Goal: Task Accomplishment & Management: Manage account settings

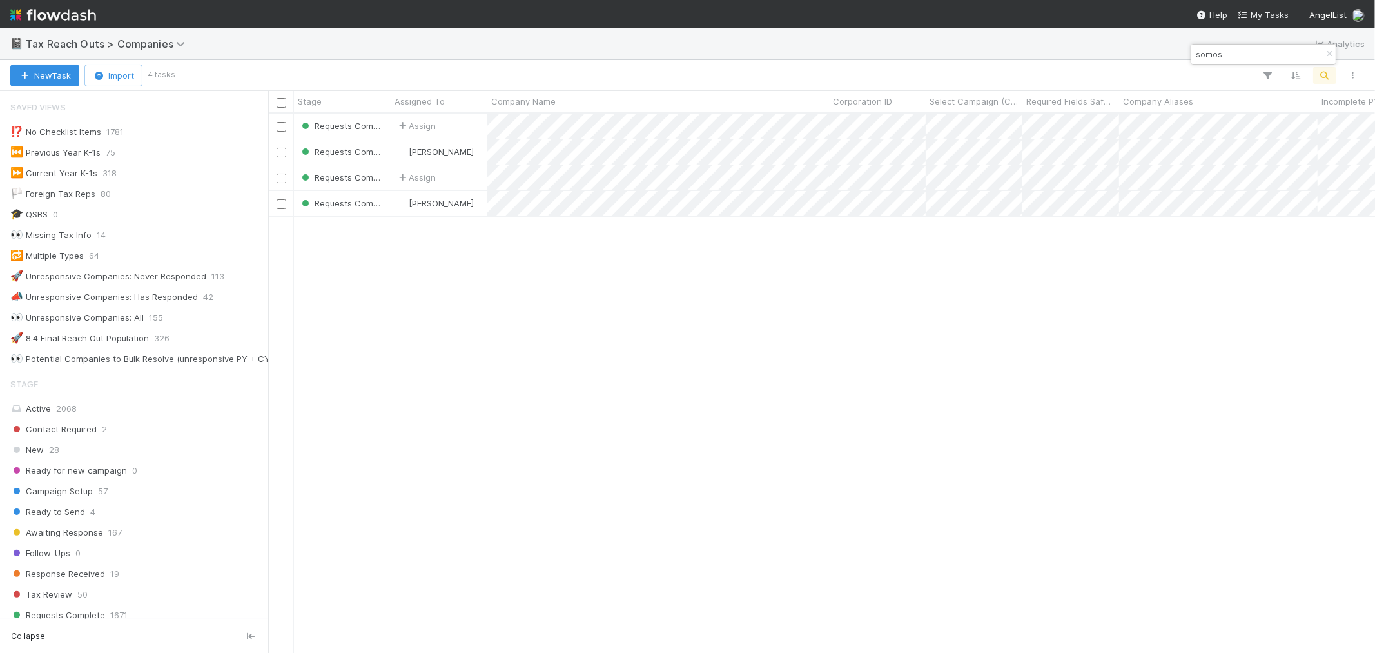
scroll to position [527, 1096]
click at [1330, 55] on icon "button" at bounding box center [1329, 54] width 13 height 8
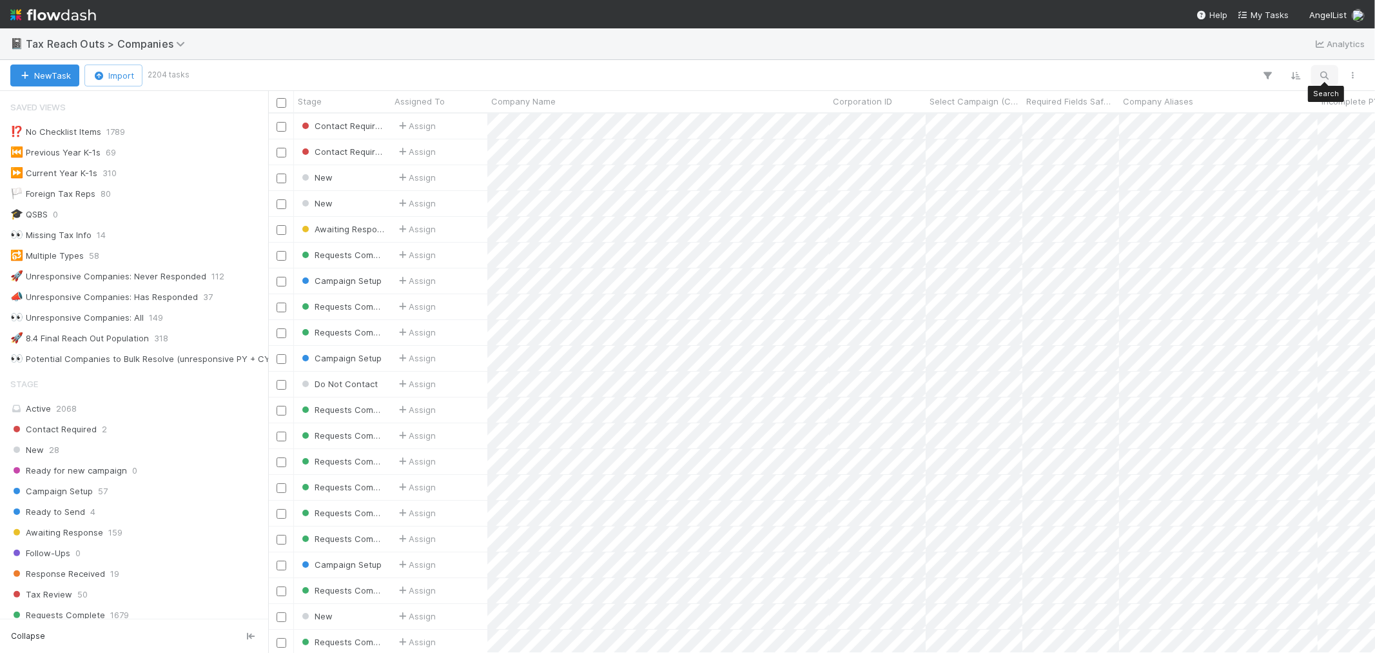
click at [1327, 73] on icon "button" at bounding box center [1325, 76] width 13 height 12
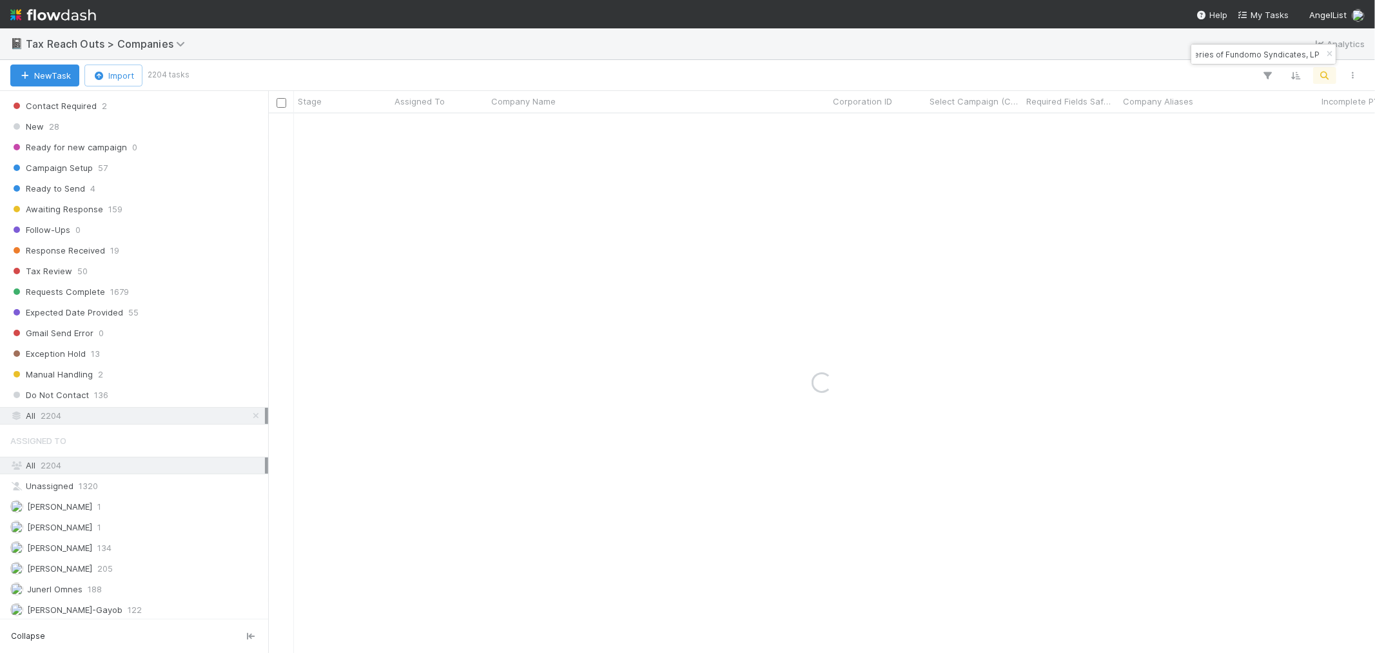
scroll to position [358, 0]
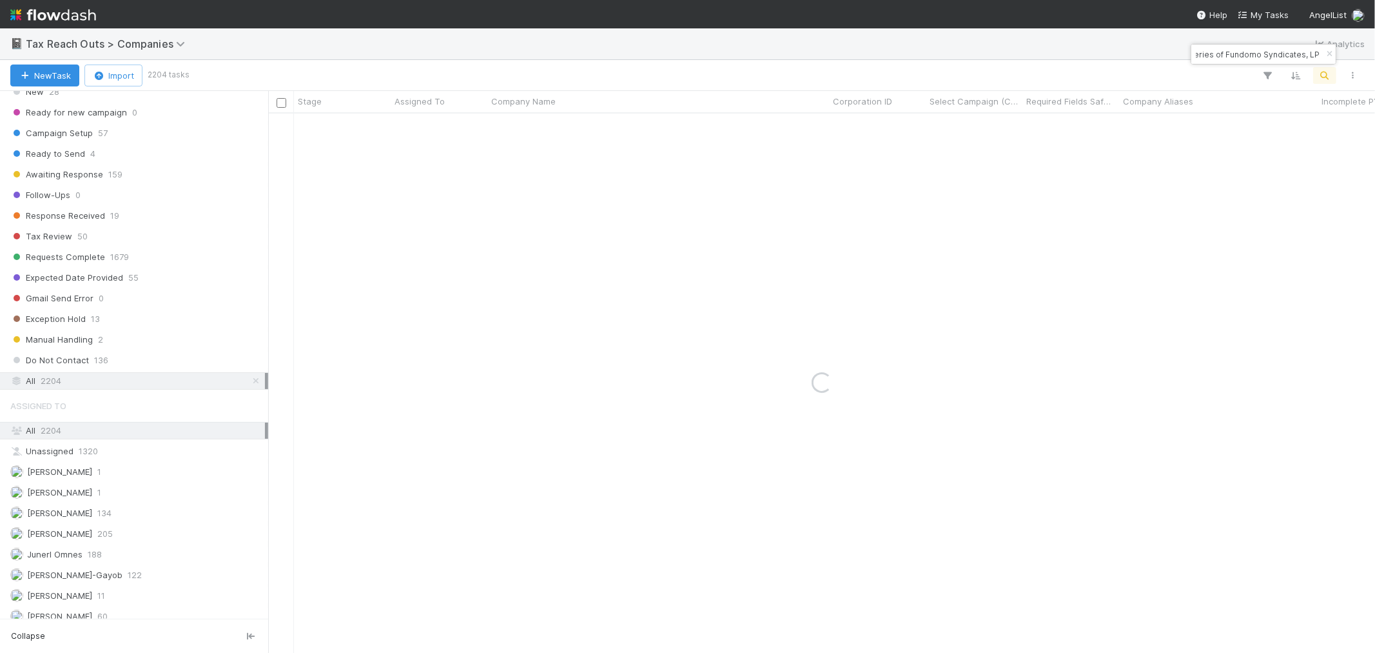
type input "AT-1205 Fund I, a series of Fundomo Syndicates, LP"
click at [1329, 54] on icon "button" at bounding box center [1329, 54] width 13 height 8
click at [1326, 78] on icon "button" at bounding box center [1325, 76] width 13 height 12
type input "VALR Proprietary Limited"
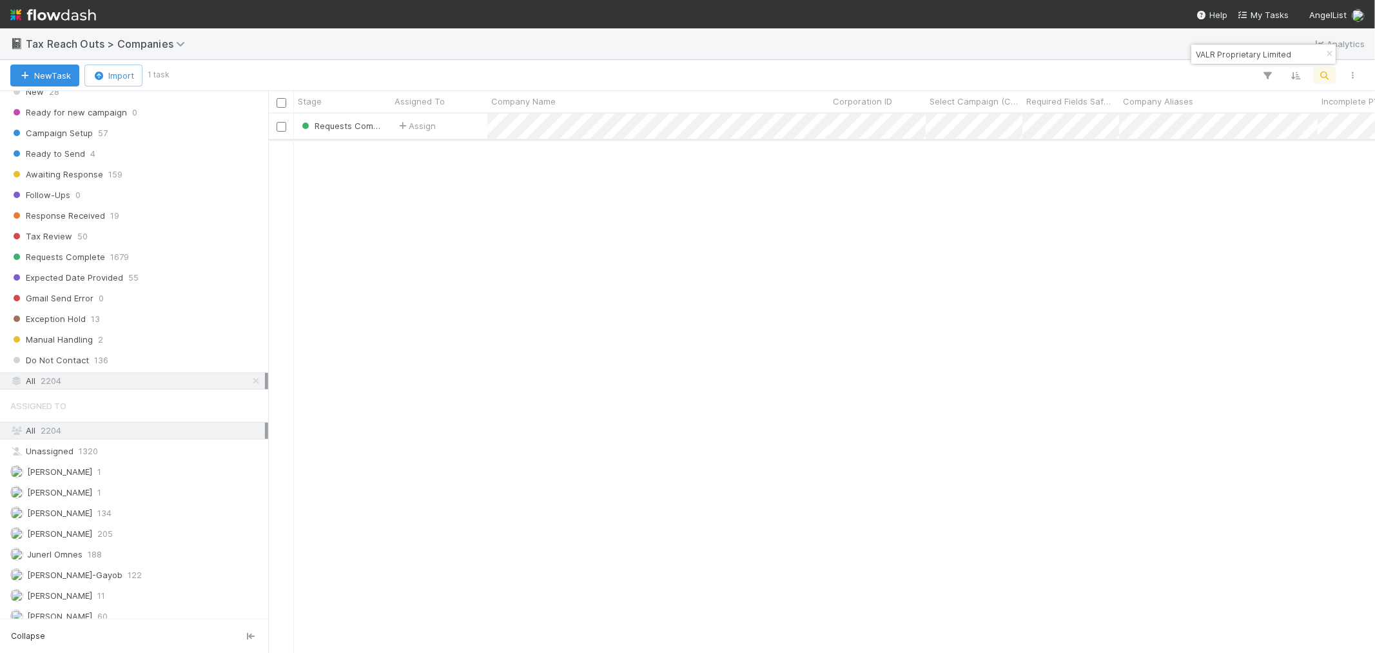
click at [454, 124] on div "Assign" at bounding box center [439, 125] width 97 height 25
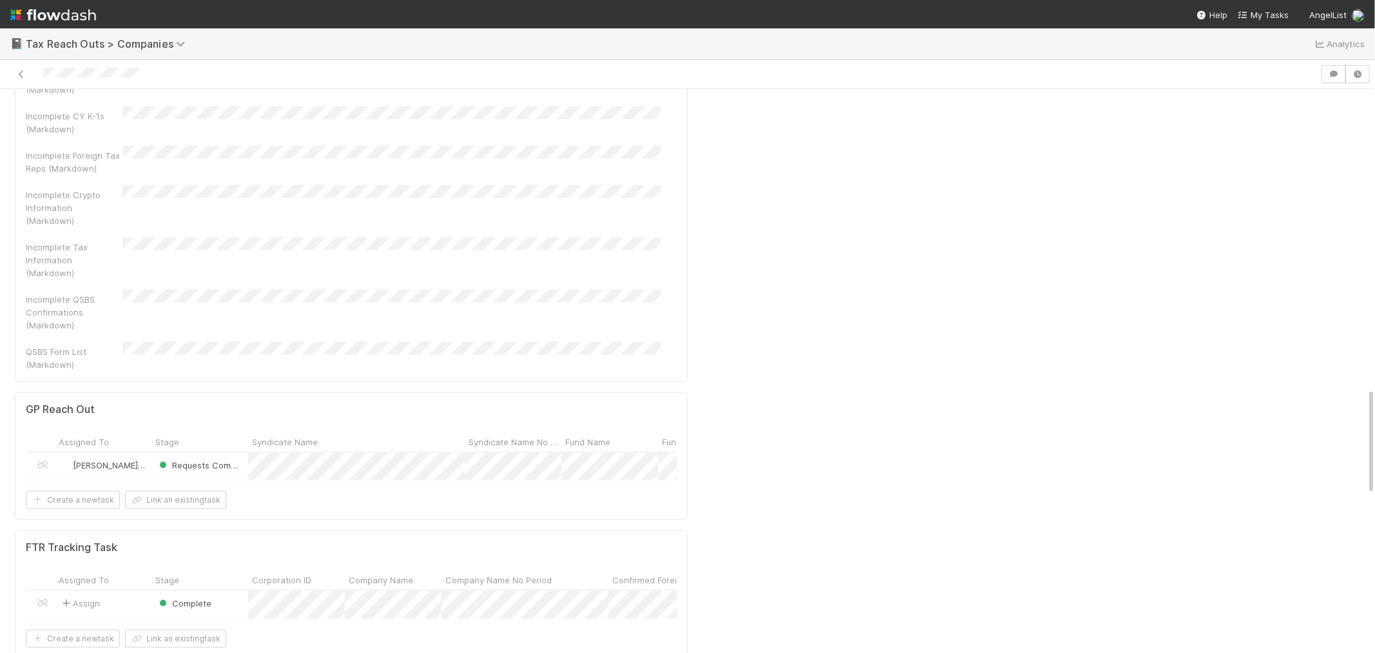
scroll to position [1576, 0]
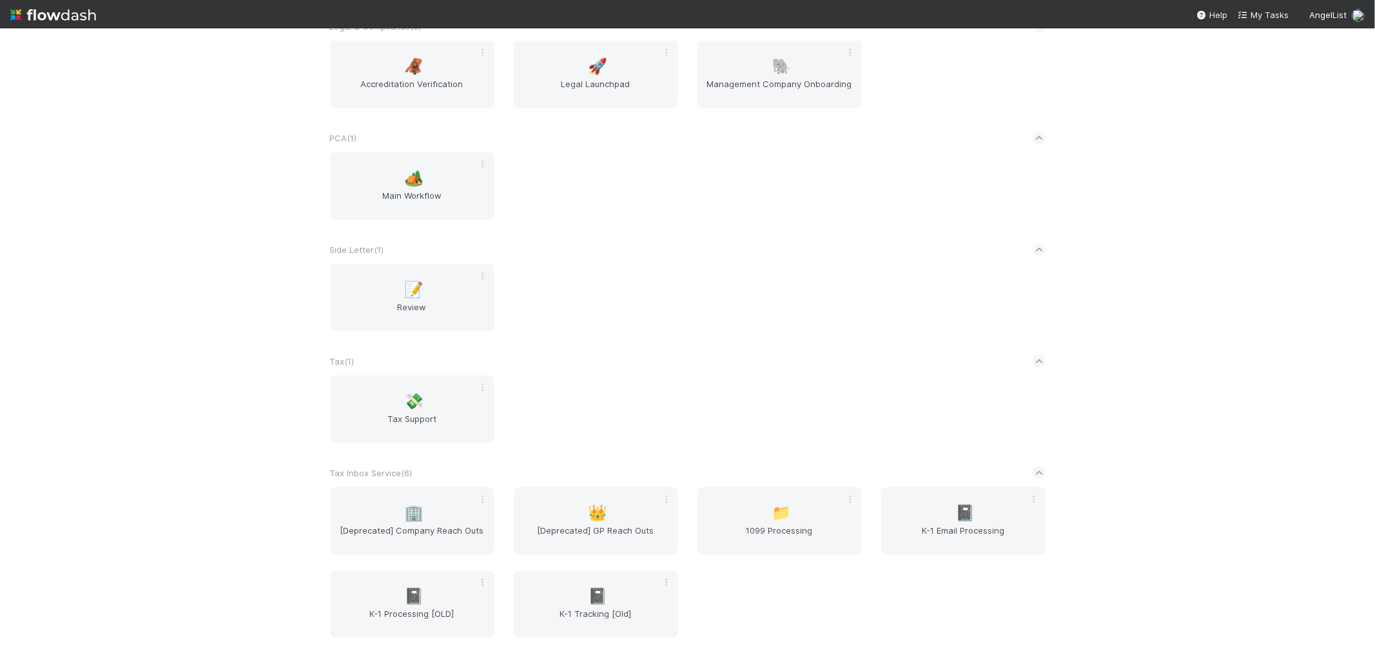
scroll to position [1576, 0]
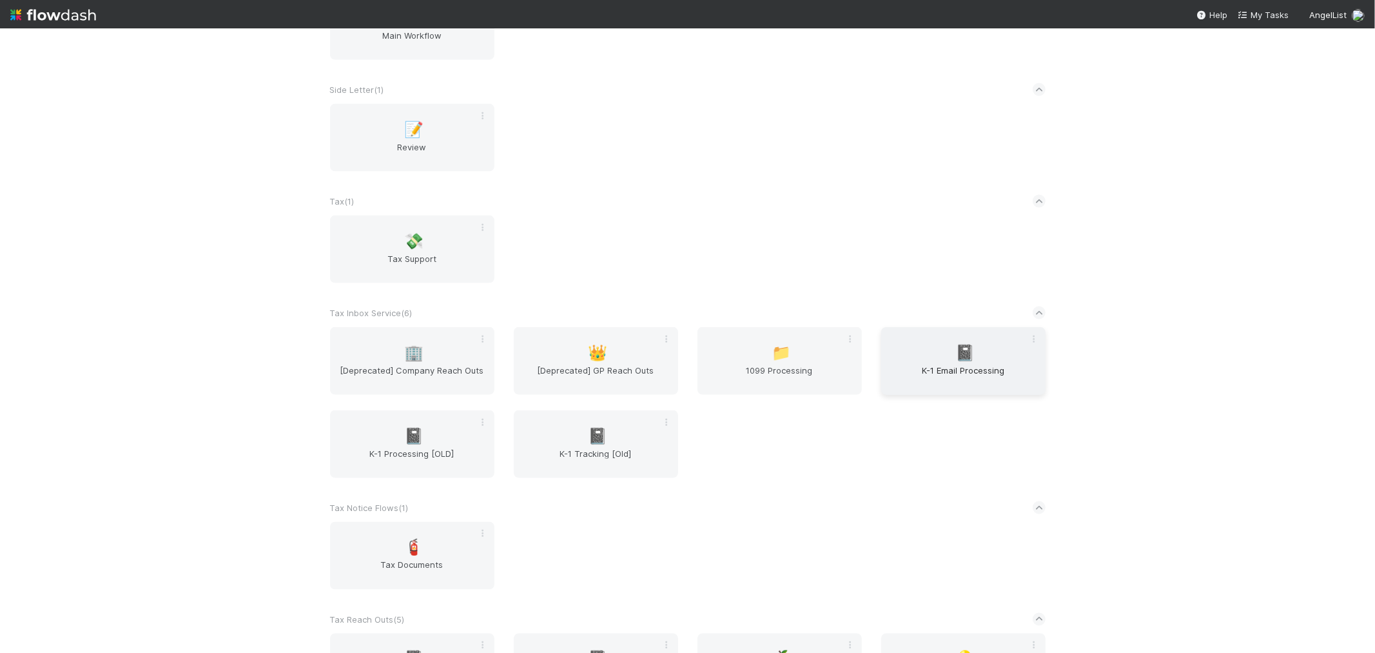
click at [995, 364] on span "K-1 Email Processing" at bounding box center [964, 377] width 154 height 26
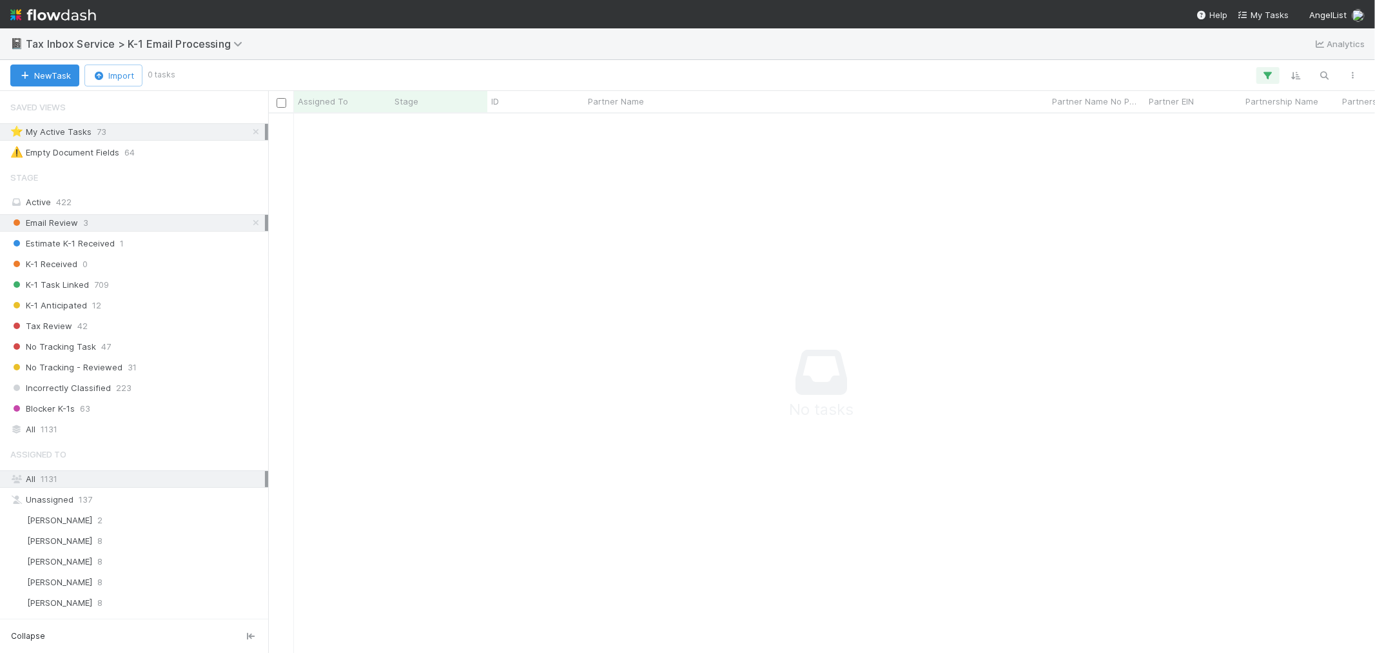
scroll to position [11, 11]
click at [250, 132] on icon at bounding box center [256, 132] width 13 height 8
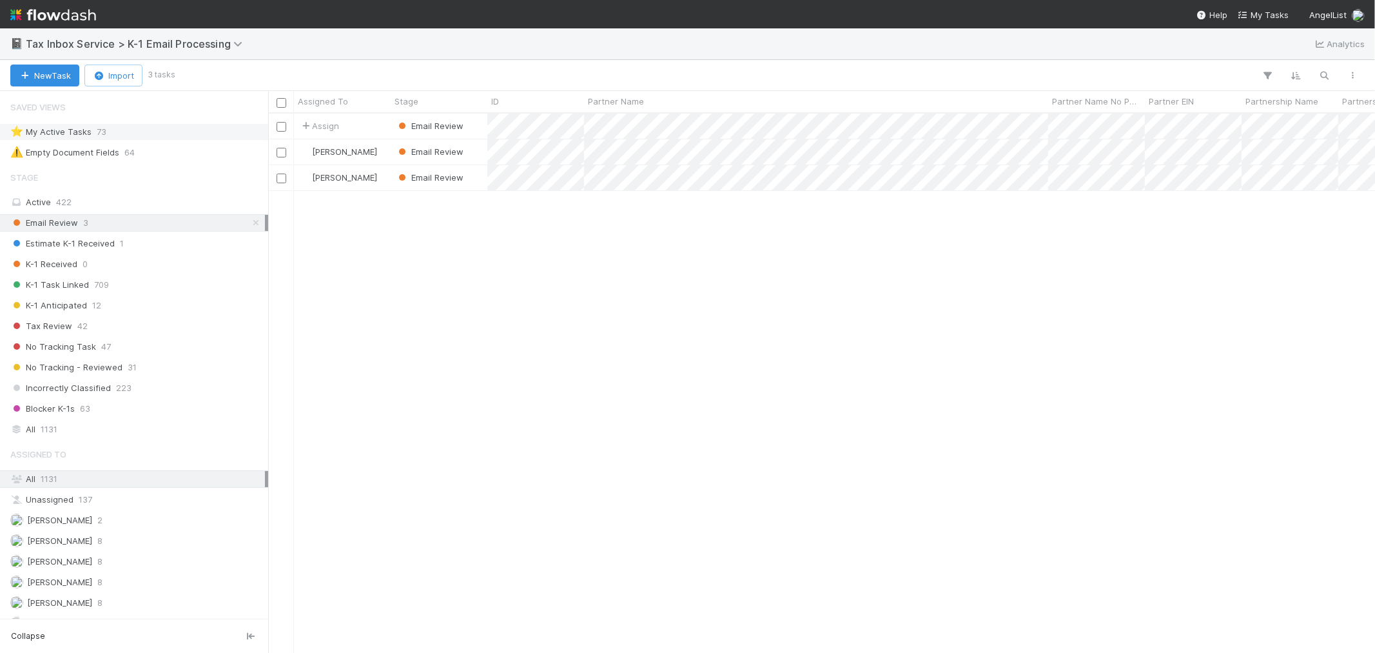
scroll to position [527, 1096]
click at [72, 19] on img at bounding box center [53, 15] width 86 height 22
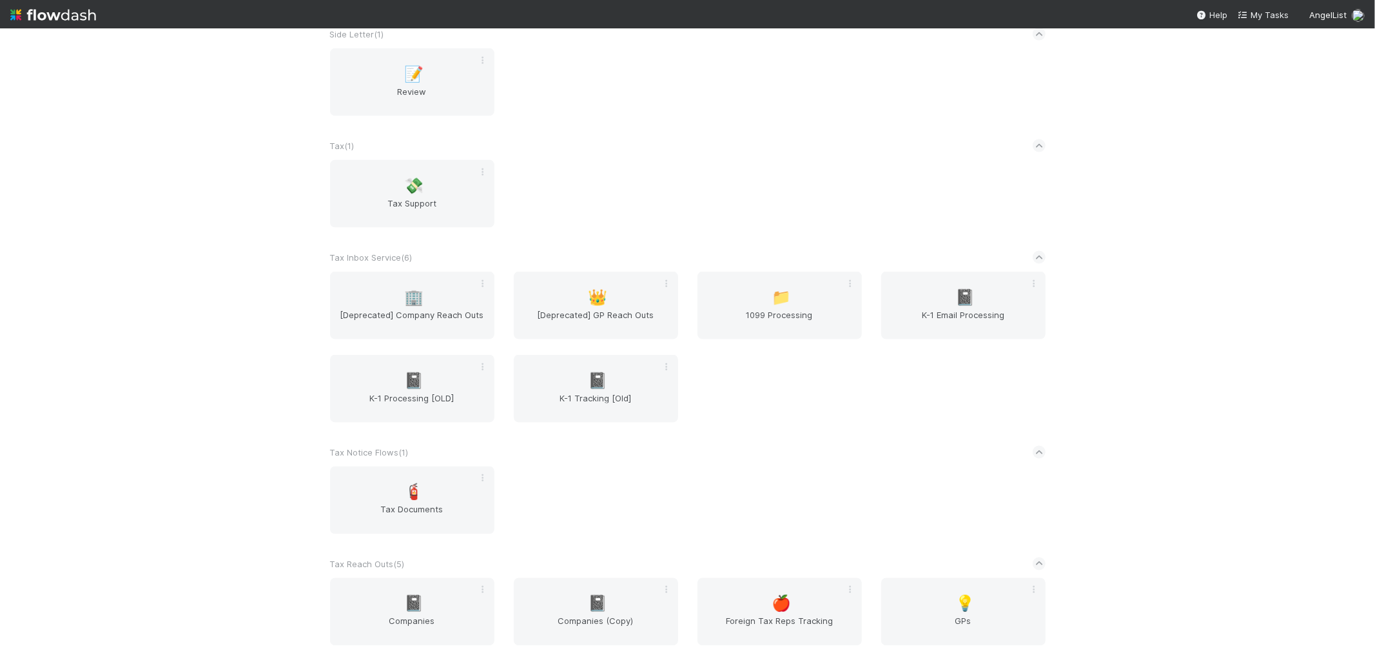
scroll to position [1742, 0]
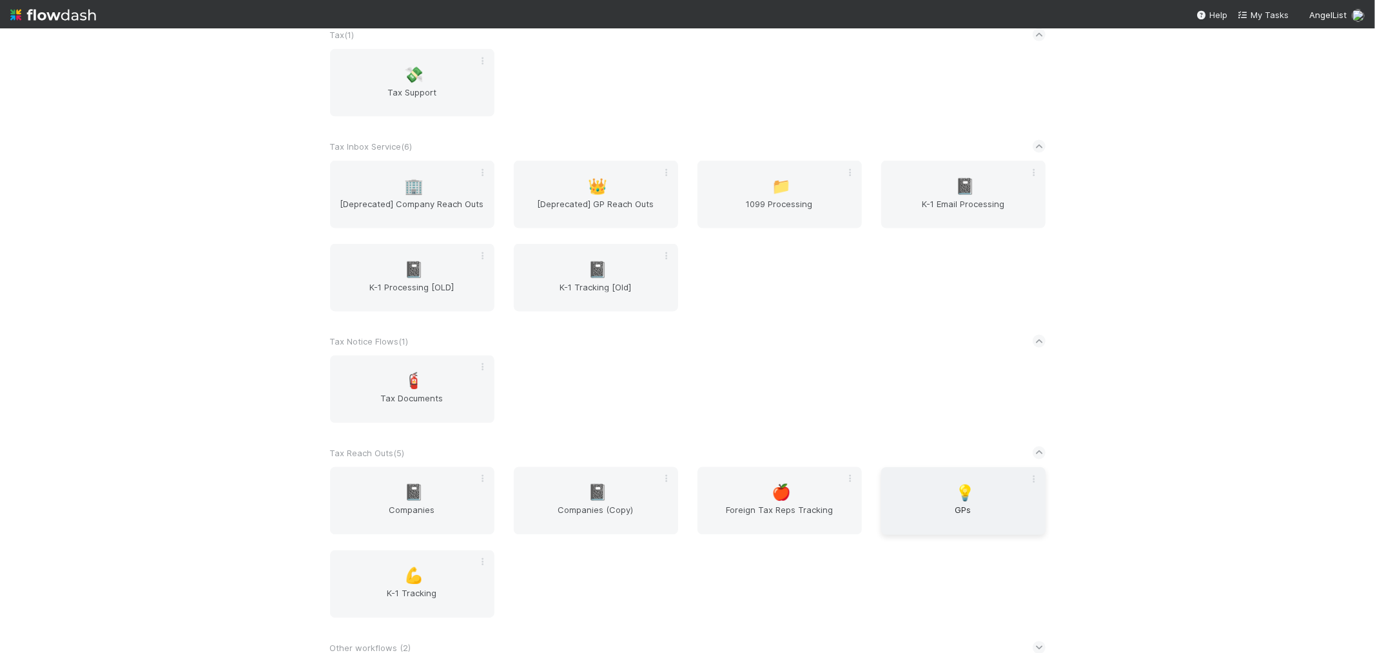
click at [945, 492] on div "💡 GPs" at bounding box center [963, 501] width 164 height 68
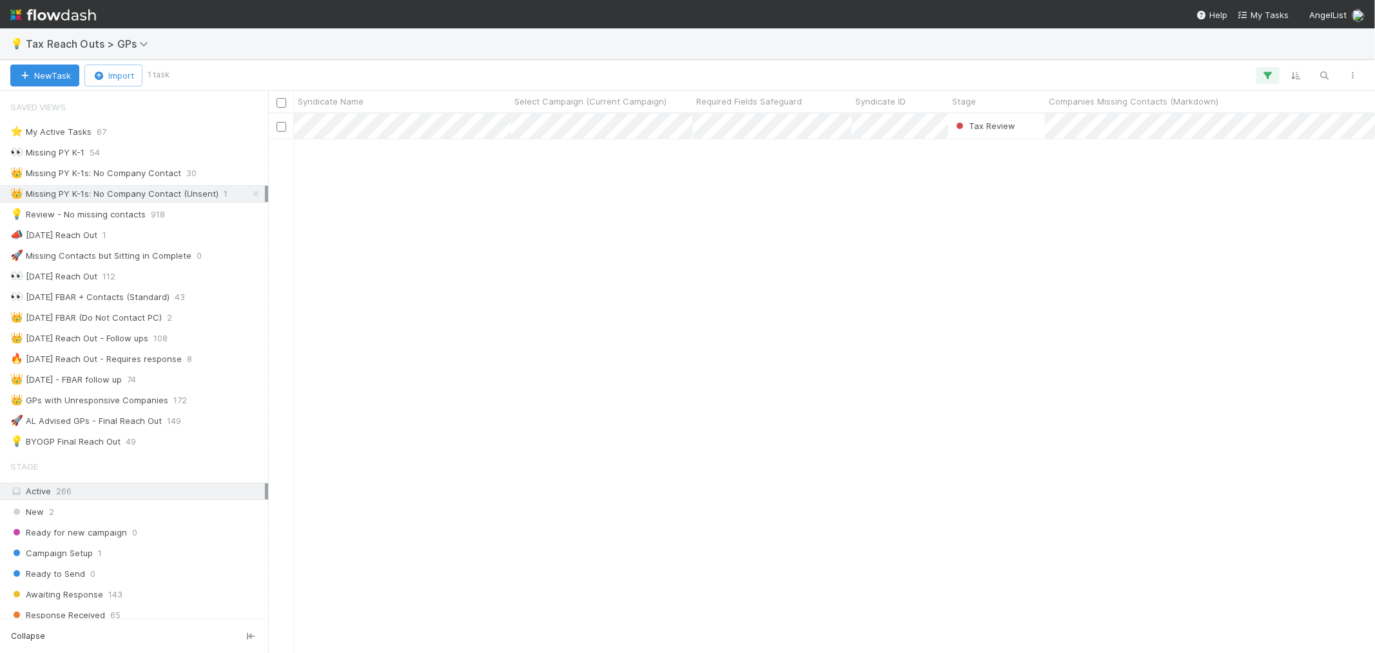
scroll to position [527, 1096]
click at [1324, 70] on icon "button" at bounding box center [1325, 76] width 13 height 12
type input "https://app.frontapp.com/open/cnv_ow333d3"
click at [250, 195] on icon at bounding box center [256, 194] width 13 height 8
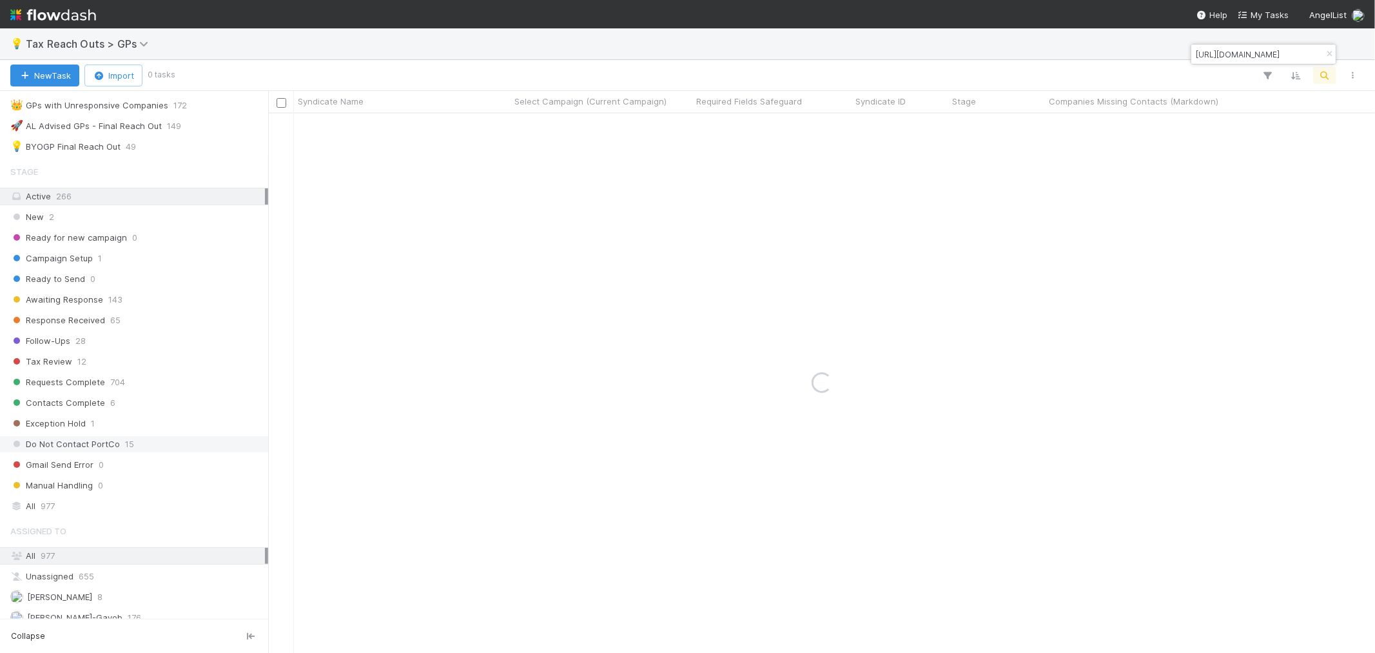
scroll to position [373, 0]
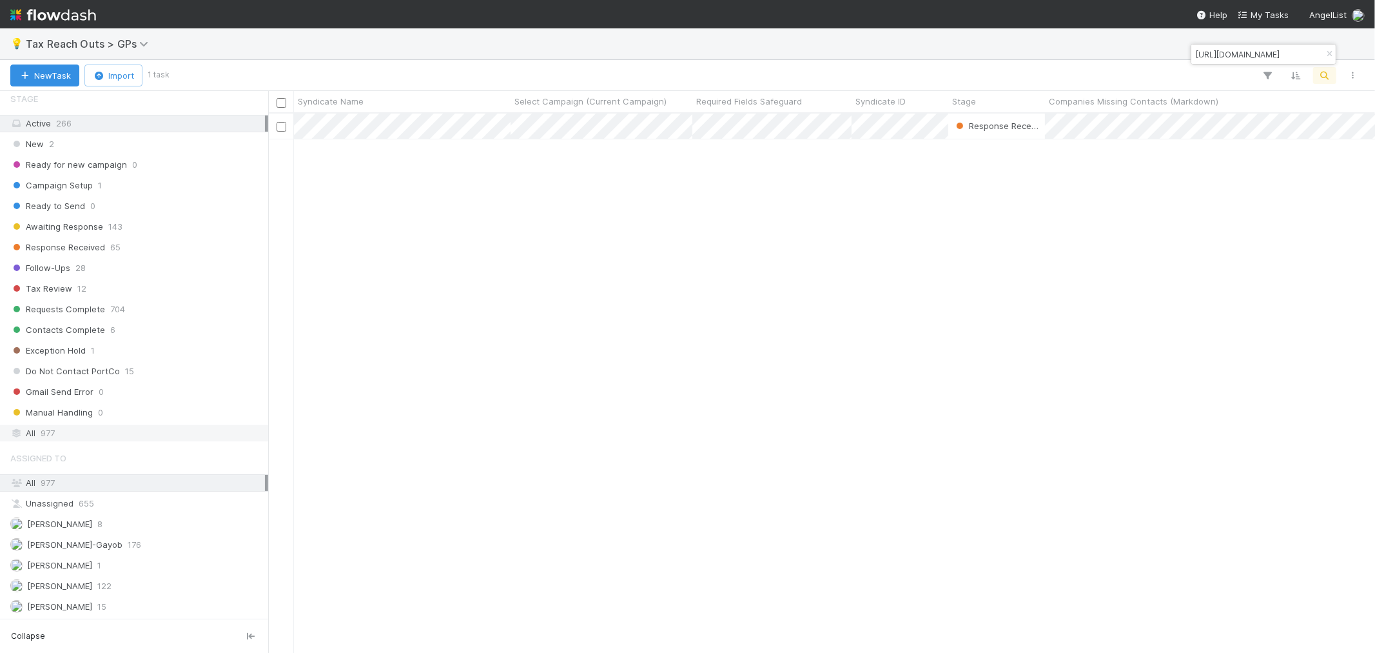
click at [101, 425] on div "All 977" at bounding box center [137, 433] width 255 height 16
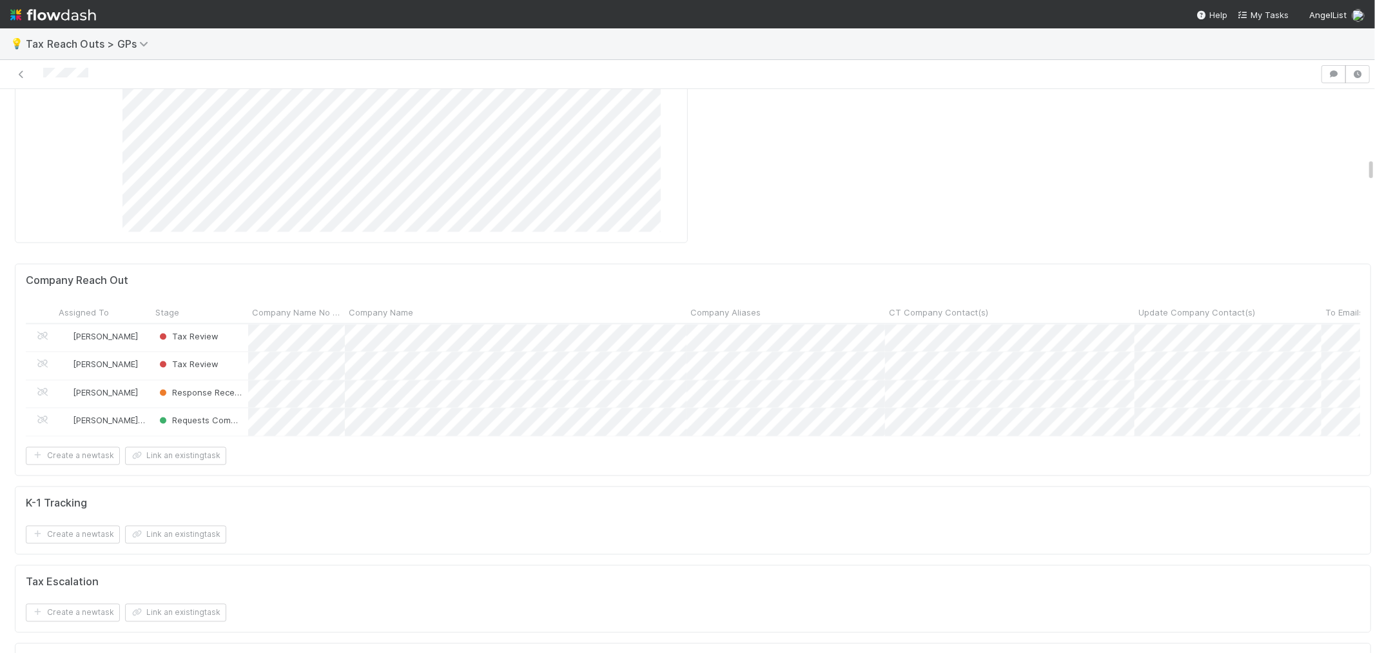
scroll to position [1935, 0]
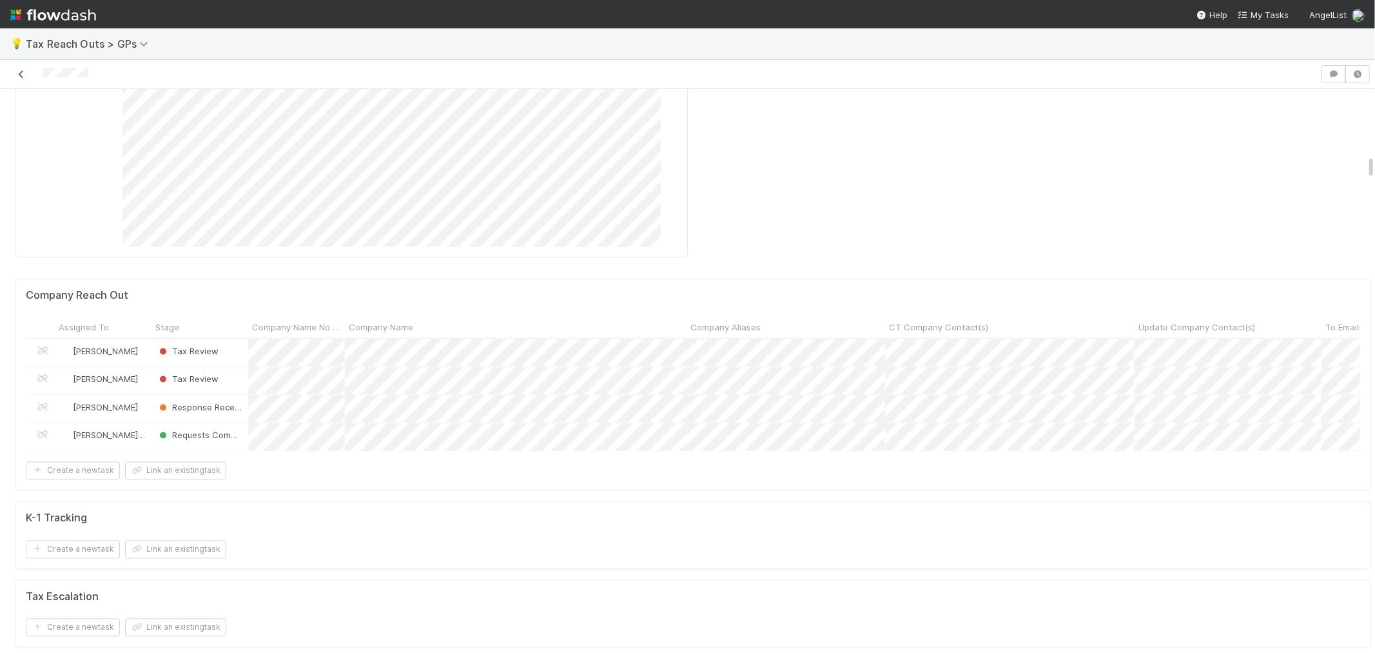
click at [24, 77] on icon at bounding box center [21, 74] width 13 height 8
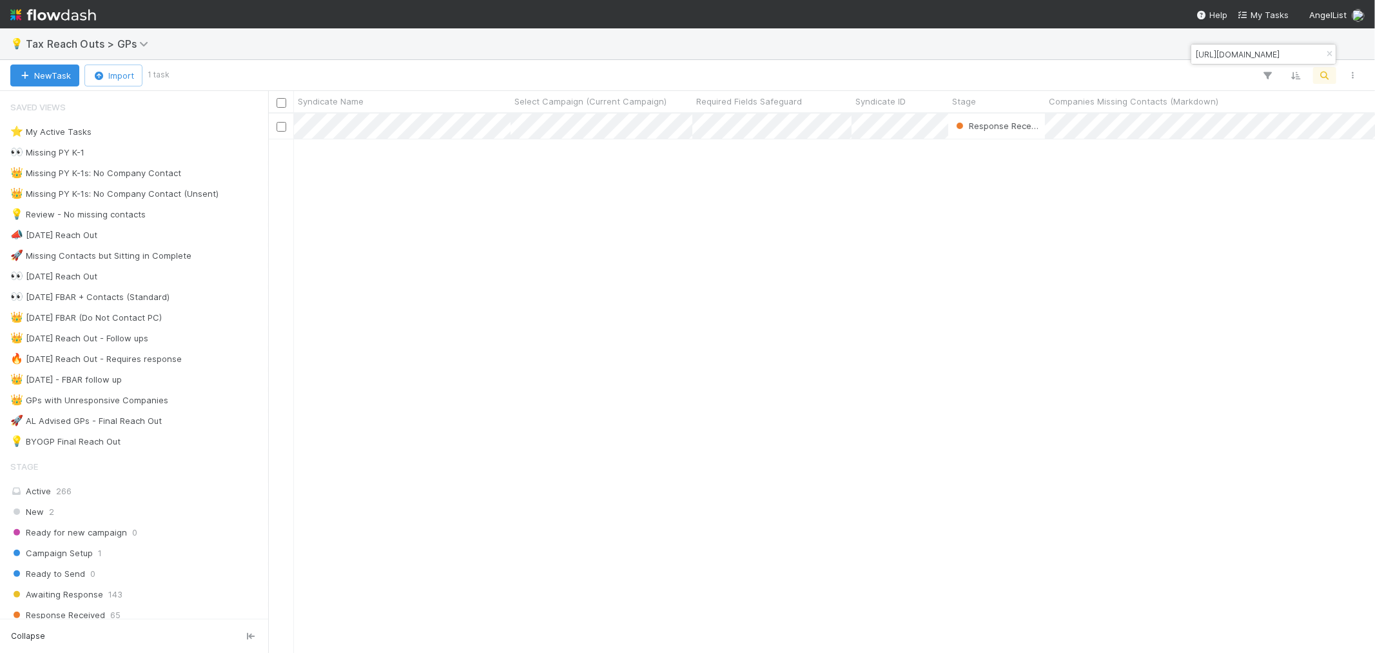
scroll to position [527, 1096]
click at [1332, 53] on icon "button" at bounding box center [1329, 54] width 13 height 8
click at [1324, 76] on icon "button" at bounding box center [1325, 76] width 13 height 12
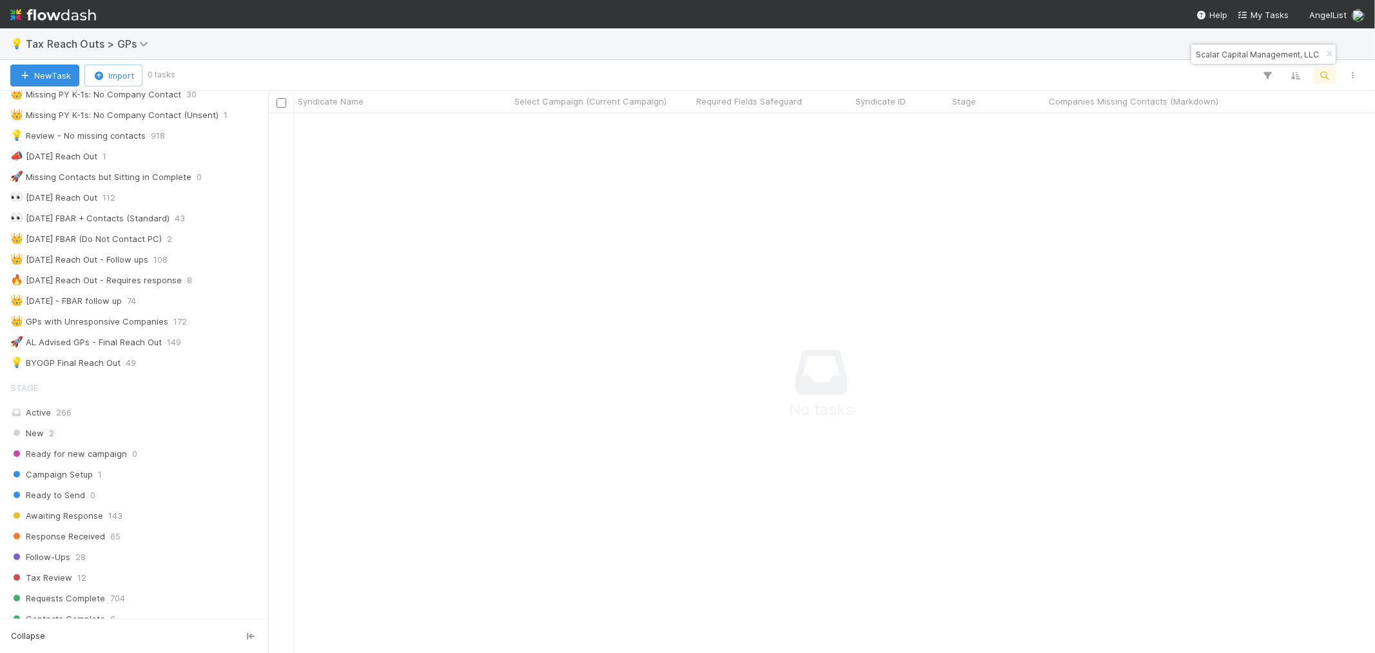
scroll to position [358, 0]
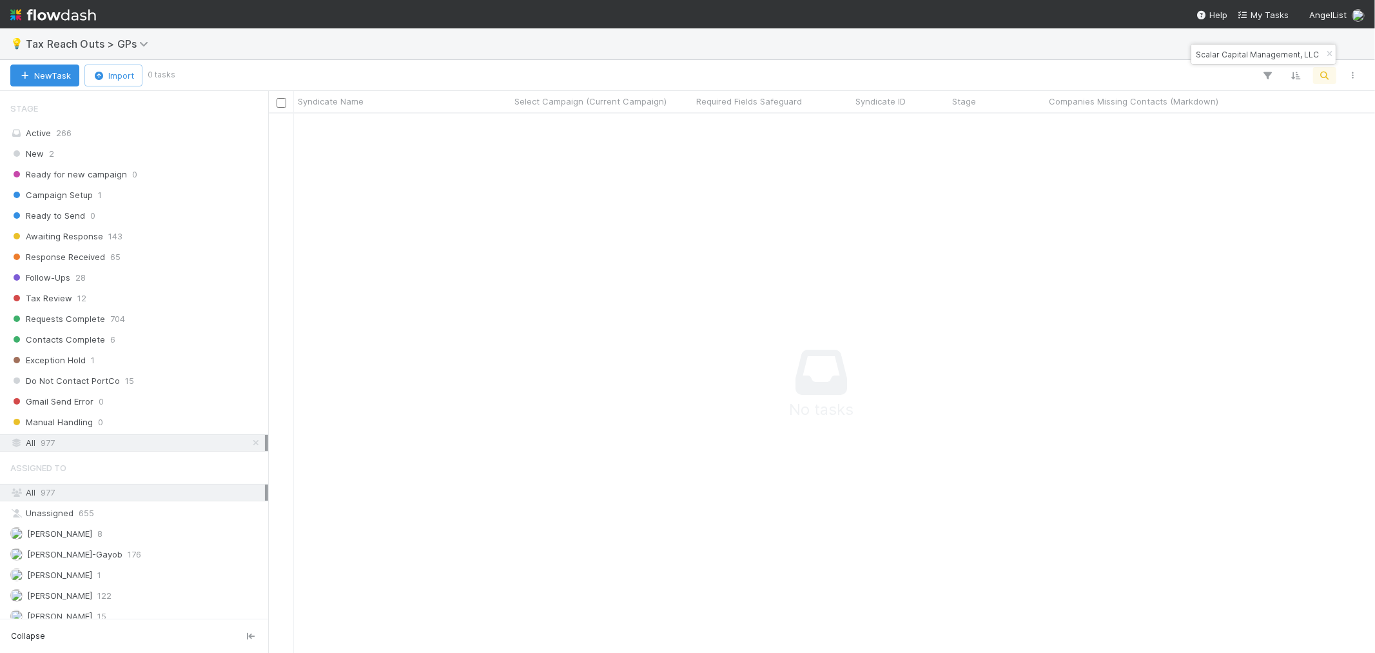
type input "Scalar Capital Management, LLC"
click at [1330, 57] on icon "button" at bounding box center [1329, 54] width 13 height 8
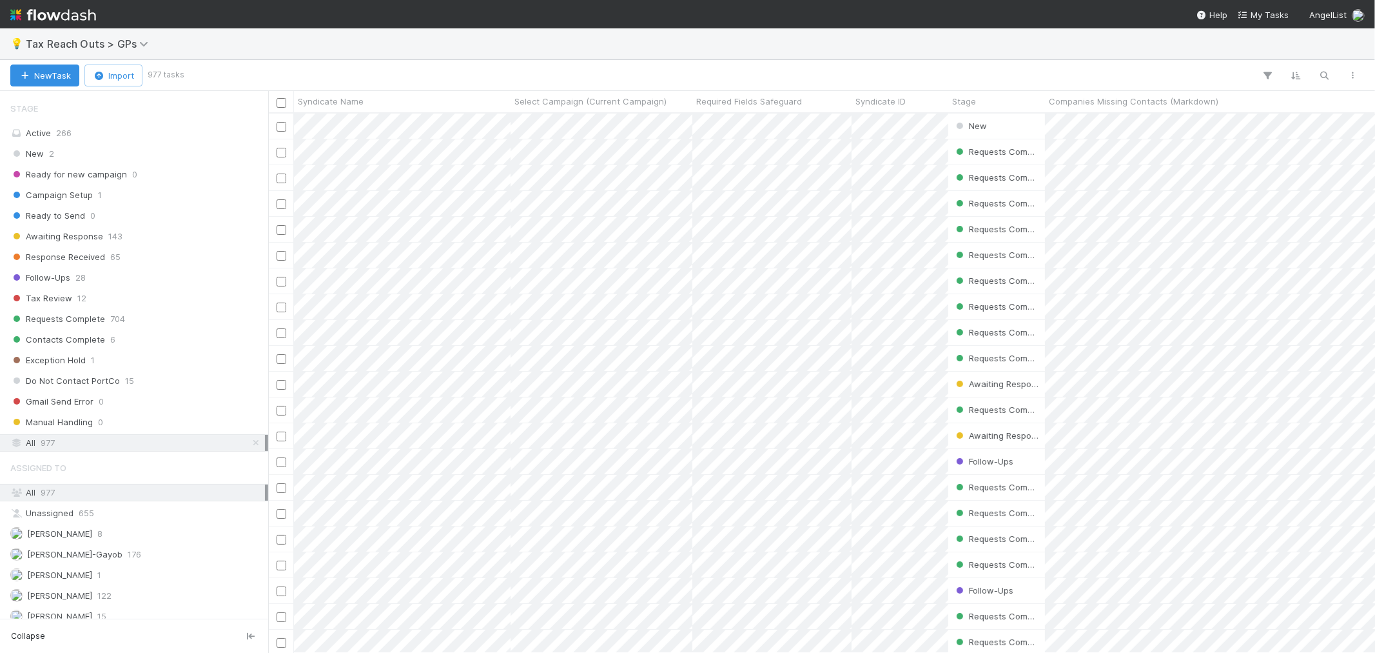
scroll to position [527, 1096]
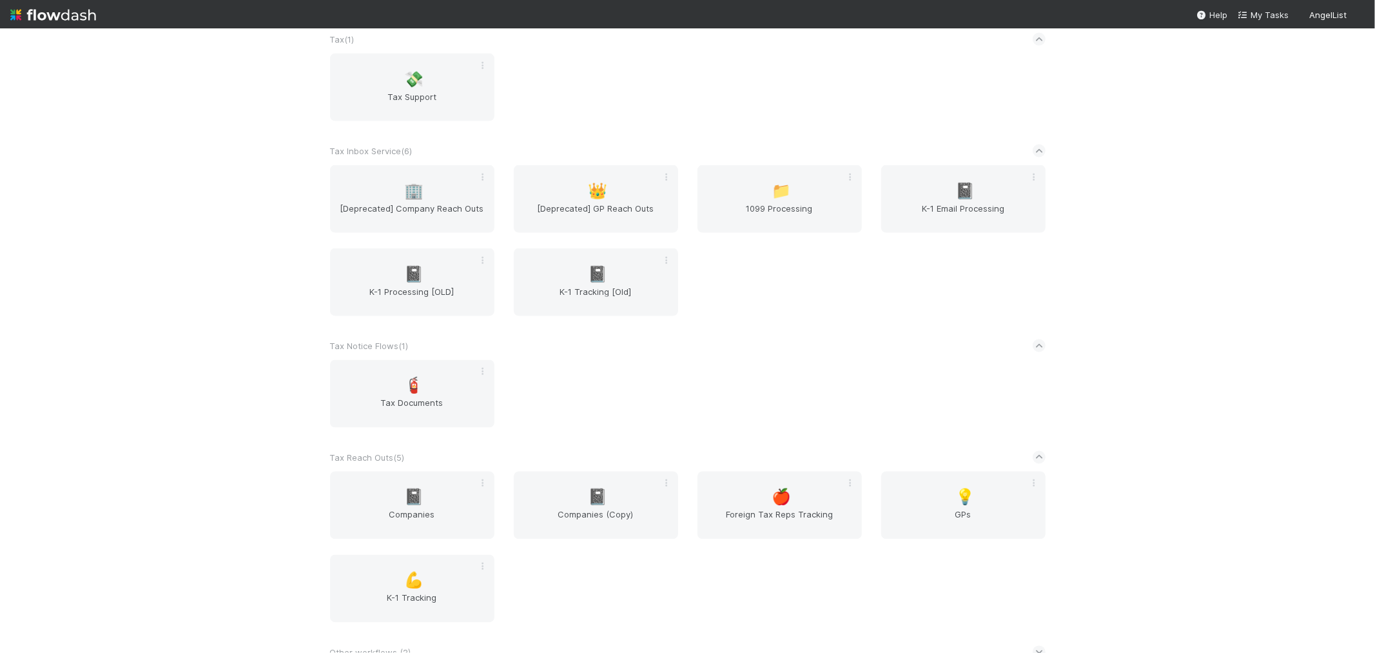
scroll to position [1742, 0]
click at [426, 478] on div "📓 Companies" at bounding box center [412, 501] width 164 height 68
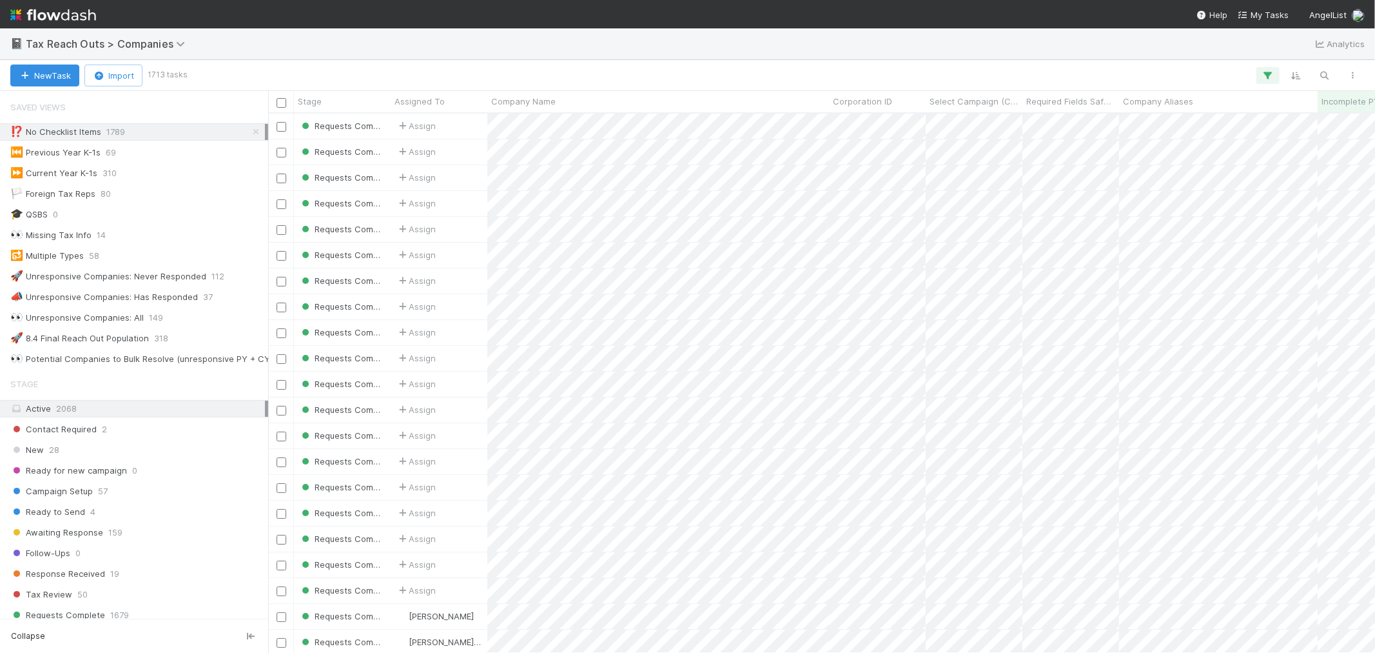
scroll to position [527, 1096]
click at [250, 128] on icon at bounding box center [256, 132] width 13 height 8
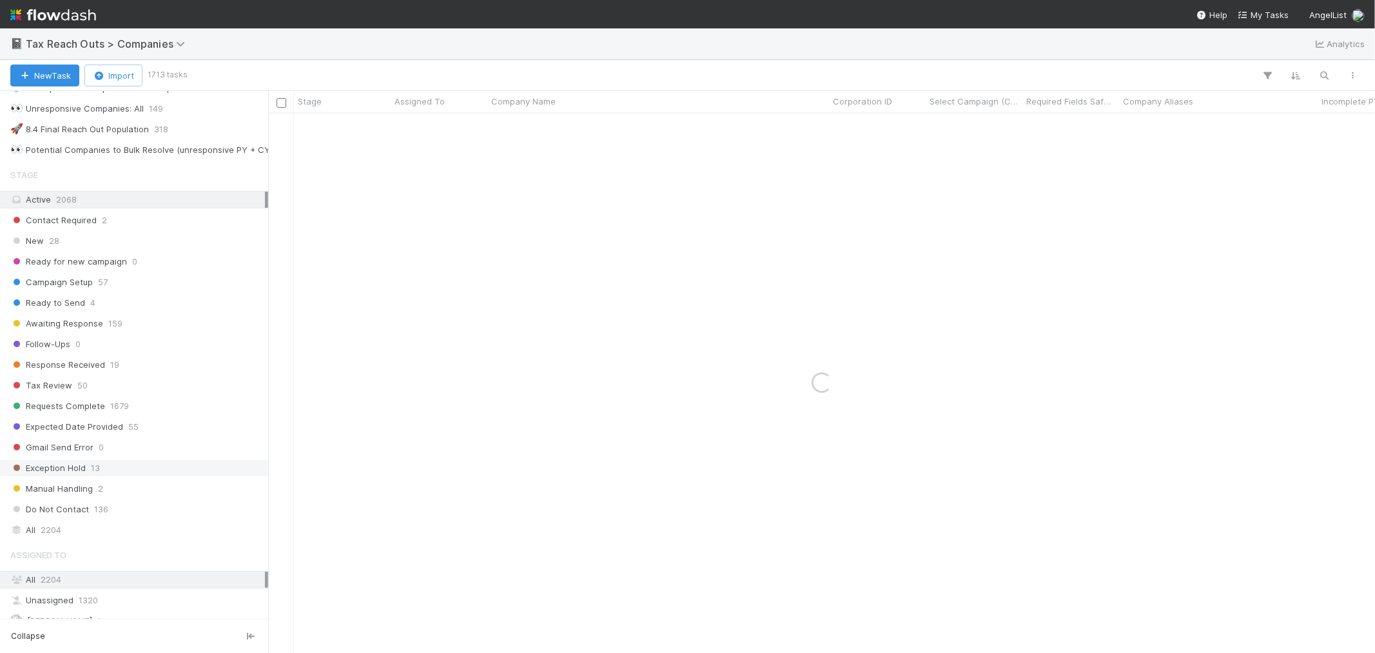
scroll to position [215, 0]
click at [50, 520] on span "2204" at bounding box center [51, 524] width 21 height 16
click at [1237, 77] on icon "button" at bounding box center [1325, 76] width 13 height 12
type input "Scalar Capital Management, LLC"
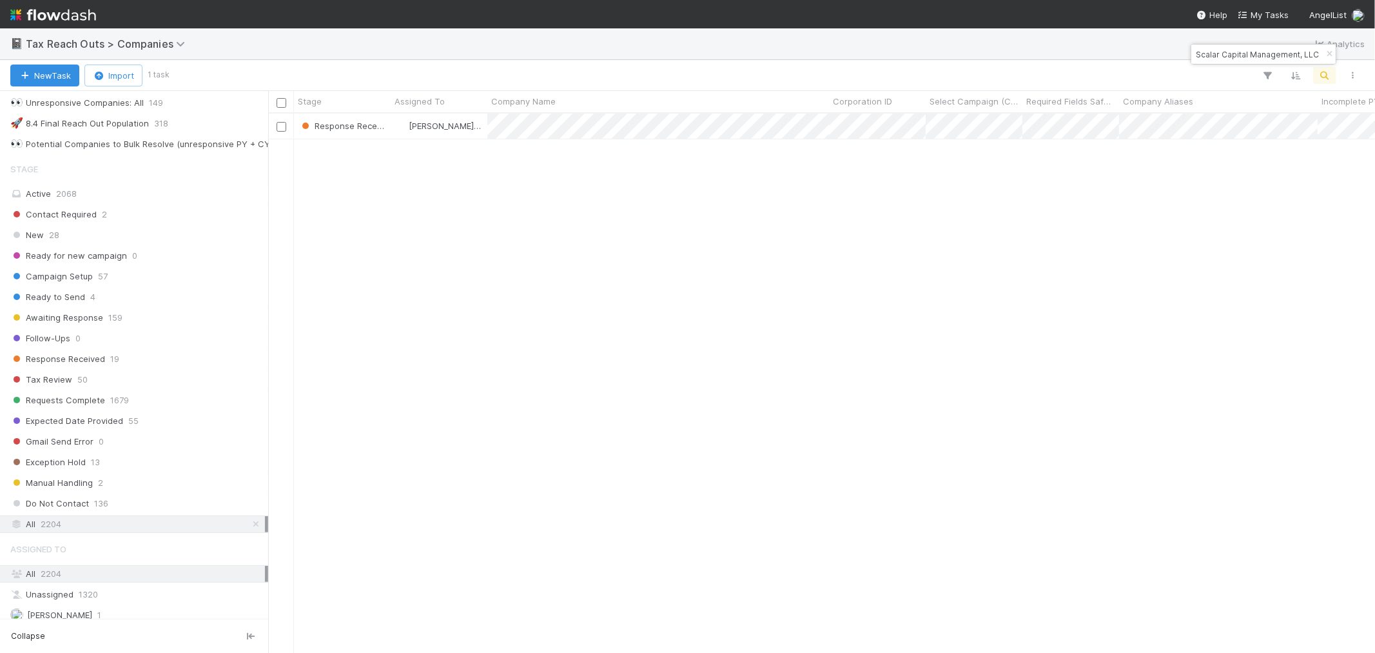
scroll to position [0, 0]
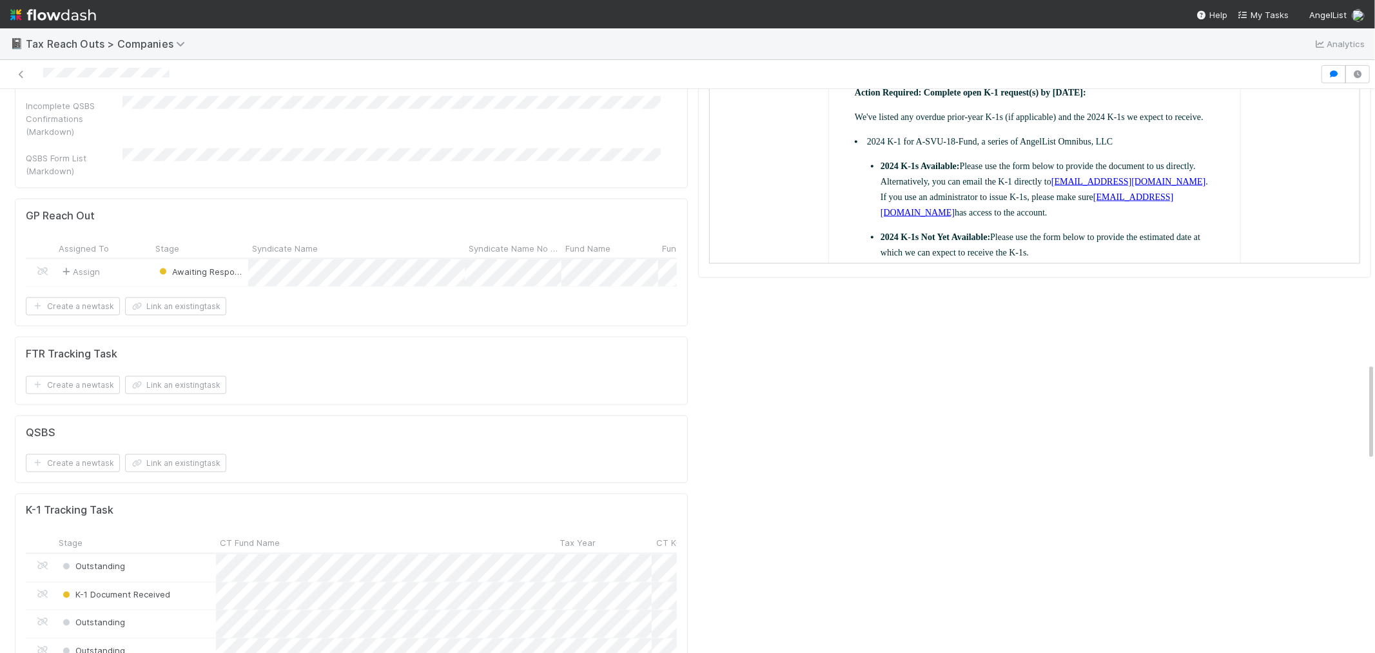
scroll to position [1576, 0]
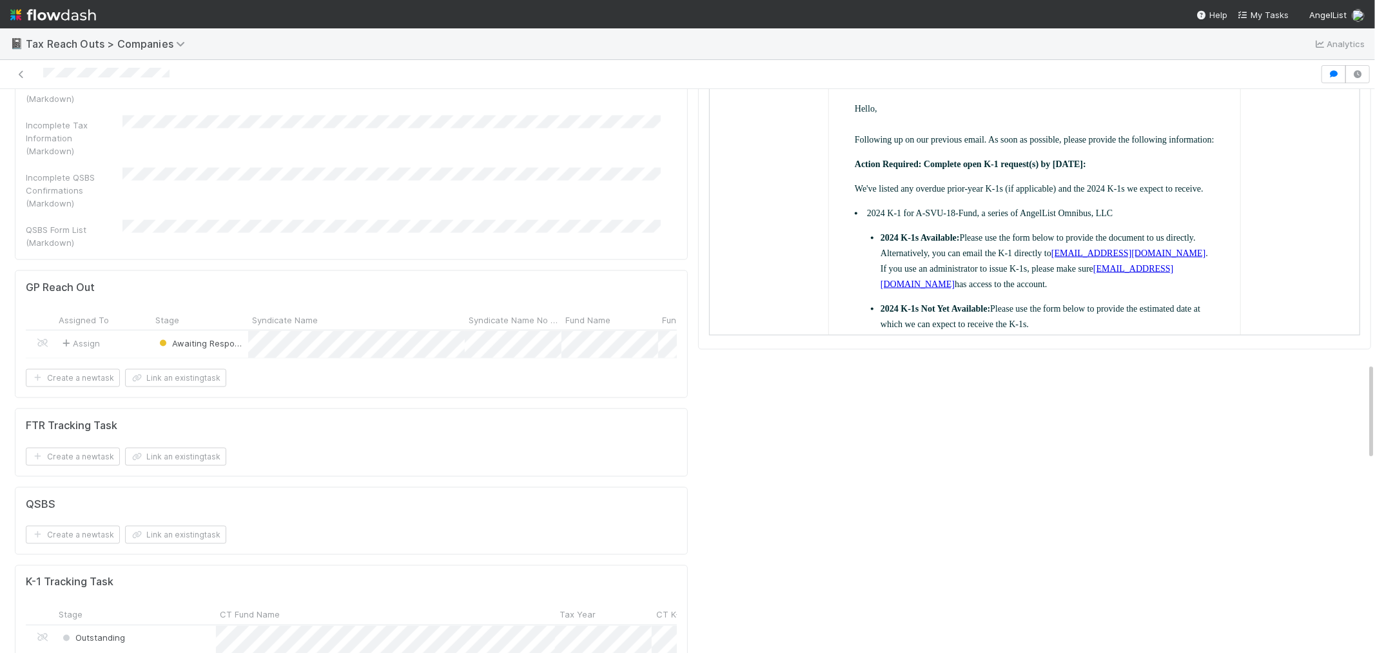
click at [19, 66] on div at bounding box center [660, 74] width 1310 height 18
click at [19, 75] on icon at bounding box center [21, 74] width 13 height 8
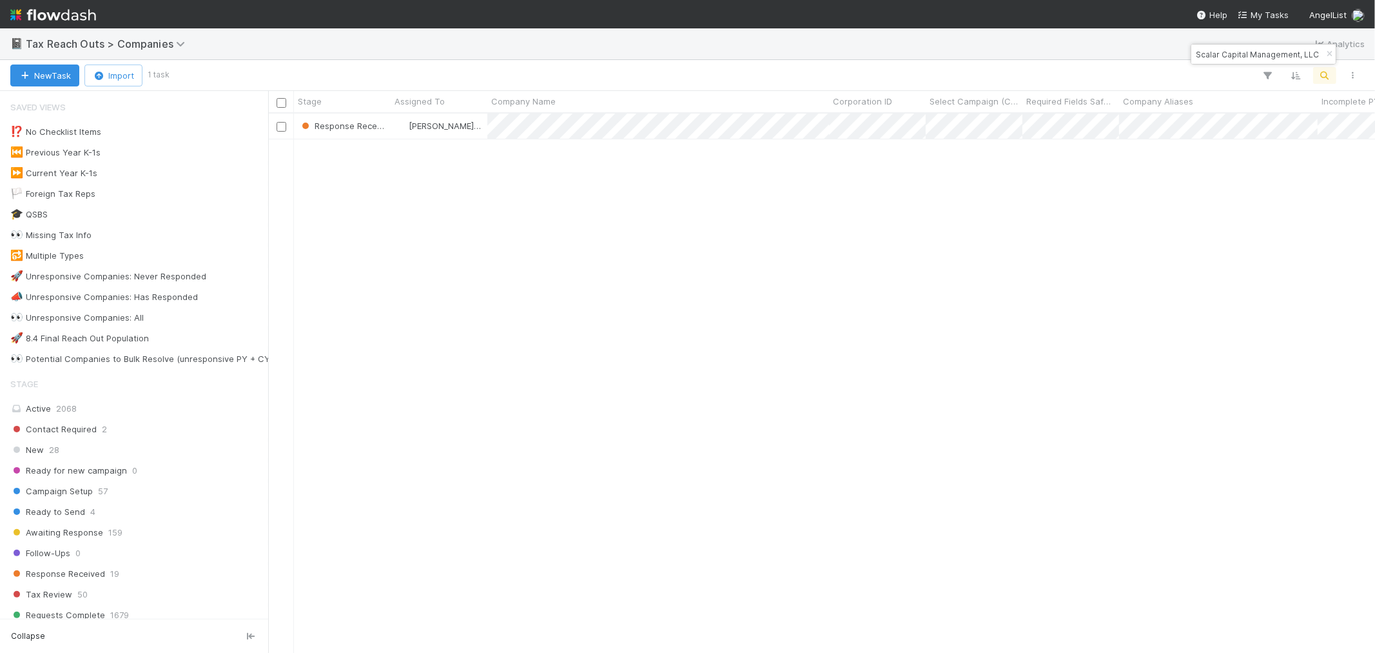
scroll to position [527, 1096]
click at [1237, 55] on icon "button" at bounding box center [1329, 54] width 13 height 8
click at [1237, 73] on icon "button" at bounding box center [1325, 76] width 13 height 12
click at [1237, 56] on input at bounding box center [1258, 53] width 129 height 15
paste input "Tracebit Limited"
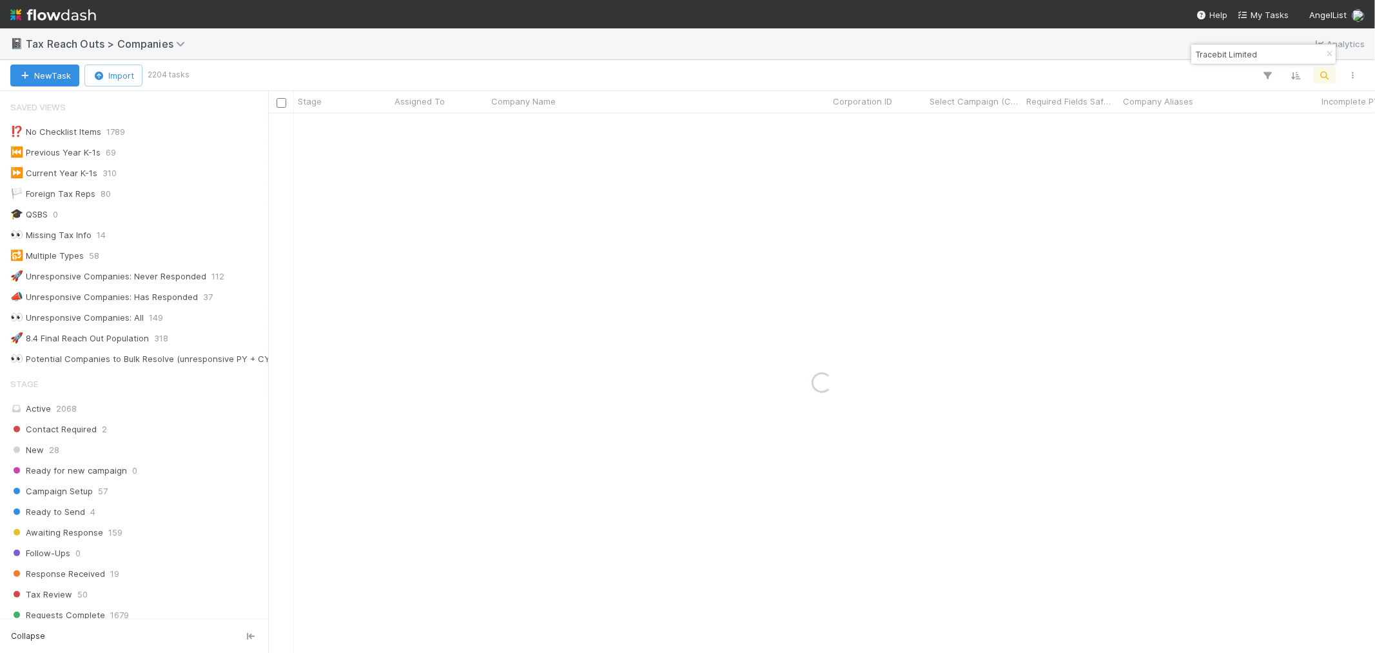
type input "Tracebit Limited"
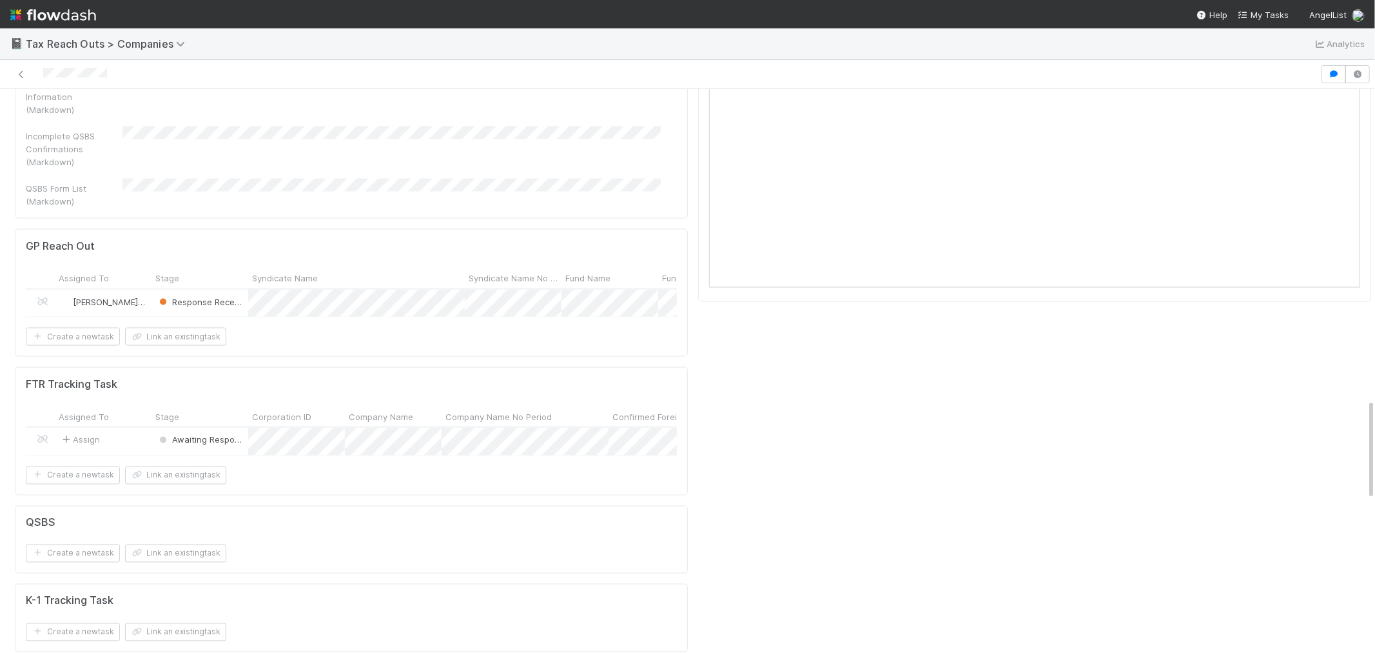
scroll to position [1719, 0]
click at [68, 16] on img at bounding box center [53, 15] width 86 height 22
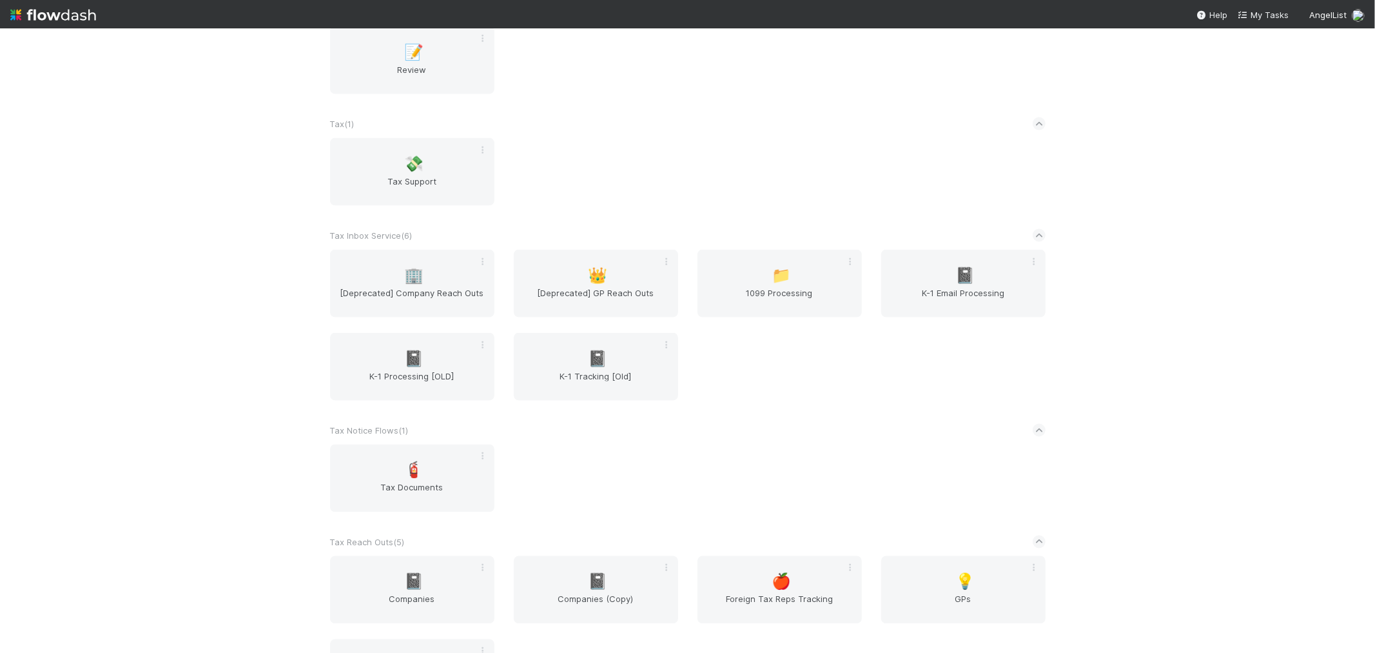
scroll to position [1742, 0]
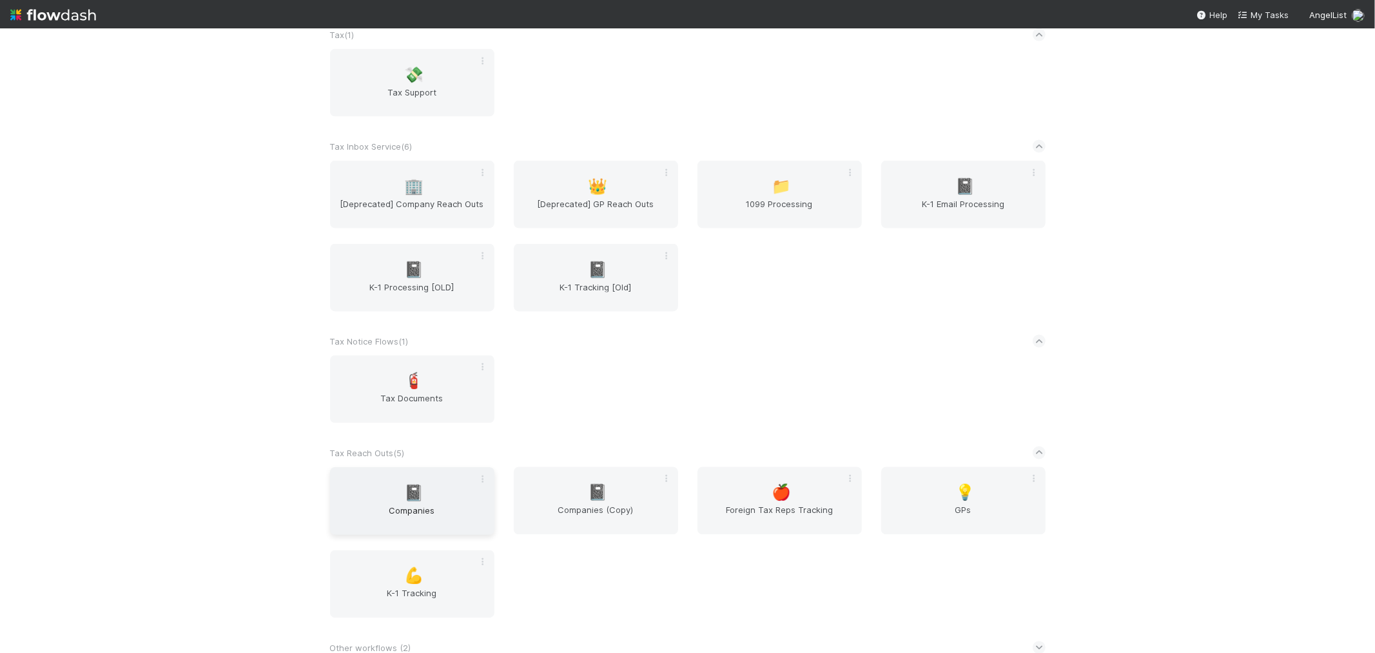
click at [371, 504] on span "Companies" at bounding box center [412, 517] width 154 height 26
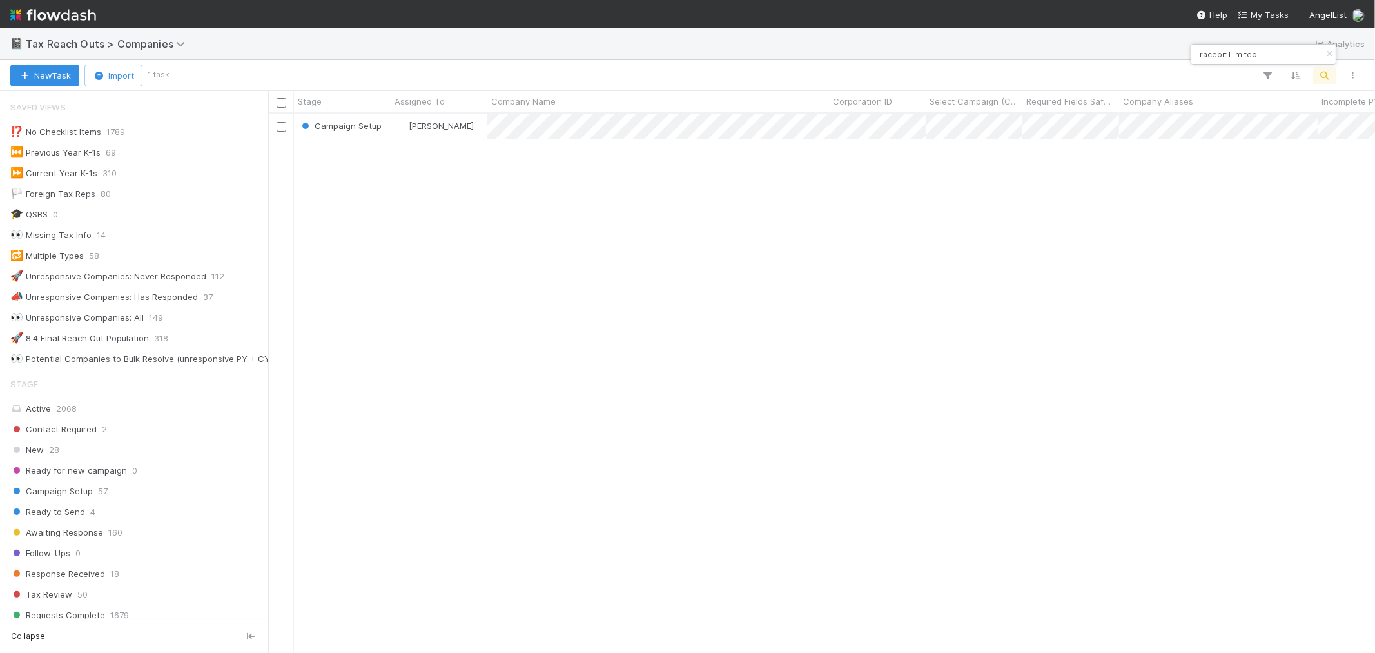
scroll to position [10, 10]
click at [1237, 50] on icon "button" at bounding box center [1329, 54] width 13 height 8
click at [1237, 72] on icon "button" at bounding box center [1325, 76] width 13 height 12
click at [1237, 54] on input at bounding box center [1258, 53] width 129 height 15
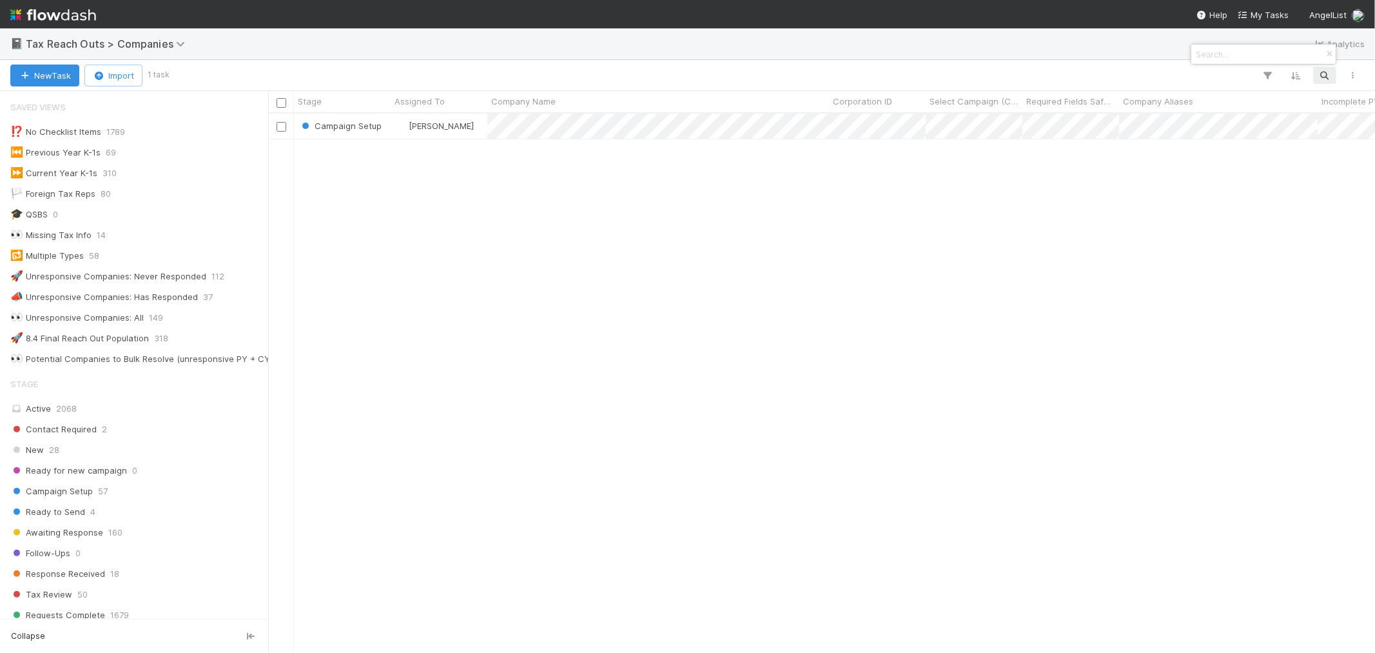
paste input "Runamok Maple, LLC"
type input "Runamok Maple, LLC"
click at [450, 139] on div "Awaiting Response Assign 0 0 0 1 2 12/3/24, 4:26:49 PM 8/11/25, 11:02:20 AM" at bounding box center [821, 382] width 1107 height 538
click at [456, 132] on div "Assign" at bounding box center [439, 125] width 97 height 25
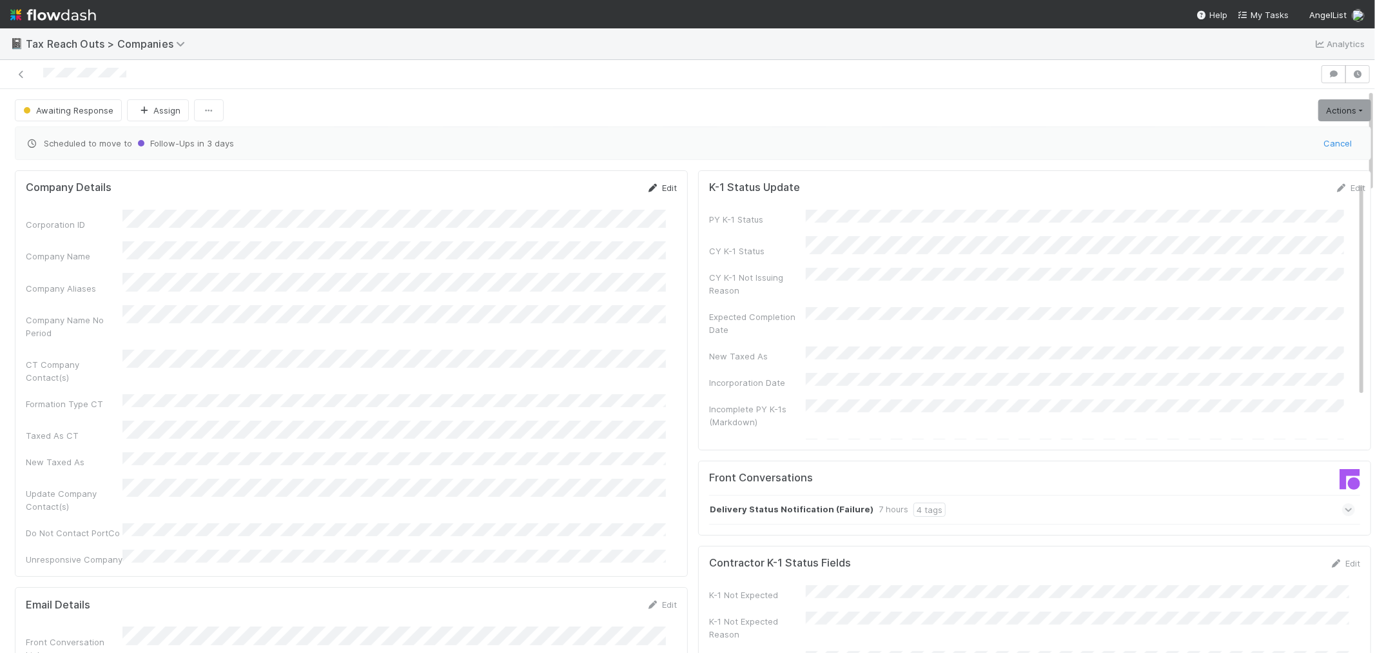
click at [652, 189] on link "Edit" at bounding box center [662, 187] width 30 height 10
click at [34, 512] on div "Corporation ID Company Name Company Aliases Company Name No Period CT Company C…" at bounding box center [351, 417] width 651 height 397
click at [112, 524] on div "Update Company Contact(s)" at bounding box center [351, 543] width 651 height 38
click at [590, 192] on button "Save" at bounding box center [608, 192] width 37 height 22
click at [20, 75] on icon at bounding box center [21, 74] width 13 height 8
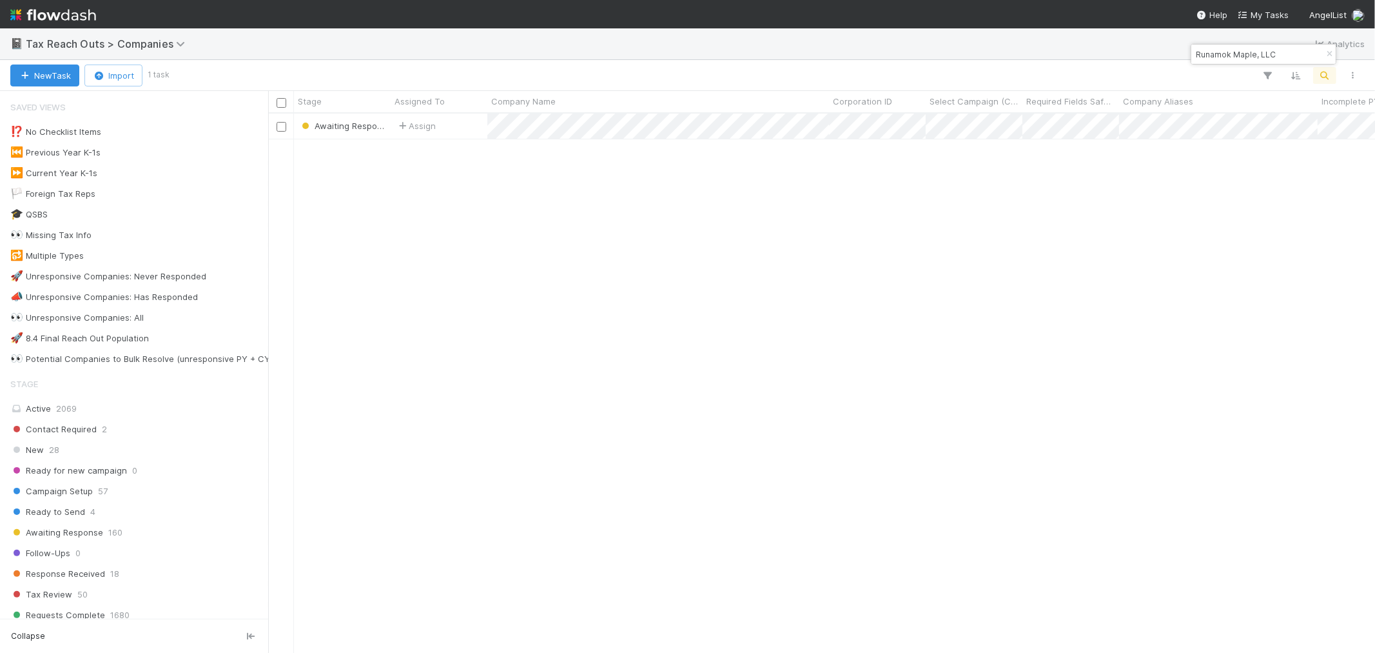
scroll to position [527, 1096]
click at [1237, 50] on icon "button" at bounding box center [1329, 54] width 13 height 8
click at [1237, 75] on icon "button" at bounding box center [1325, 76] width 13 height 12
click at [1194, 59] on input "Overstory Technologies Inc" at bounding box center [1258, 53] width 129 height 15
type input "Overstory Technologies Inc"
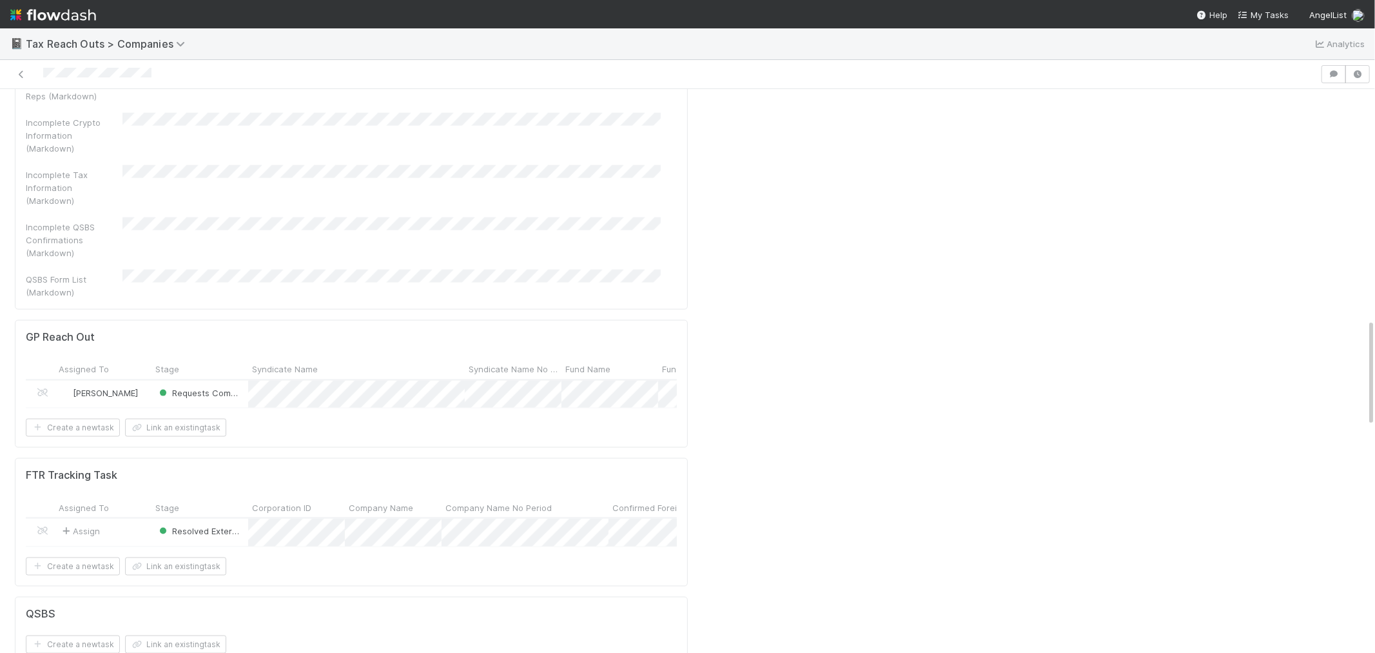
scroll to position [1361, 0]
click at [129, 518] on div "Assign" at bounding box center [103, 532] width 97 height 28
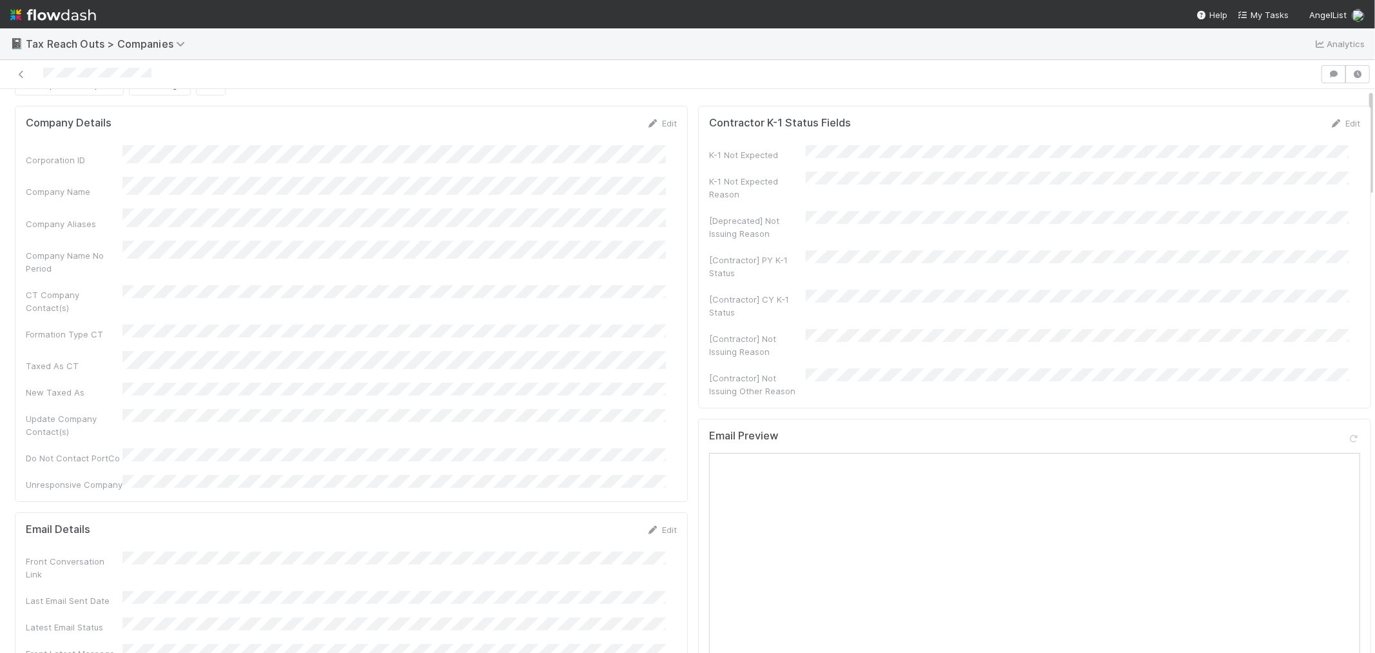
scroll to position [0, 0]
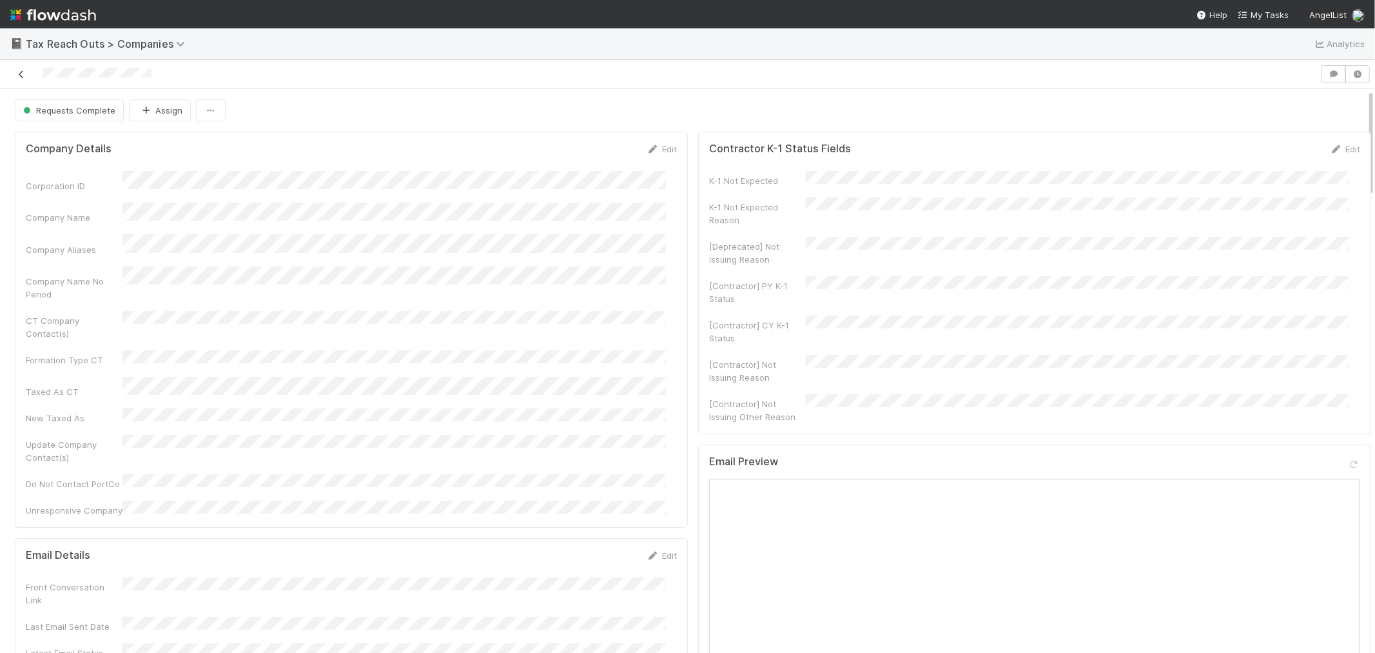
click at [24, 75] on icon at bounding box center [21, 74] width 13 height 8
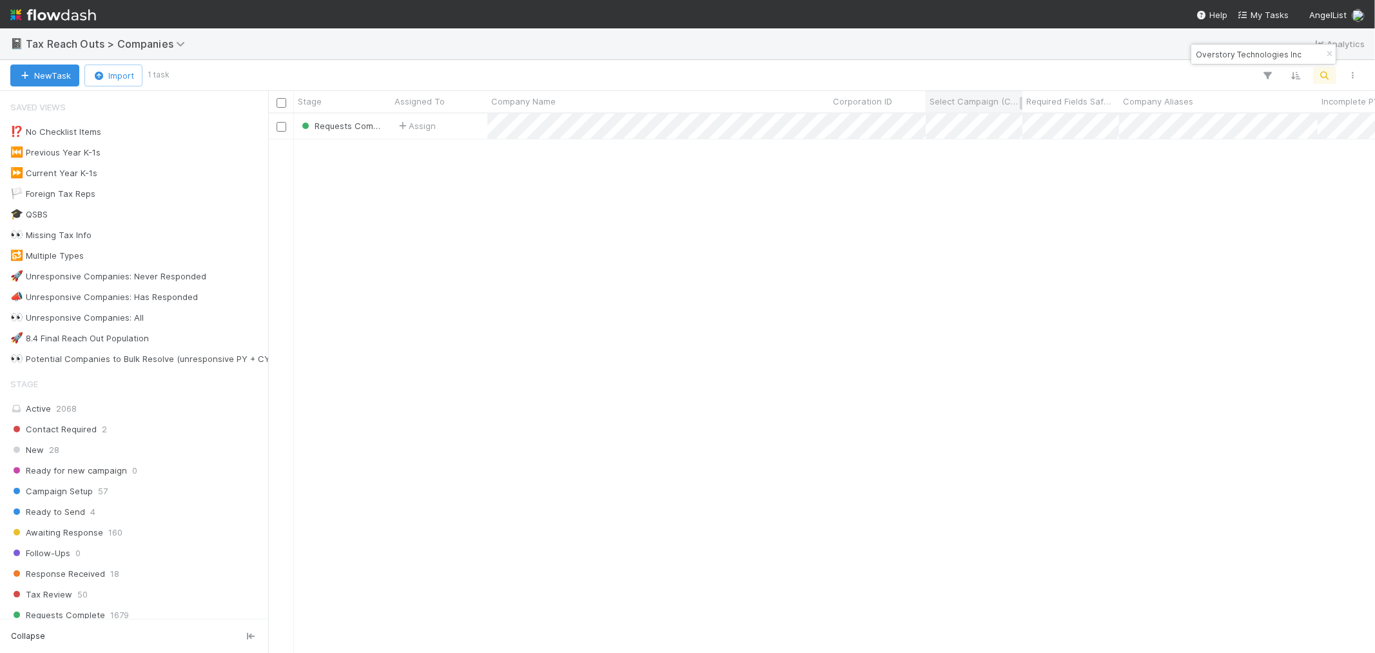
scroll to position [527, 1096]
click at [1237, 52] on icon "button" at bounding box center [1329, 54] width 13 height 8
click at [1237, 74] on icon "button" at bounding box center [1325, 76] width 13 height 12
paste input "Descomplica Ltd"
type input "Descomplica Ltd"
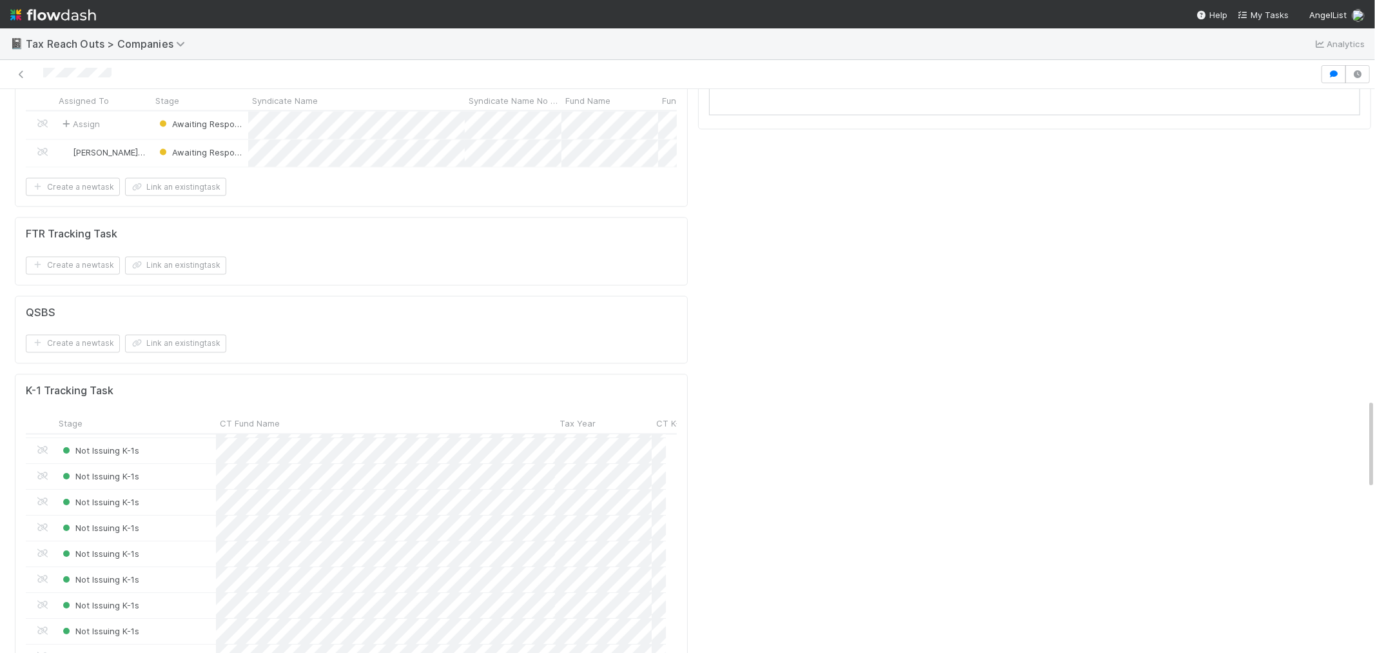
scroll to position [1935, 0]
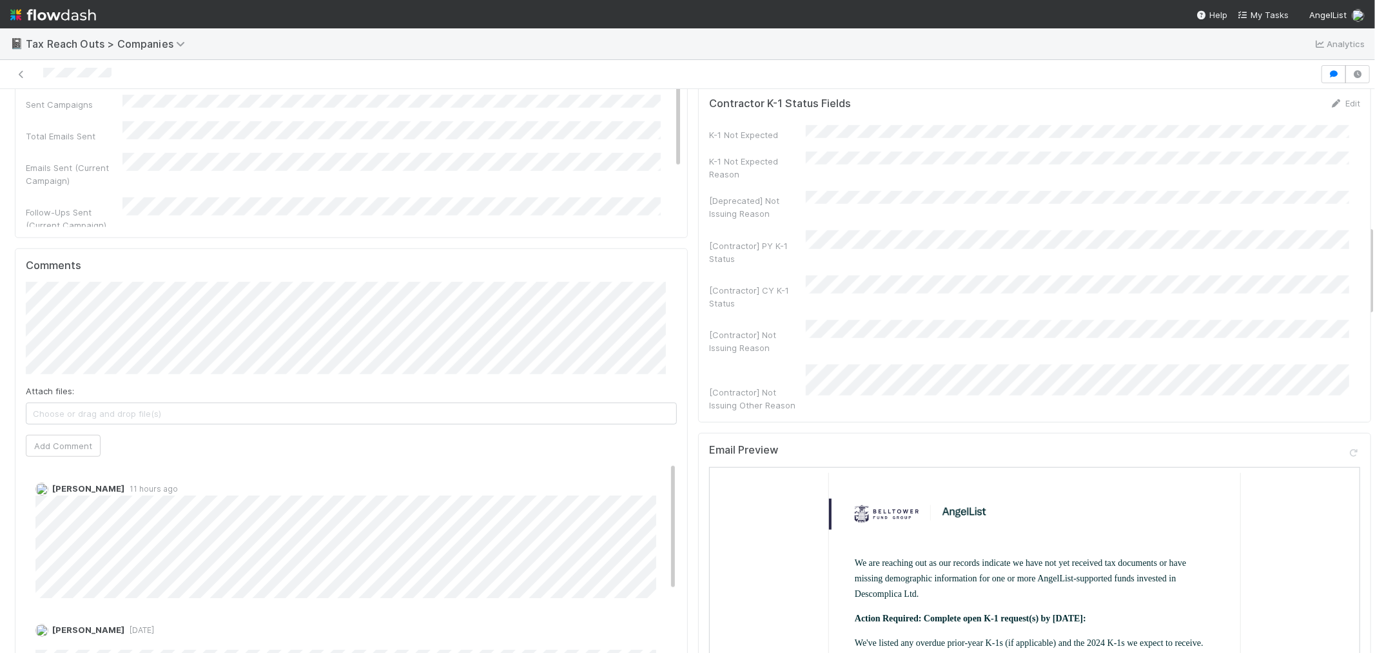
scroll to position [788, 0]
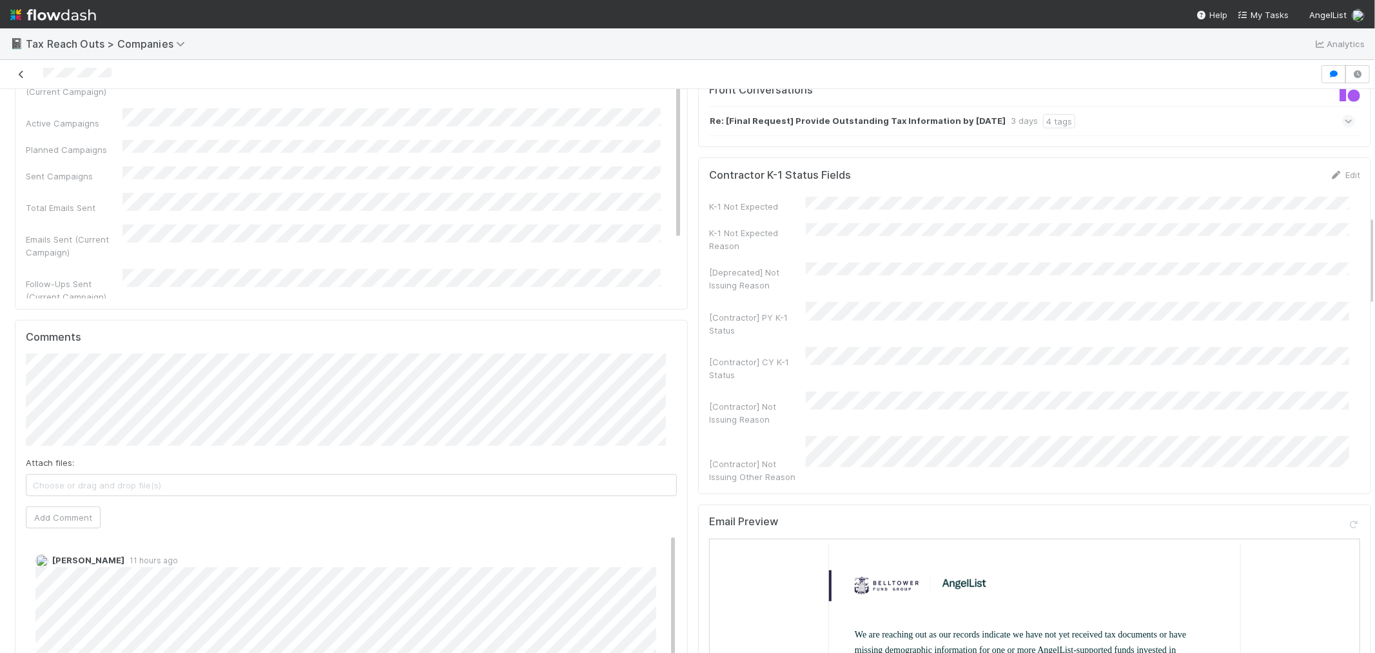
click at [20, 76] on icon at bounding box center [21, 74] width 13 height 8
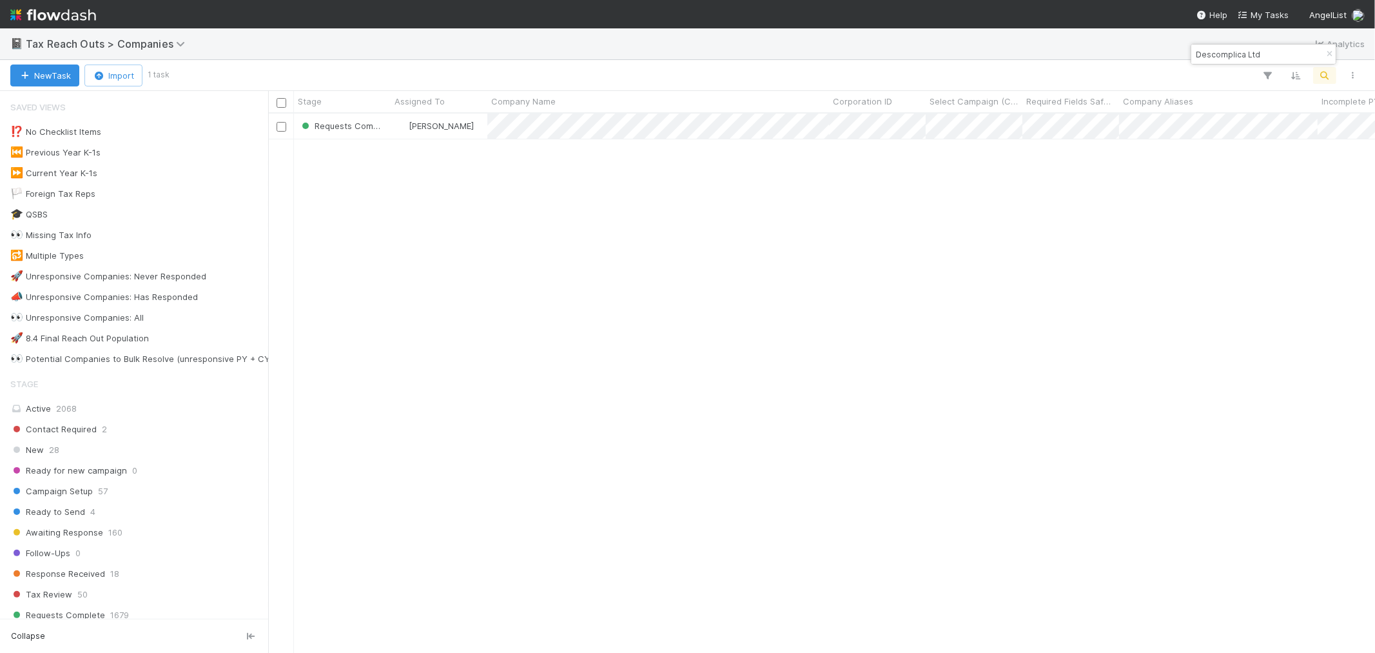
scroll to position [527, 1096]
click at [1237, 55] on icon "button" at bounding box center [1329, 54] width 13 height 8
click at [1237, 82] on button "button" at bounding box center [1325, 75] width 23 height 17
type input "Cleared Technologies PBC"
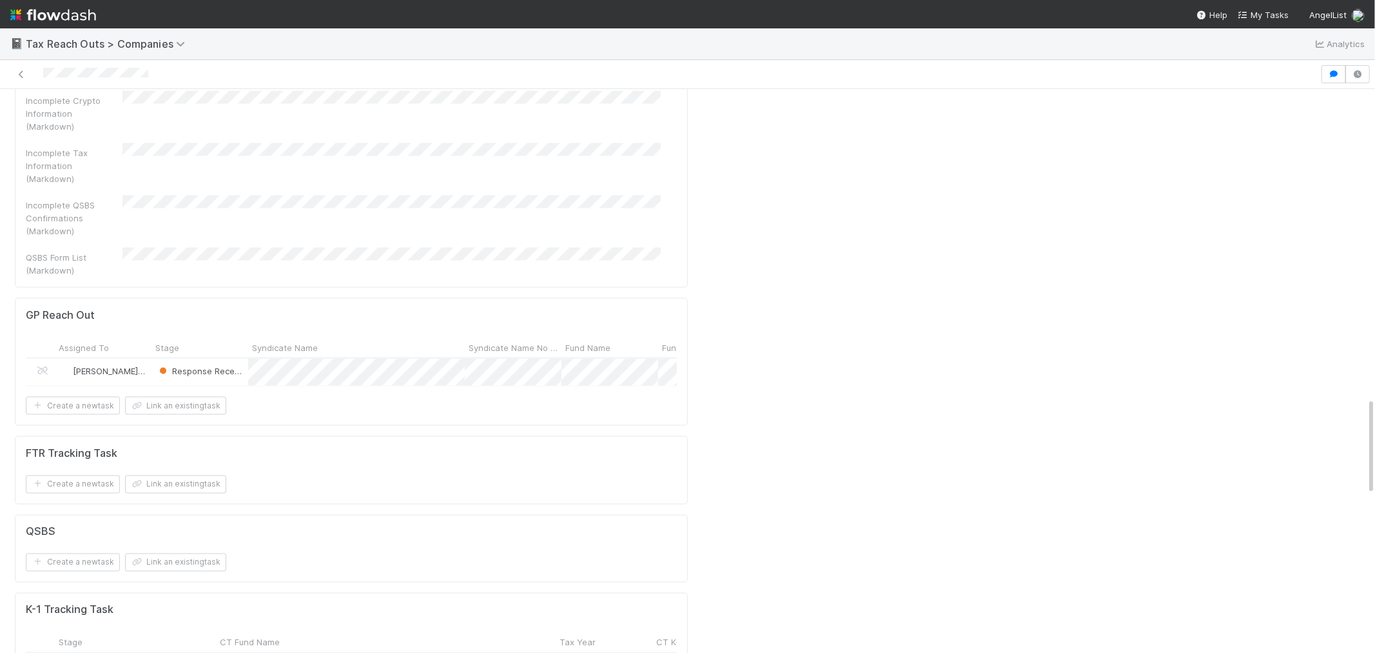
scroll to position [1791, 0]
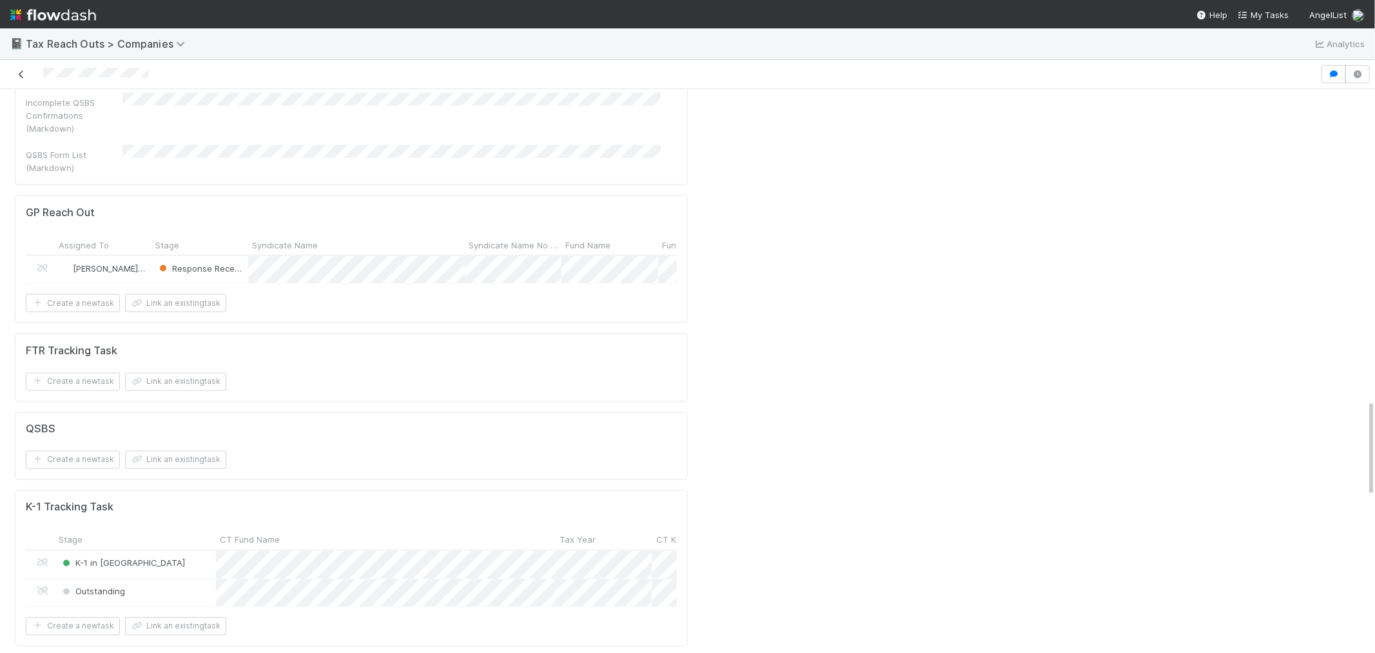
click at [22, 73] on icon at bounding box center [21, 74] width 13 height 8
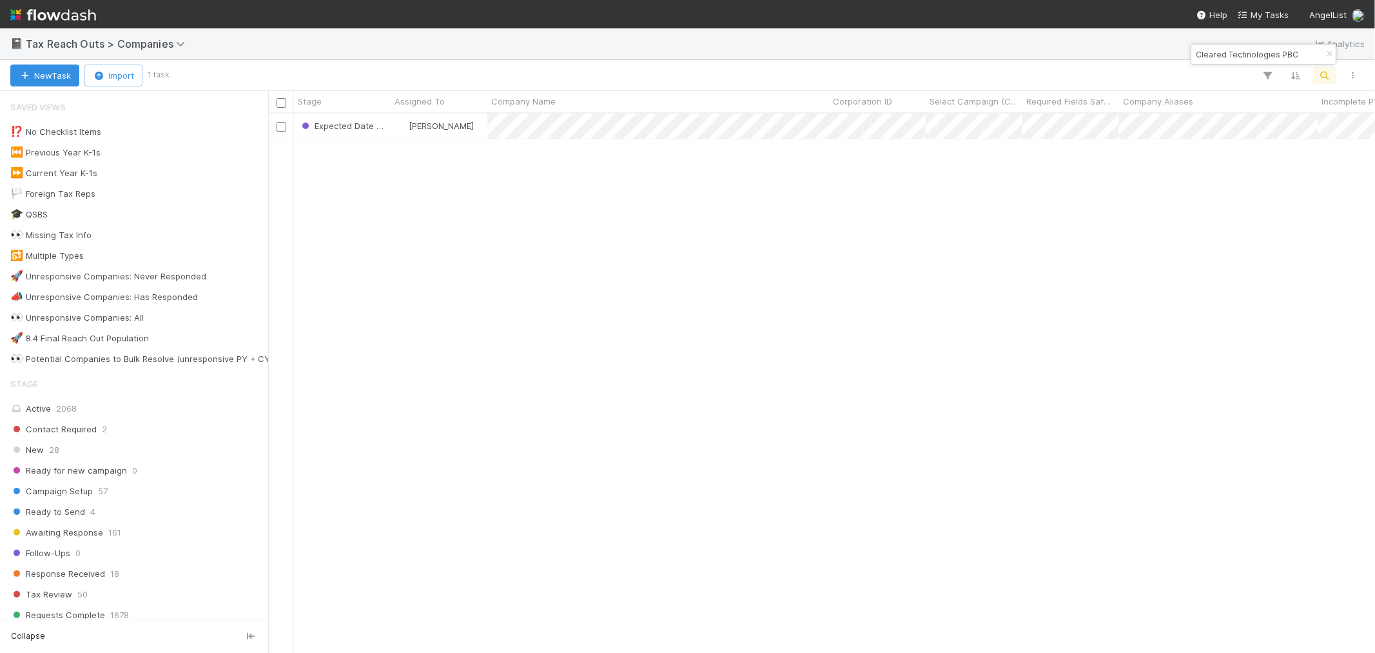
scroll to position [527, 1096]
drag, startPoint x: 1333, startPoint y: 52, endPoint x: 1323, endPoint y: 75, distance: 25.4
click at [1237, 54] on icon "button" at bounding box center [1329, 54] width 13 height 8
click at [1237, 75] on icon "button" at bounding box center [1325, 76] width 13 height 12
type input "Flat Holdings Limited"
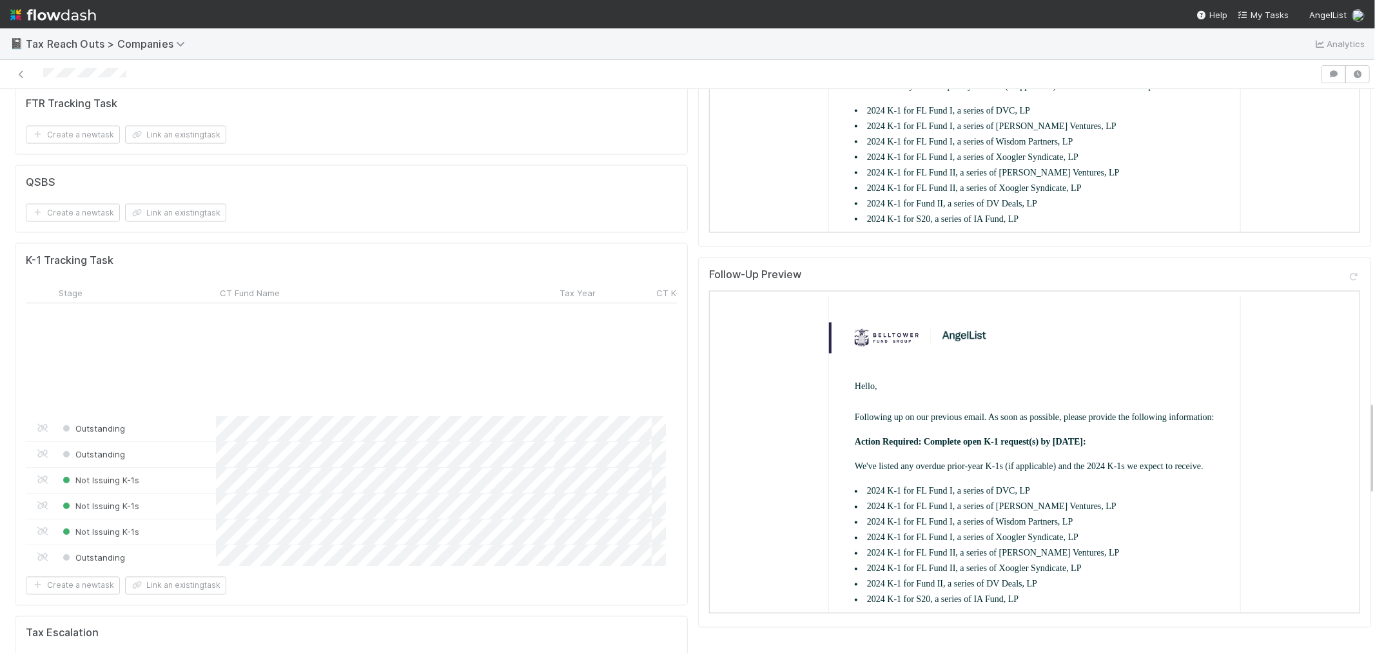
scroll to position [573, 0]
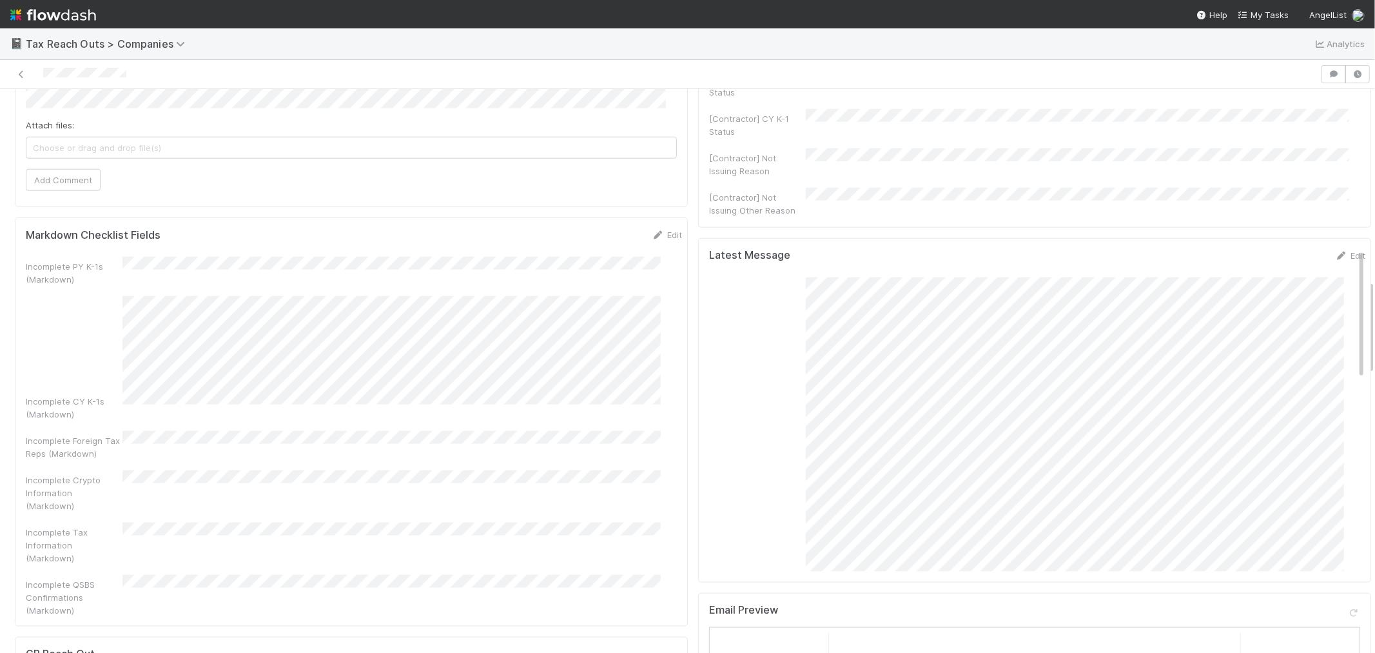
click at [678, 147] on div "Company Details Edit Corporation ID Company Name Company Aliases Company Name N…" at bounding box center [352, 205] width 684 height 2419
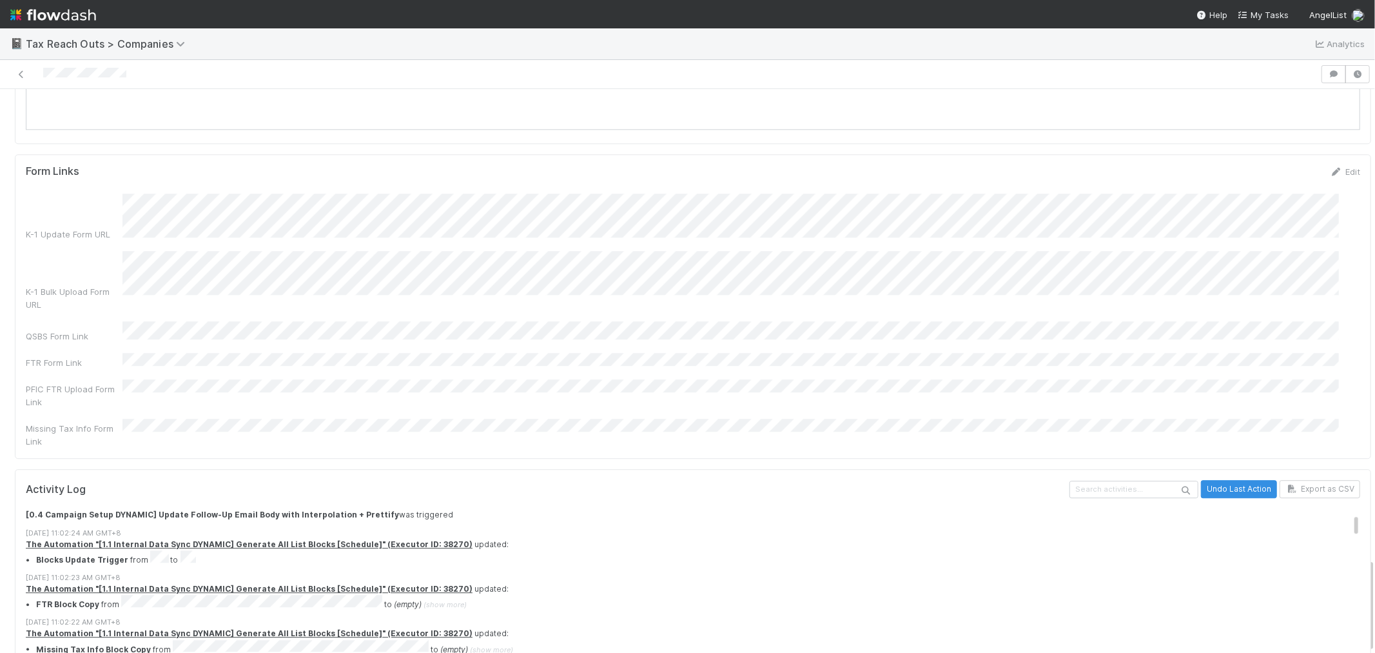
scroll to position [215, 0]
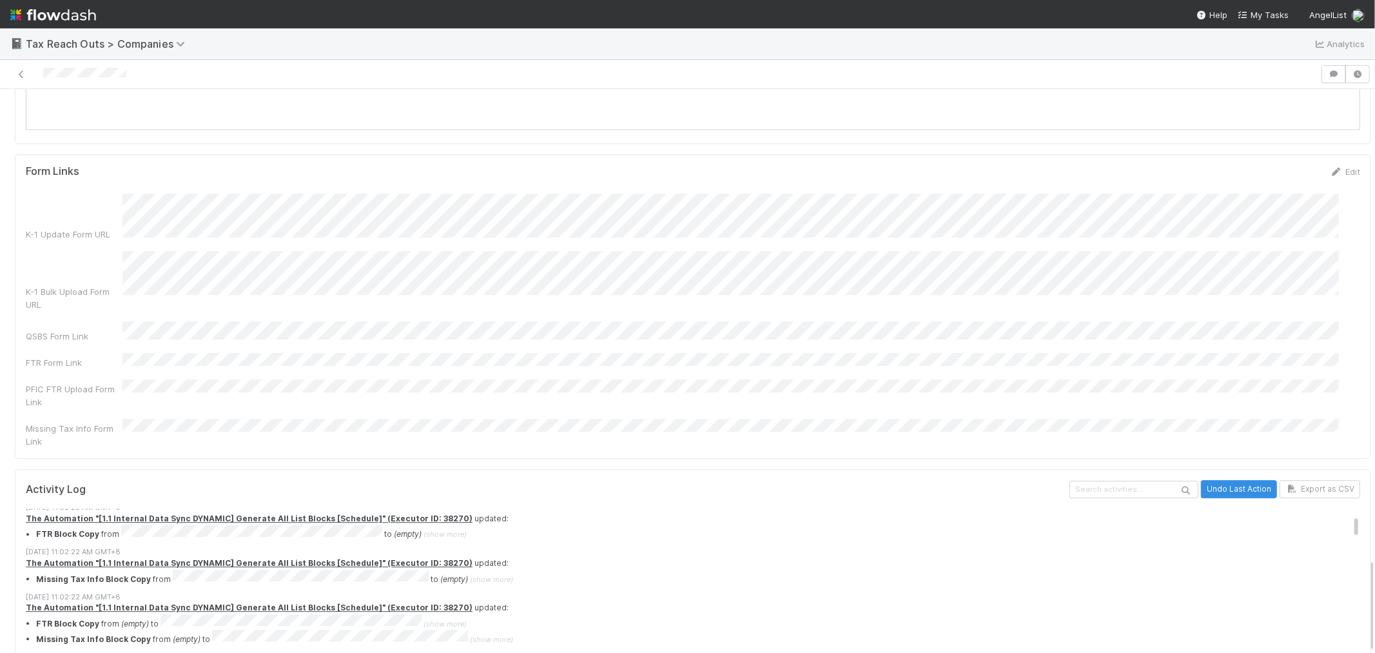
click at [635, 587] on div "The Automation "[1.1 Internal Data Sync DYNAMIC] Generate All List Blocks [Sche…" at bounding box center [699, 623] width 1346 height 43
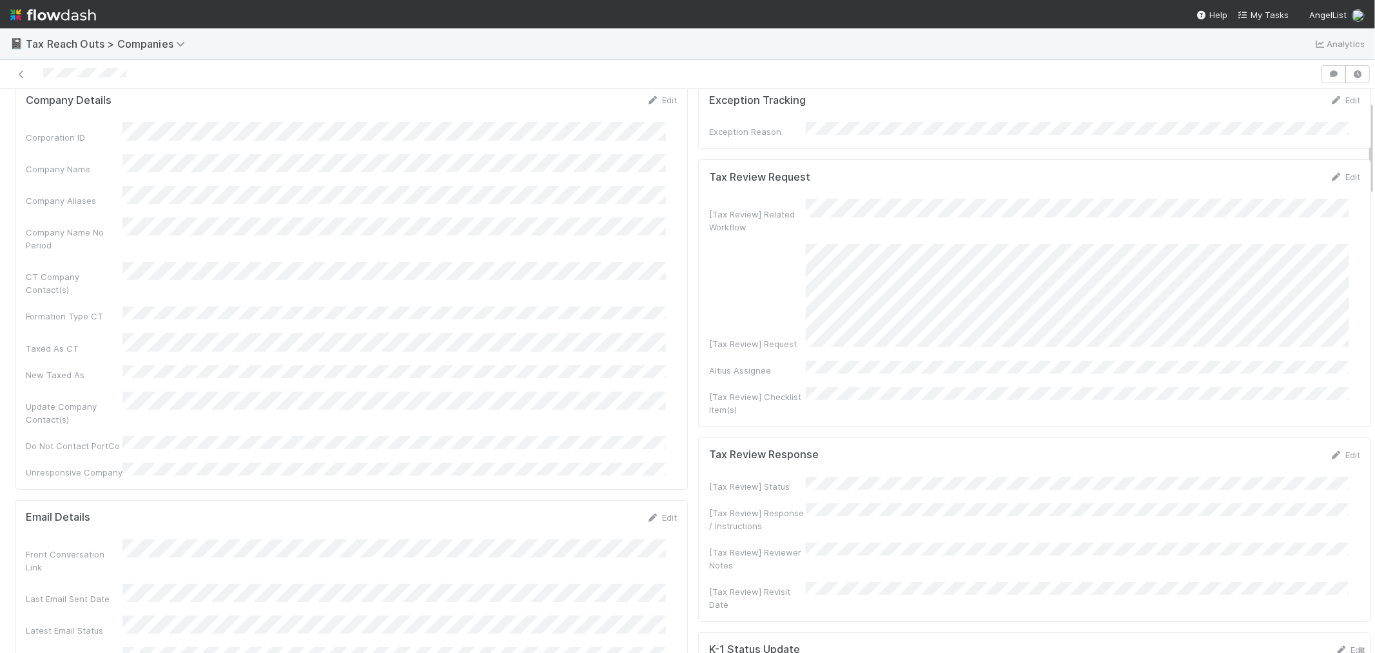
scroll to position [72, 0]
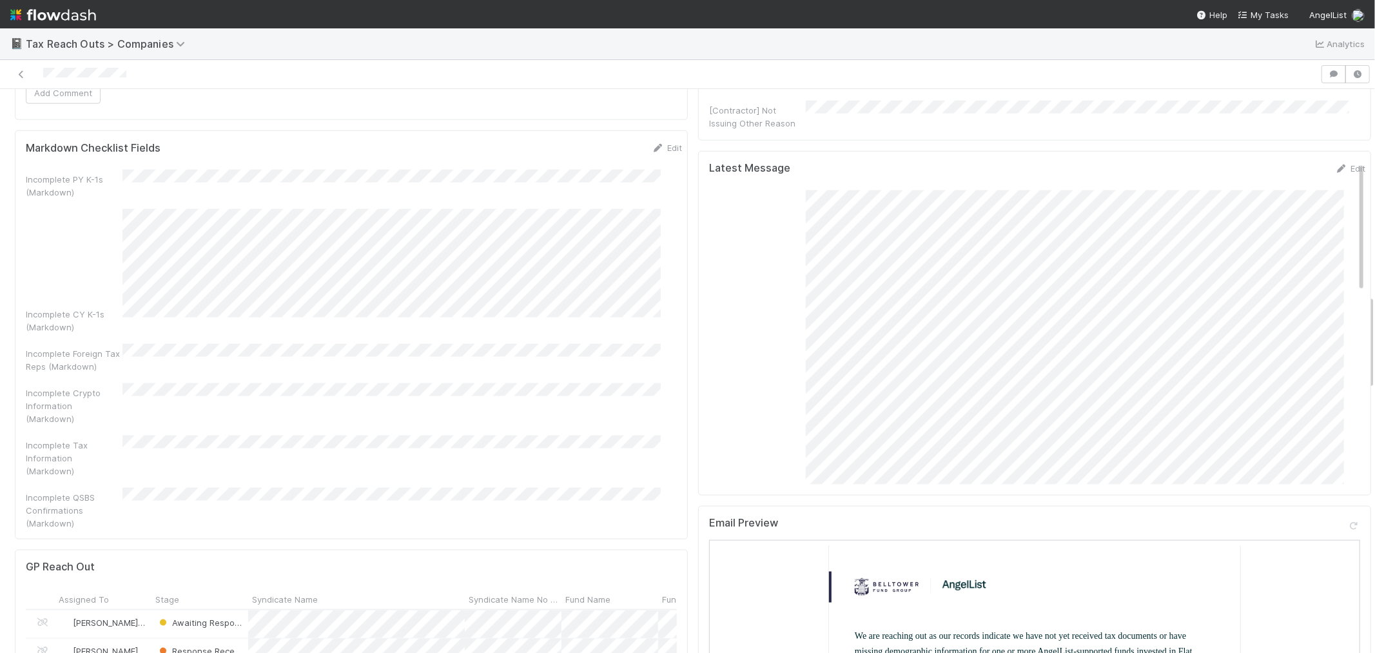
scroll to position [1290, 0]
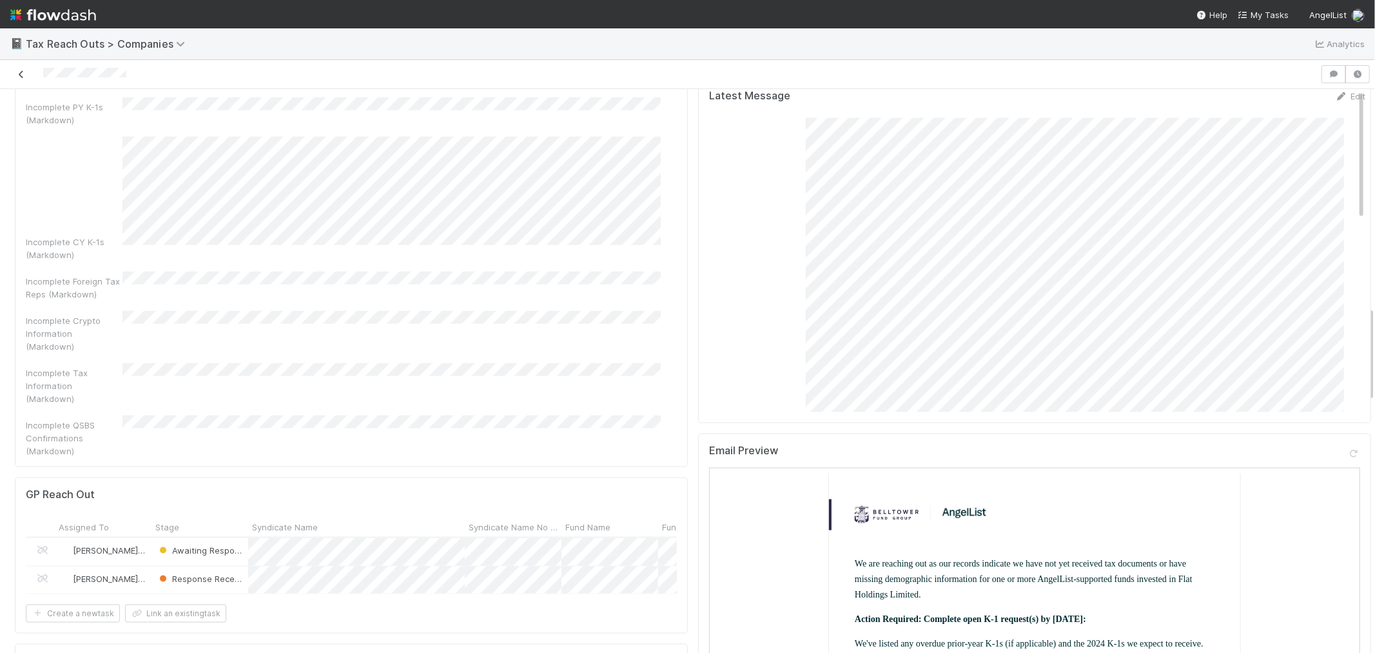
click at [20, 69] on link at bounding box center [21, 74] width 13 height 13
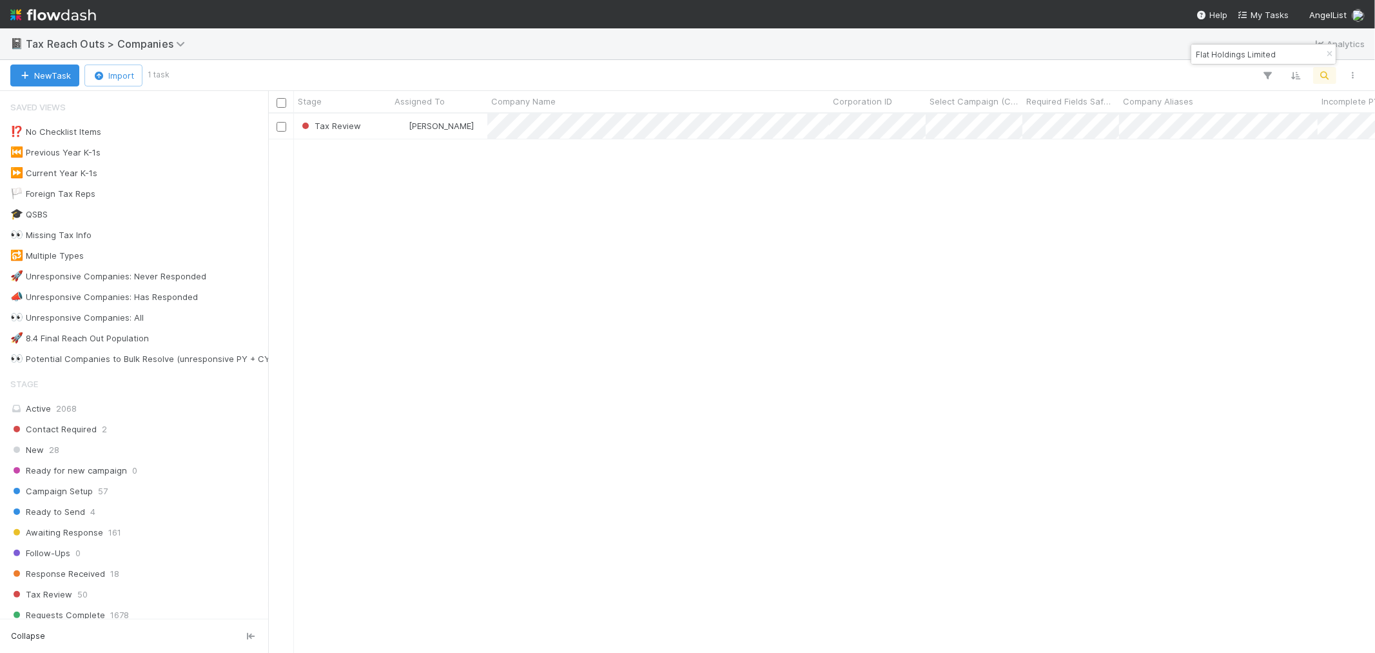
scroll to position [527, 1096]
click at [1237, 50] on icon "button" at bounding box center [1329, 54] width 13 height 8
click at [1237, 72] on icon "button" at bounding box center [1325, 76] width 13 height 12
paste input "Atlas Governance"
type input "Atlas Governance"
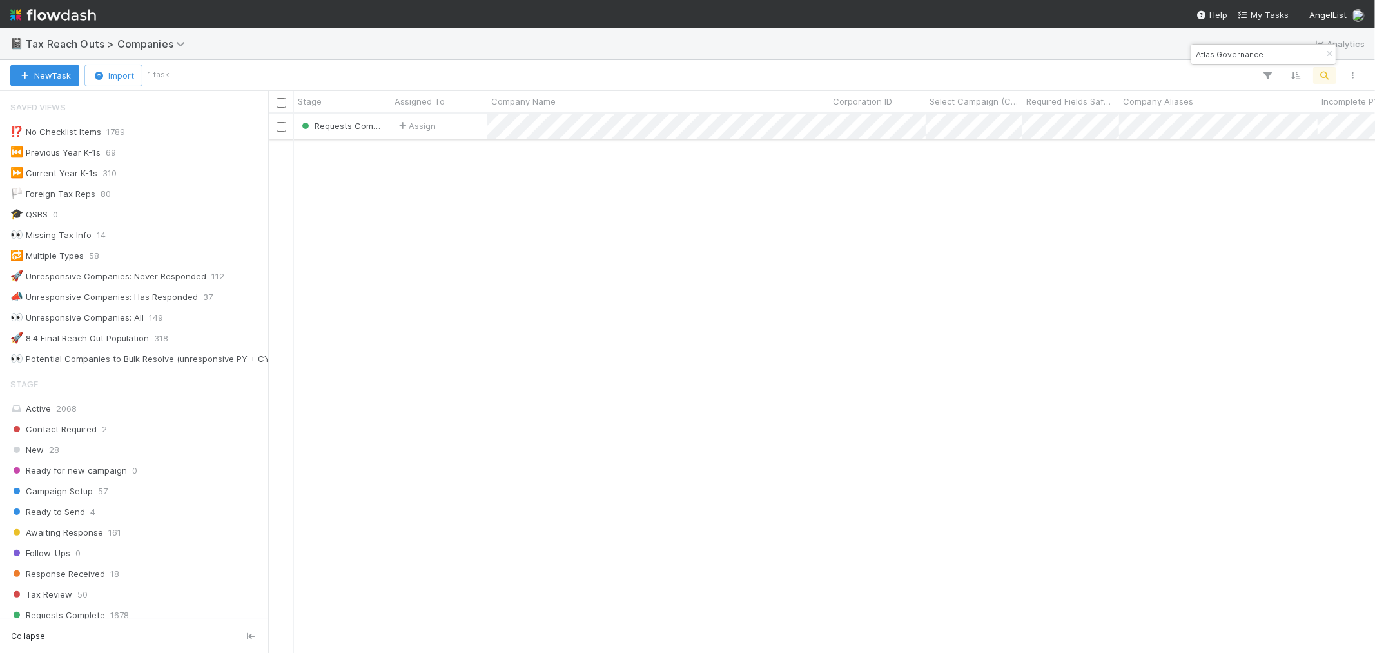
click at [458, 121] on div "Assign" at bounding box center [439, 125] width 97 height 25
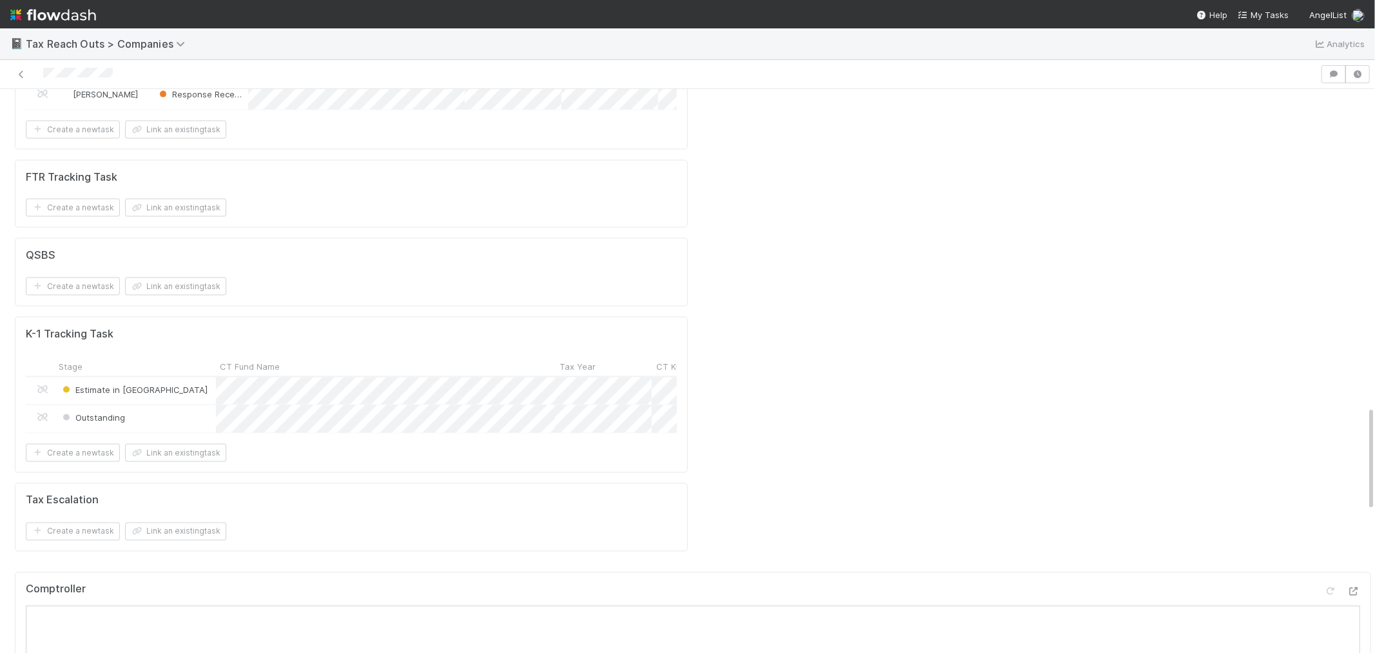
scroll to position [1719, 0]
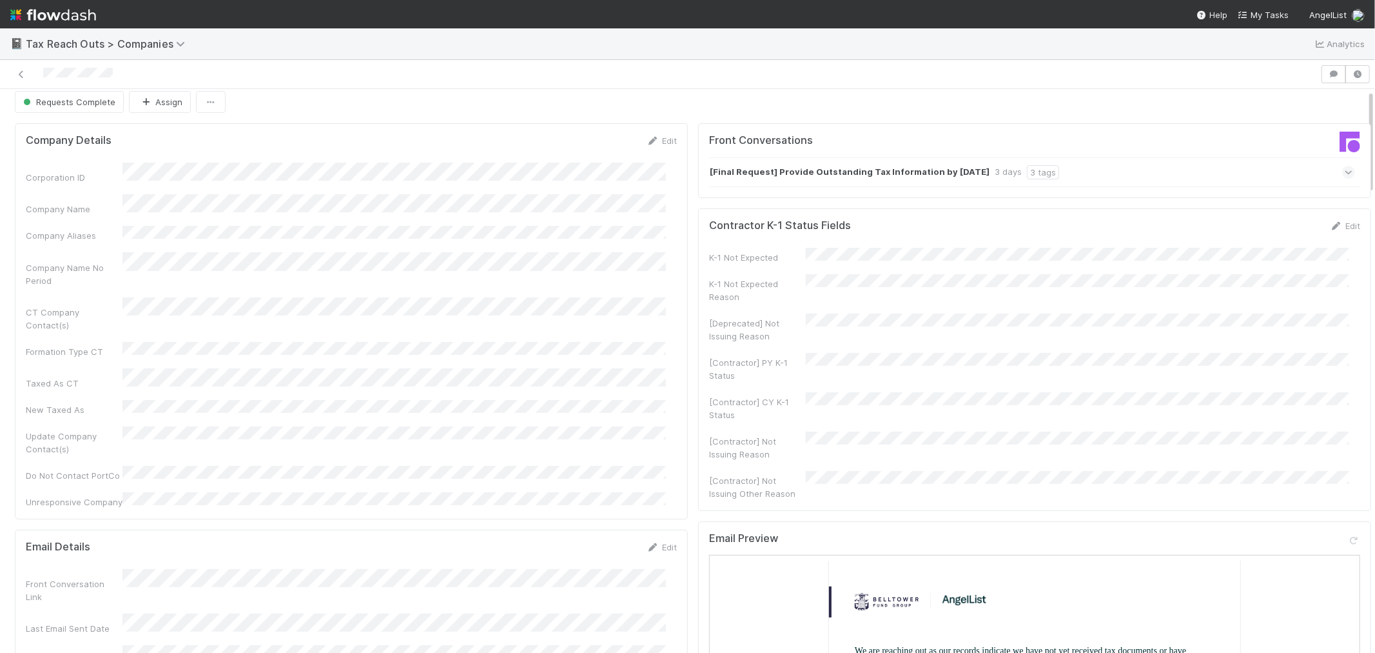
scroll to position [0, 0]
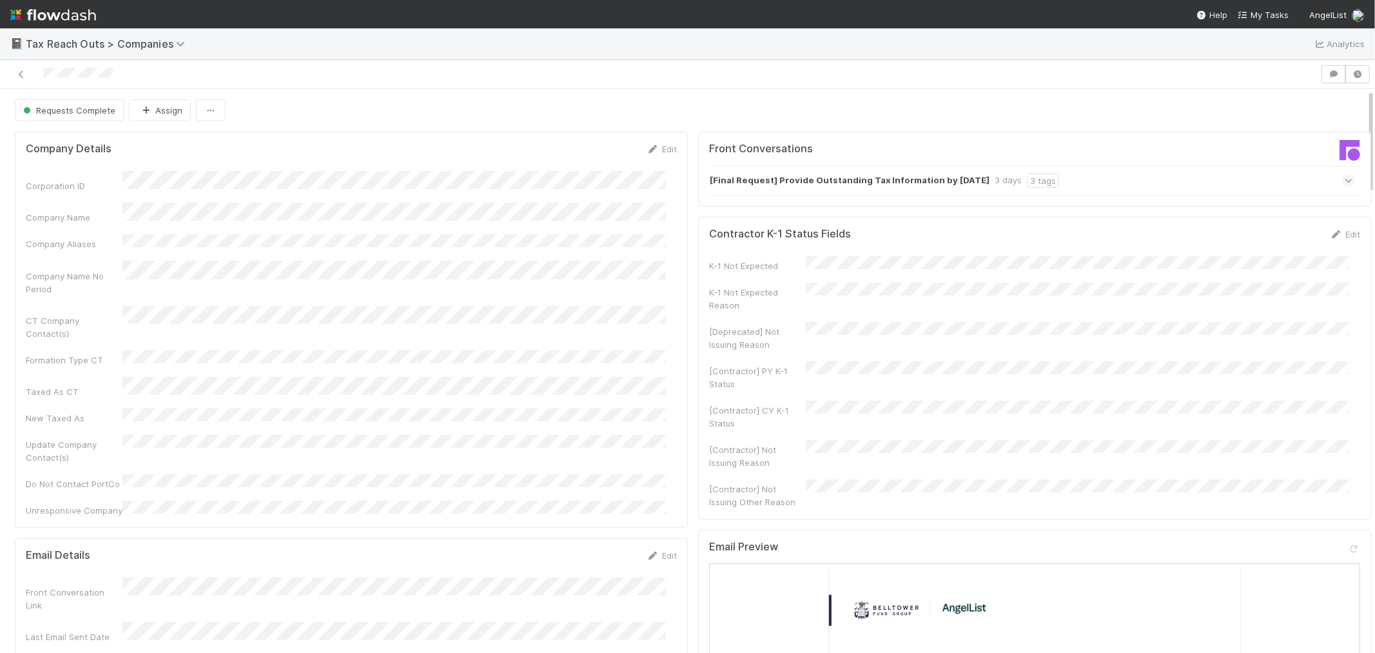
click at [197, 205] on div "Company Name" at bounding box center [351, 212] width 651 height 21
copy div
click at [18, 71] on icon at bounding box center [21, 74] width 13 height 8
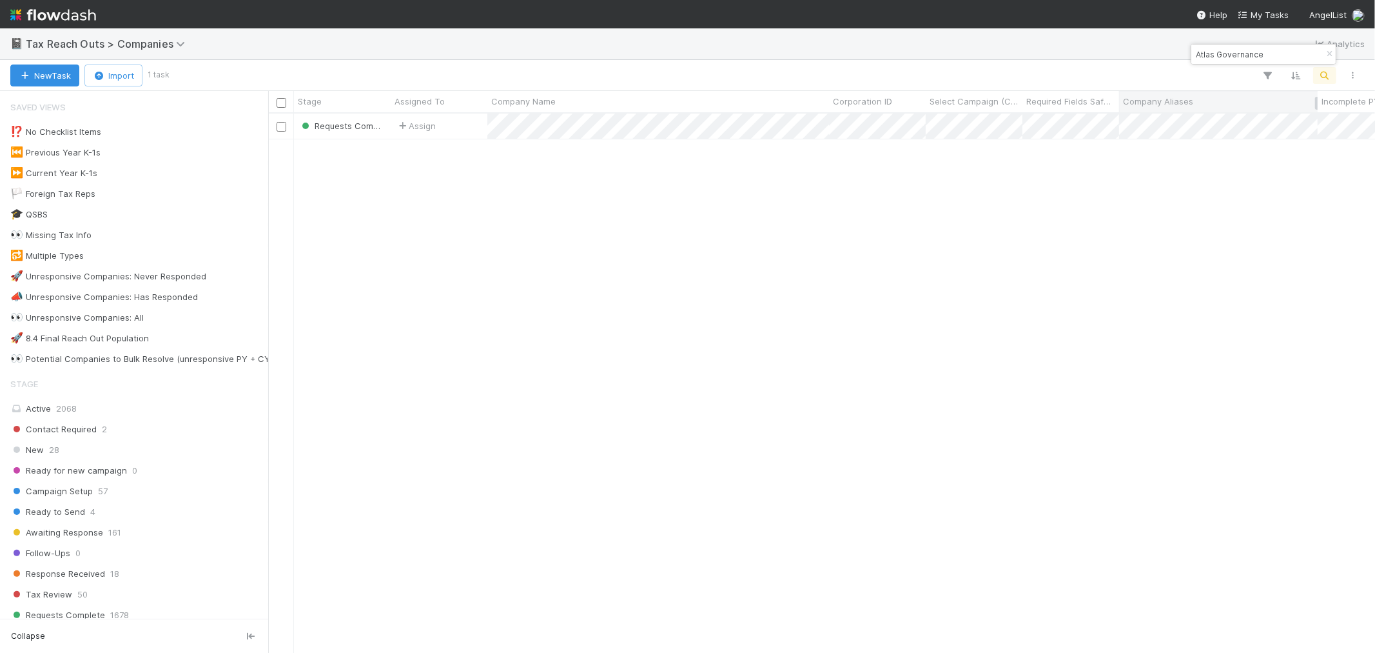
scroll to position [527, 1096]
click at [1237, 54] on icon "button" at bounding box center [1329, 54] width 13 height 8
click at [1237, 81] on button "button" at bounding box center [1325, 75] width 23 height 17
type input "Numerai GP, LLC"
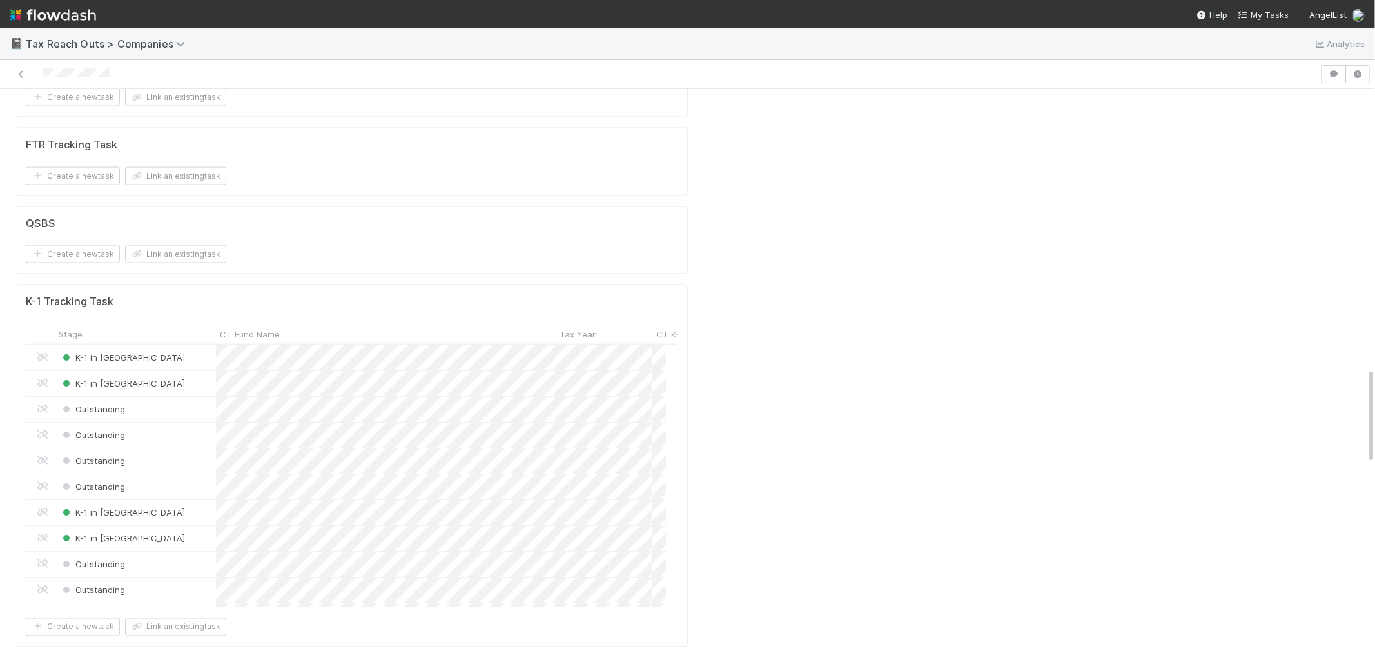
scroll to position [1791, 0]
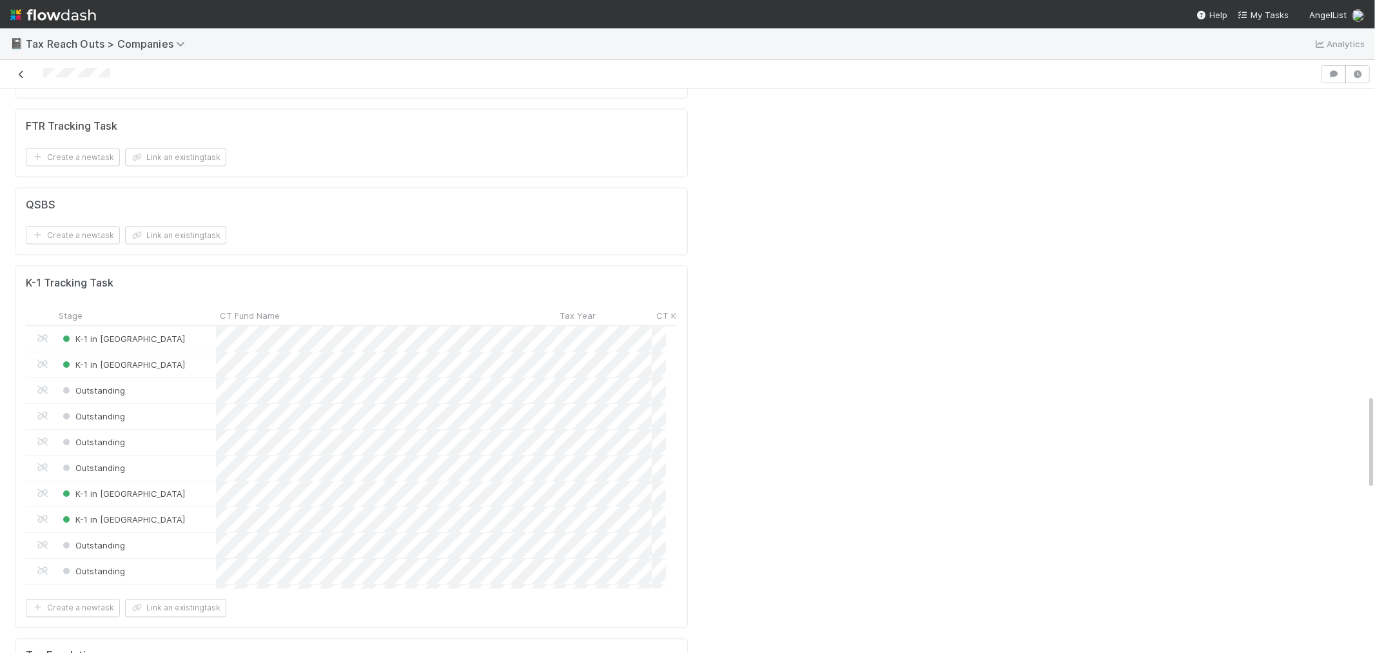
click at [17, 74] on icon at bounding box center [21, 74] width 13 height 8
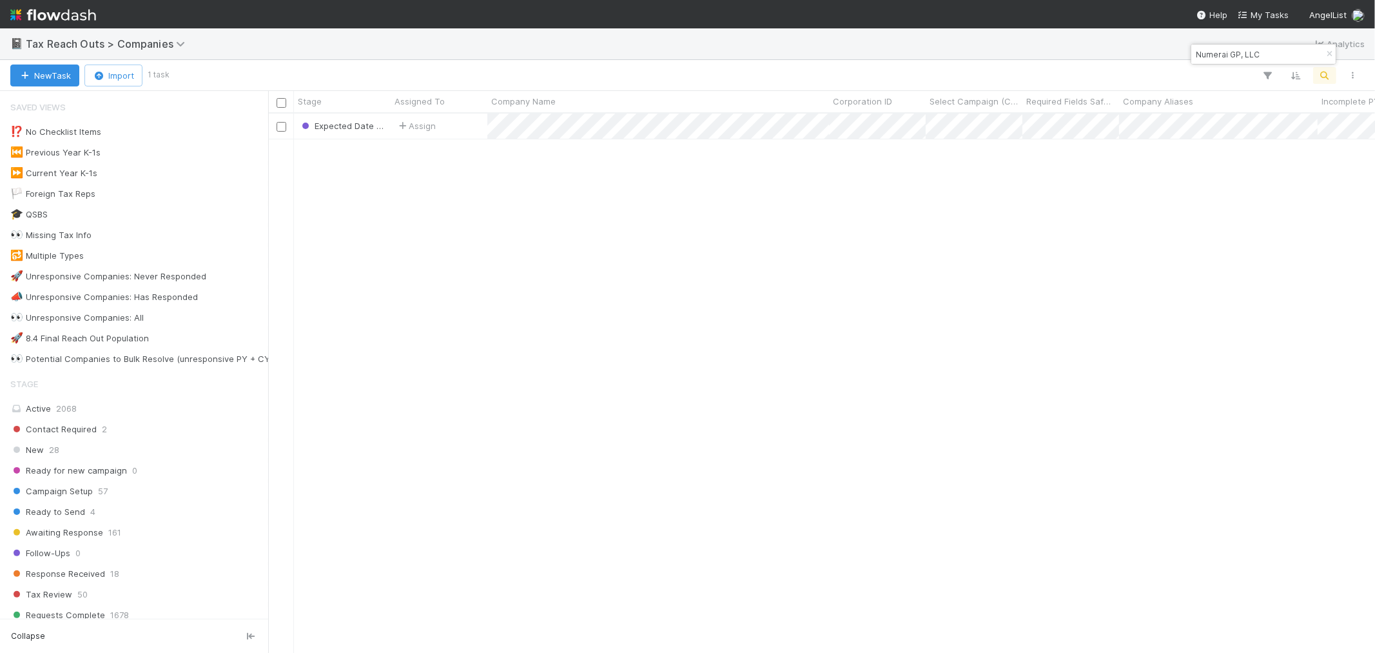
scroll to position [527, 1096]
click at [1237, 50] on icon "button" at bounding box center [1329, 54] width 13 height 8
click at [1237, 79] on icon "button" at bounding box center [1325, 76] width 13 height 12
click at [1197, 54] on input "Papa's Pops LLC" at bounding box center [1258, 53] width 129 height 15
type input "Papa's Pops LLC"
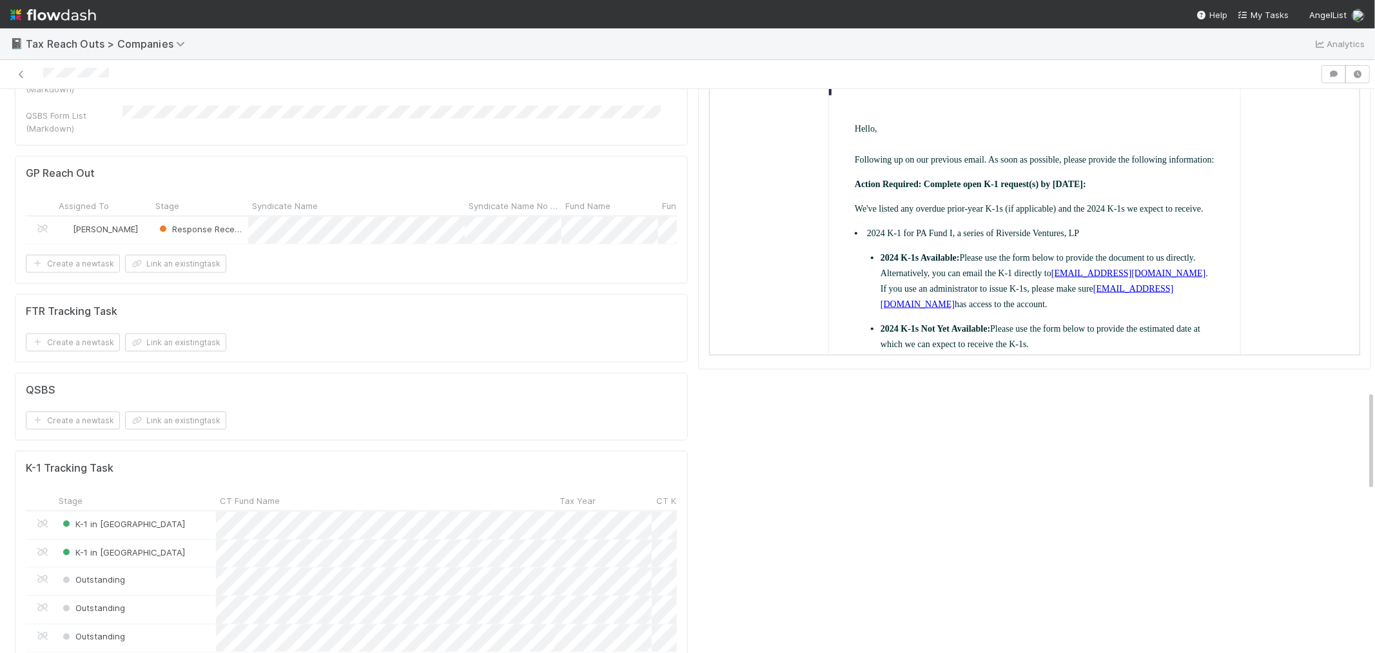
scroll to position [1719, 0]
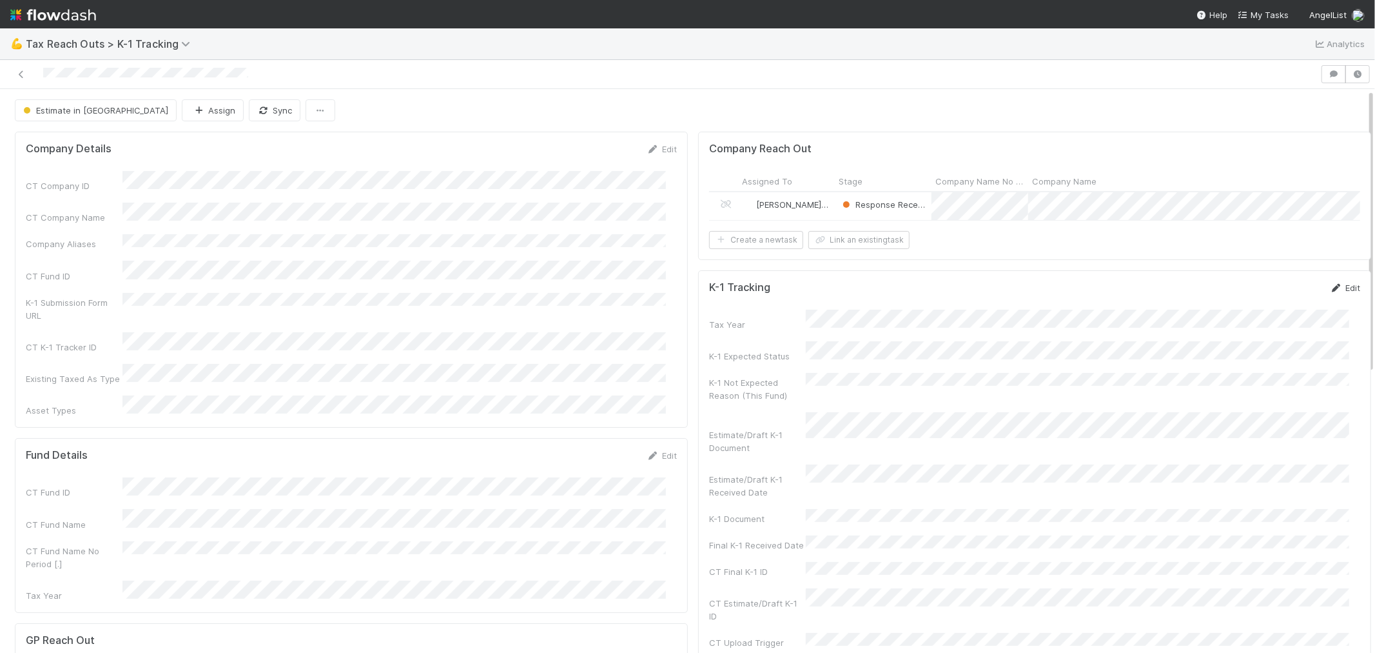
click at [1330, 293] on link "Edit" at bounding box center [1345, 287] width 30 height 10
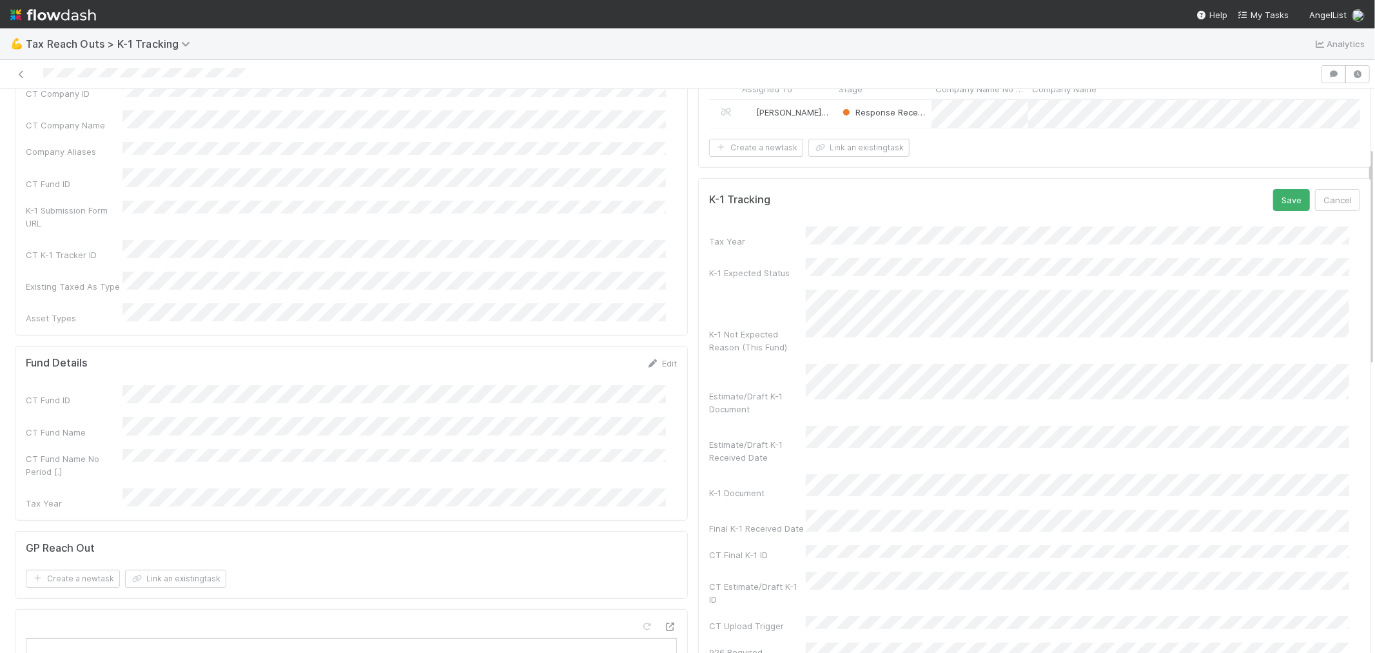
scroll to position [215, 0]
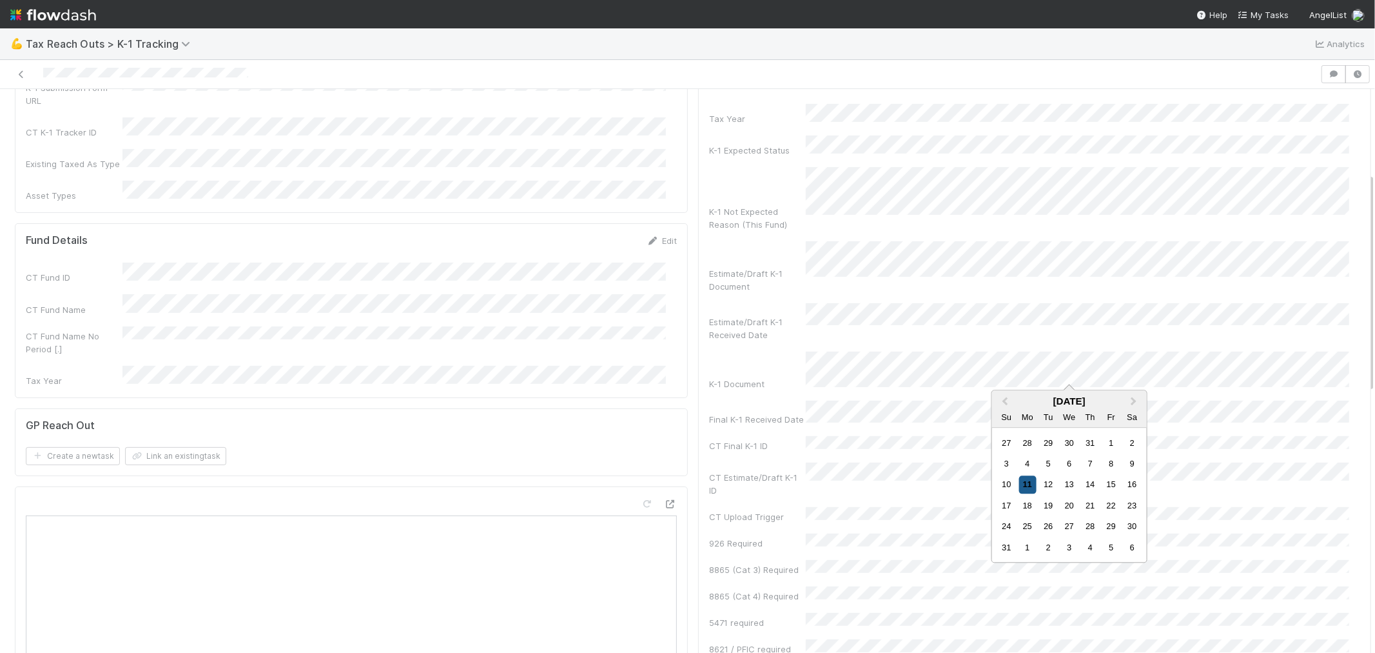
click at [1027, 485] on div "11" at bounding box center [1027, 484] width 17 height 17
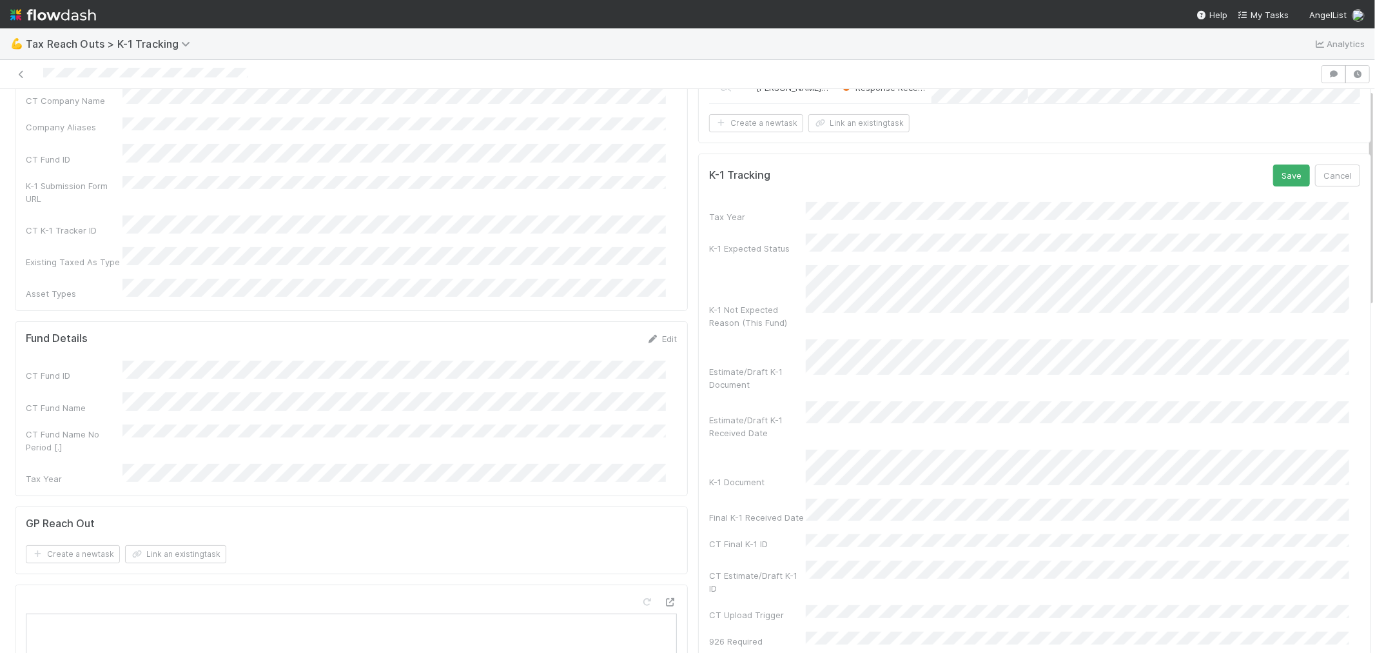
scroll to position [0, 0]
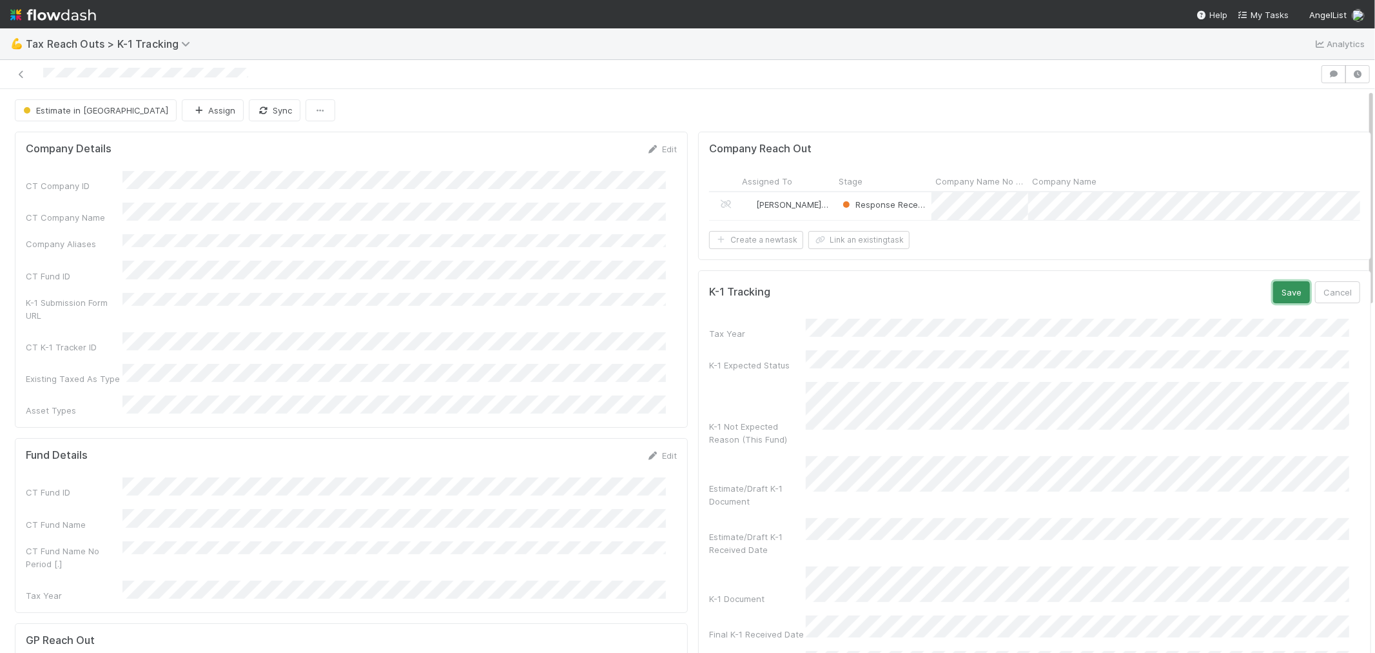
click at [1274, 300] on button "Save" at bounding box center [1292, 292] width 37 height 22
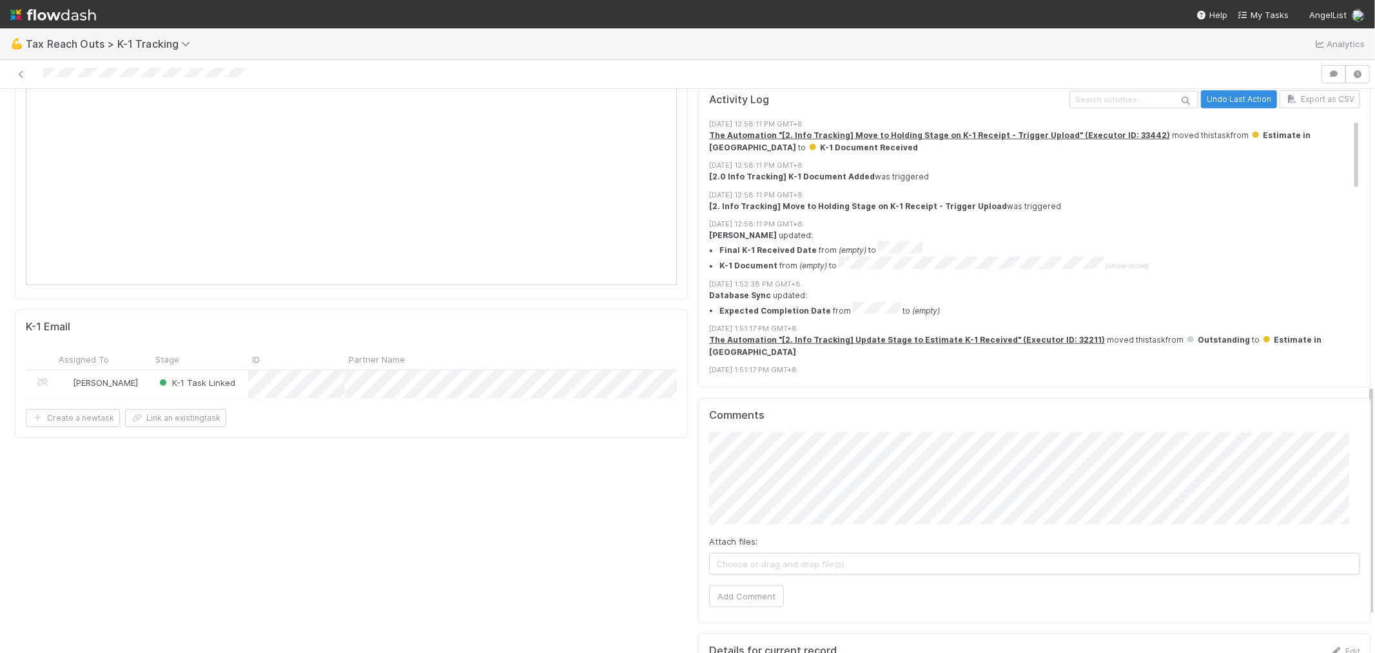
scroll to position [788, 0]
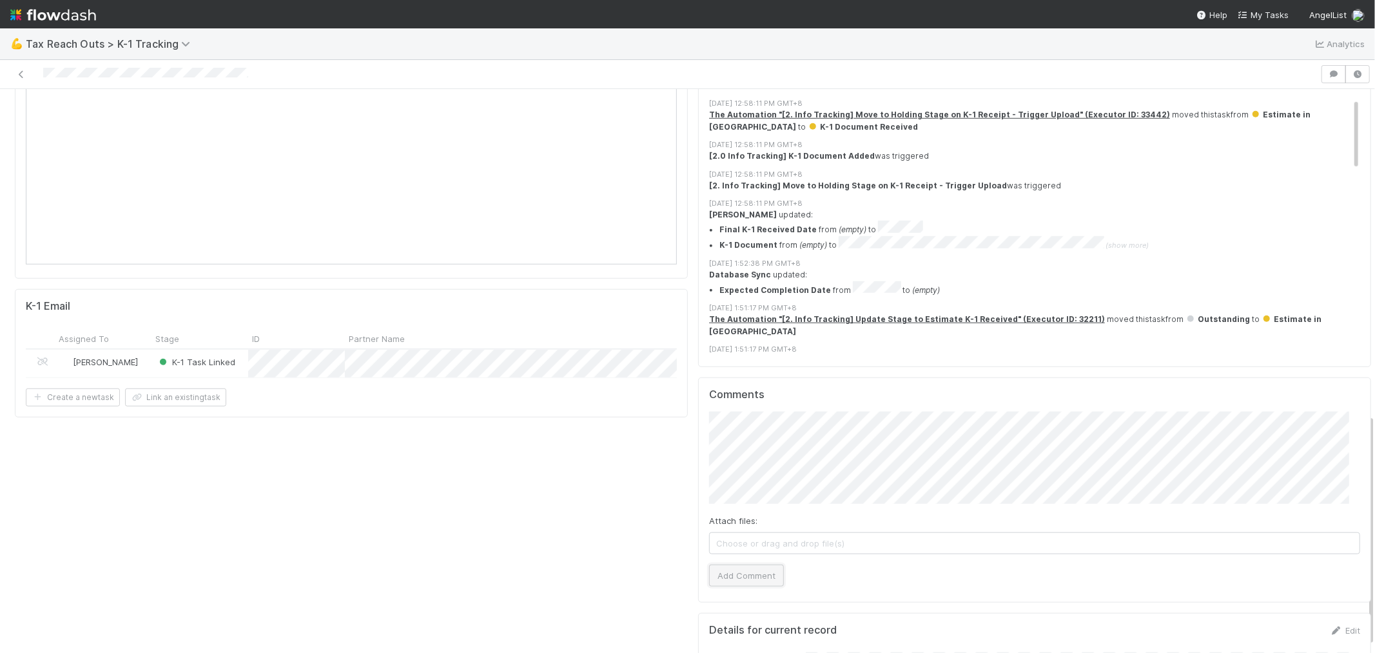
click at [743, 564] on button "Add Comment" at bounding box center [746, 575] width 75 height 22
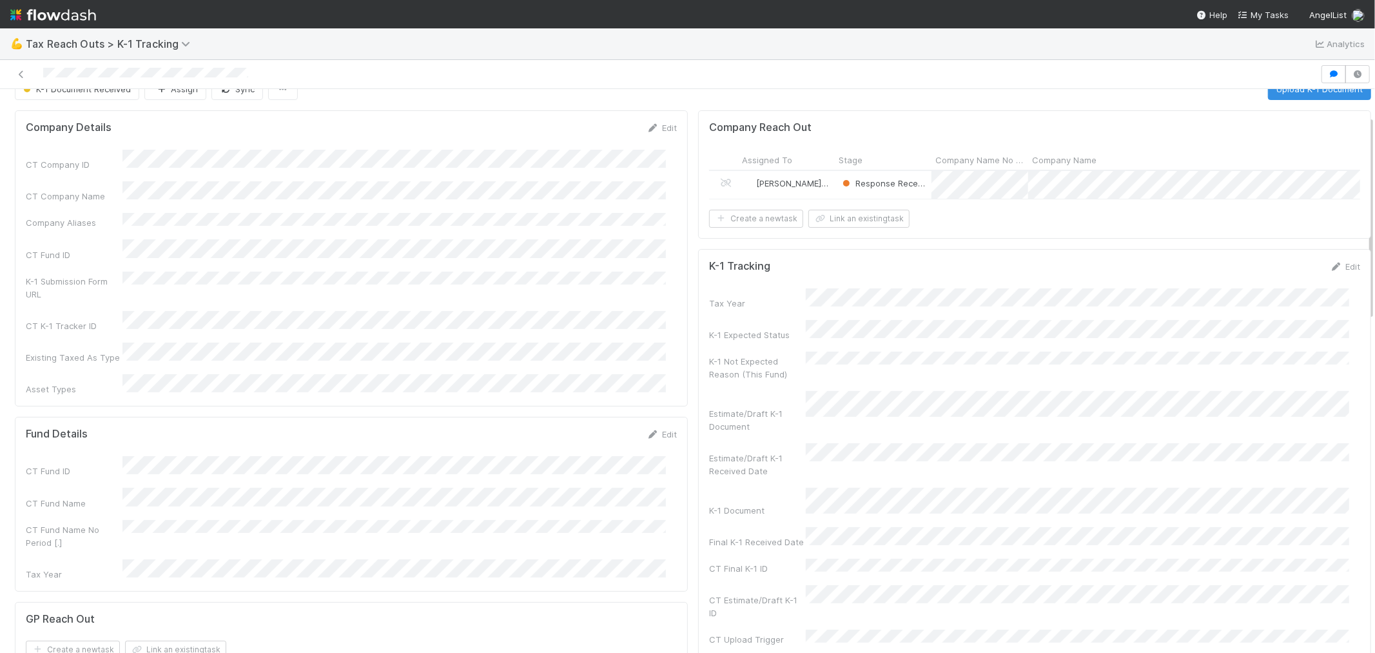
scroll to position [0, 0]
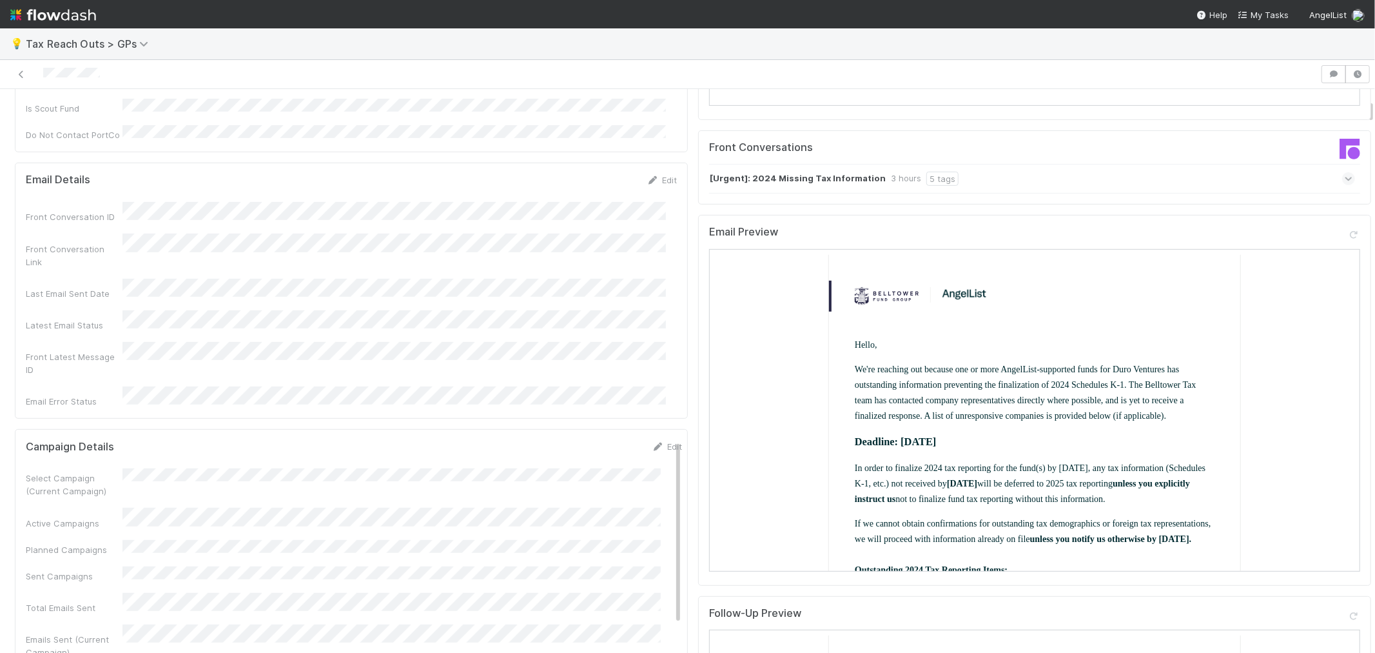
scroll to position [286, 0]
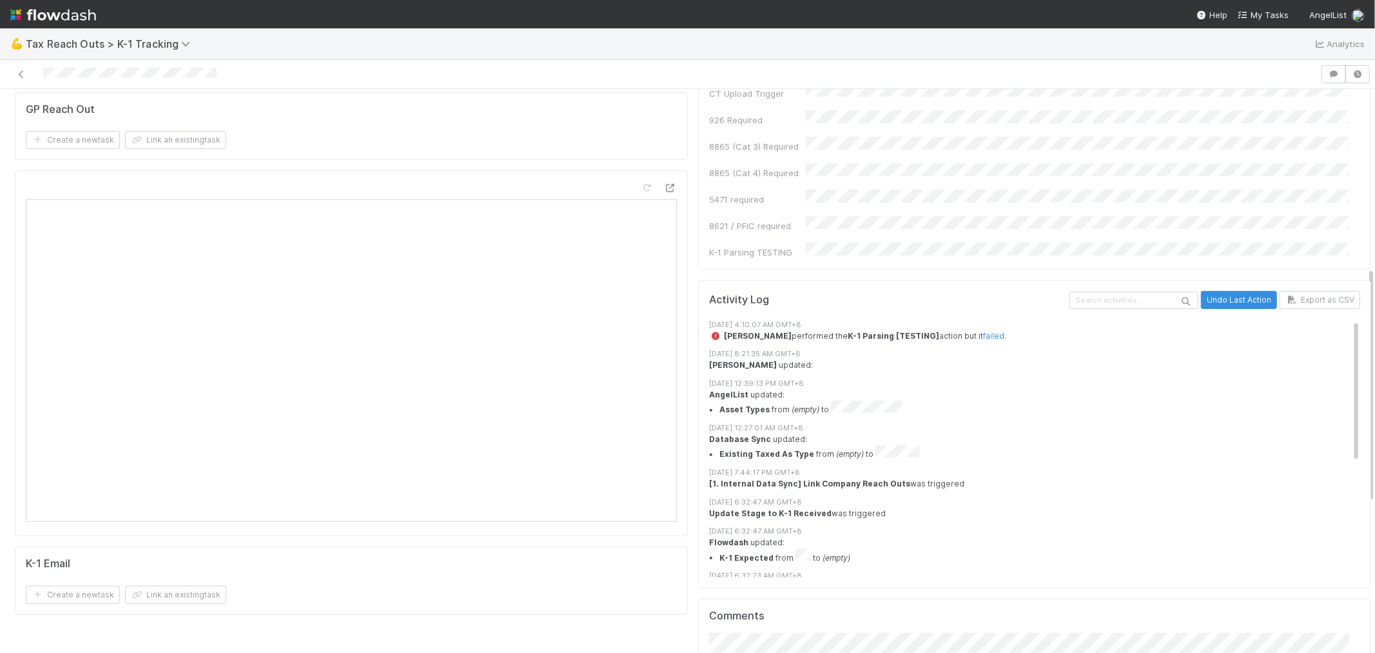
scroll to position [426, 0]
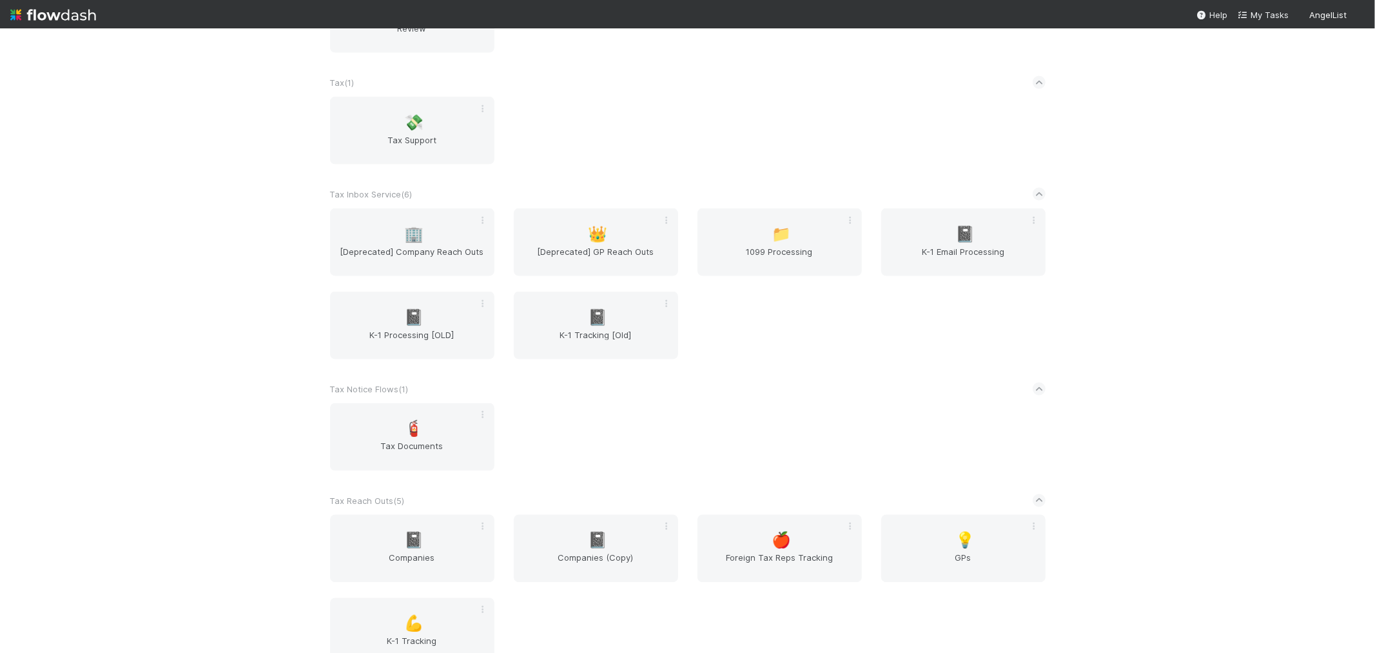
scroll to position [1742, 0]
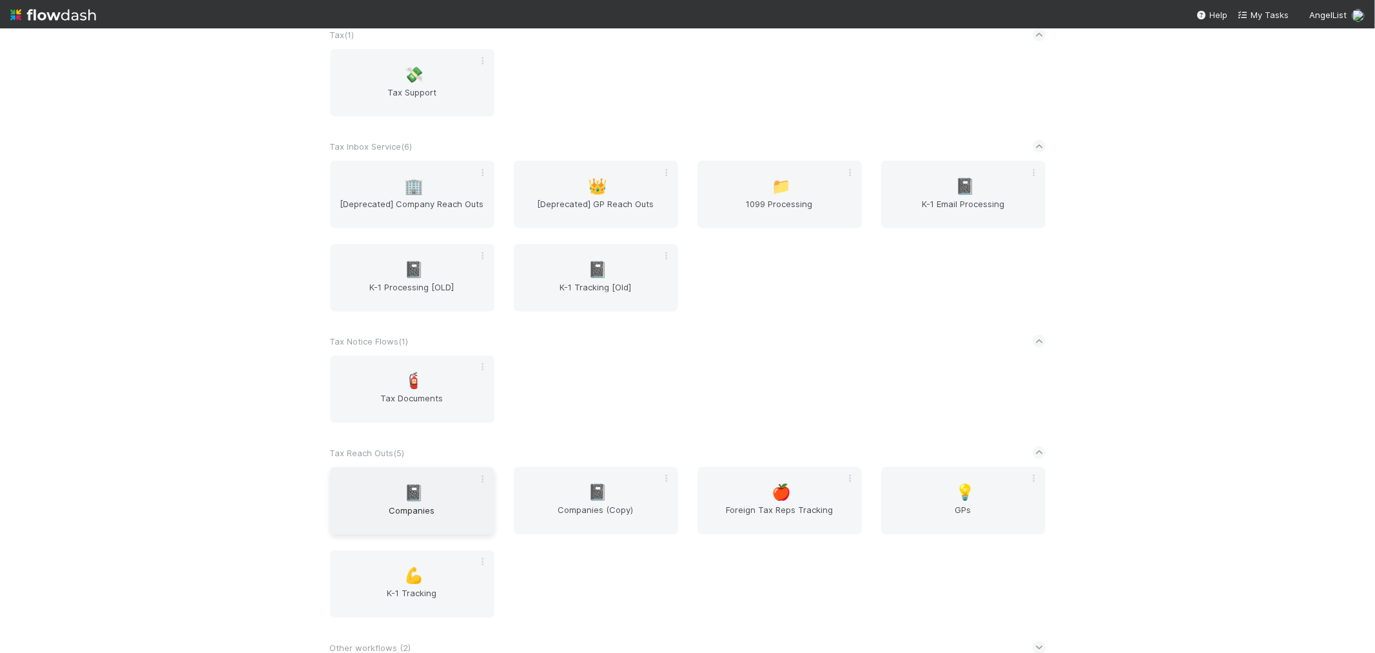
click at [426, 488] on div "📓 Companies" at bounding box center [412, 501] width 164 height 68
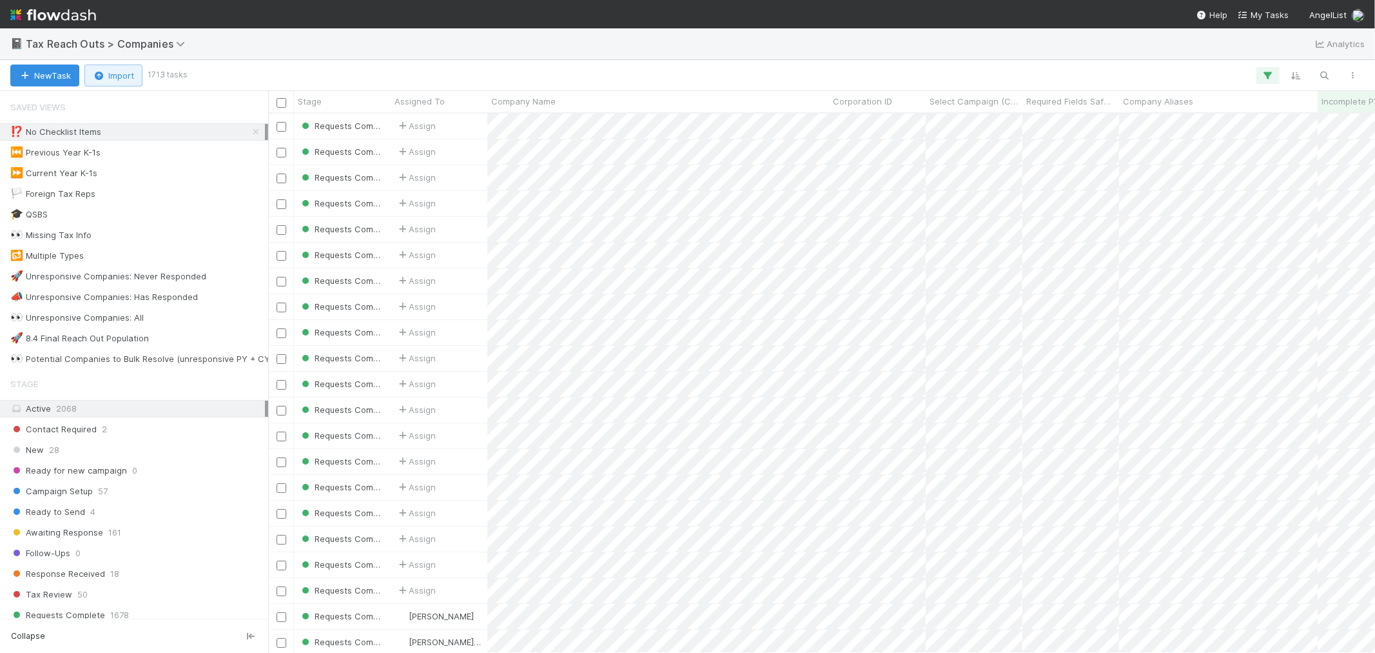
scroll to position [527, 1096]
click at [1323, 81] on button "button" at bounding box center [1325, 75] width 23 height 17
click at [1227, 55] on input at bounding box center [1258, 53] width 129 height 15
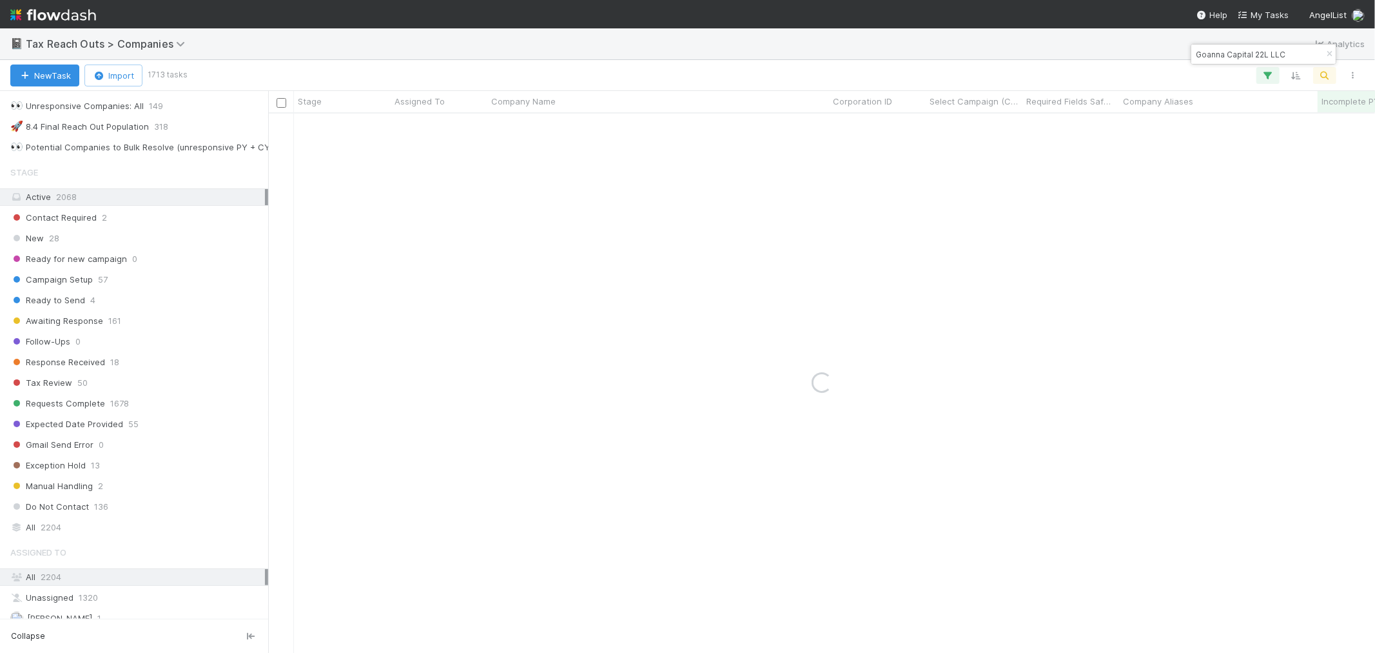
scroll to position [286, 0]
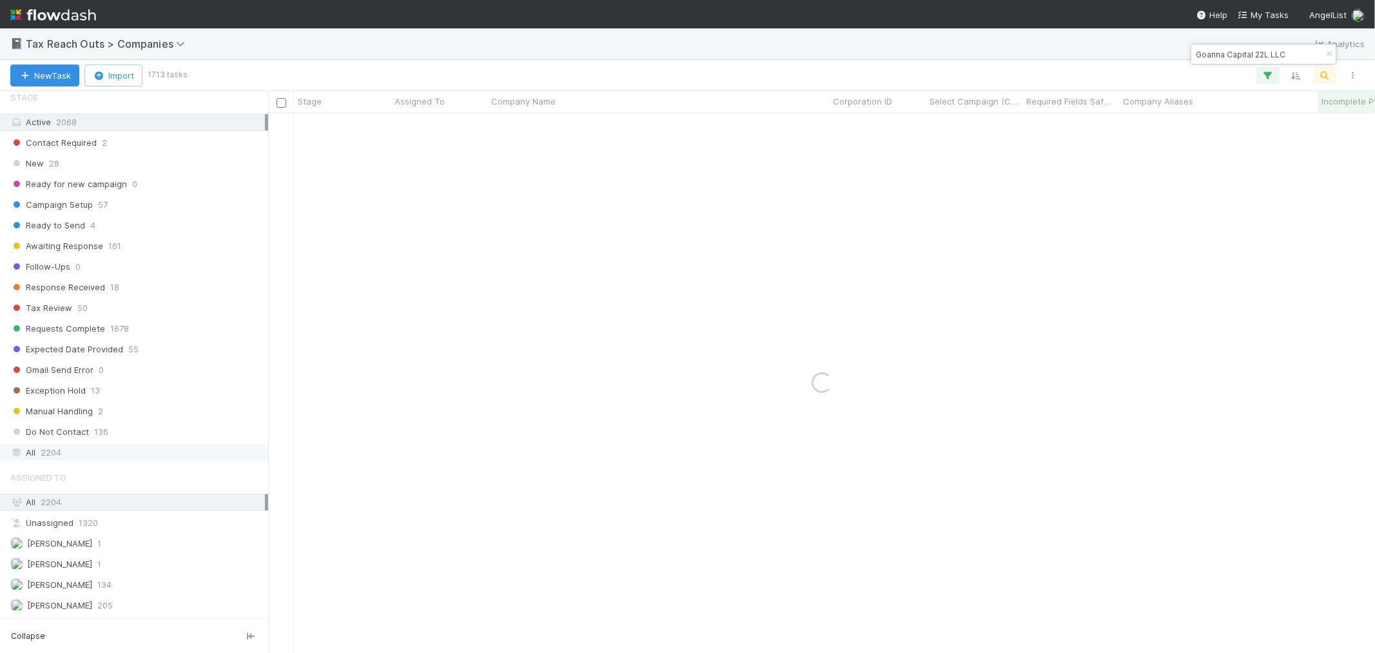
type input "Goanna Capital 22L LLC"
click at [98, 455] on div "All 2204" at bounding box center [137, 452] width 255 height 16
click at [1195, 59] on input "Goanna Capital 22L LLC" at bounding box center [1258, 53] width 129 height 15
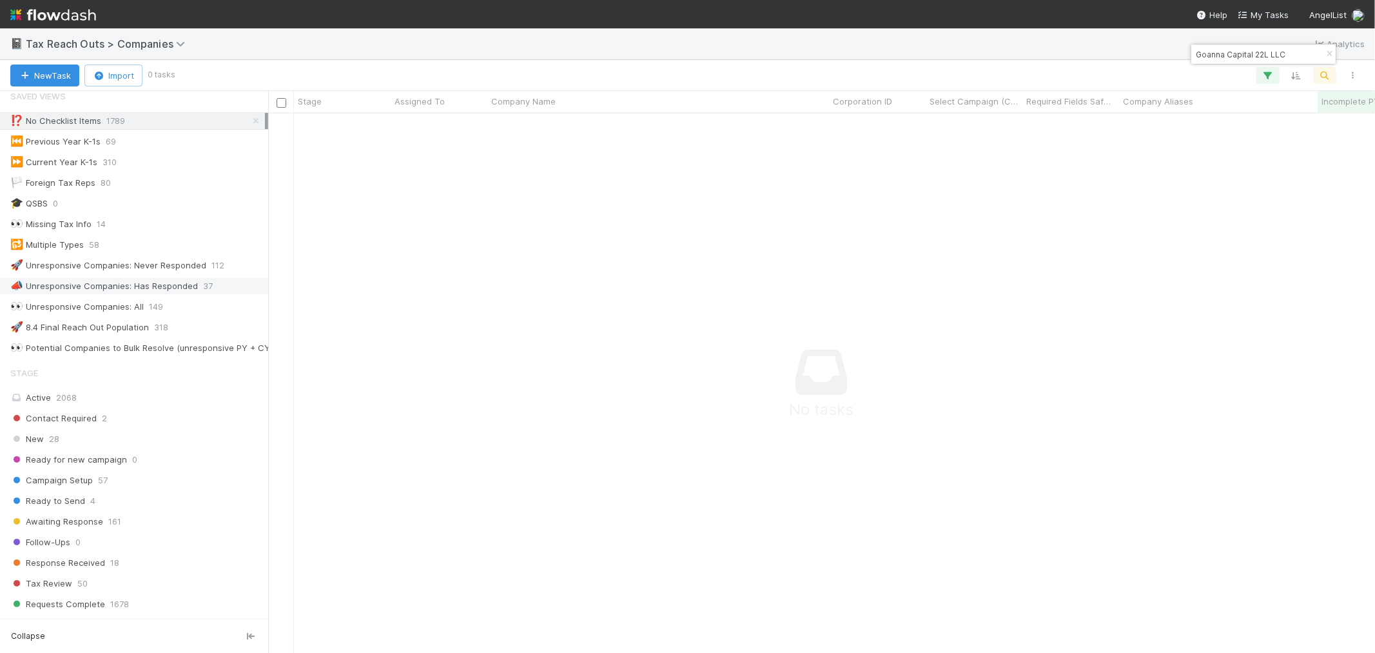
scroll to position [0, 0]
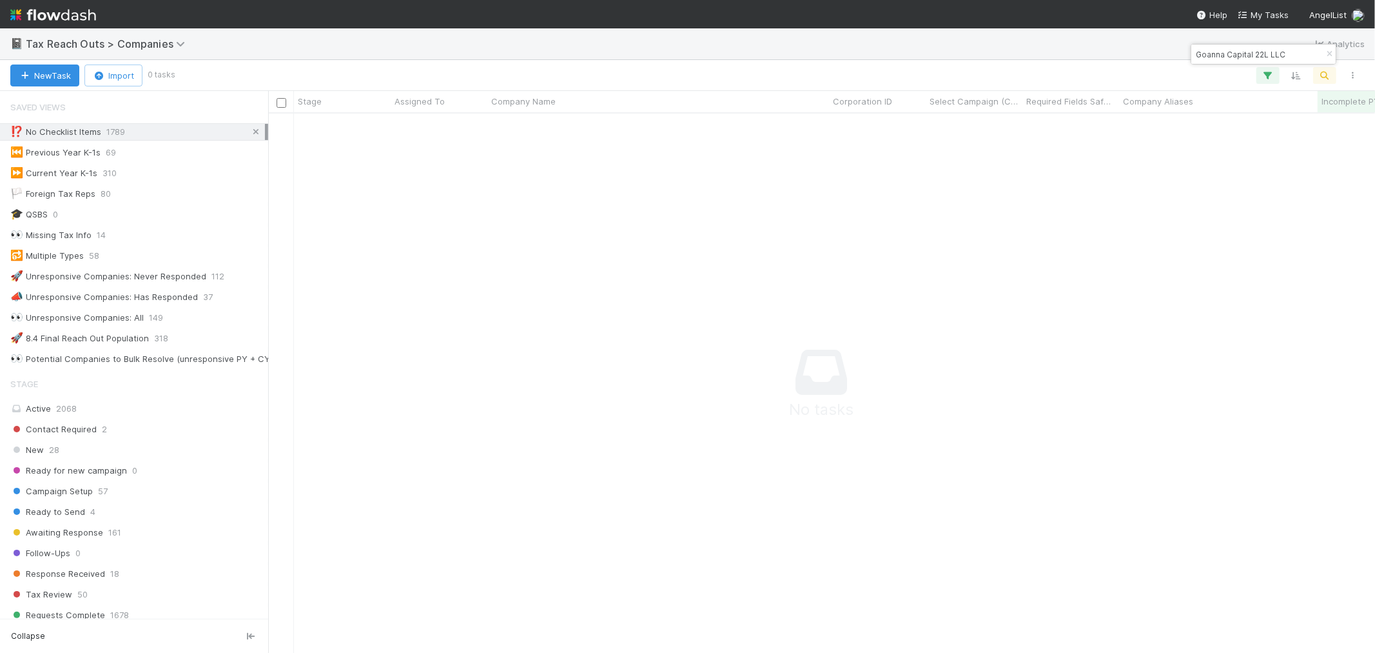
click at [250, 132] on icon at bounding box center [256, 132] width 13 height 8
click at [460, 126] on div "Assign" at bounding box center [439, 125] width 97 height 25
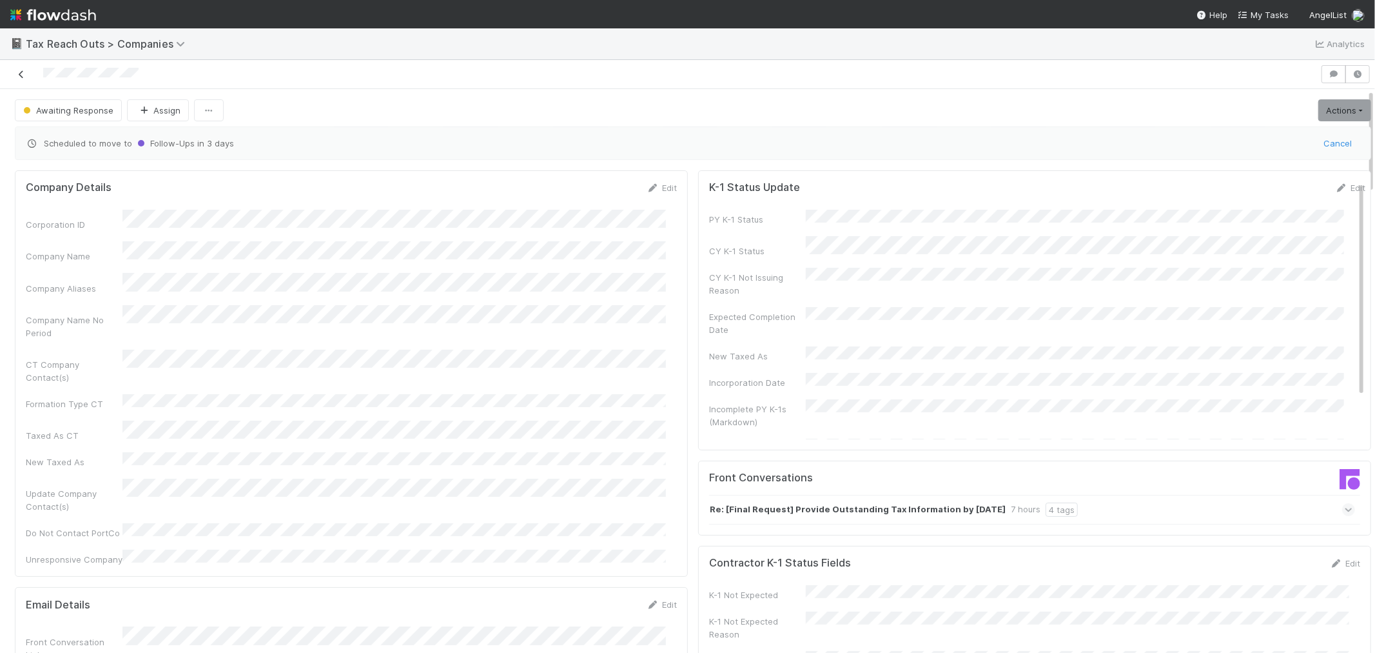
click at [21, 73] on icon at bounding box center [21, 74] width 13 height 8
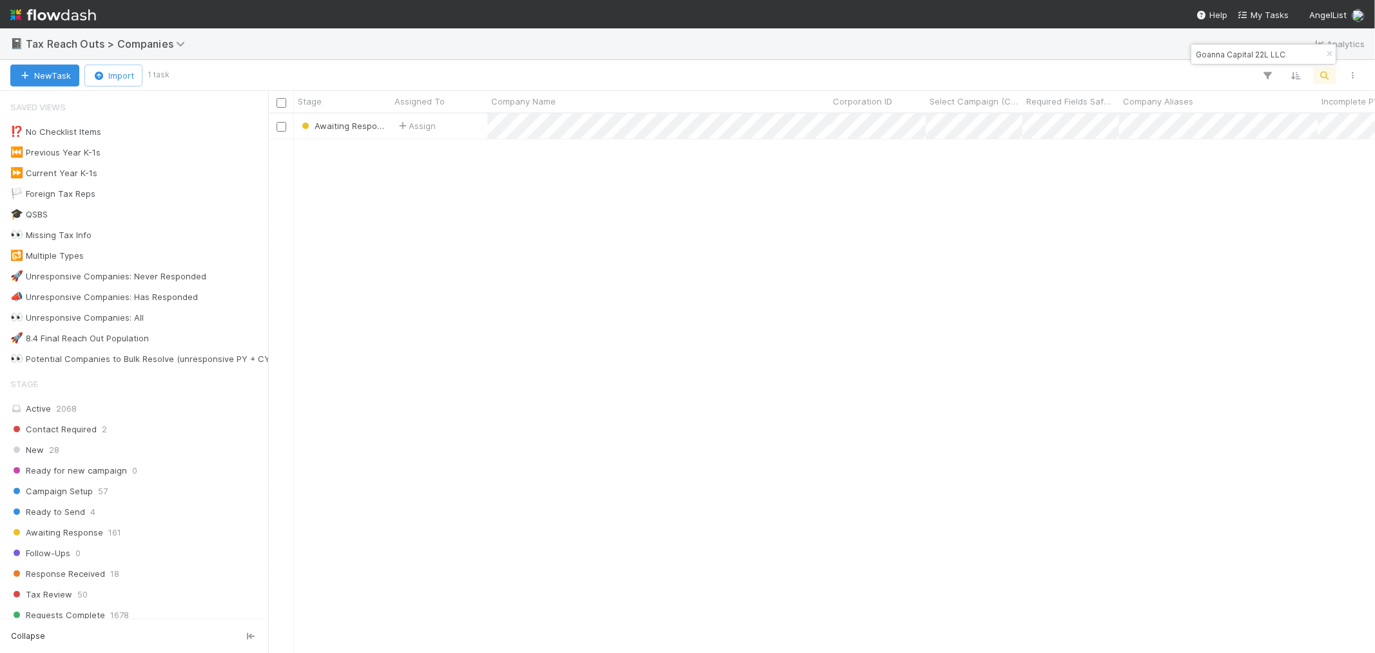
scroll to position [527, 1096]
click at [1325, 55] on icon "button" at bounding box center [1329, 54] width 13 height 8
click at [1326, 80] on icon "button" at bounding box center [1325, 76] width 13 height 12
paste input "Haus & Co. LLC"
type input "Haus & Co. LLC"
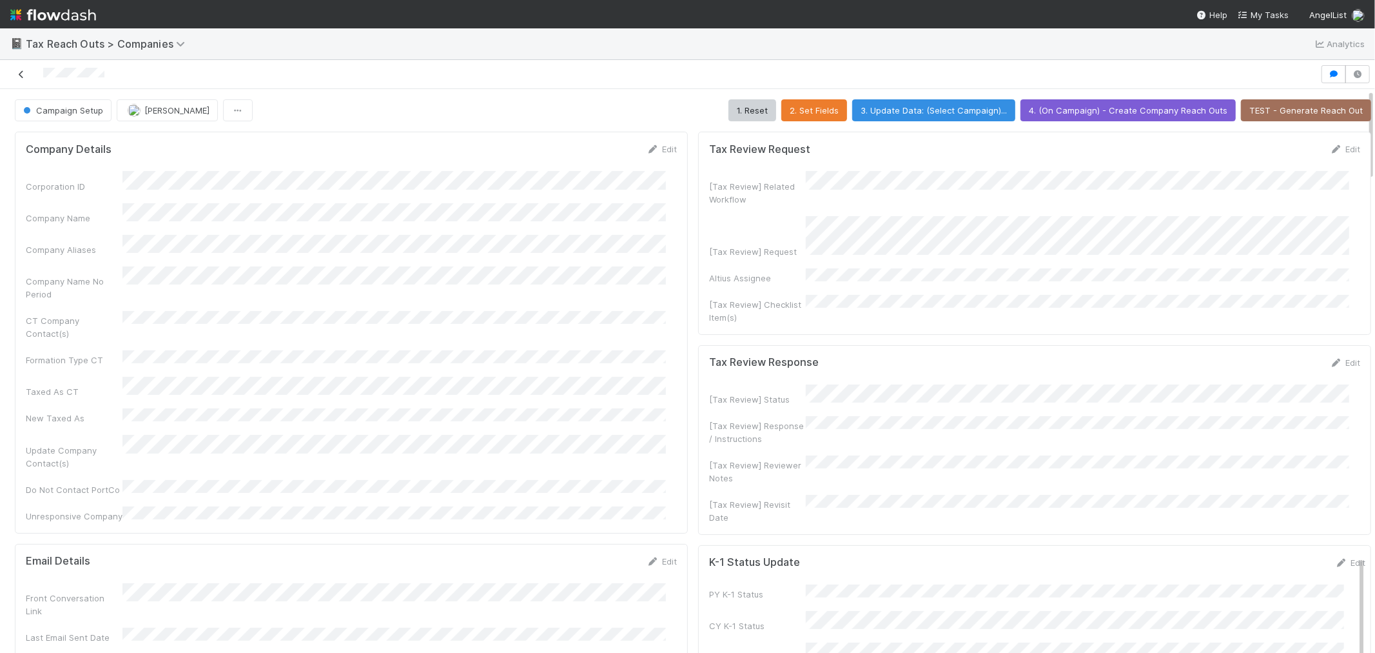
click at [16, 74] on icon at bounding box center [21, 74] width 13 height 8
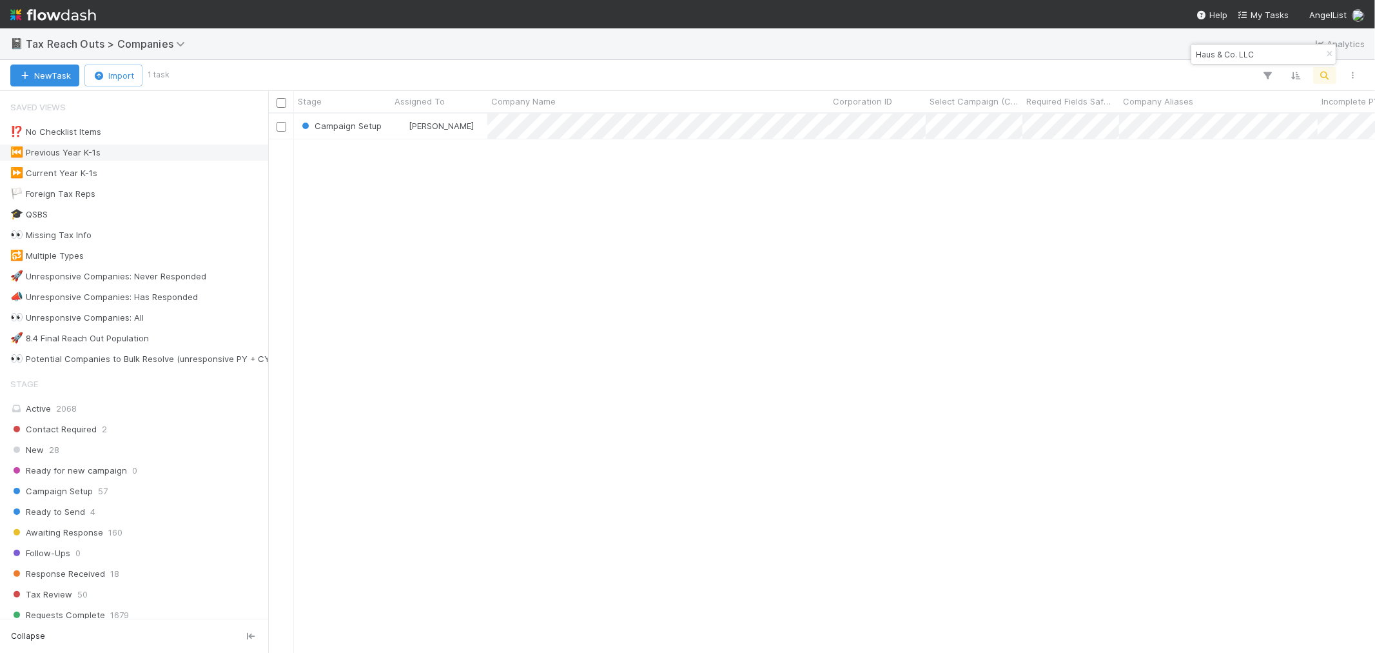
scroll to position [527, 1096]
click at [1329, 54] on icon "button" at bounding box center [1329, 54] width 13 height 8
click at [1325, 80] on icon "button" at bounding box center [1325, 76] width 13 height 12
type input "atomizer"
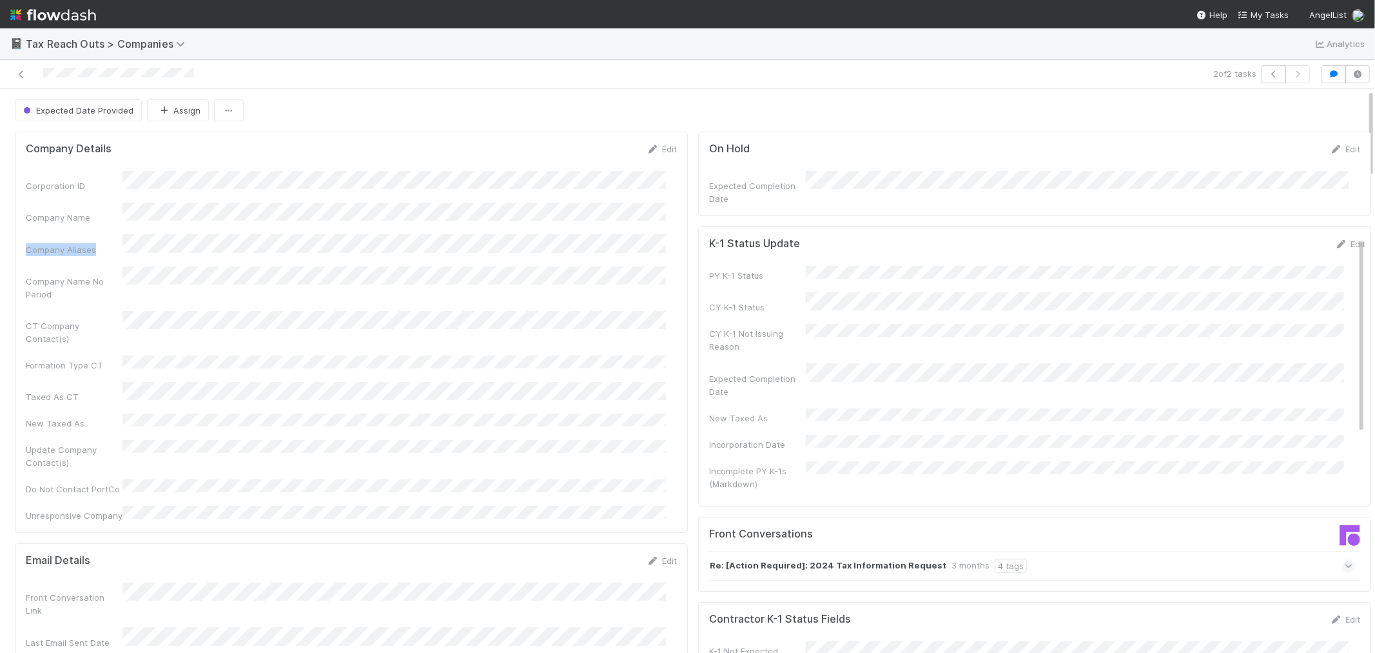
drag, startPoint x: 95, startPoint y: 240, endPoint x: 23, endPoint y: 244, distance: 71.7
click at [23, 244] on div "Company Details Edit Corporation ID Company Name Company Aliases Company Name N…" at bounding box center [351, 332] width 673 height 401
copy div "Company Aliases"
click at [16, 74] on icon at bounding box center [21, 74] width 13 height 8
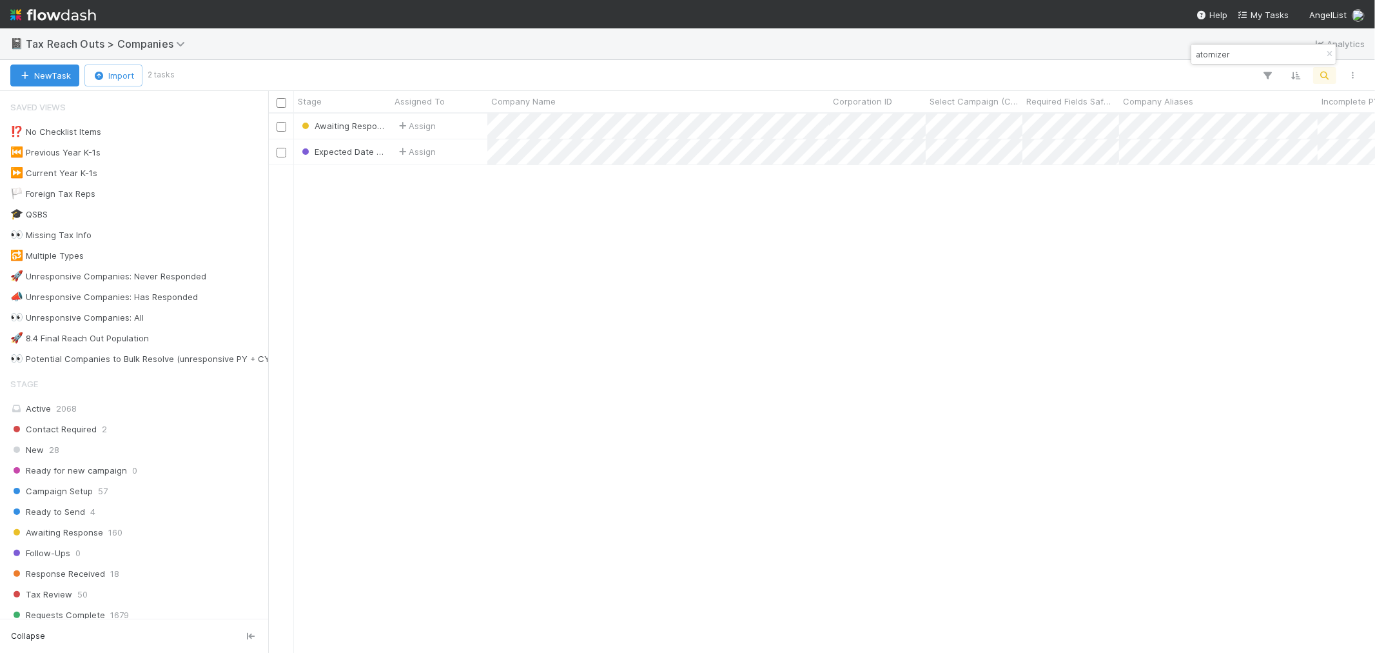
scroll to position [527, 1096]
click at [1326, 55] on icon "button" at bounding box center [1329, 54] width 13 height 8
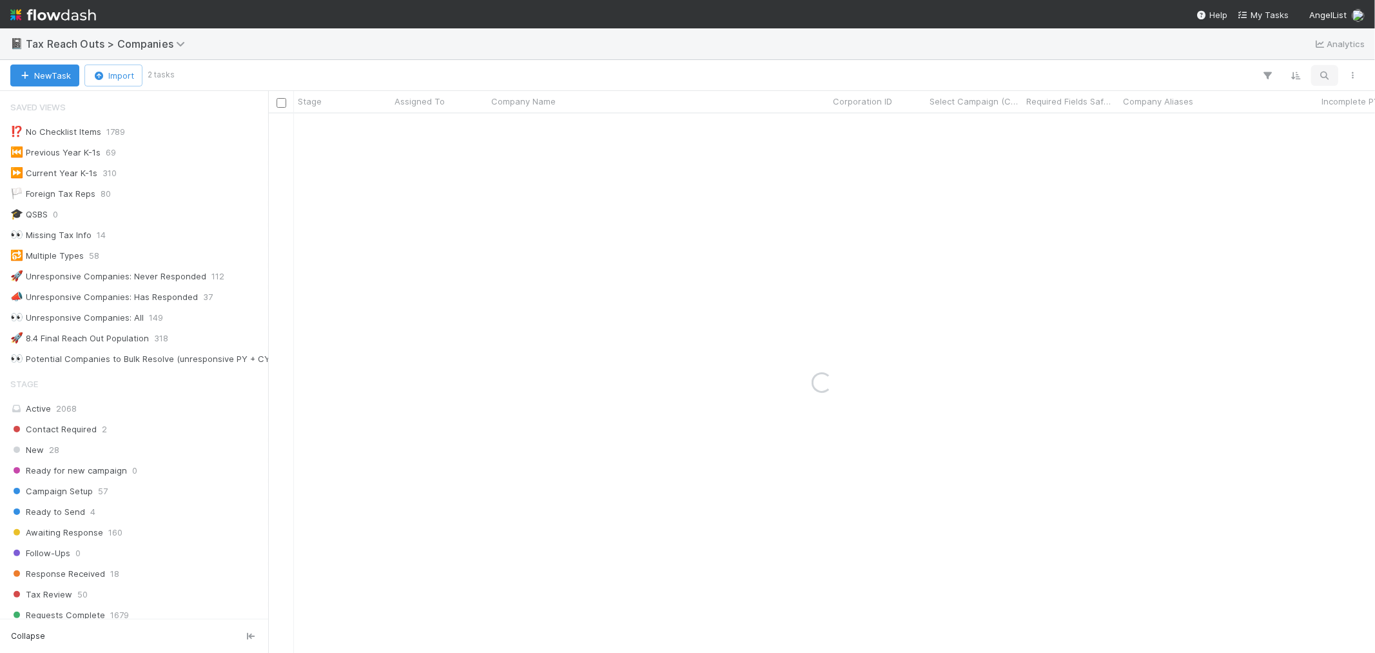
click at [1325, 78] on icon "button" at bounding box center [1325, 76] width 13 height 12
type input "gdi ventures"
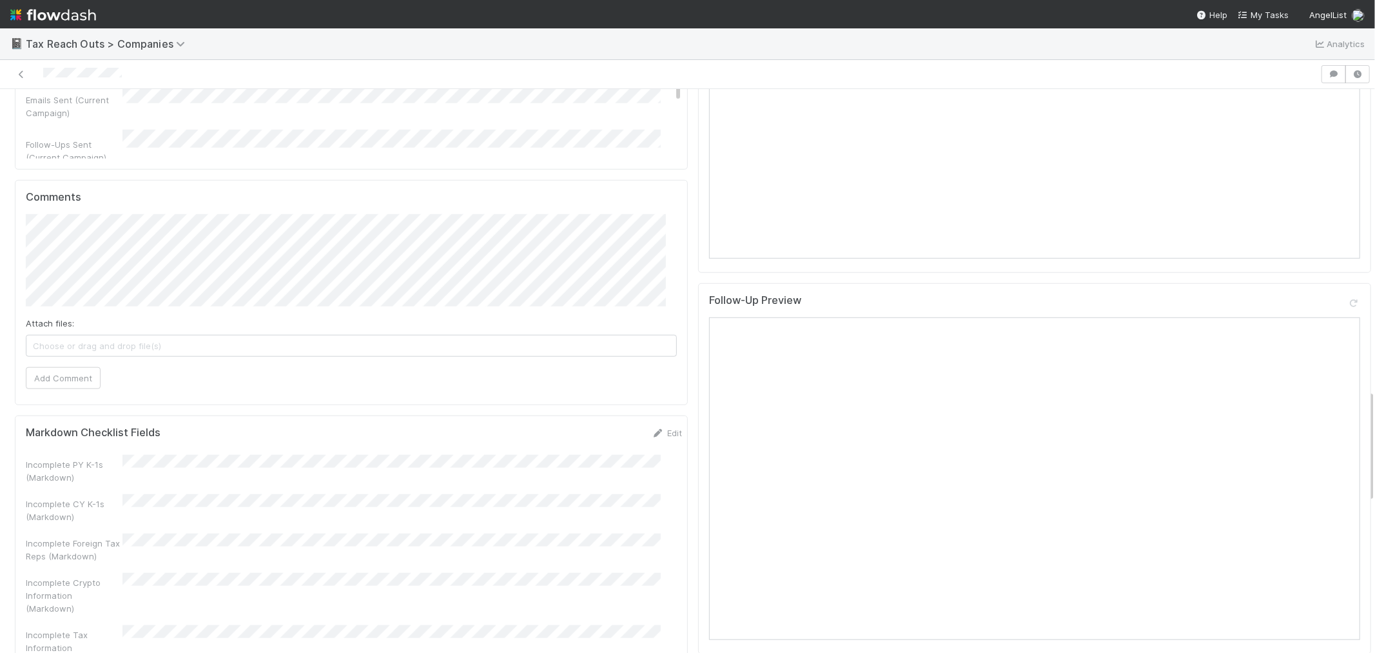
scroll to position [1504, 0]
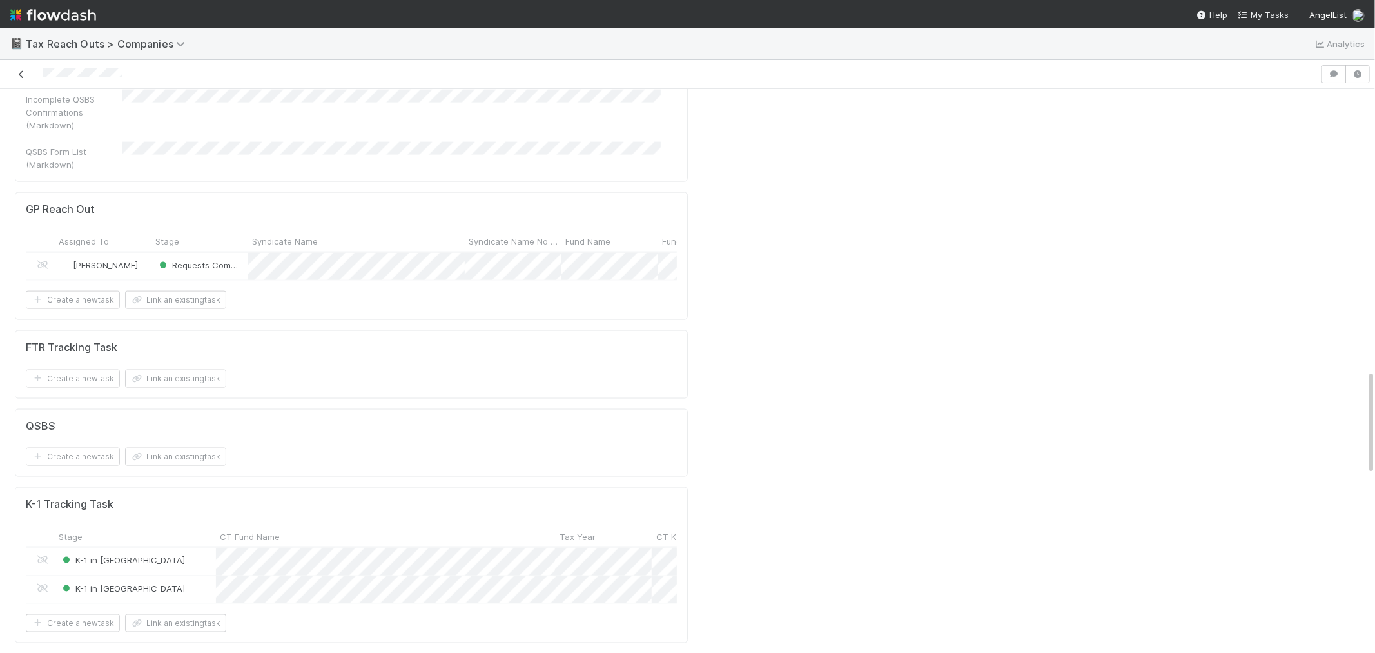
click at [22, 74] on icon at bounding box center [21, 74] width 13 height 8
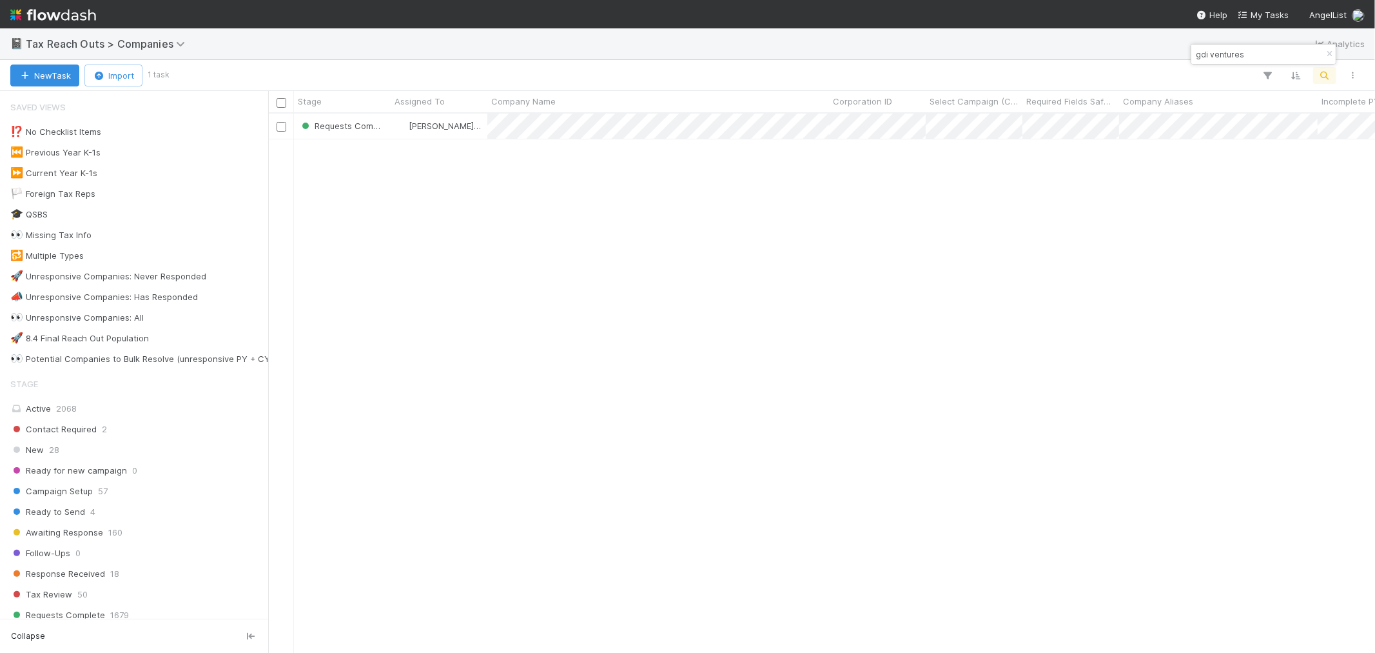
scroll to position [527, 1096]
drag, startPoint x: 1327, startPoint y: 55, endPoint x: 1329, endPoint y: 63, distance: 8.0
click at [1329, 55] on icon "button" at bounding box center [1329, 54] width 13 height 8
click at [1322, 76] on icon "button" at bounding box center [1325, 76] width 13 height 12
type input "GenGlobal Opportunity I LLC"
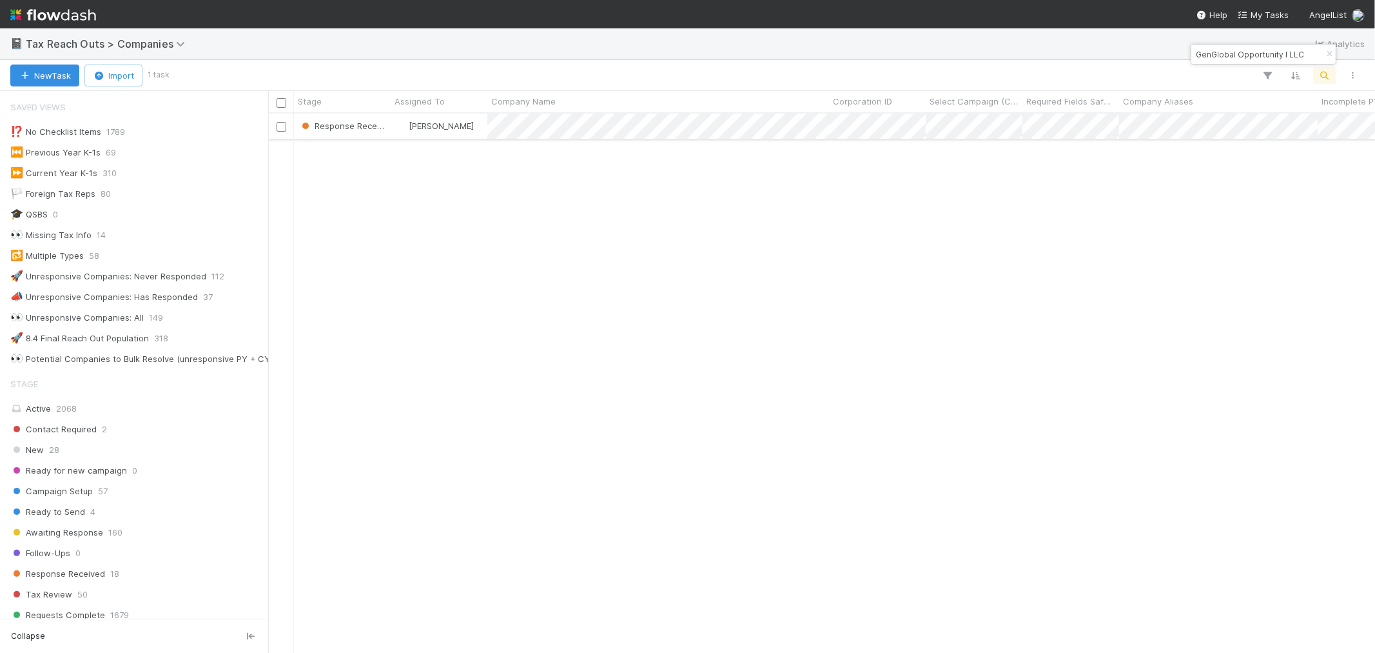
click at [475, 134] on div "[PERSON_NAME]" at bounding box center [439, 125] width 97 height 25
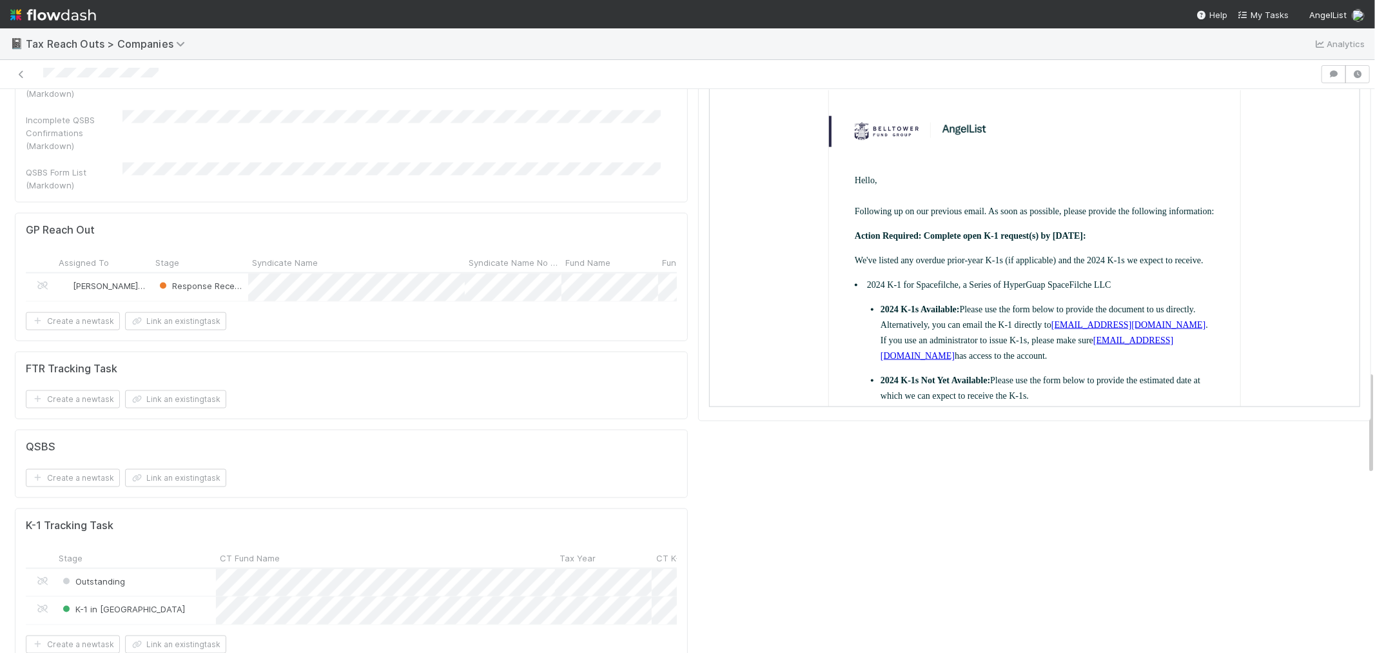
scroll to position [1648, 0]
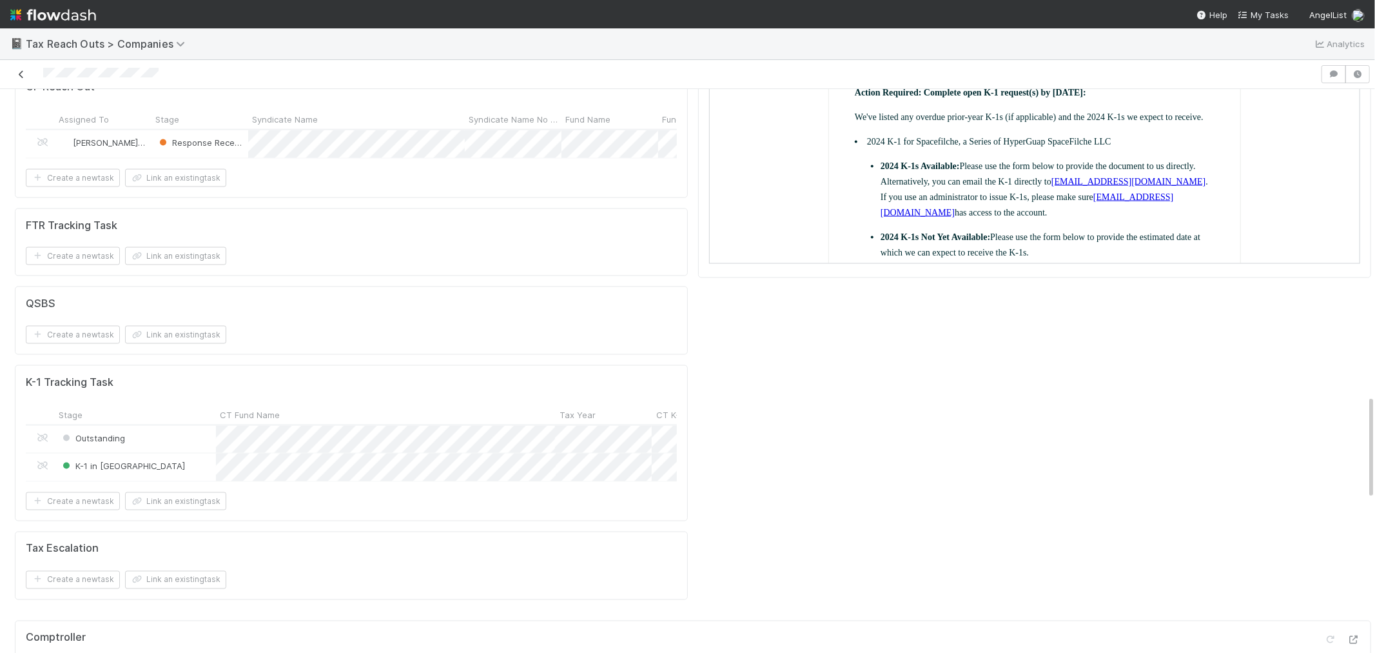
click at [18, 77] on icon at bounding box center [21, 74] width 13 height 8
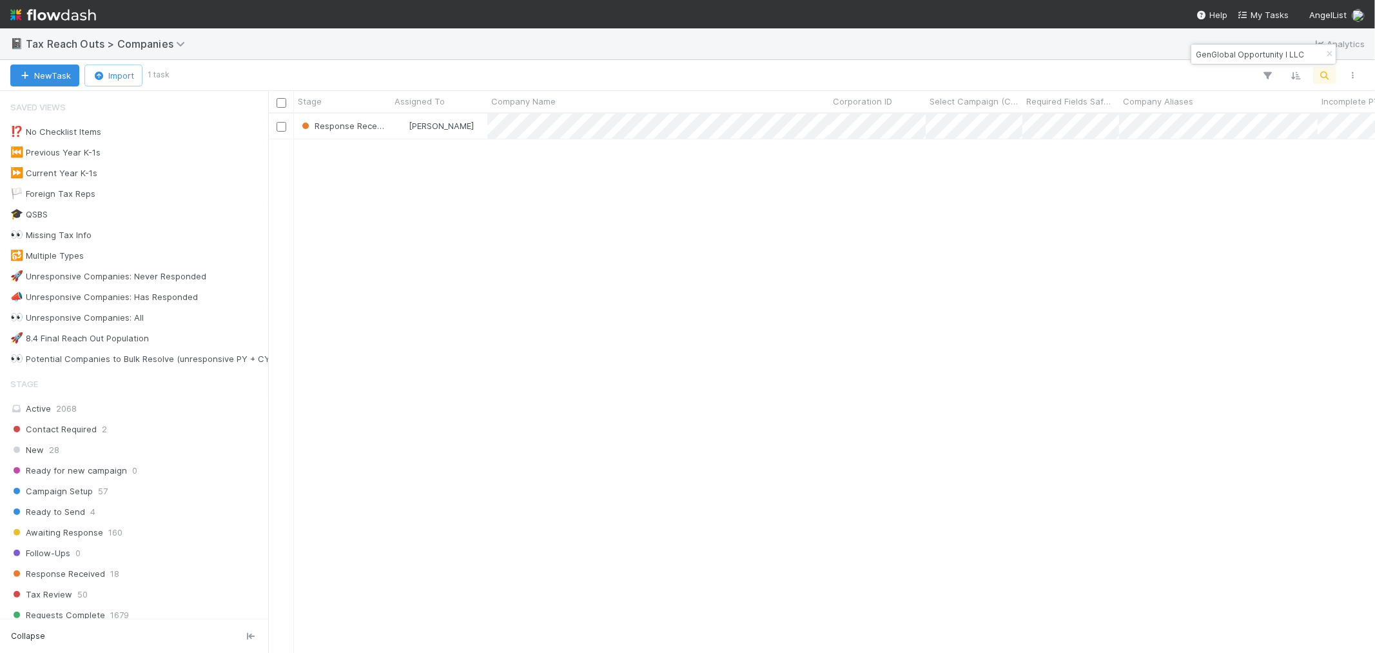
scroll to position [527, 1096]
click at [1335, 53] on icon "button" at bounding box center [1329, 54] width 13 height 8
click at [1321, 77] on icon "button" at bounding box center [1325, 76] width 13 height 12
paste input "SEJR, LLC"
type input "SEJR, LLC"
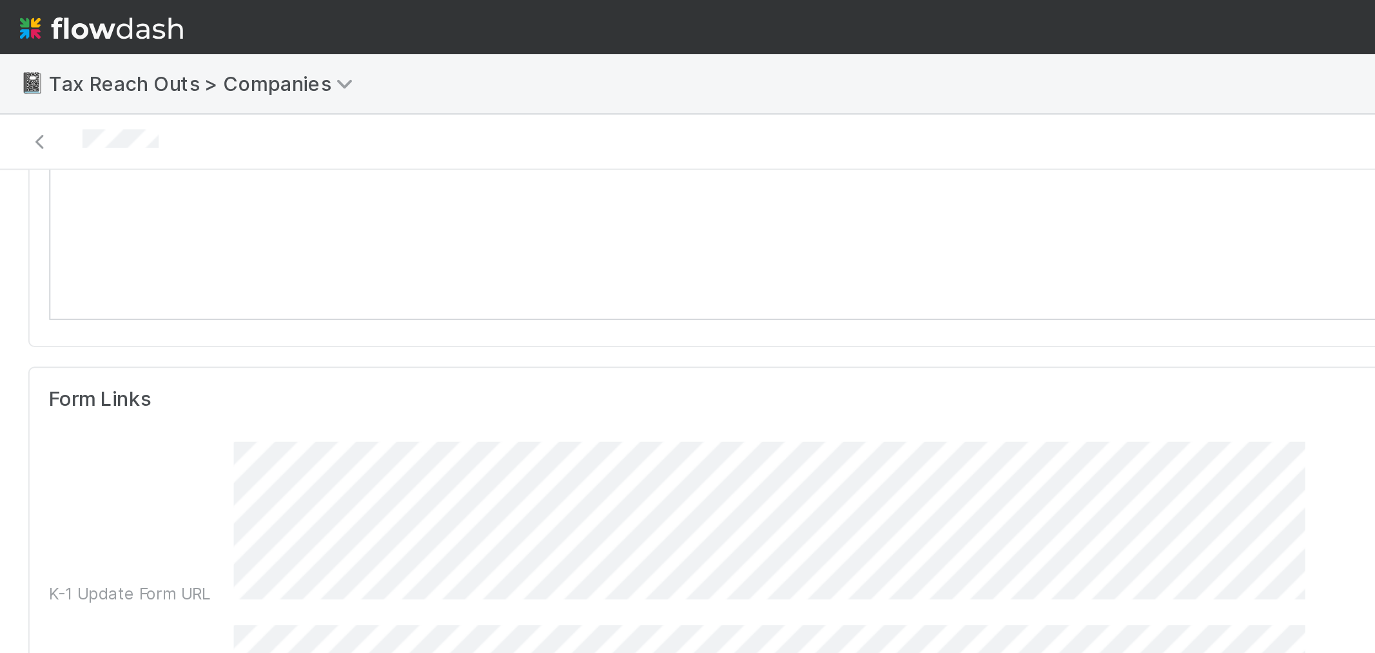
scroll to position [215, 0]
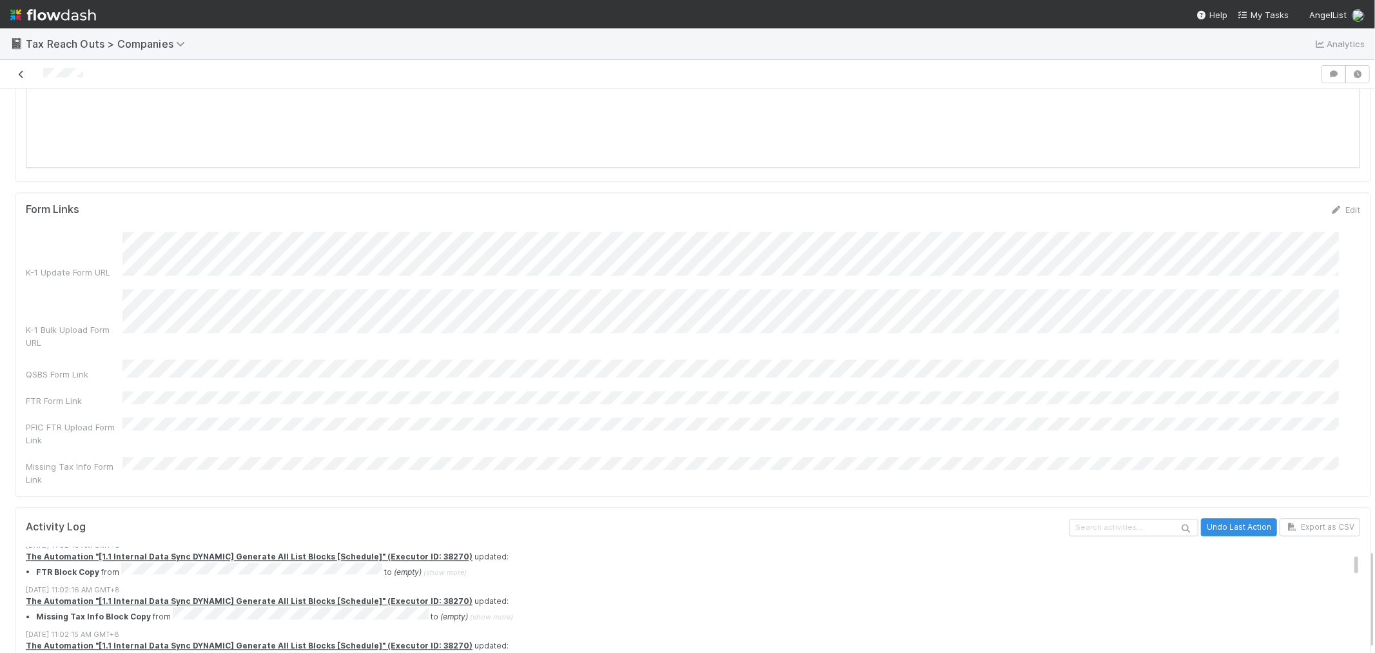
click at [17, 70] on icon at bounding box center [21, 74] width 13 height 8
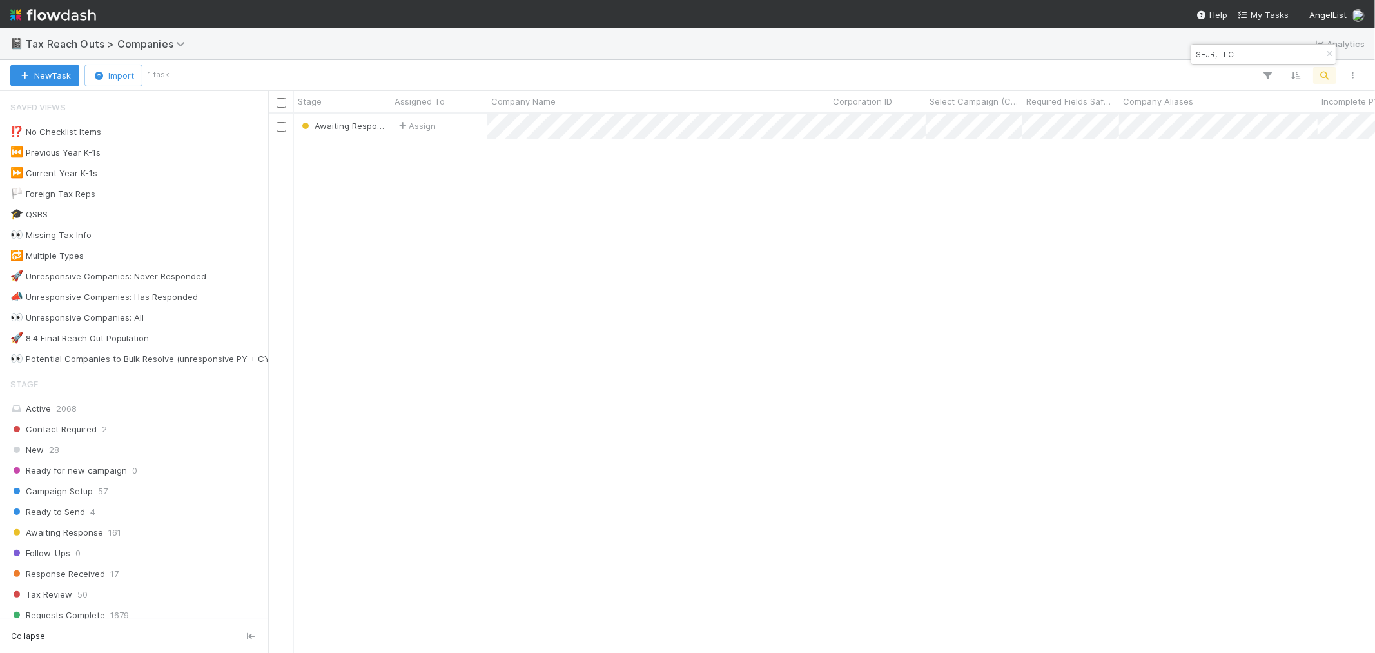
scroll to position [527, 1096]
click at [1330, 52] on icon "button" at bounding box center [1329, 54] width 13 height 8
click at [1322, 73] on icon "button" at bounding box center [1325, 76] width 13 height 12
type input "Fertilidad Integral"
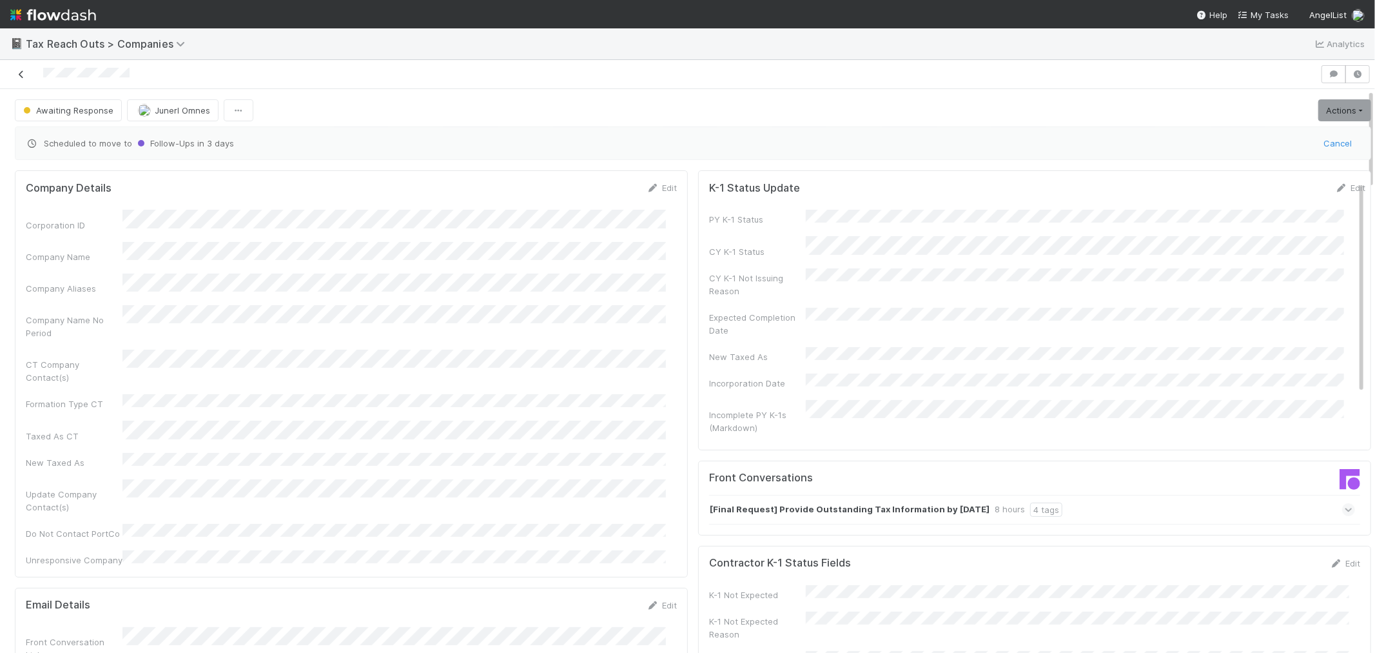
click at [20, 75] on icon at bounding box center [21, 74] width 13 height 8
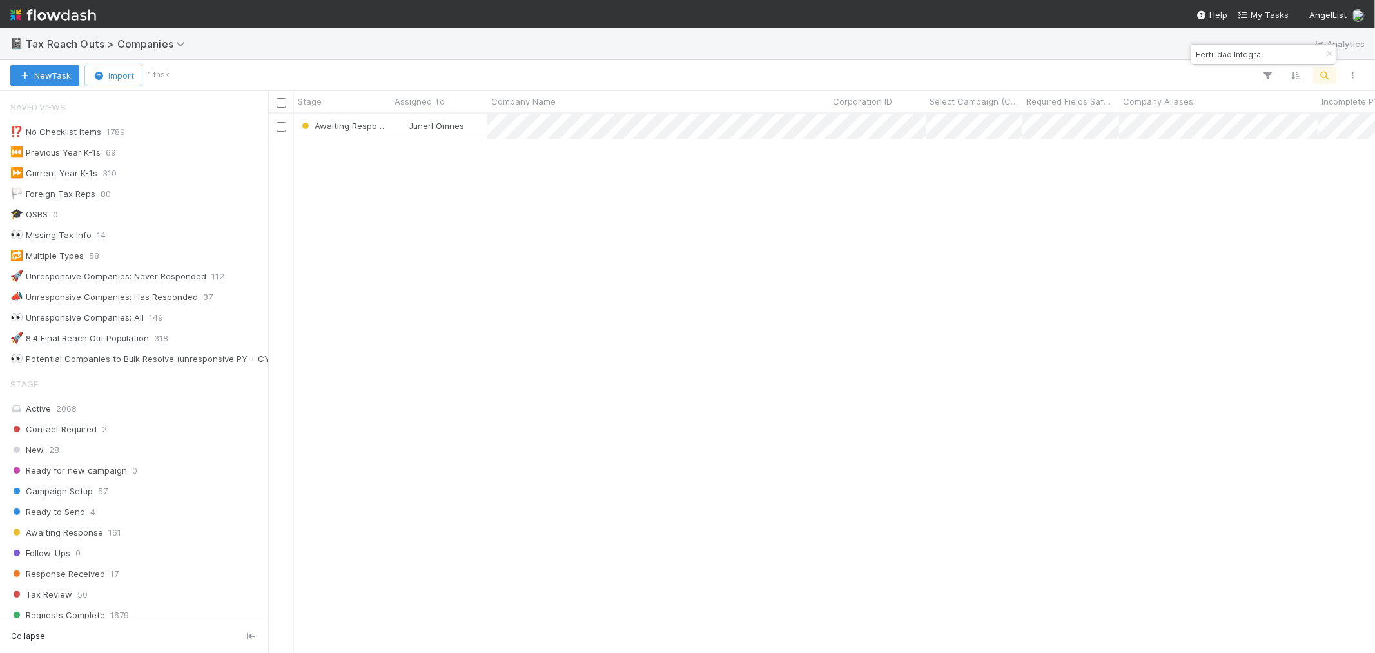
scroll to position [527, 1096]
click at [1323, 55] on icon "button" at bounding box center [1329, 54] width 13 height 8
click at [1325, 75] on icon "button" at bounding box center [1325, 76] width 13 height 12
click at [1197, 57] on input "PPAL Holdings LLC" at bounding box center [1258, 53] width 129 height 15
type input "PPAL Holdings LLC"
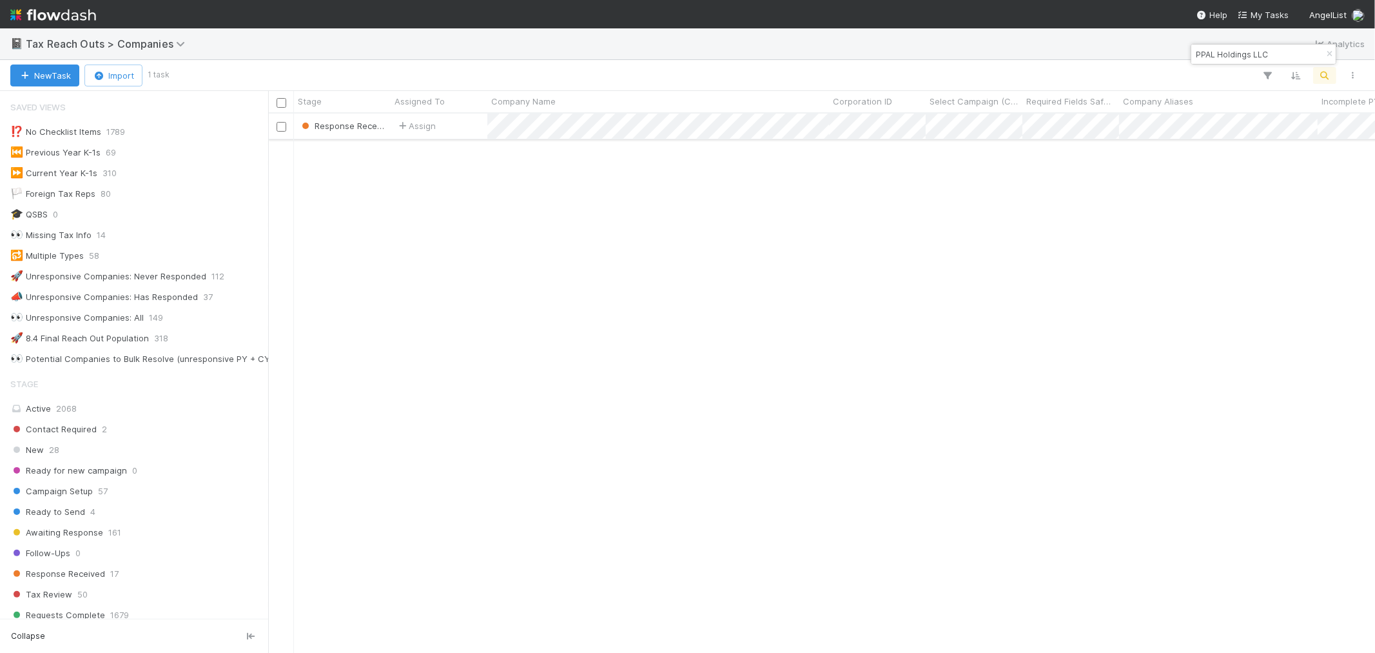
click at [466, 130] on div "Assign" at bounding box center [439, 125] width 97 height 25
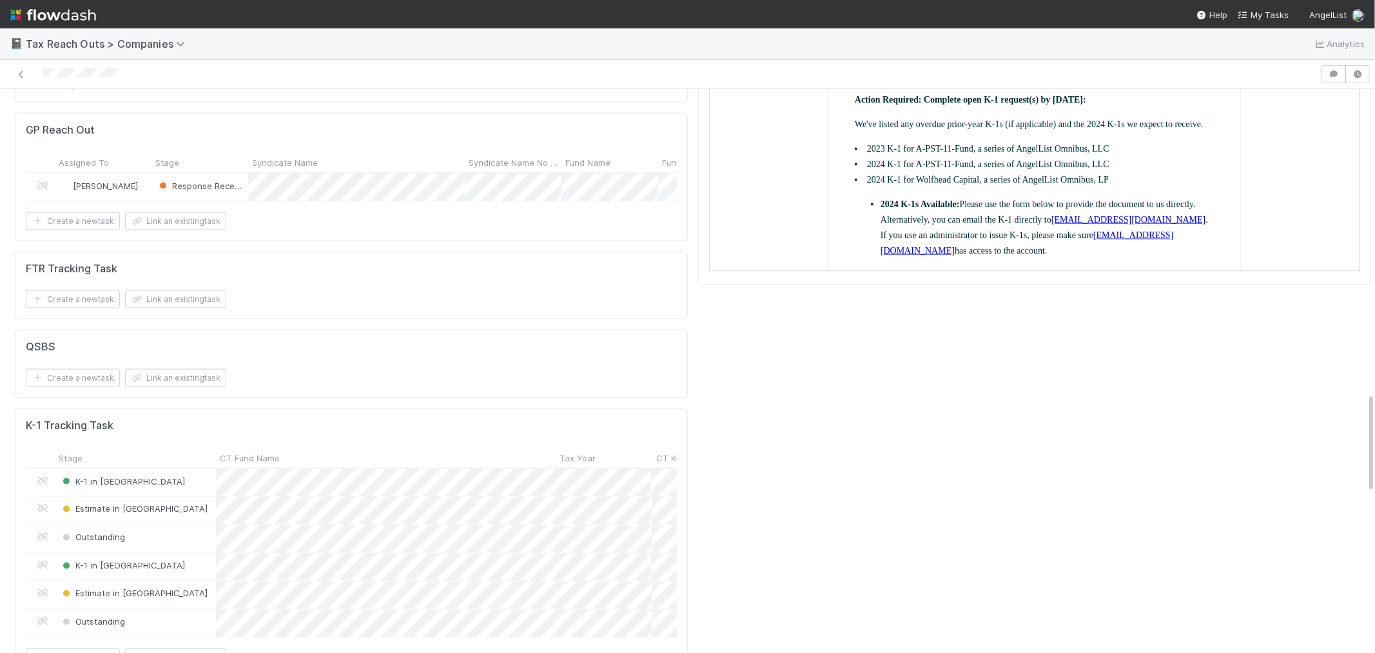
scroll to position [1719, 0]
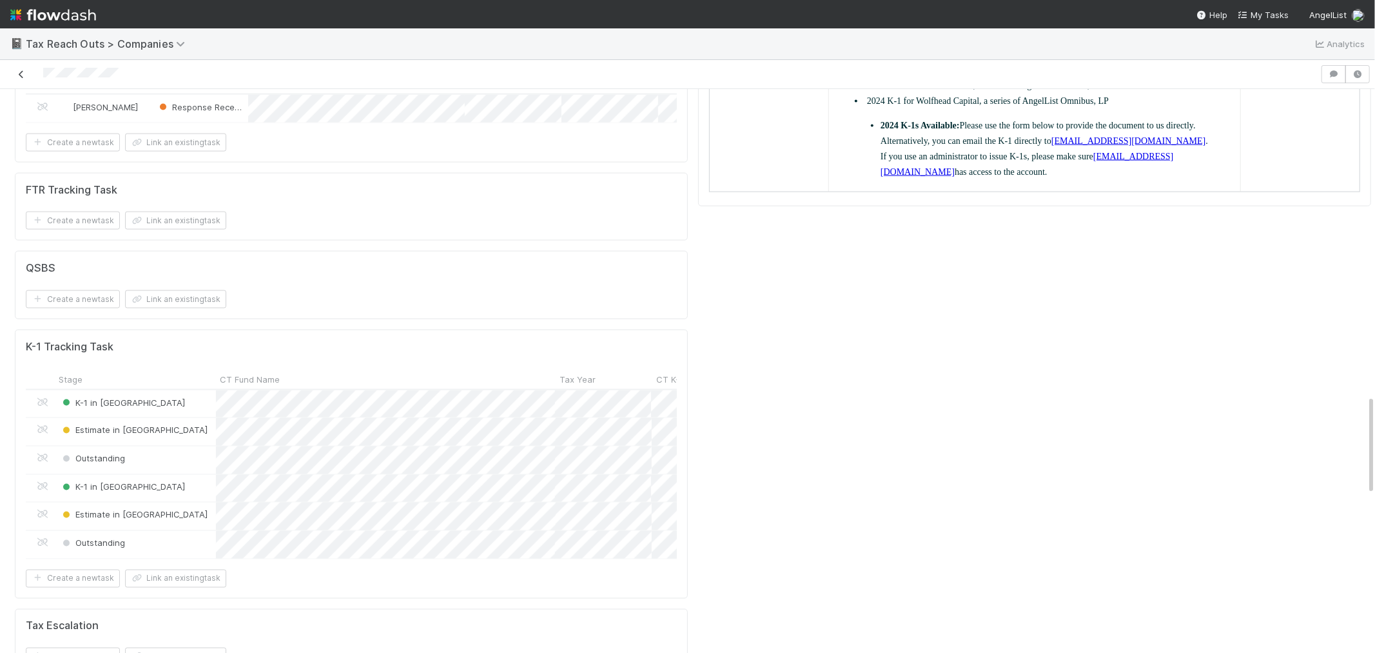
click at [20, 73] on icon at bounding box center [21, 74] width 13 height 8
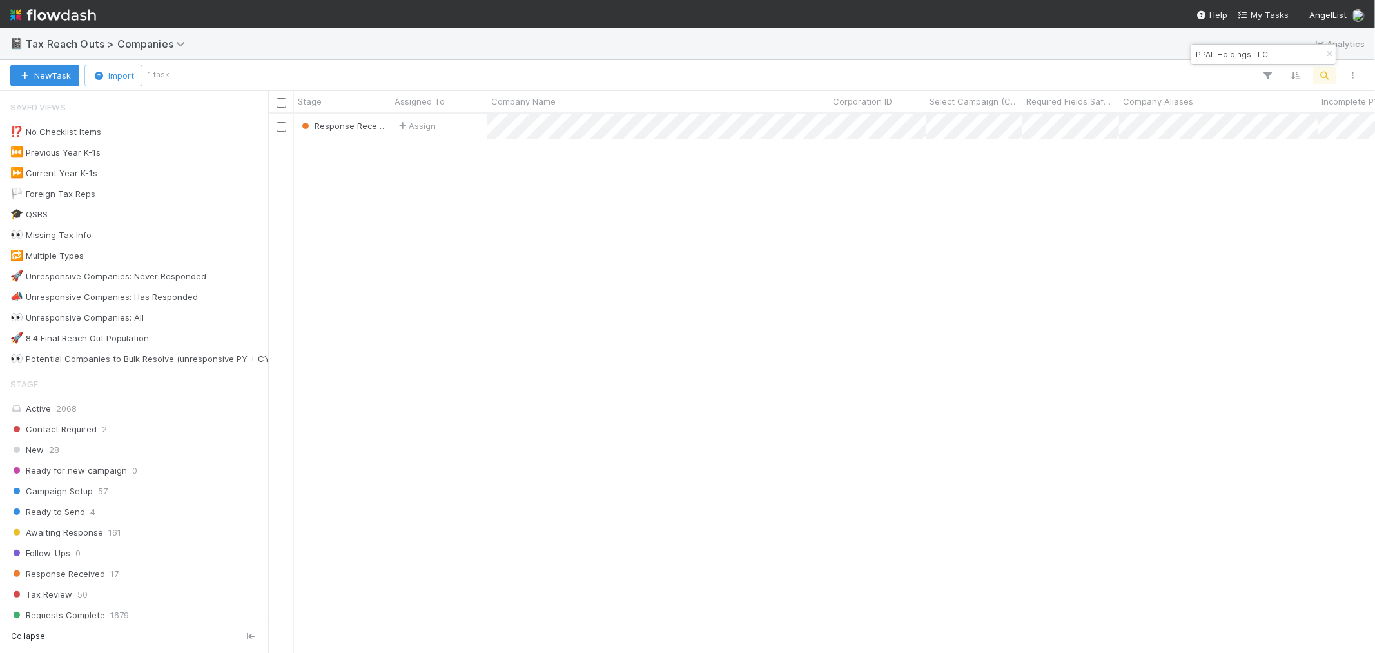
scroll to position [527, 1096]
drag, startPoint x: 1326, startPoint y: 53, endPoint x: 1325, endPoint y: 75, distance: 22.6
click at [1326, 55] on icon "button" at bounding box center [1329, 54] width 13 height 8
click at [1325, 75] on icon "button" at bounding box center [1325, 76] width 13 height 12
drag, startPoint x: 1198, startPoint y: 58, endPoint x: 1239, endPoint y: 105, distance: 62.6
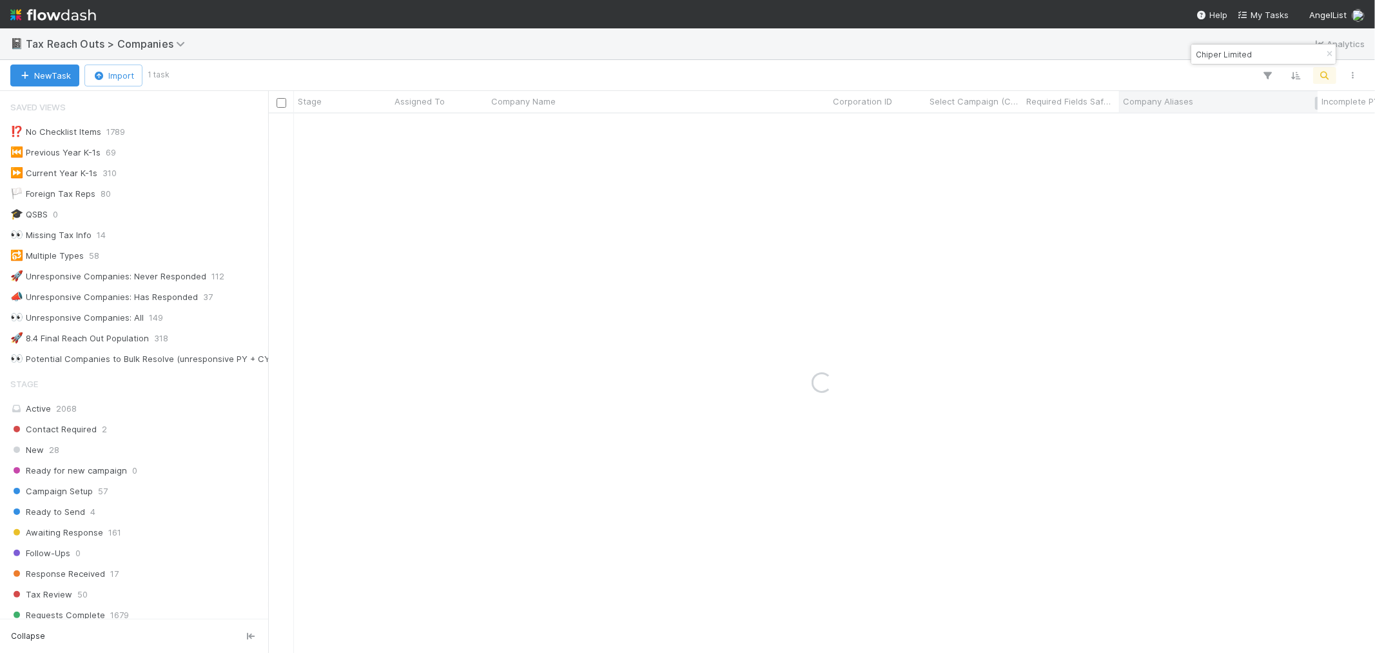
click at [1198, 59] on input "Chiper Limited" at bounding box center [1258, 53] width 129 height 15
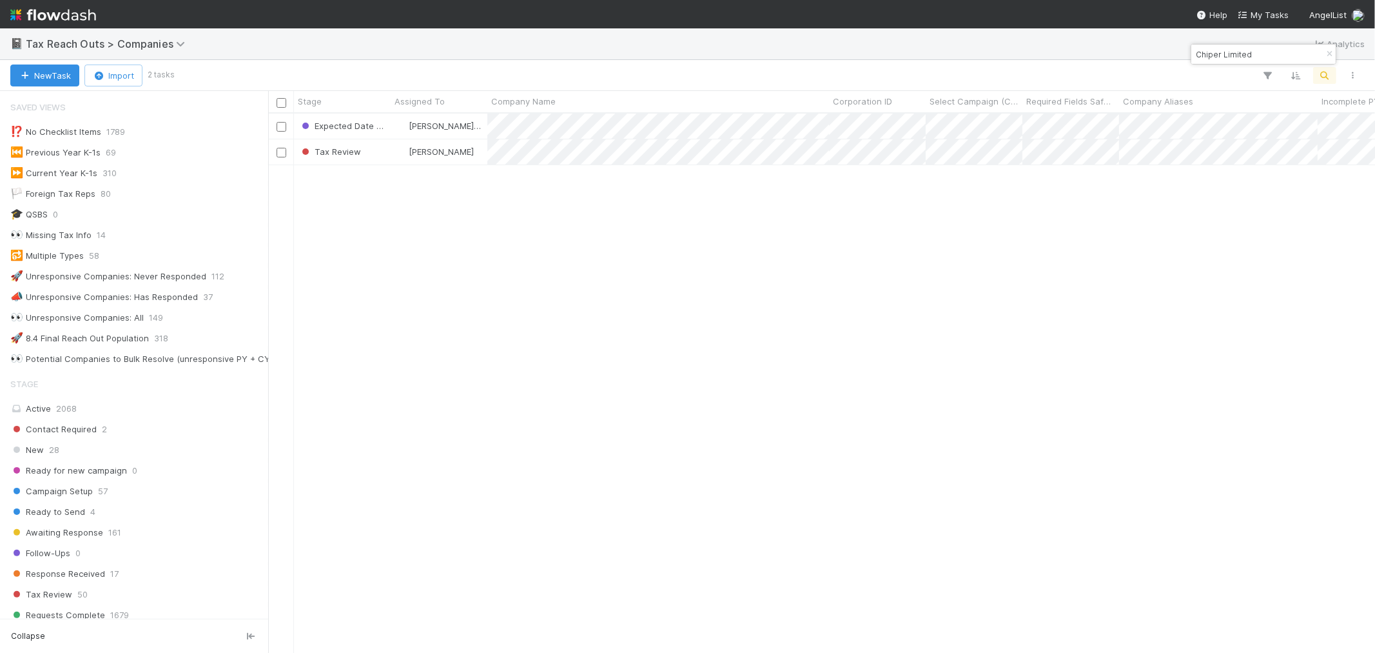
type input "Chiper Limited"
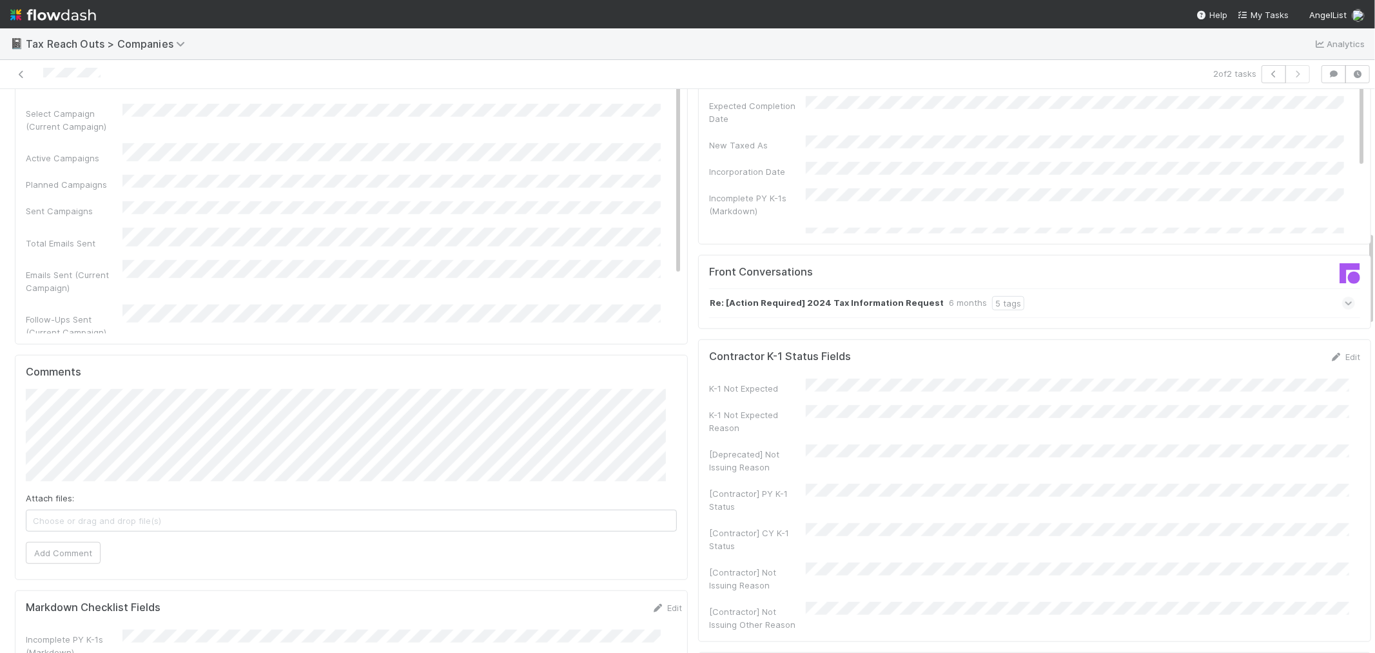
scroll to position [860, 0]
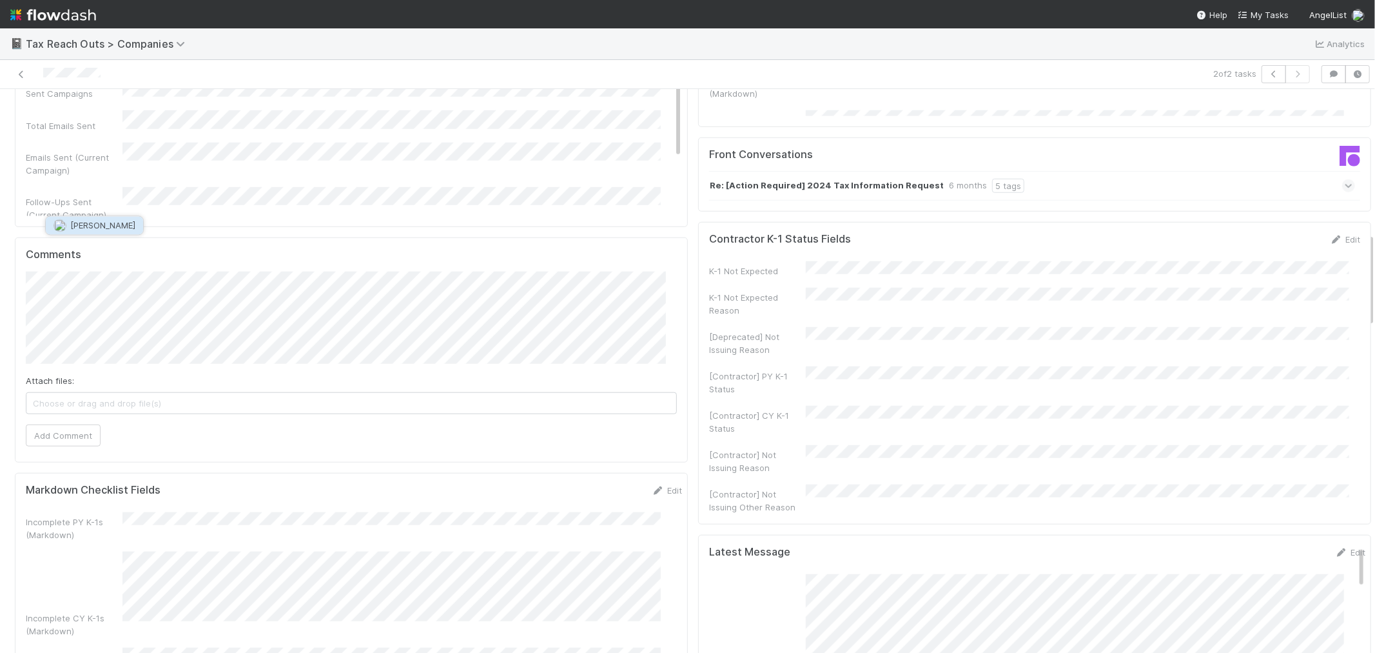
click at [74, 226] on span "[PERSON_NAME]" at bounding box center [102, 225] width 65 height 10
click at [61, 424] on button "Add Comment" at bounding box center [63, 435] width 75 height 22
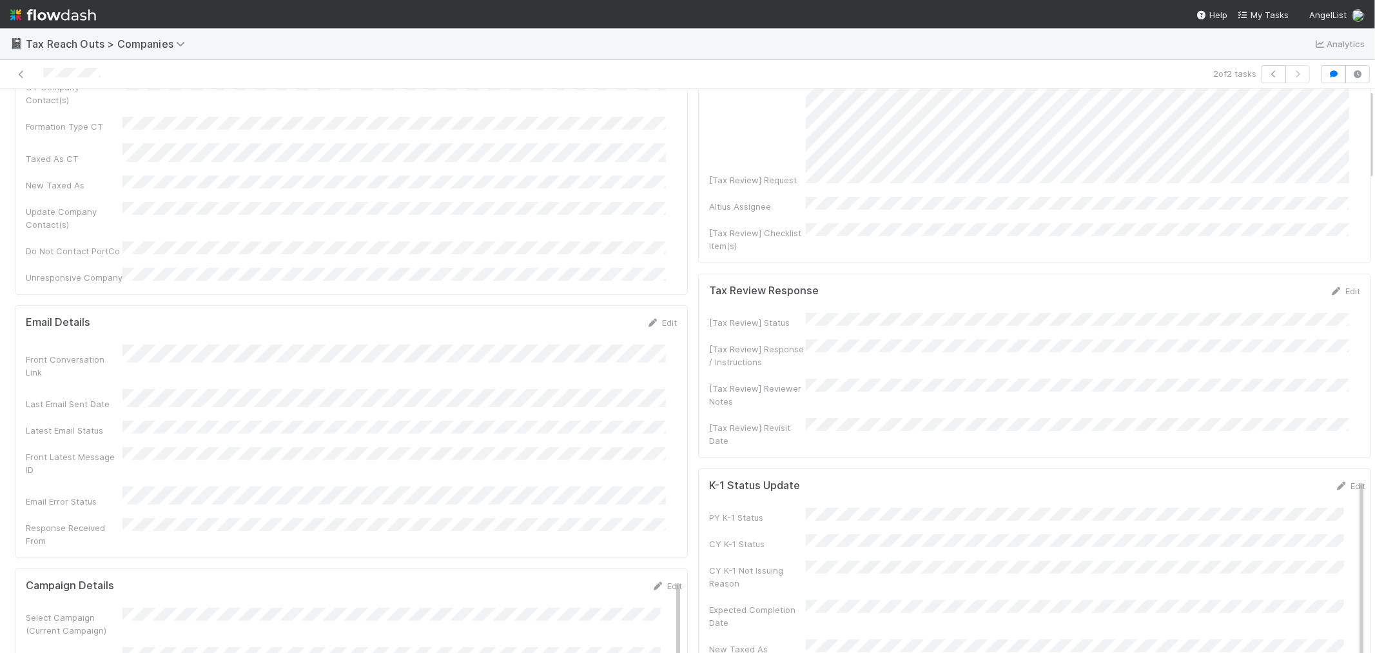
scroll to position [0, 0]
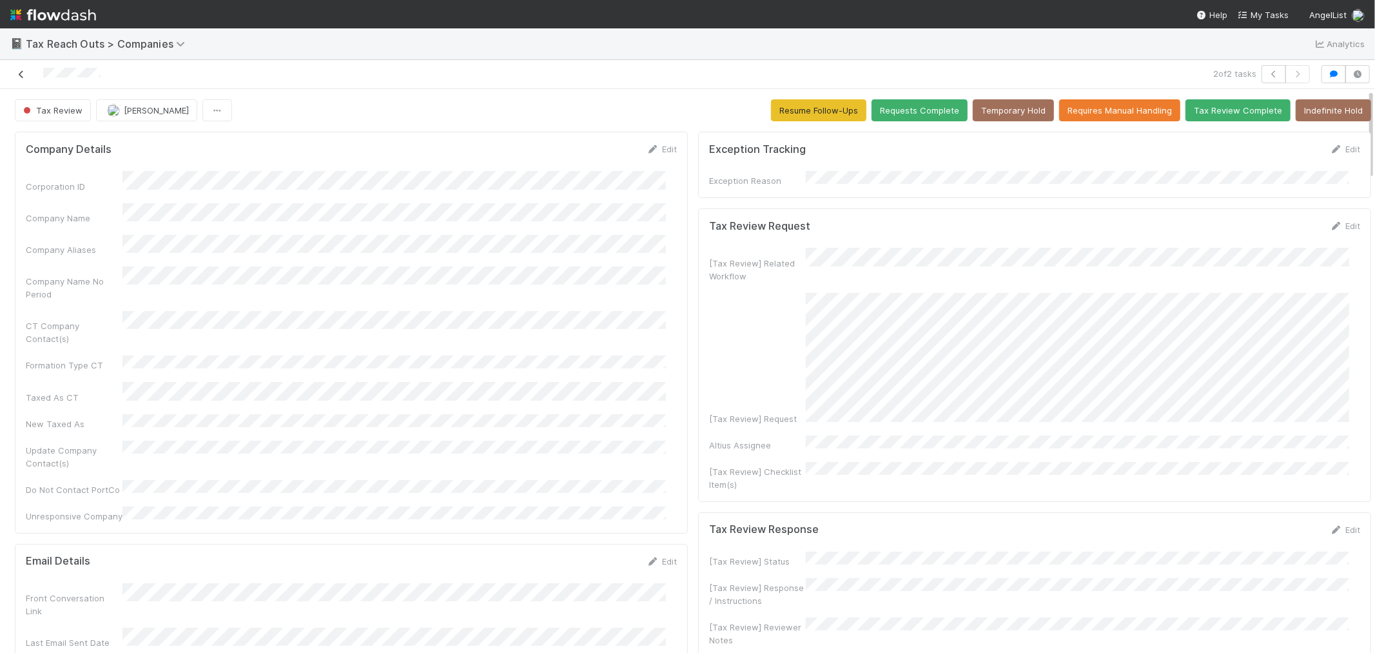
click at [18, 70] on icon at bounding box center [21, 74] width 13 height 8
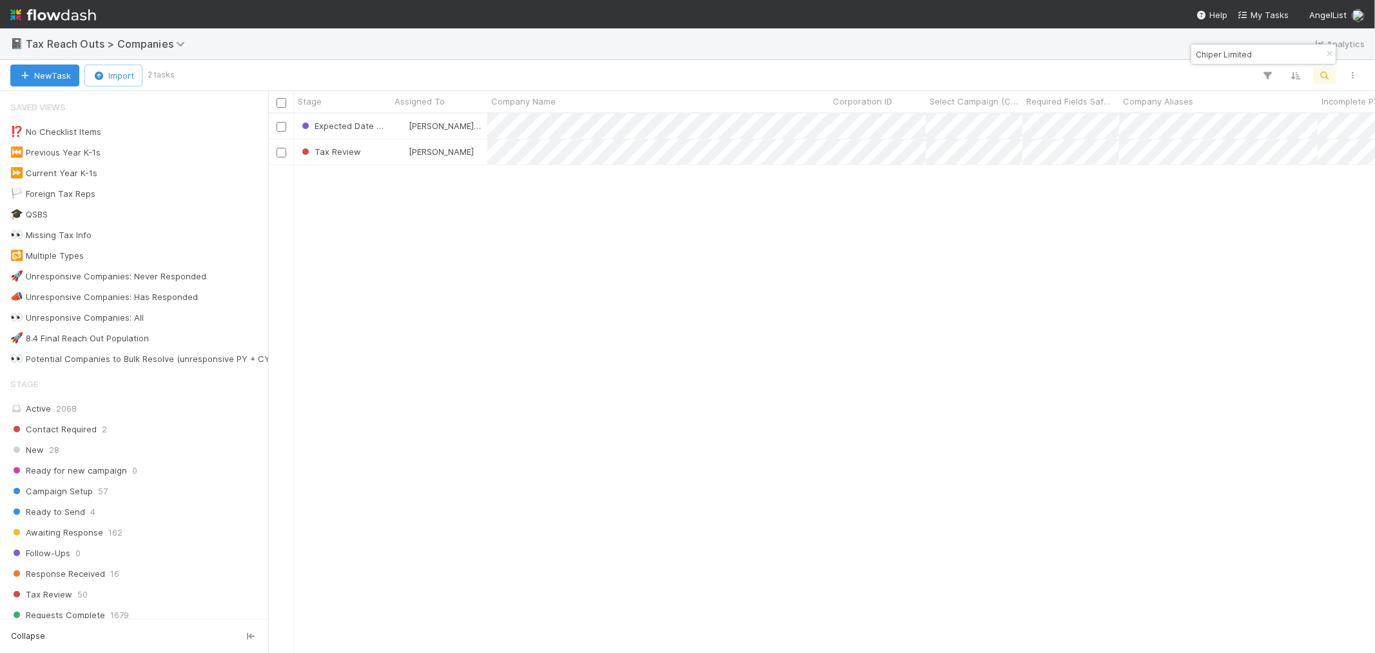
scroll to position [527, 1096]
click at [1325, 52] on icon "button" at bounding box center [1329, 54] width 13 height 8
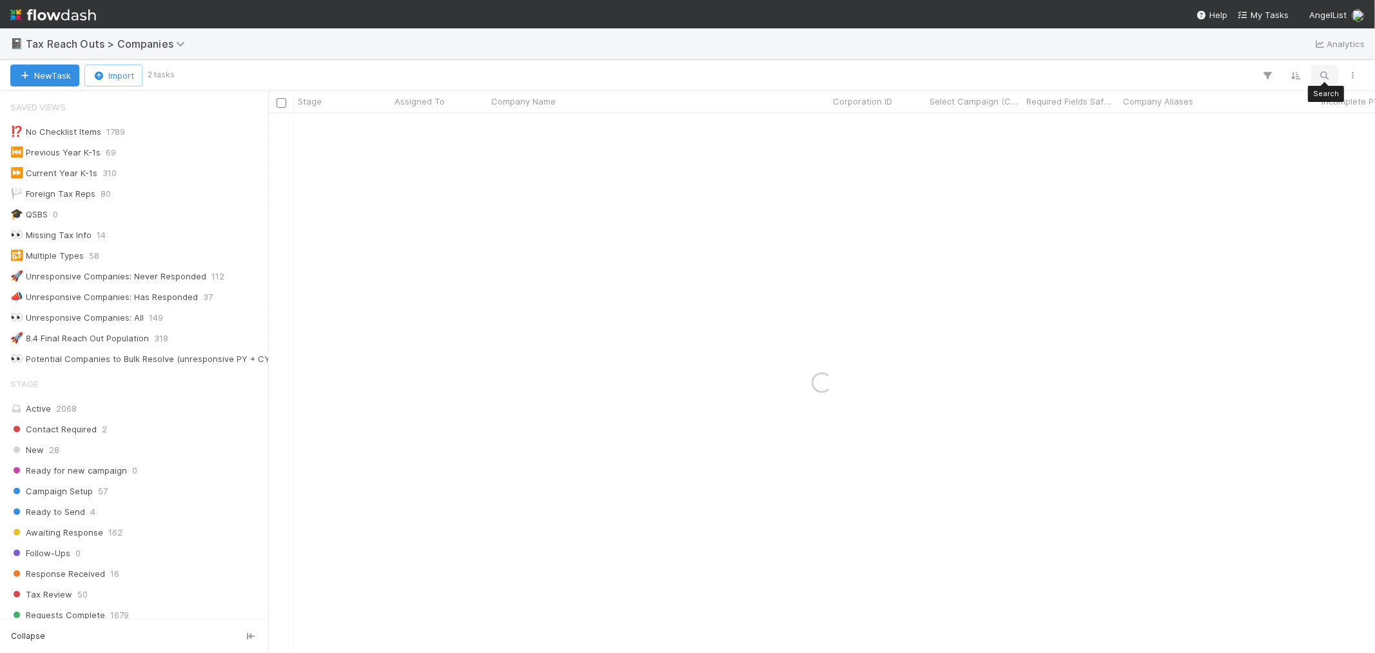
click at [1320, 70] on icon "button" at bounding box center [1325, 76] width 13 height 12
type input "OpenSea"
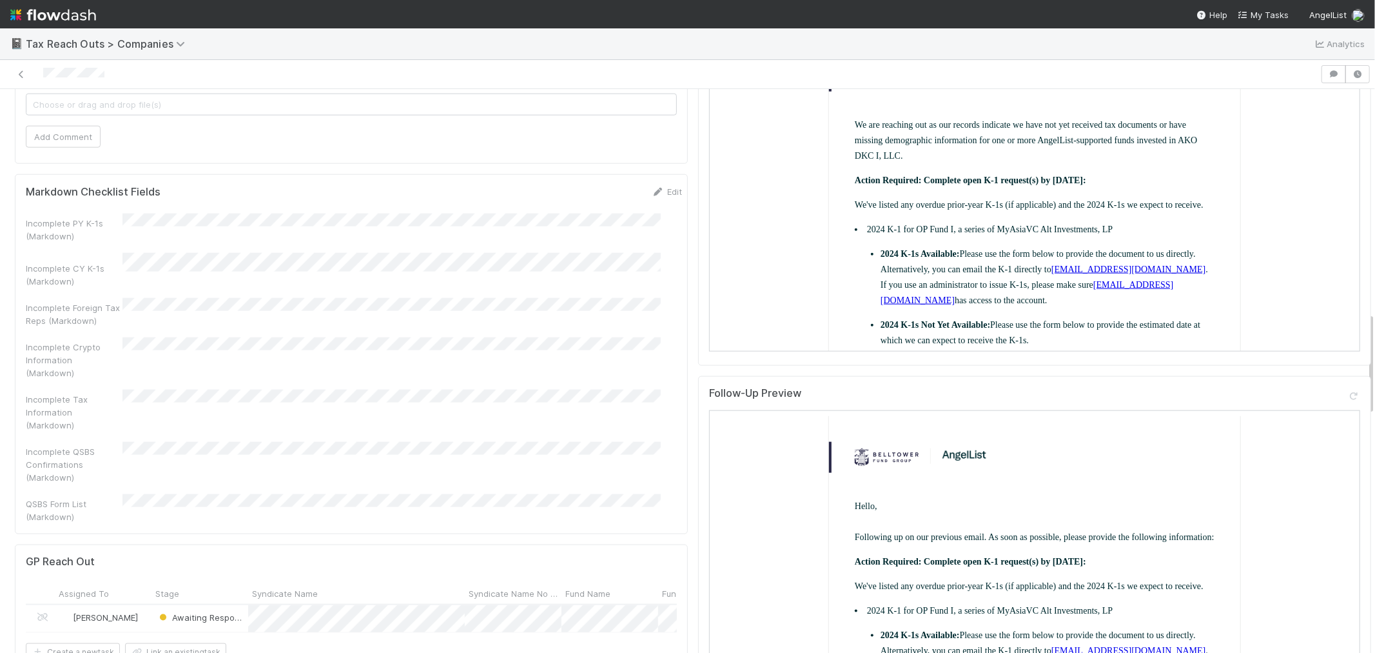
scroll to position [1504, 0]
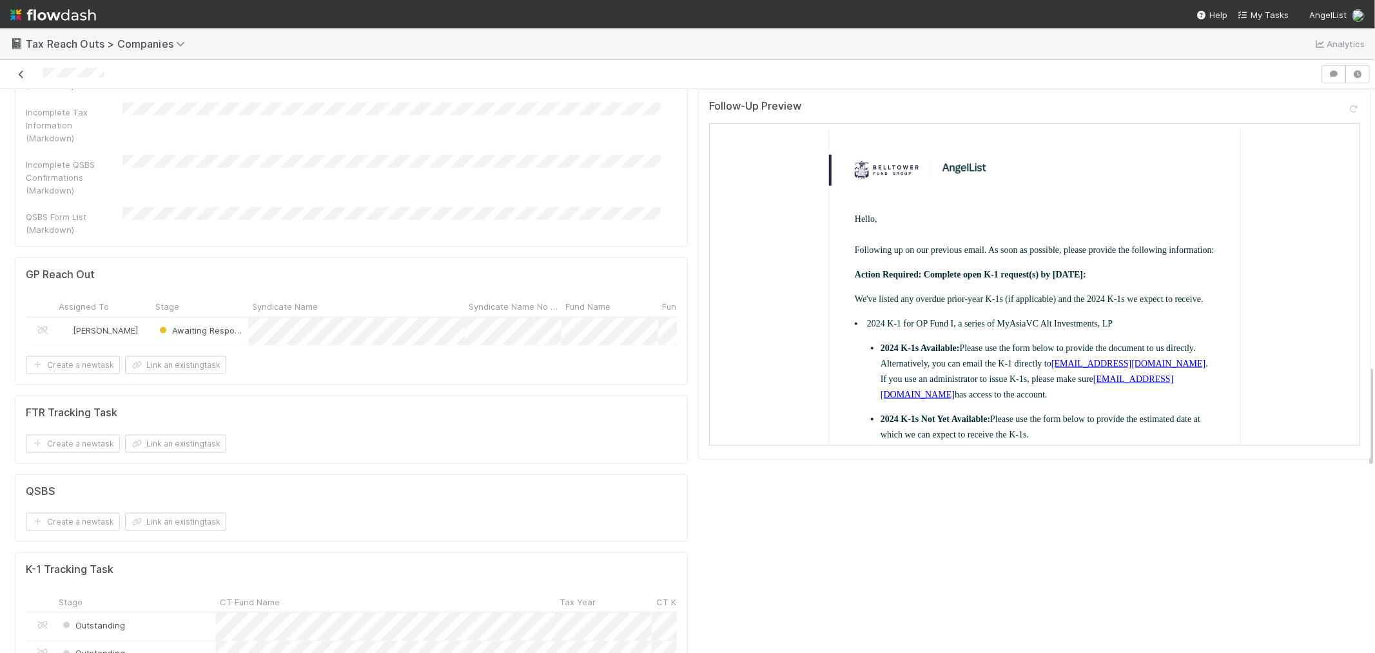
click at [15, 75] on icon at bounding box center [21, 74] width 13 height 8
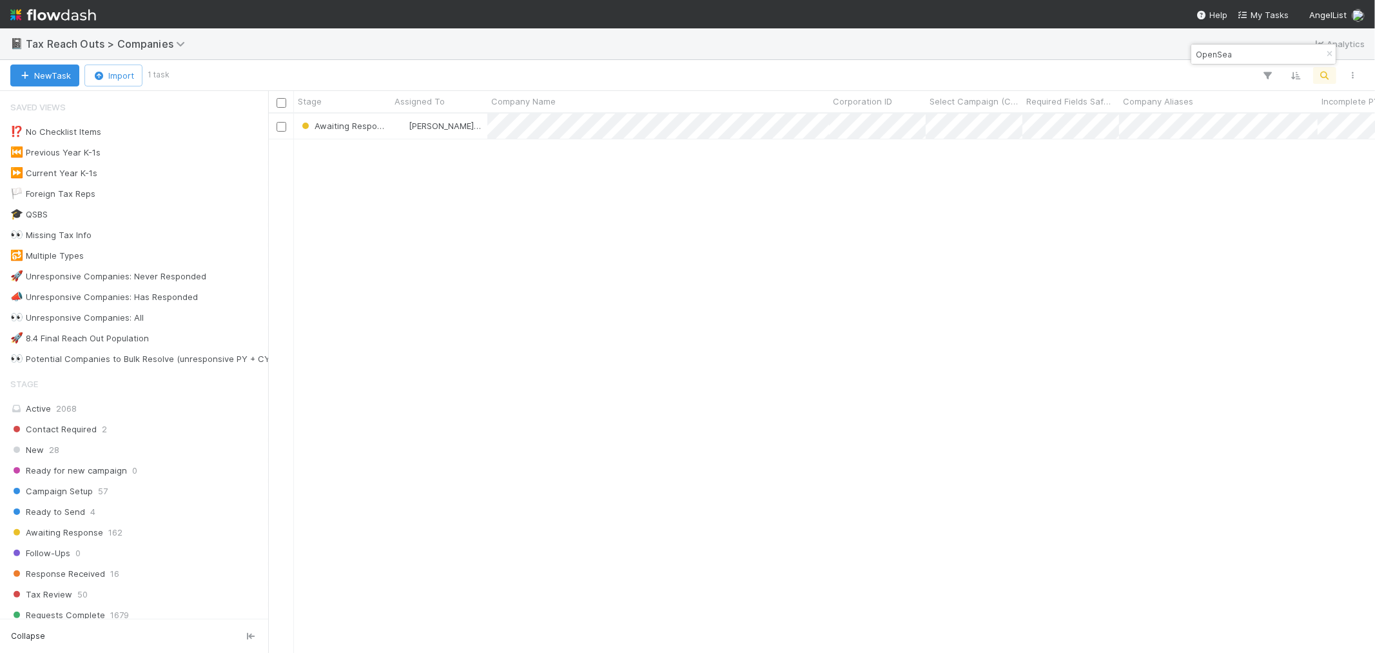
scroll to position [527, 1096]
click at [1330, 54] on icon "button" at bounding box center [1329, 54] width 13 height 8
click at [1325, 72] on icon "button" at bounding box center [1325, 76] width 13 height 12
type input "OpenSeal Pte Ltd"
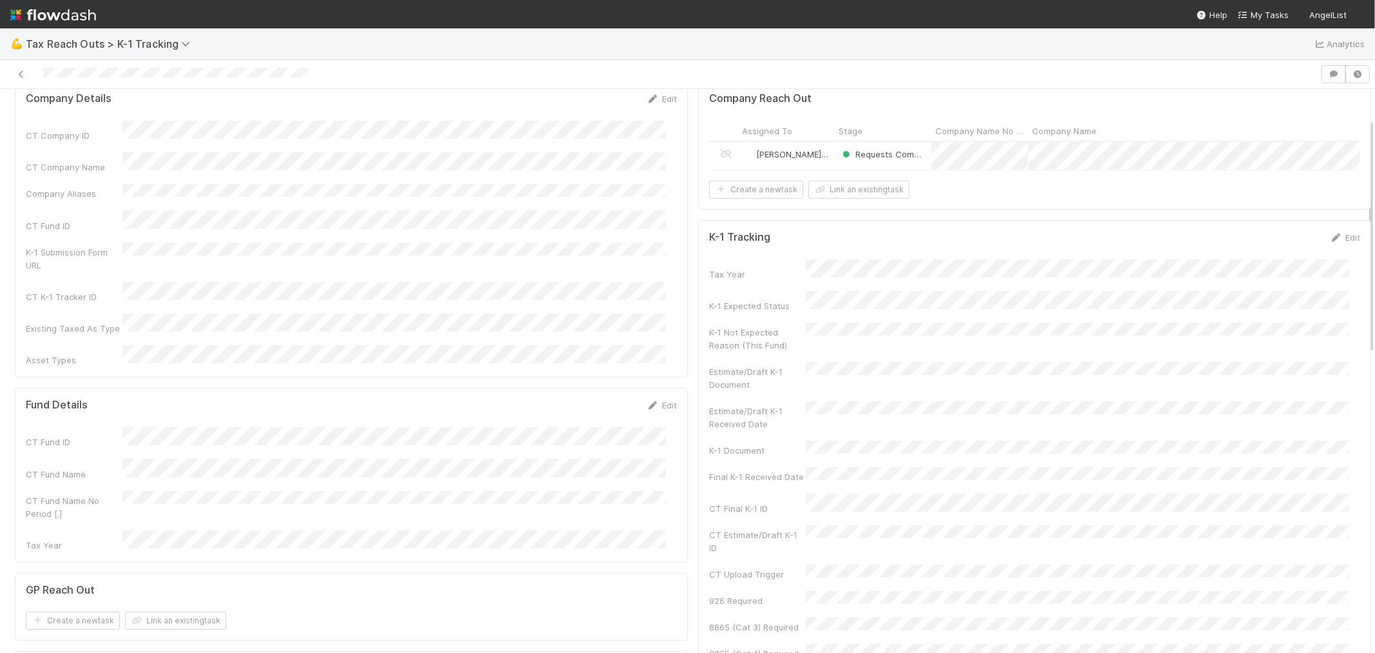
scroll to position [72, 0]
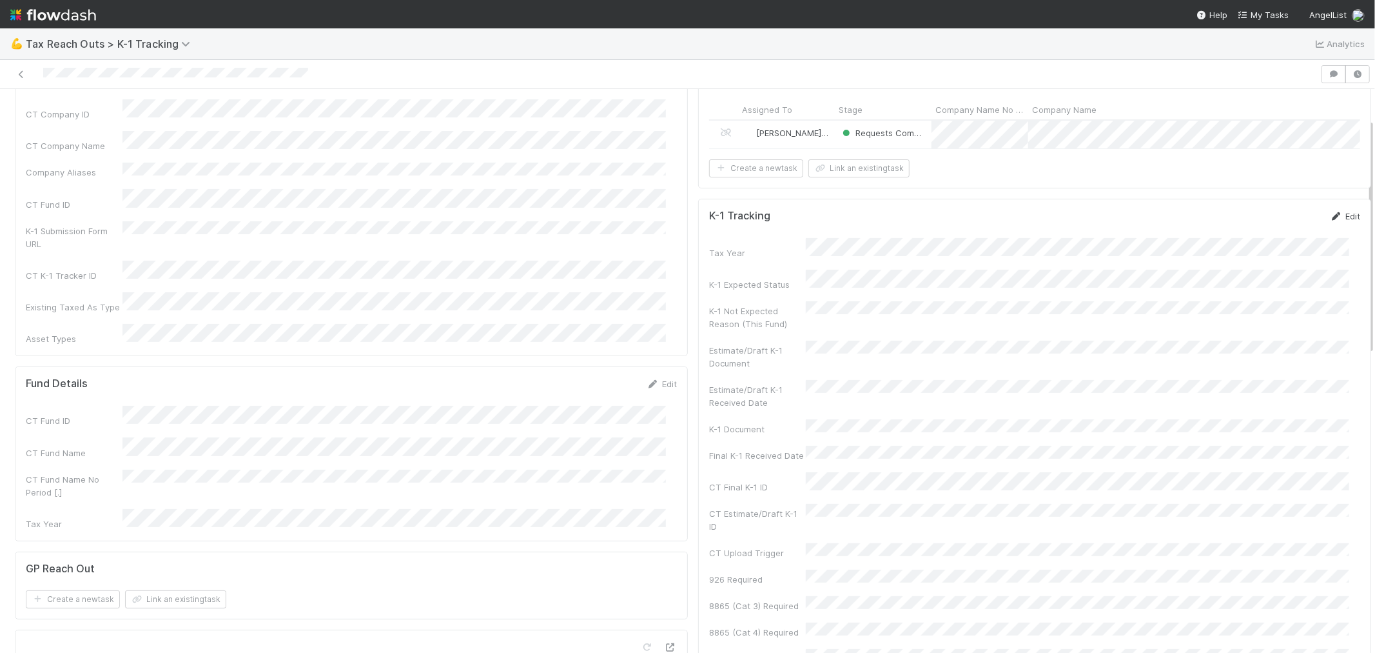
click at [1330, 221] on link "Edit" at bounding box center [1345, 216] width 30 height 10
click at [1274, 231] on button "Save" at bounding box center [1292, 221] width 37 height 22
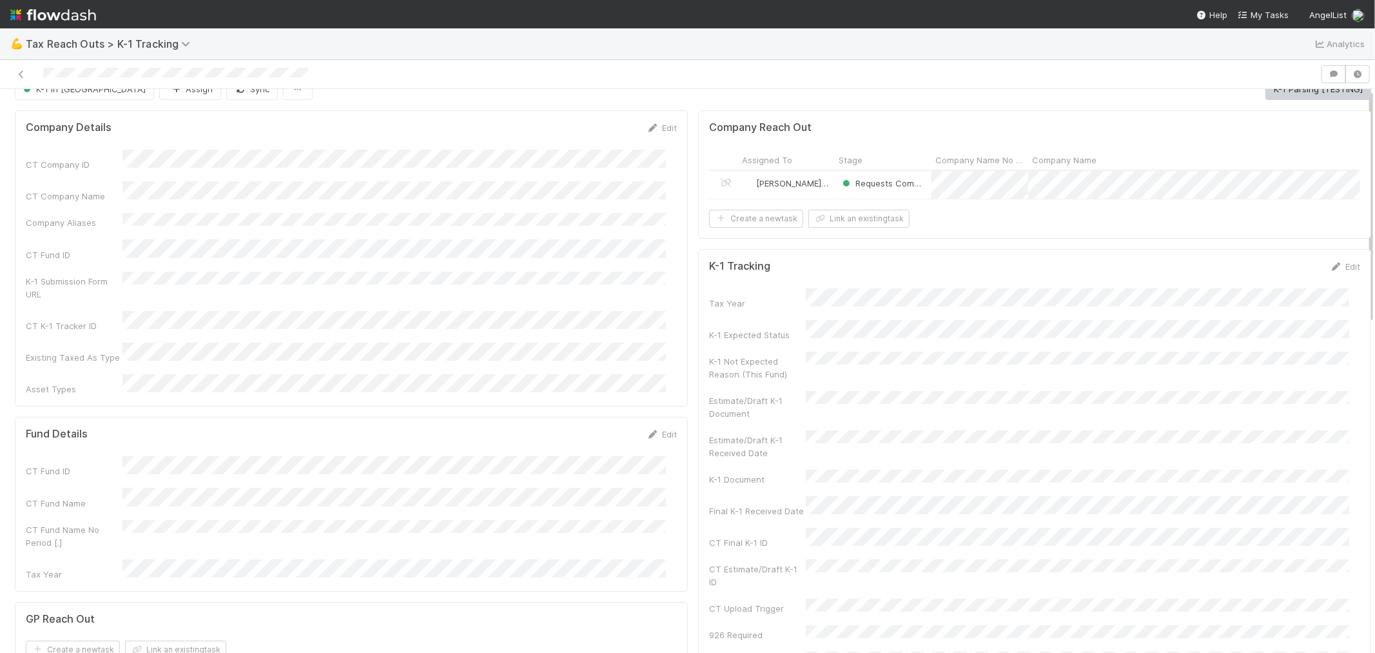
scroll to position [0, 0]
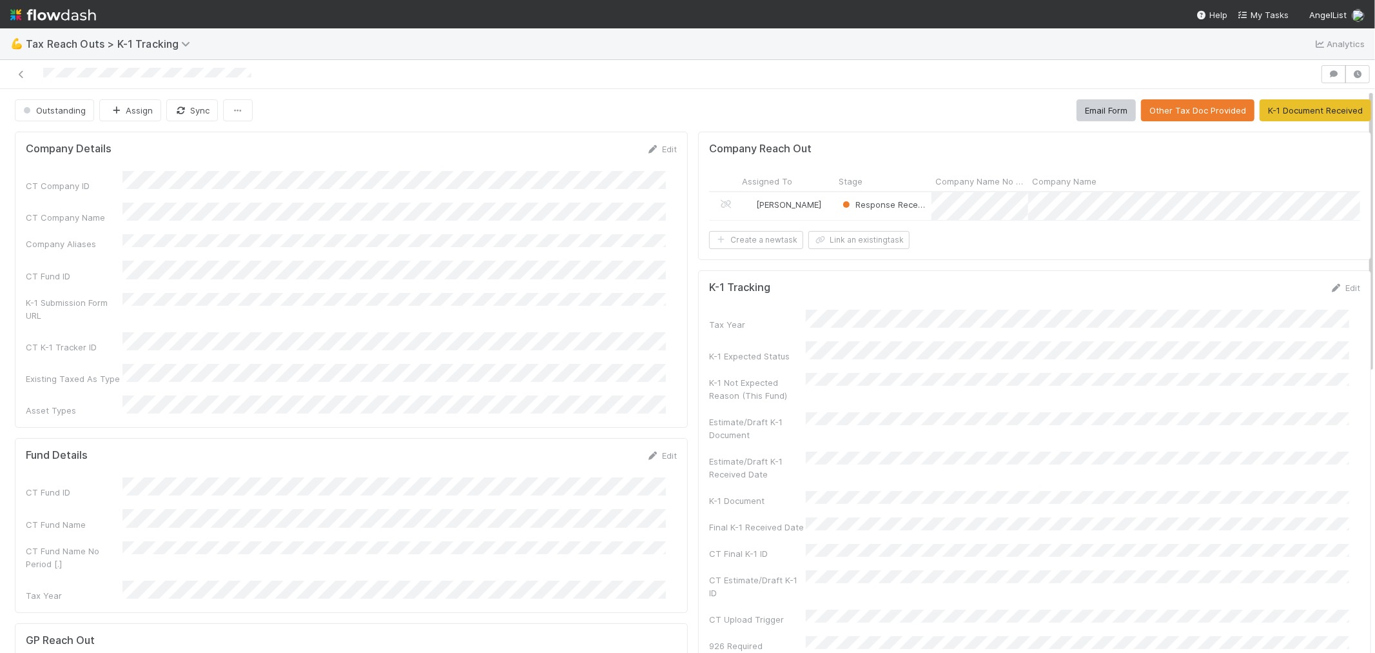
click at [1237, 260] on div "Company Reach Out Assigned To Stage Company Name No Period Company Name Company…" at bounding box center [1034, 196] width 673 height 128
click at [1237, 293] on link "Edit" at bounding box center [1345, 287] width 30 height 10
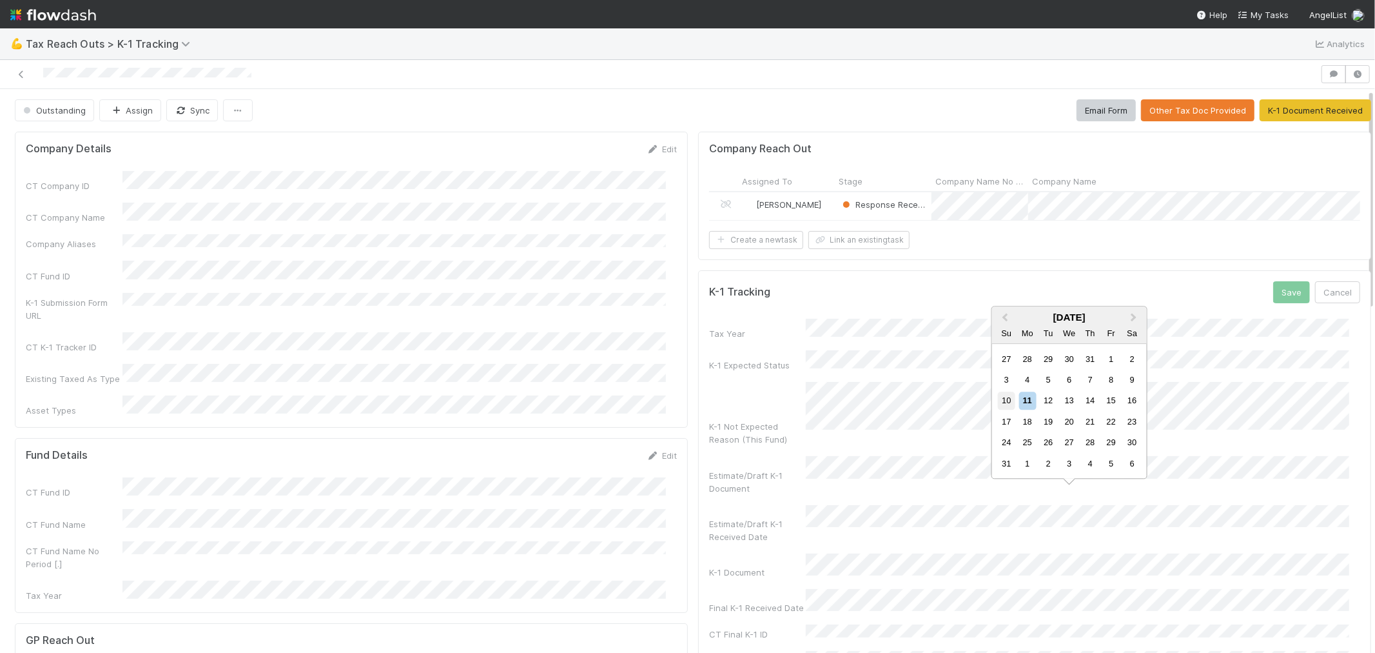
click at [1011, 401] on div "10" at bounding box center [1006, 400] width 17 height 17
click at [1237, 299] on button "Save" at bounding box center [1292, 292] width 37 height 22
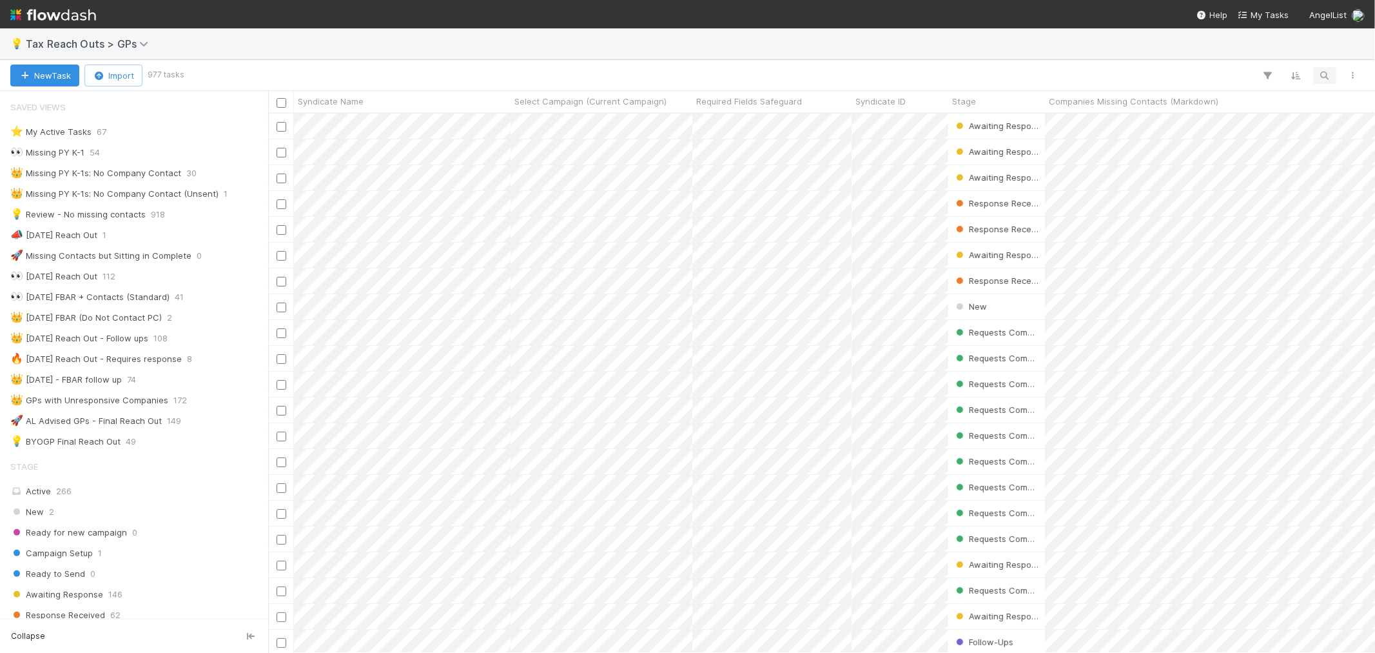
scroll to position [358, 0]
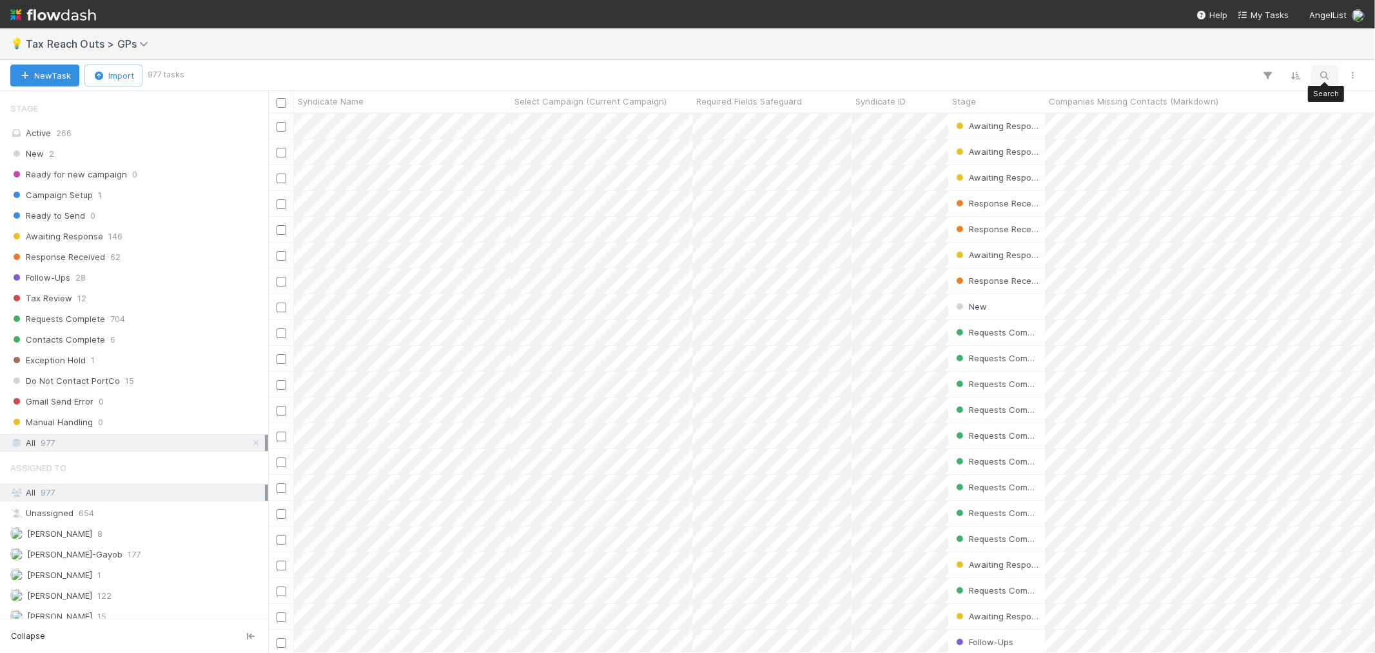
click at [1326, 77] on icon "button" at bounding box center [1325, 76] width 13 height 12
click at [1243, 57] on input at bounding box center [1258, 53] width 129 height 15
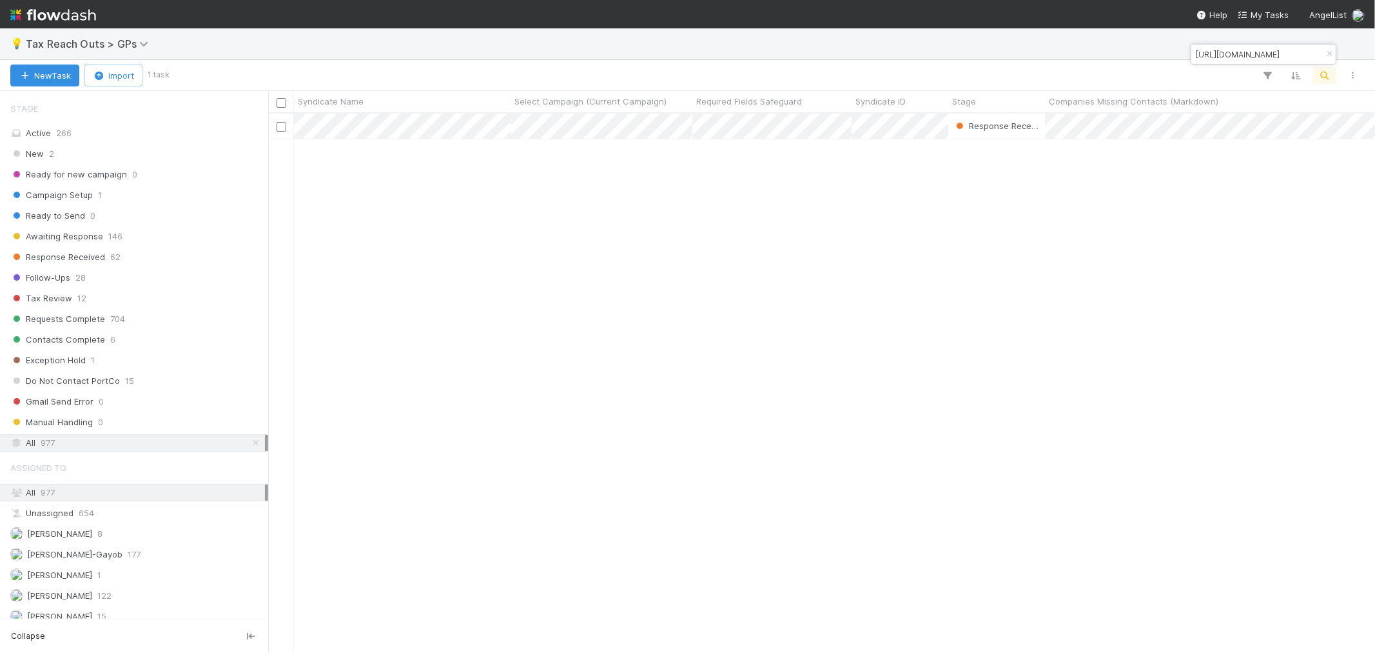
scroll to position [527, 1096]
type input "https://app.frontapp.com/open/cnv_pymt6mf"
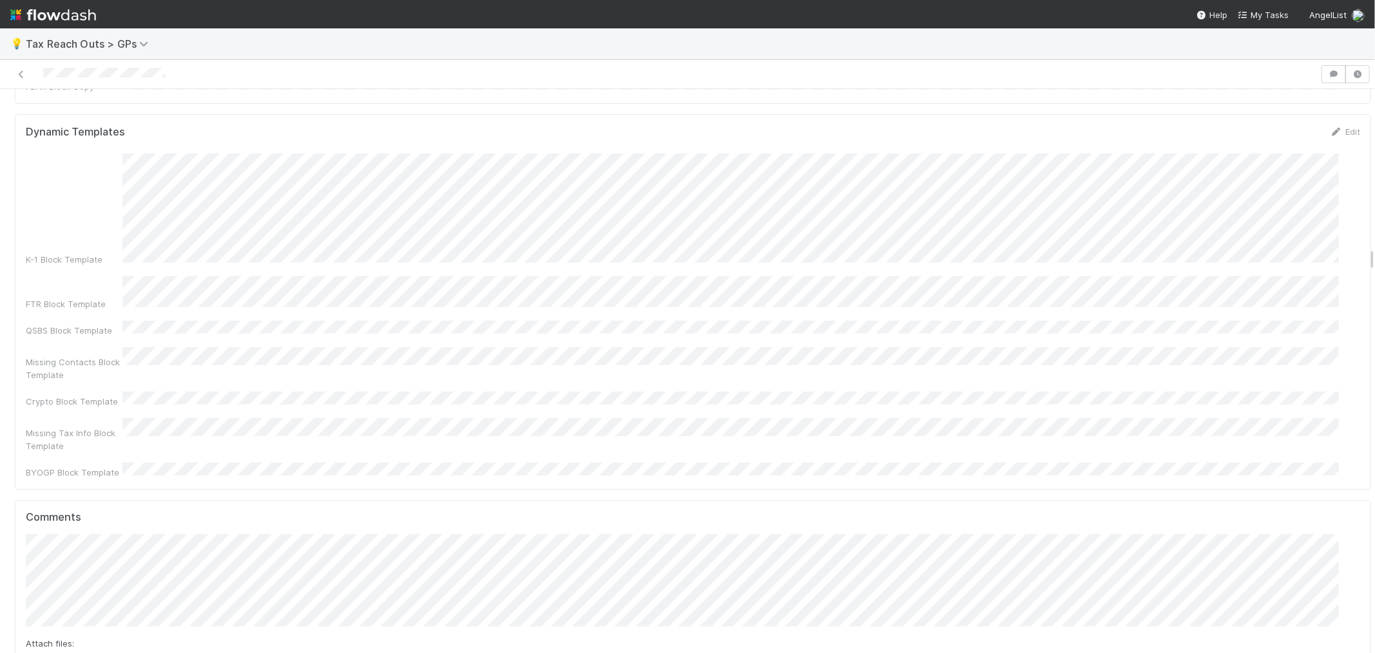
scroll to position [716, 0]
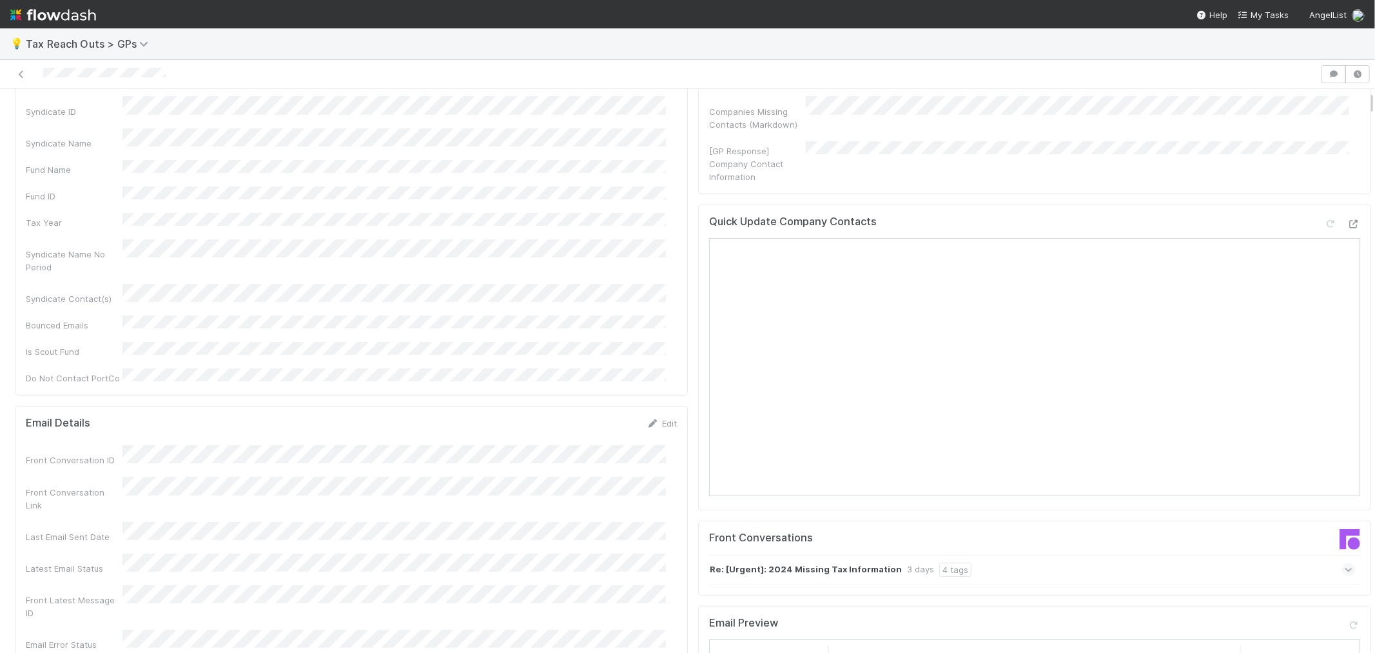
scroll to position [143, 0]
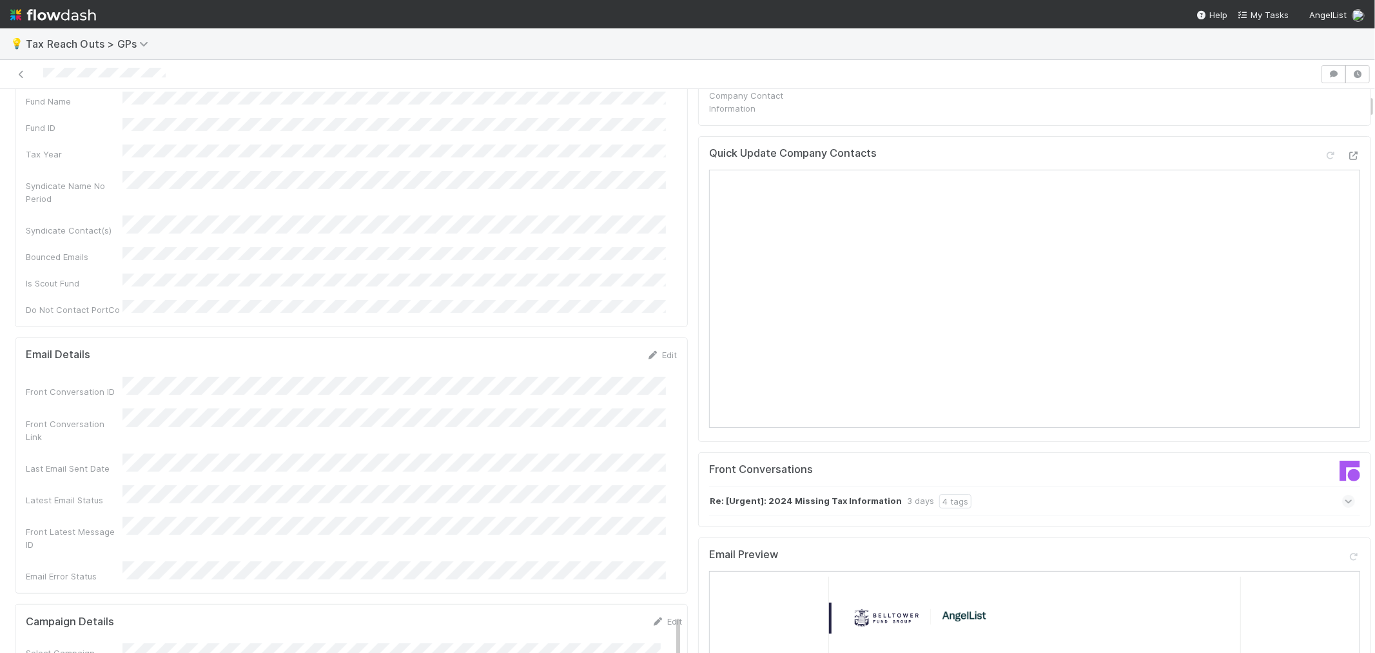
click at [675, 370] on div "Email Details Edit Front Conversation ID Front Conversation Link Last Email Sen…" at bounding box center [351, 465] width 673 height 256
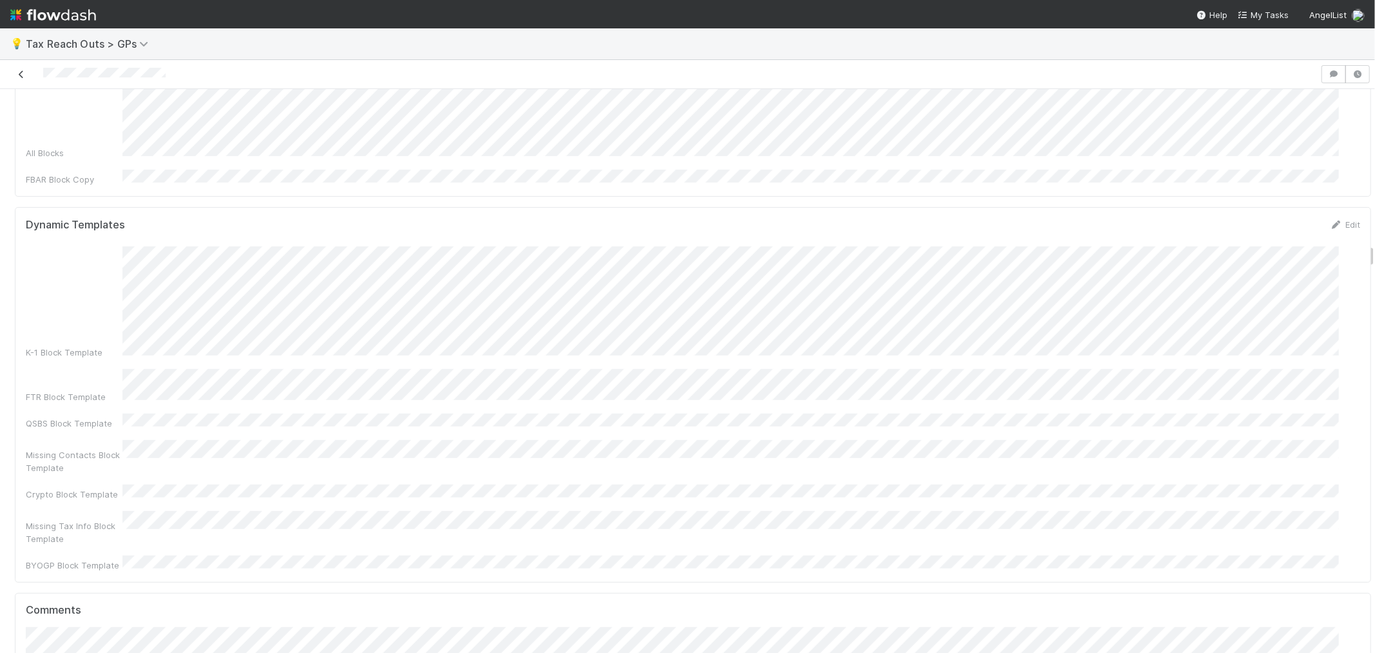
click at [23, 73] on icon at bounding box center [21, 74] width 13 height 8
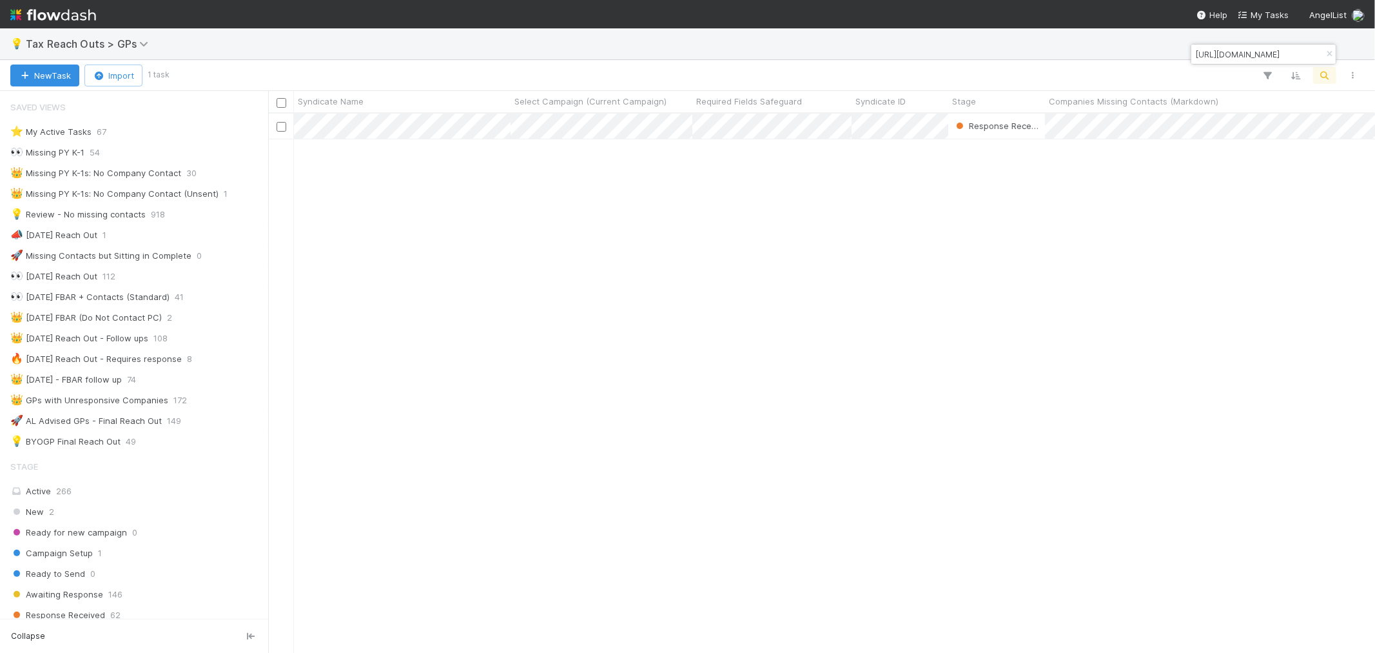
scroll to position [10, 10]
click at [1330, 54] on icon "button" at bounding box center [1329, 54] width 13 height 8
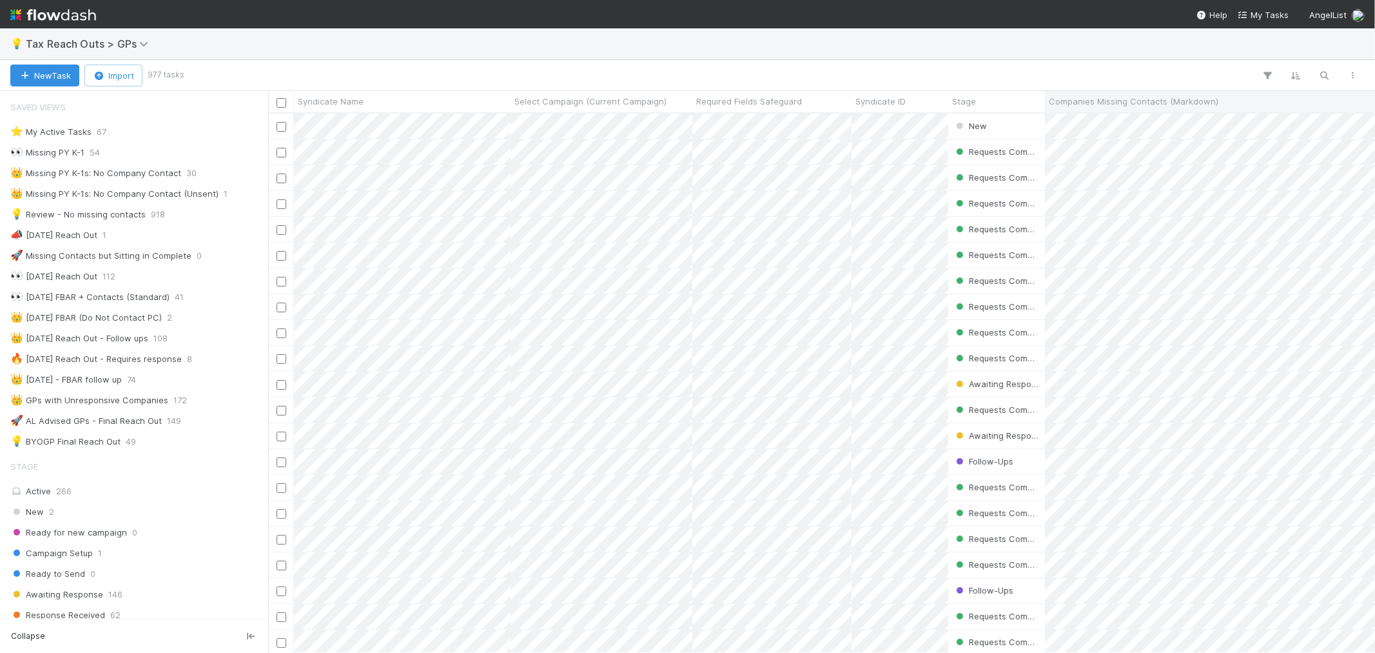
scroll to position [527, 1096]
click at [1337, 76] on button "button" at bounding box center [1325, 75] width 23 height 17
click at [1233, 55] on input at bounding box center [1258, 53] width 129 height 15
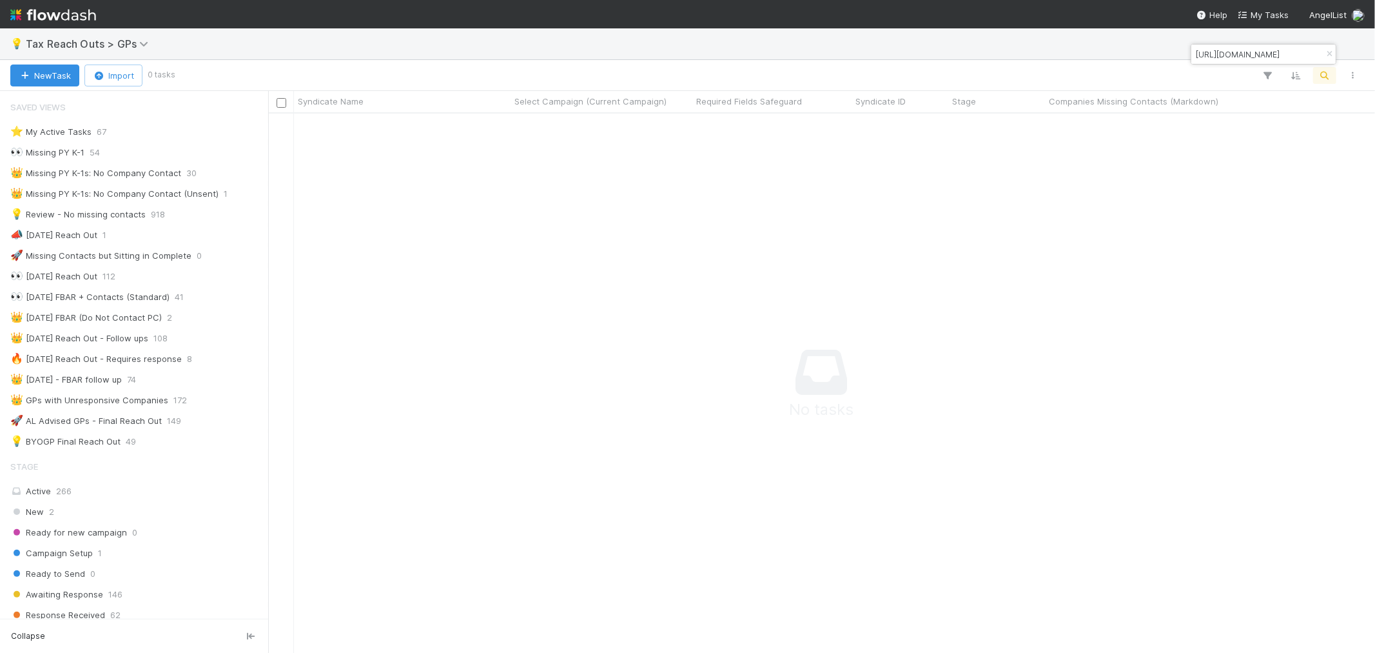
scroll to position [517, 1085]
type input "https://app.frontapp.com/open/cnv_qm91kxz"
drag, startPoint x: 1326, startPoint y: 52, endPoint x: 1317, endPoint y: 80, distance: 29.4
click at [1327, 52] on icon "button" at bounding box center [1329, 54] width 13 height 8
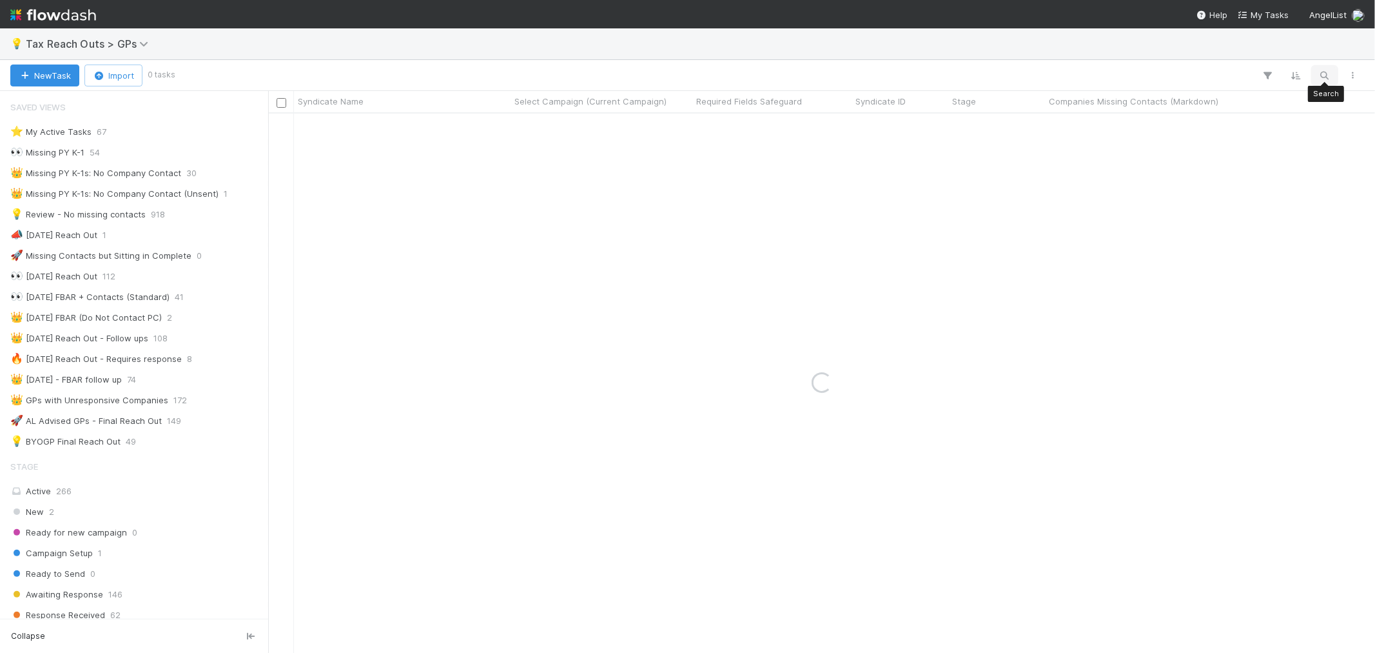
click at [1323, 79] on icon "button" at bounding box center [1325, 76] width 13 height 12
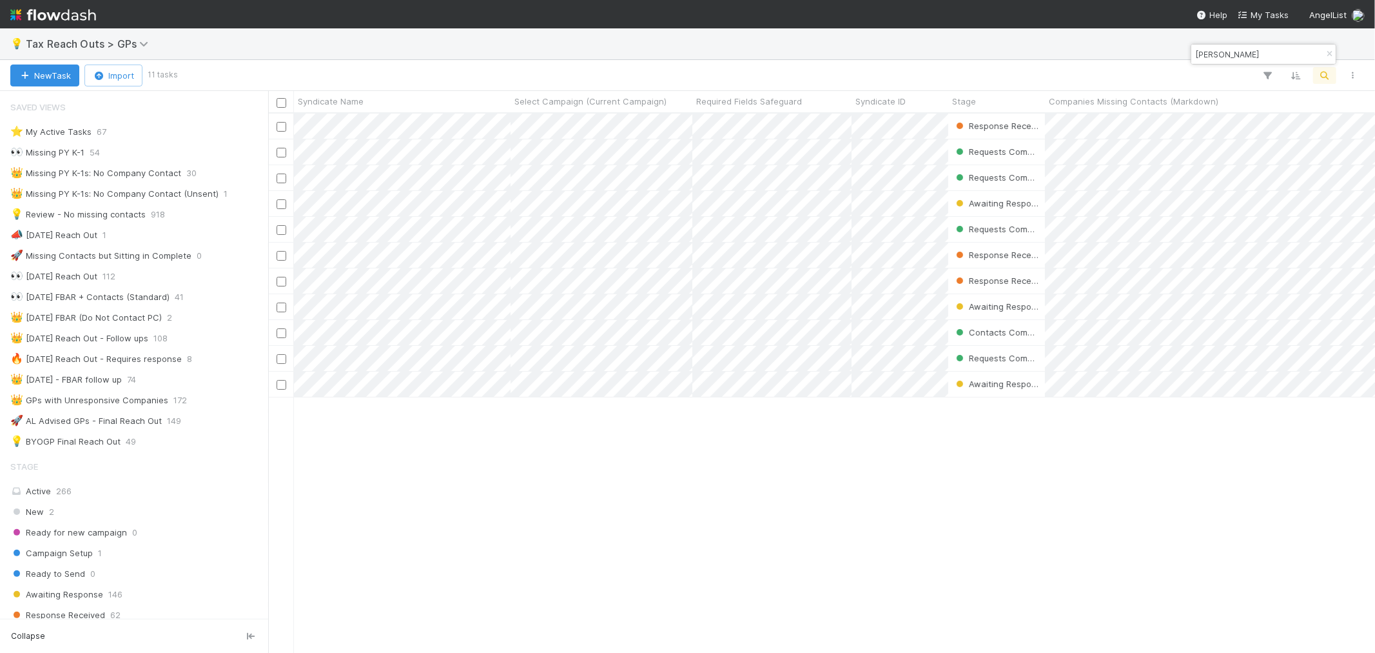
scroll to position [527, 1096]
type input "[PERSON_NAME]"
drag, startPoint x: 1325, startPoint y: 56, endPoint x: 1328, endPoint y: 86, distance: 29.8
click at [1325, 56] on icon "button" at bounding box center [1329, 54] width 13 height 8
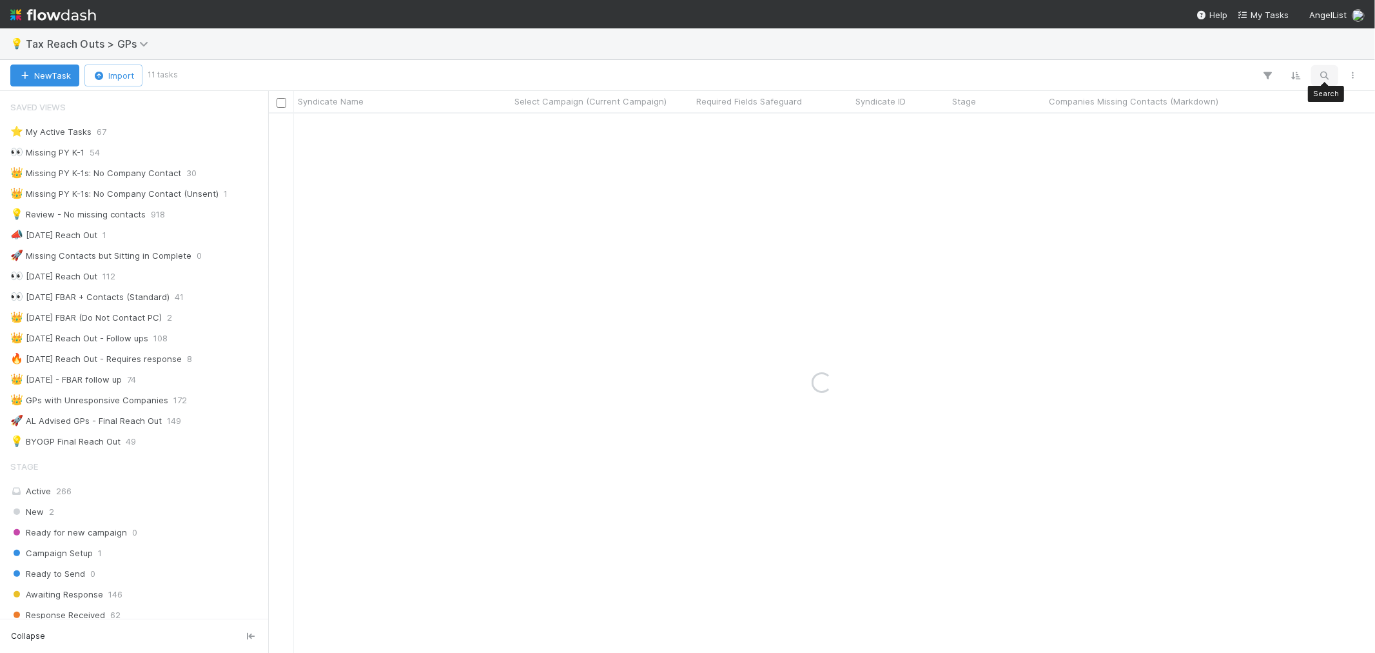
click at [1326, 74] on icon "button" at bounding box center [1325, 76] width 13 height 12
type input "OpenSeal Pte Ltd"
click at [1325, 52] on icon "button" at bounding box center [1329, 54] width 13 height 8
click at [1325, 77] on icon "button" at bounding box center [1325, 76] width 13 height 12
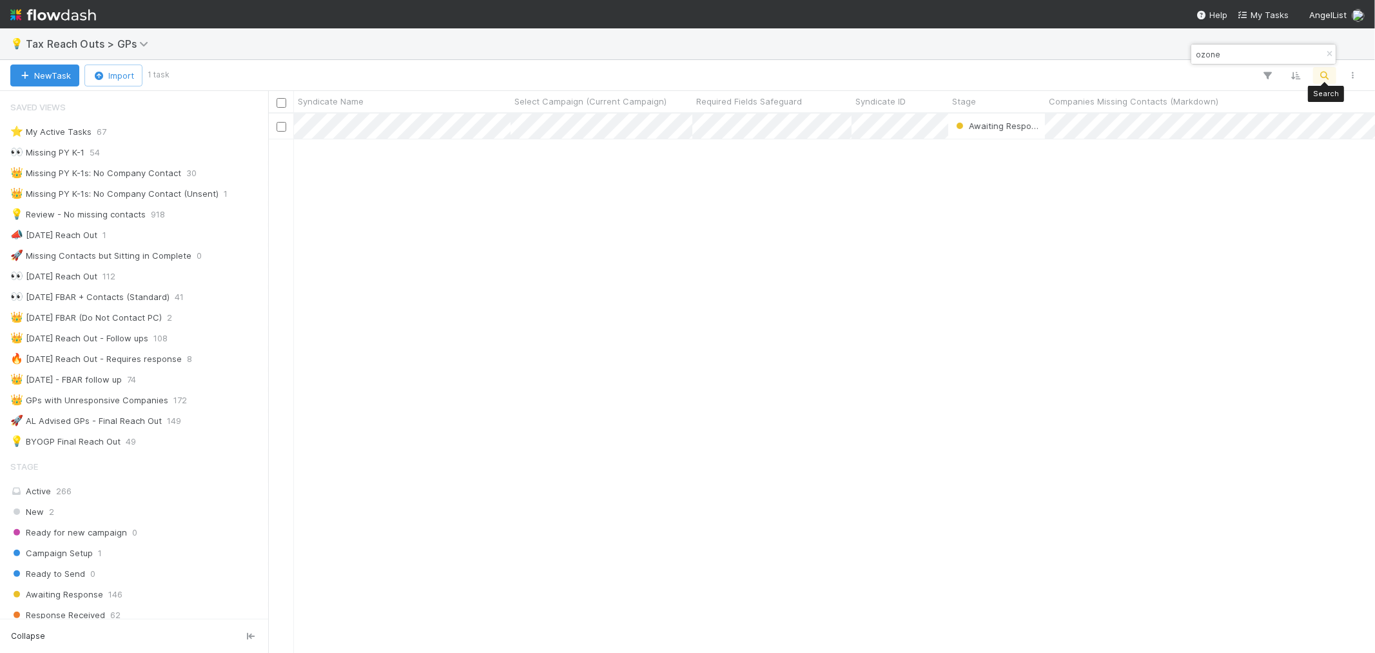
scroll to position [527, 1096]
type input "ozone"
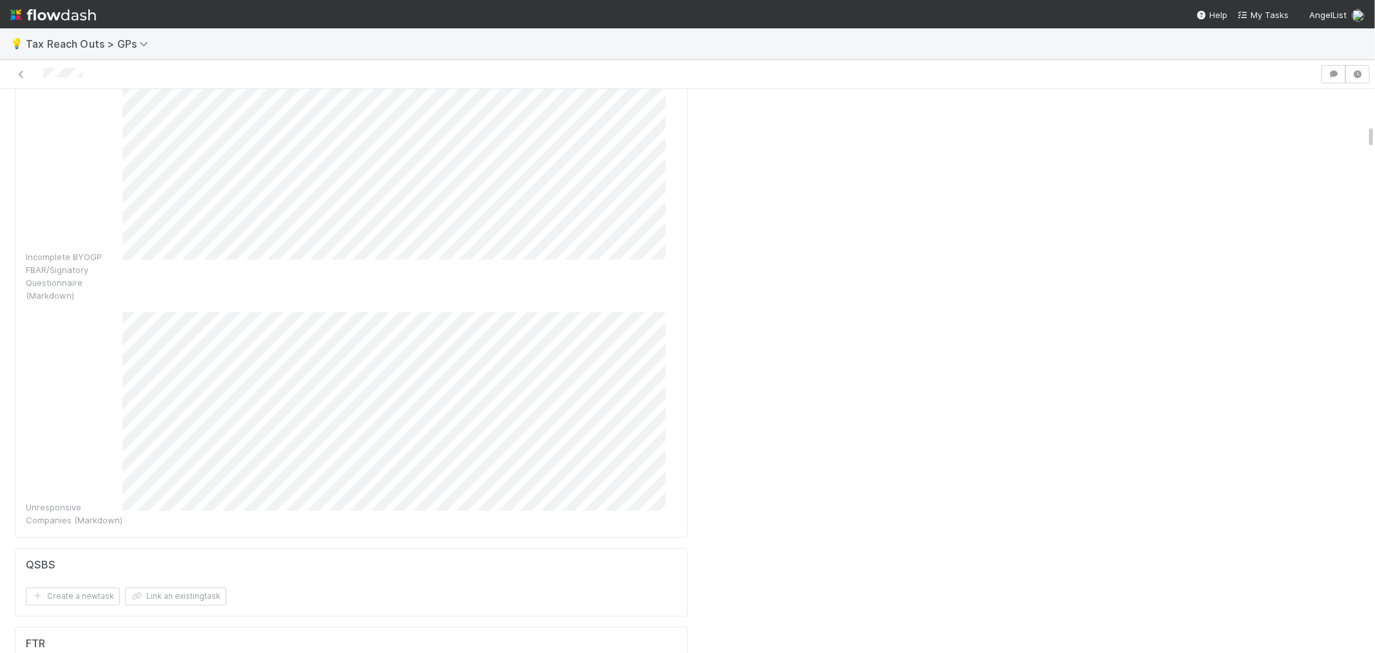
scroll to position [2006, 0]
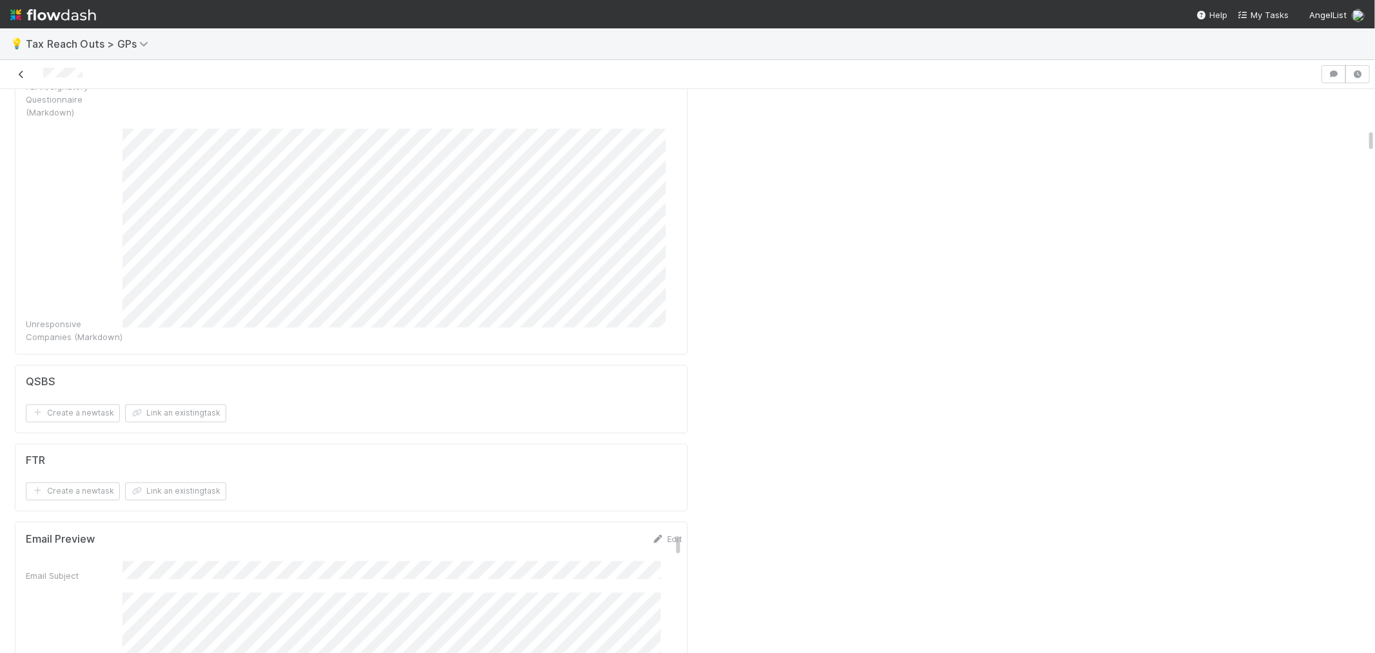
click at [23, 73] on icon at bounding box center [21, 74] width 13 height 8
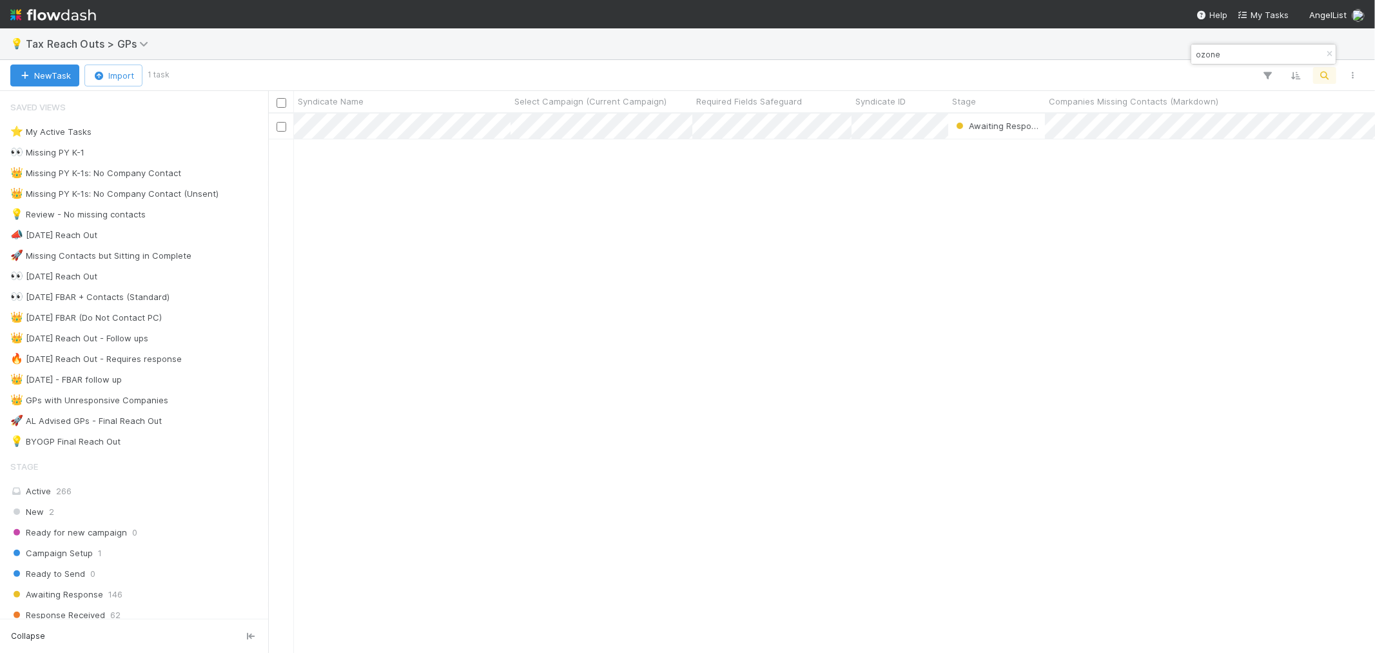
scroll to position [527, 1096]
click at [1330, 58] on button "button" at bounding box center [1330, 53] width 14 height 15
click at [1325, 81] on button "button" at bounding box center [1325, 75] width 23 height 17
type input "https://app.frontapp.com/open/cnv_pclewnb"
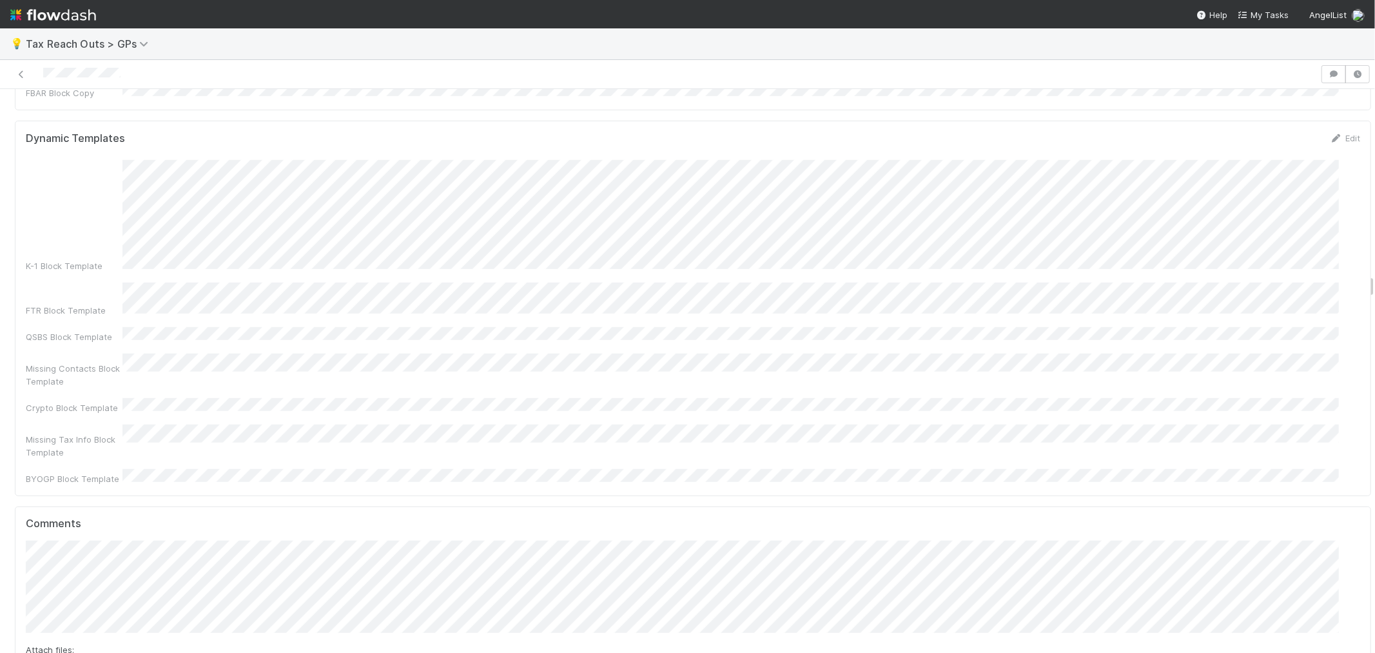
scroll to position [716, 0]
drag, startPoint x: 1363, startPoint y: 631, endPoint x: 1359, endPoint y: 624, distance: 7.5
click at [1361, 624] on div "Awaiting Response Raven Jacinto Actions Pause Follow-Ups Unpause Follow-Ups Sen…" at bounding box center [687, 371] width 1375 height 564
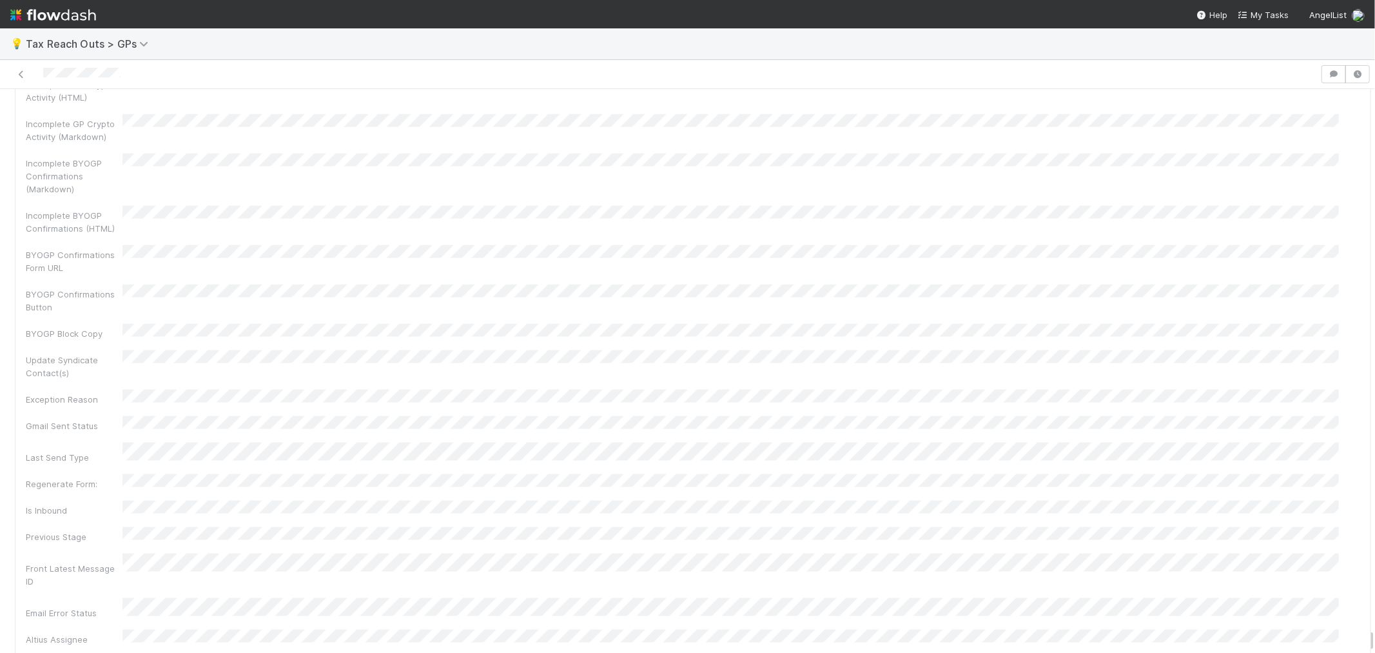
click at [1375, 627] on div at bounding box center [1375, 371] width 1 height 564
click at [1364, 578] on div "💡 Tax Reach Outs > GPs Awaiting Response Raven Jacinto Actions Pause Follow-Ups…" at bounding box center [687, 340] width 1375 height 624
drag, startPoint x: 1361, startPoint y: 578, endPoint x: 1343, endPoint y: 201, distance: 377.0
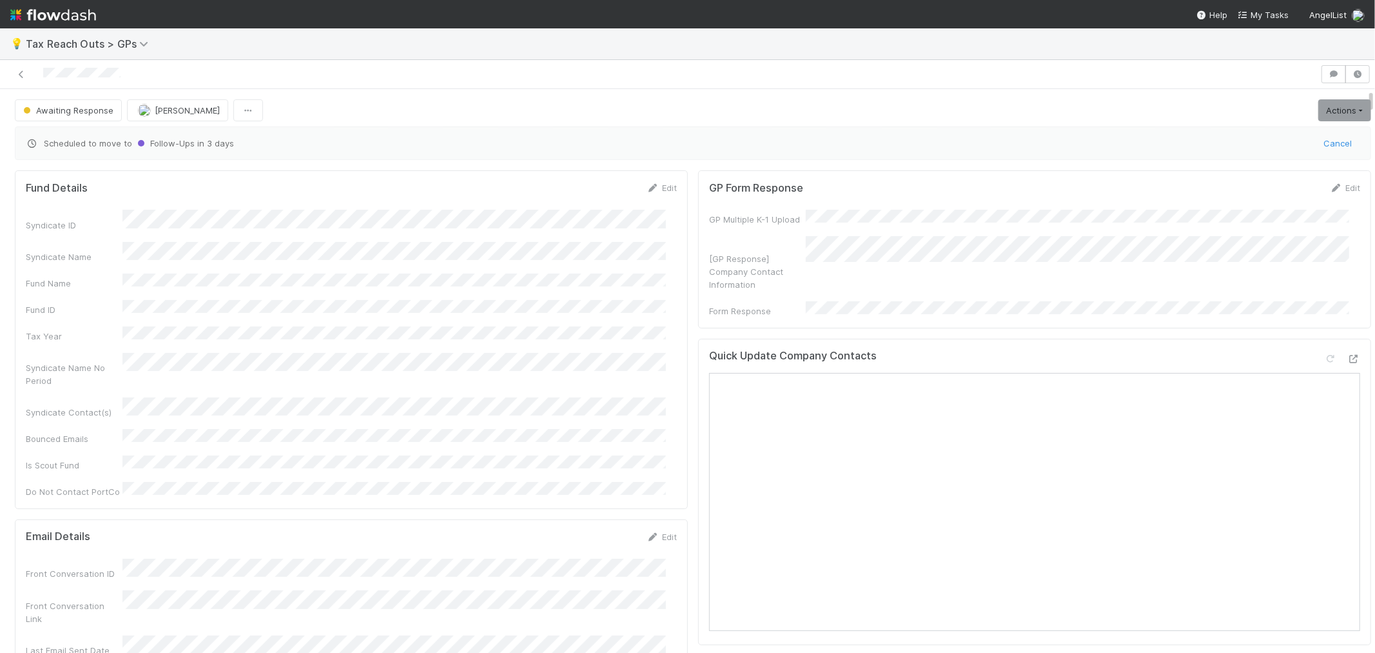
scroll to position [0, 0]
click at [21, 71] on icon at bounding box center [21, 74] width 13 height 8
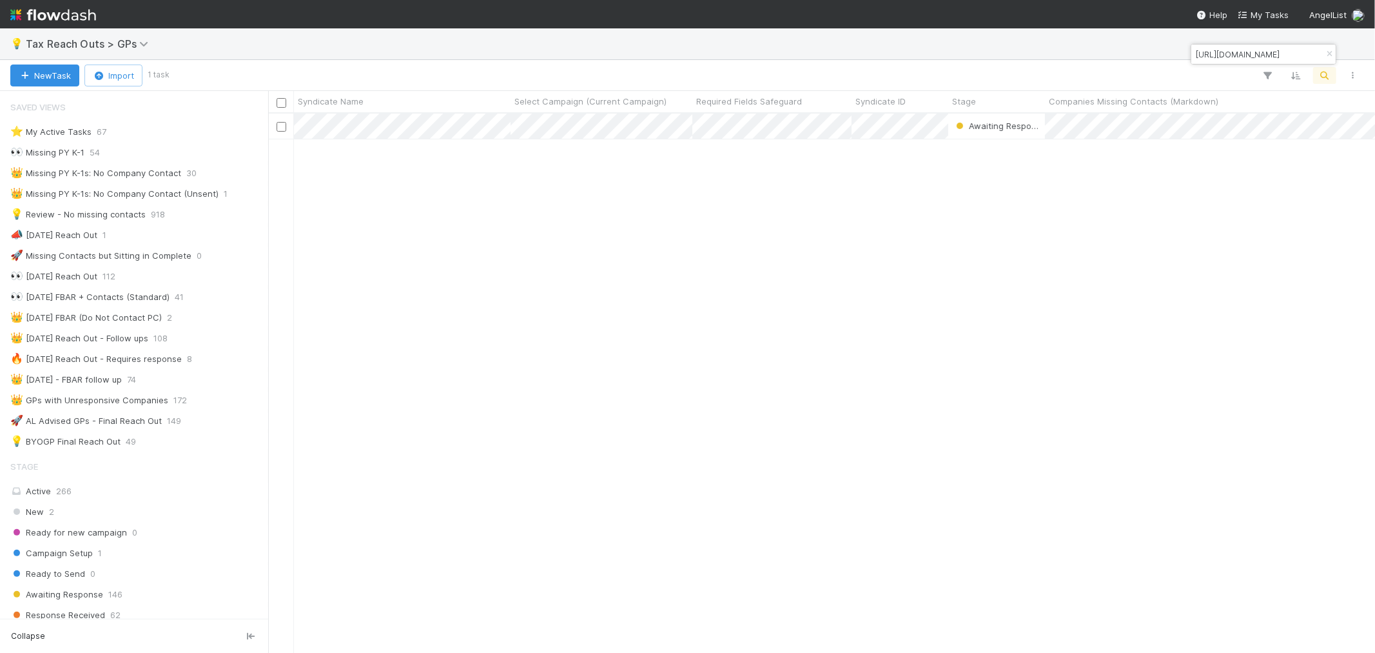
scroll to position [10, 10]
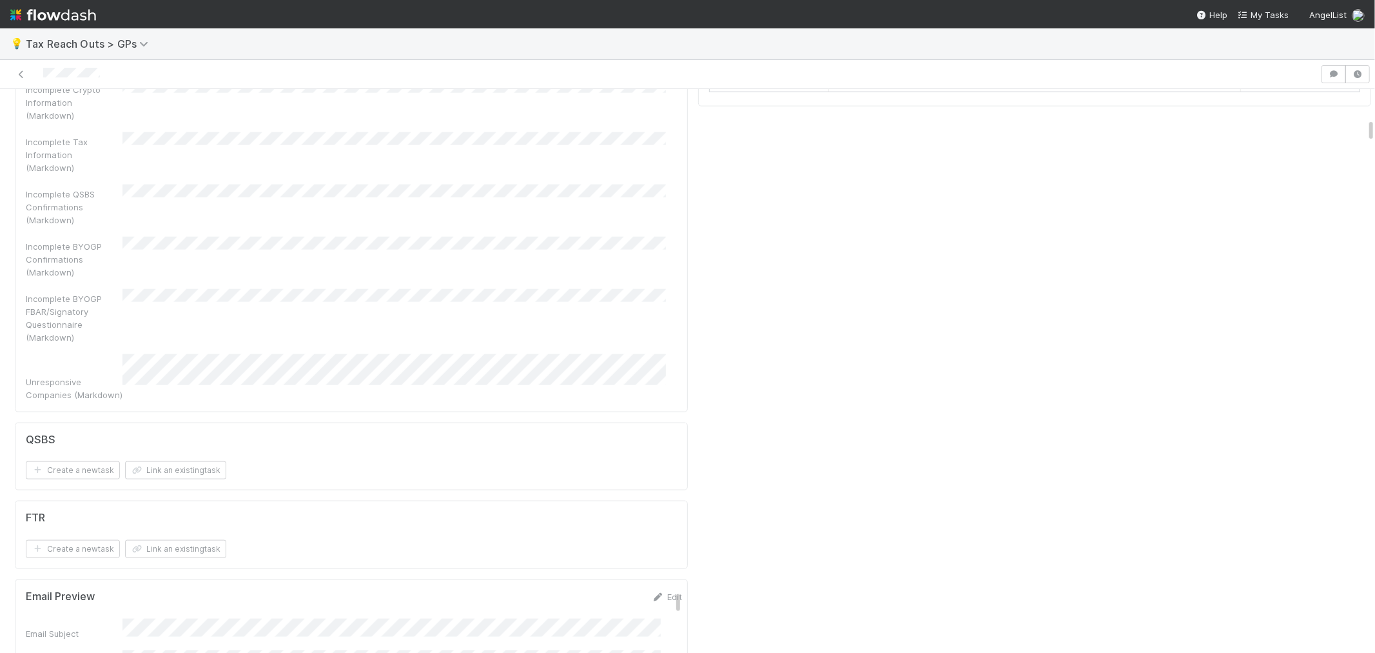
scroll to position [1217, 0]
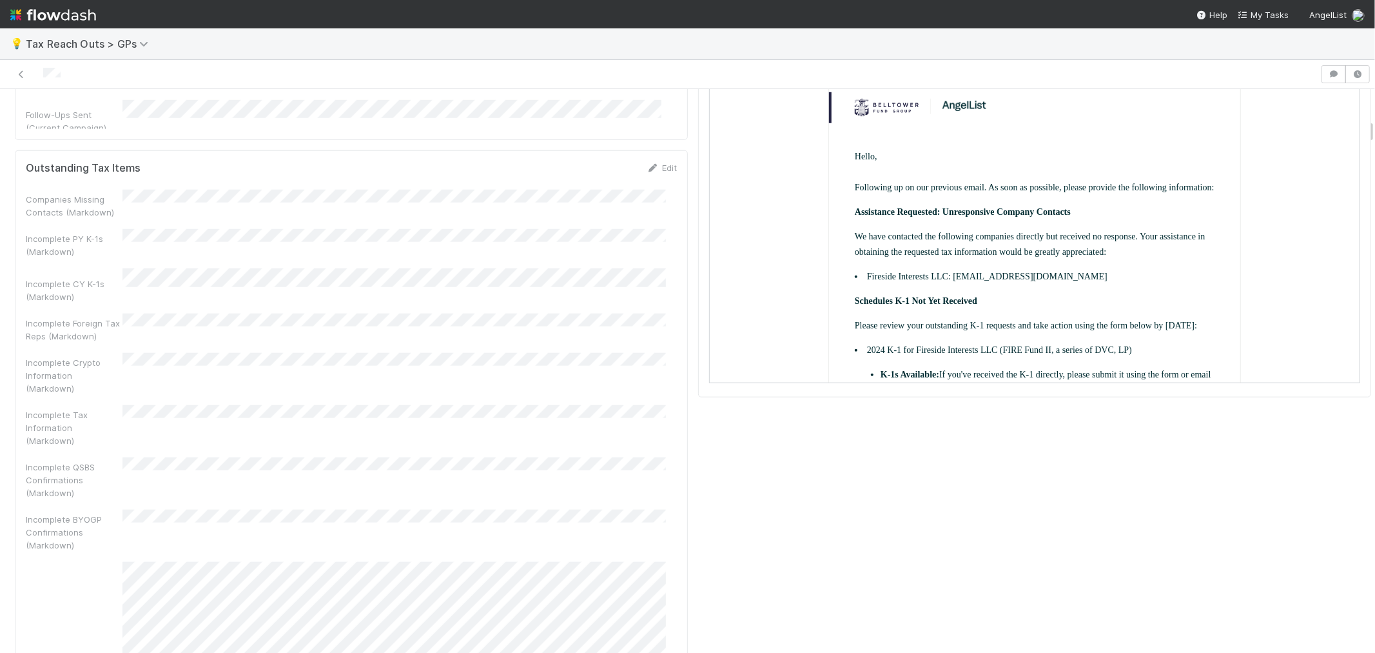
scroll to position [1074, 0]
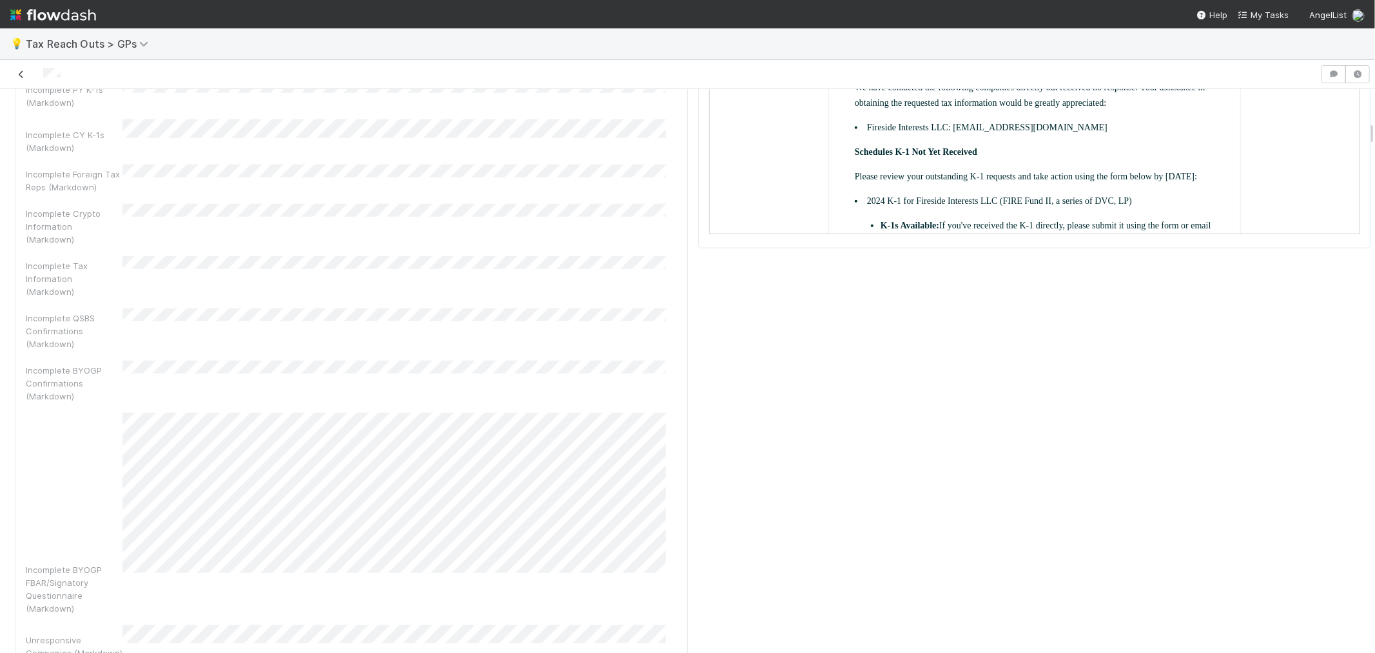
click at [21, 78] on icon at bounding box center [21, 74] width 13 height 8
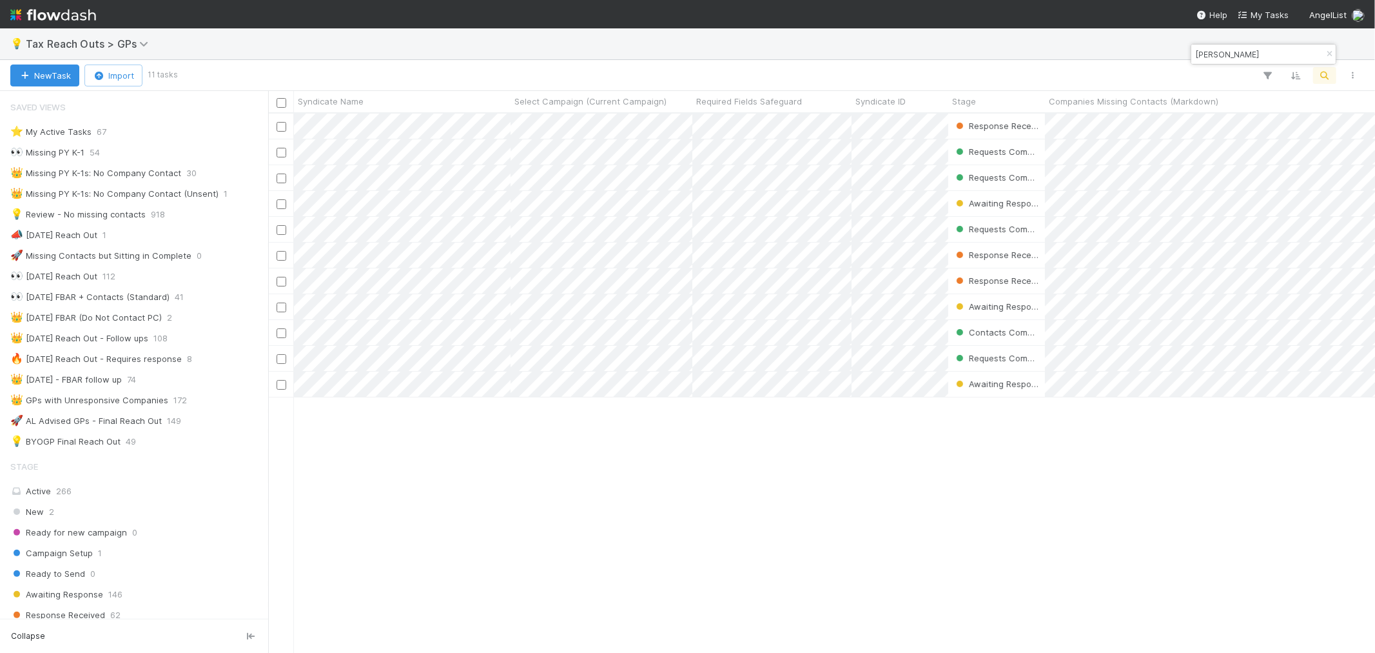
scroll to position [527, 1096]
click at [1237, 55] on icon "button" at bounding box center [1329, 54] width 13 height 8
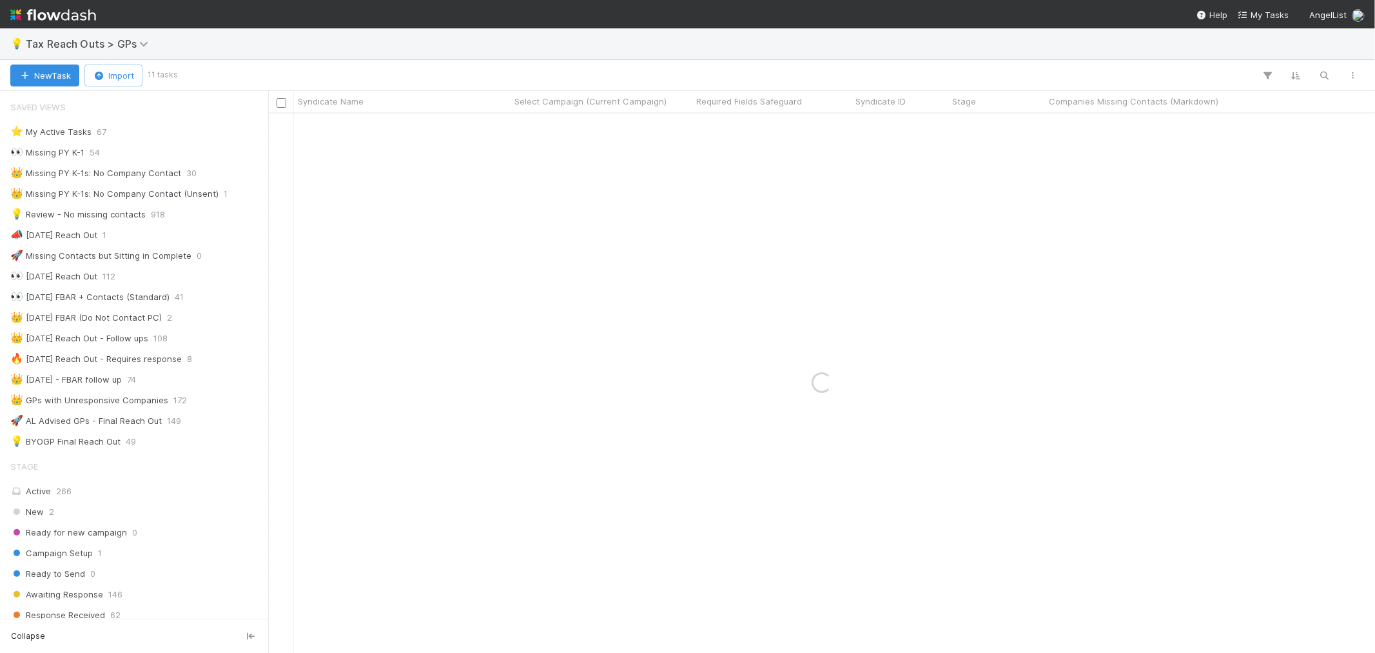
click at [61, 10] on img at bounding box center [53, 15] width 86 height 22
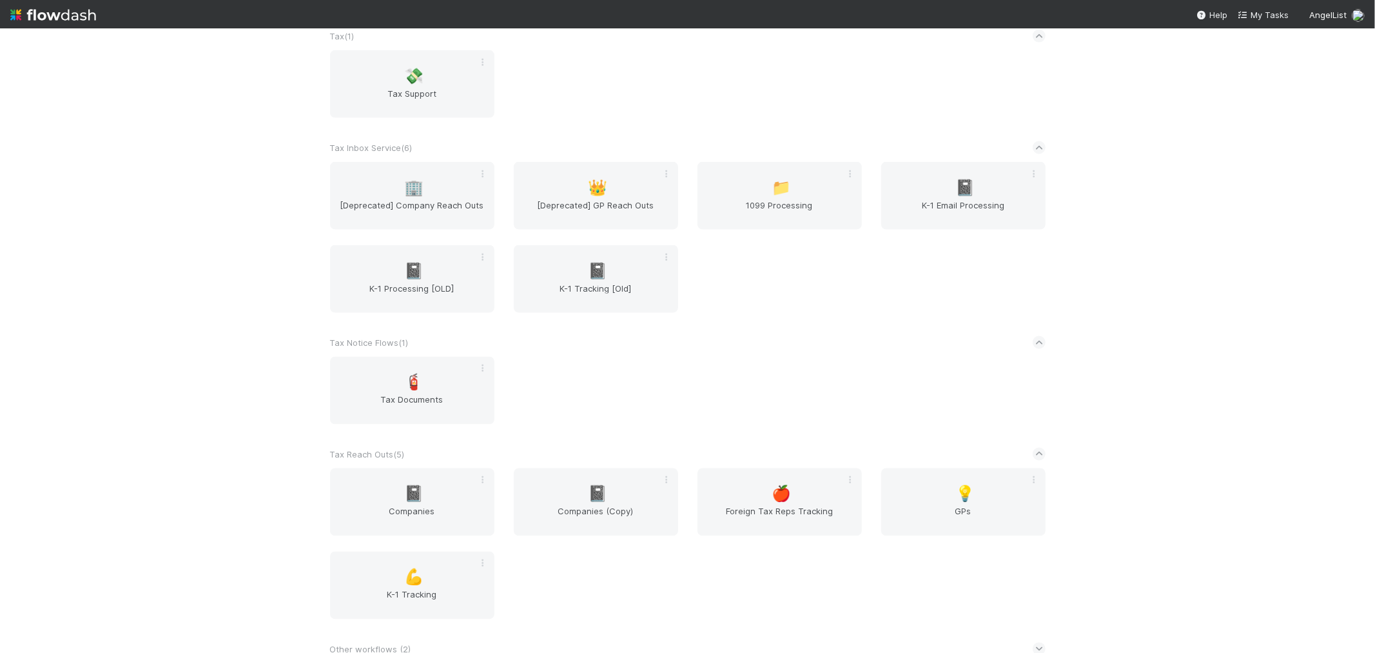
scroll to position [1742, 0]
click at [413, 504] on span "Companies" at bounding box center [412, 517] width 154 height 26
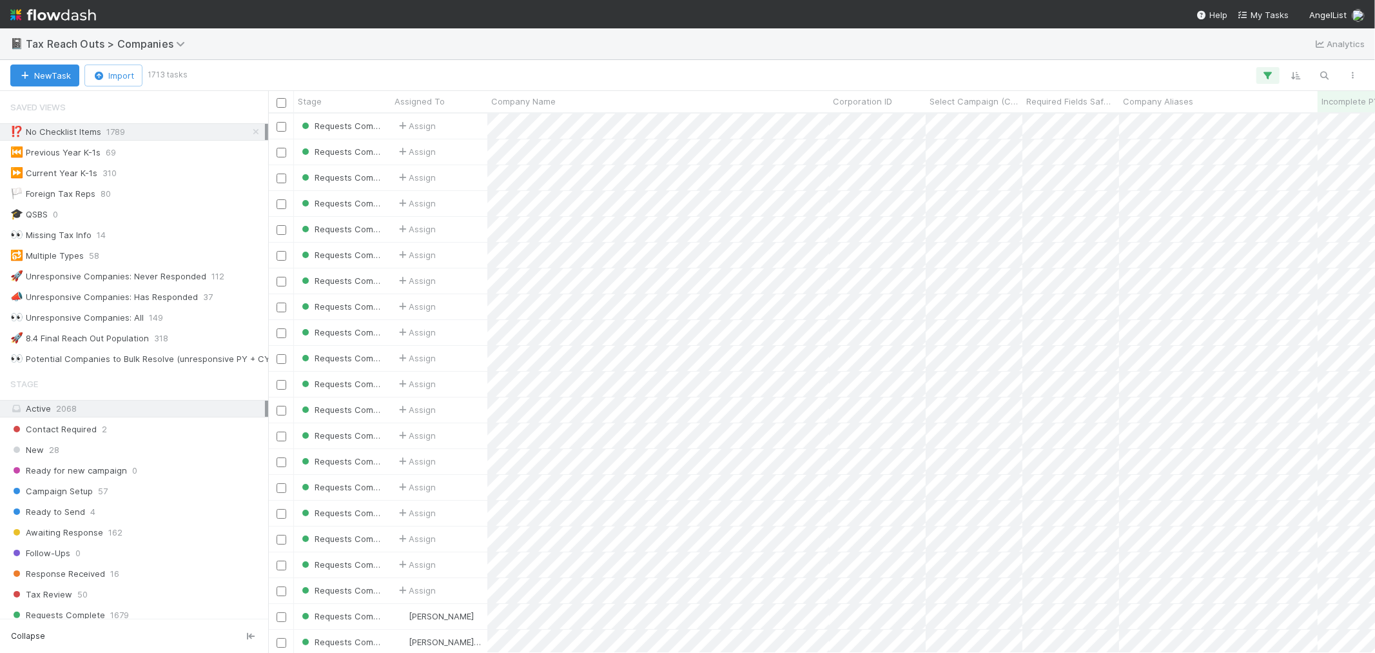
scroll to position [527, 1096]
click at [1237, 76] on icon "button" at bounding box center [1325, 76] width 13 height 12
click at [1237, 50] on input at bounding box center [1258, 53] width 129 height 15
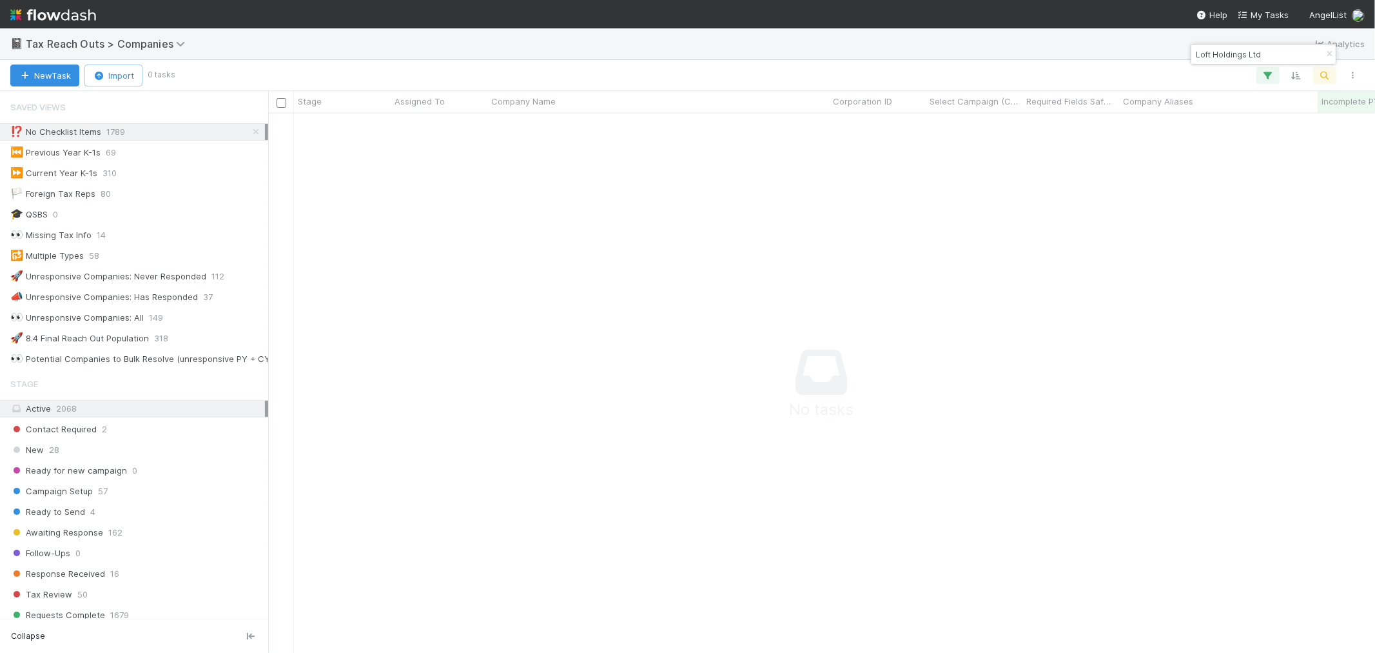
scroll to position [517, 1085]
type input "Loft Holdings Ltd"
click at [250, 130] on icon at bounding box center [256, 132] width 13 height 8
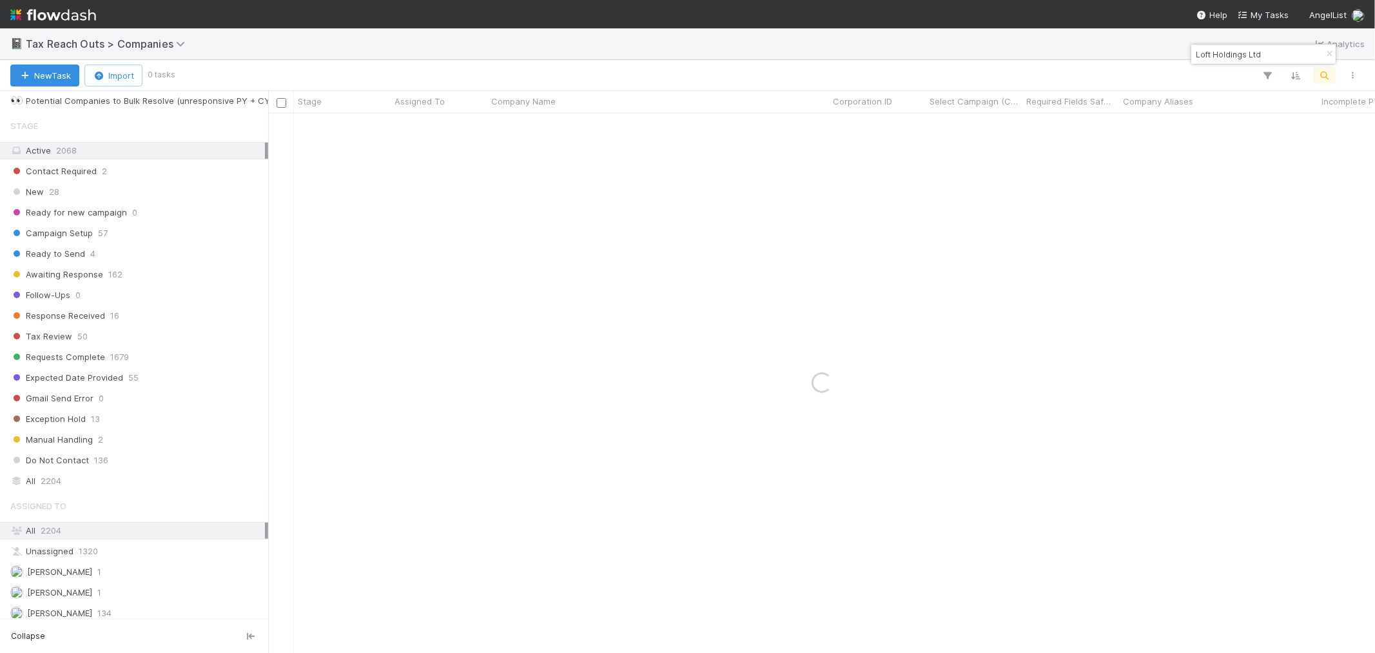
scroll to position [286, 0]
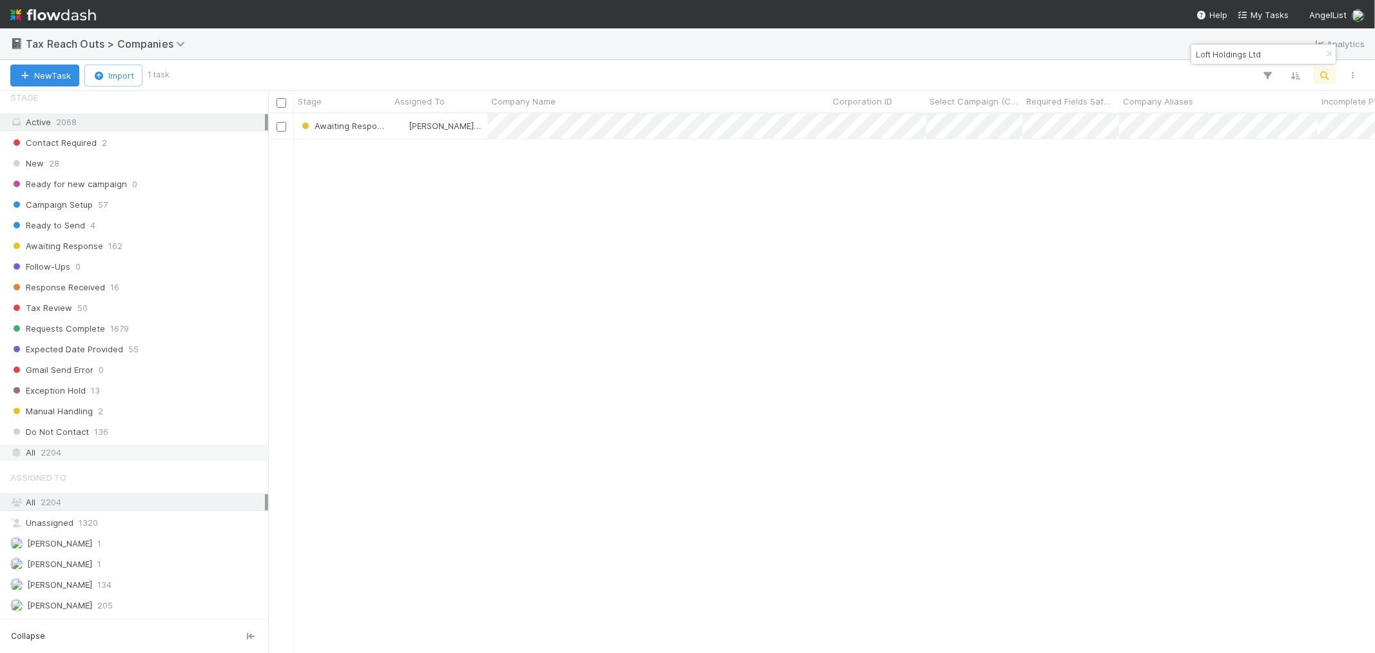
click at [95, 455] on div "All 2204" at bounding box center [137, 452] width 255 height 16
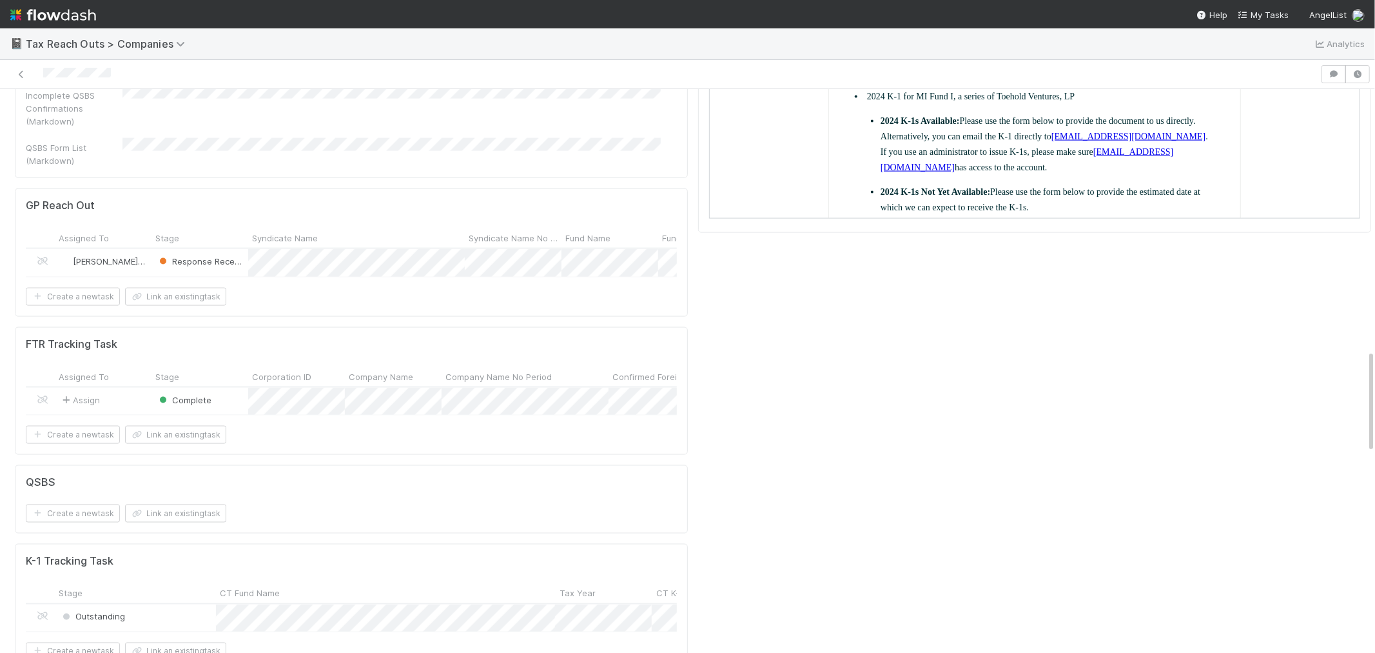
scroll to position [1576, 0]
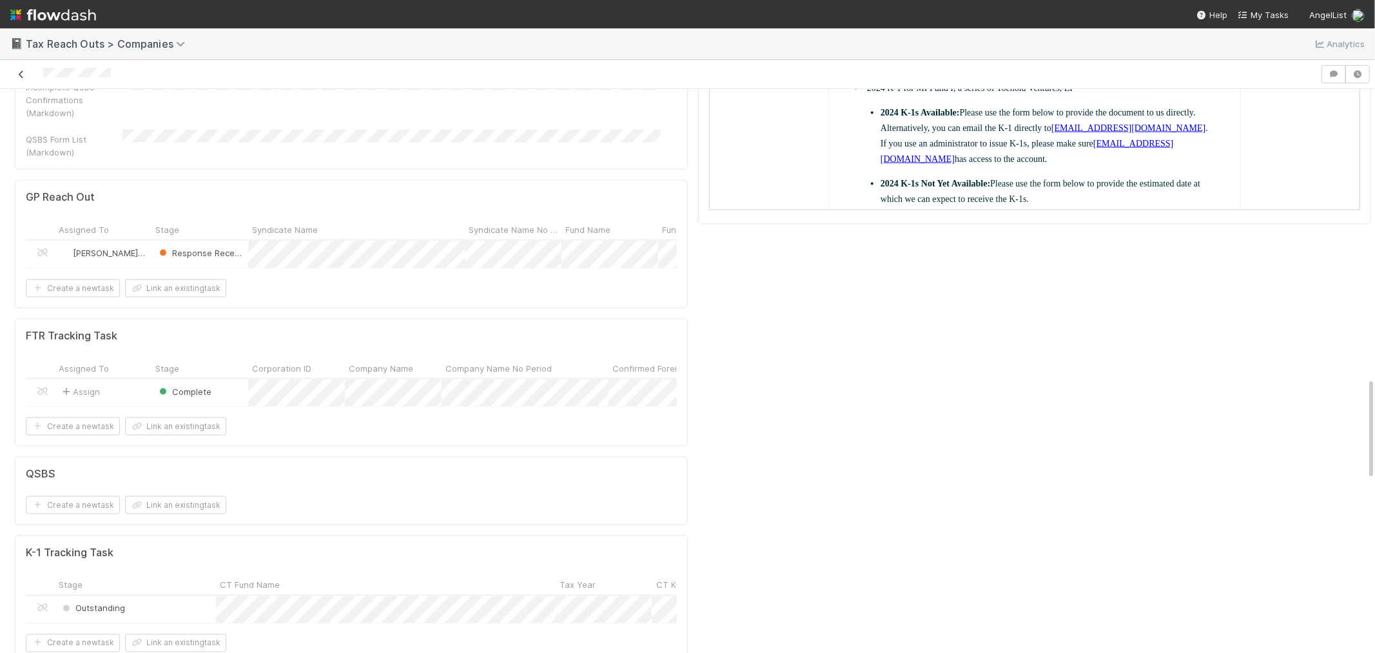
click at [21, 74] on icon at bounding box center [21, 74] width 13 height 8
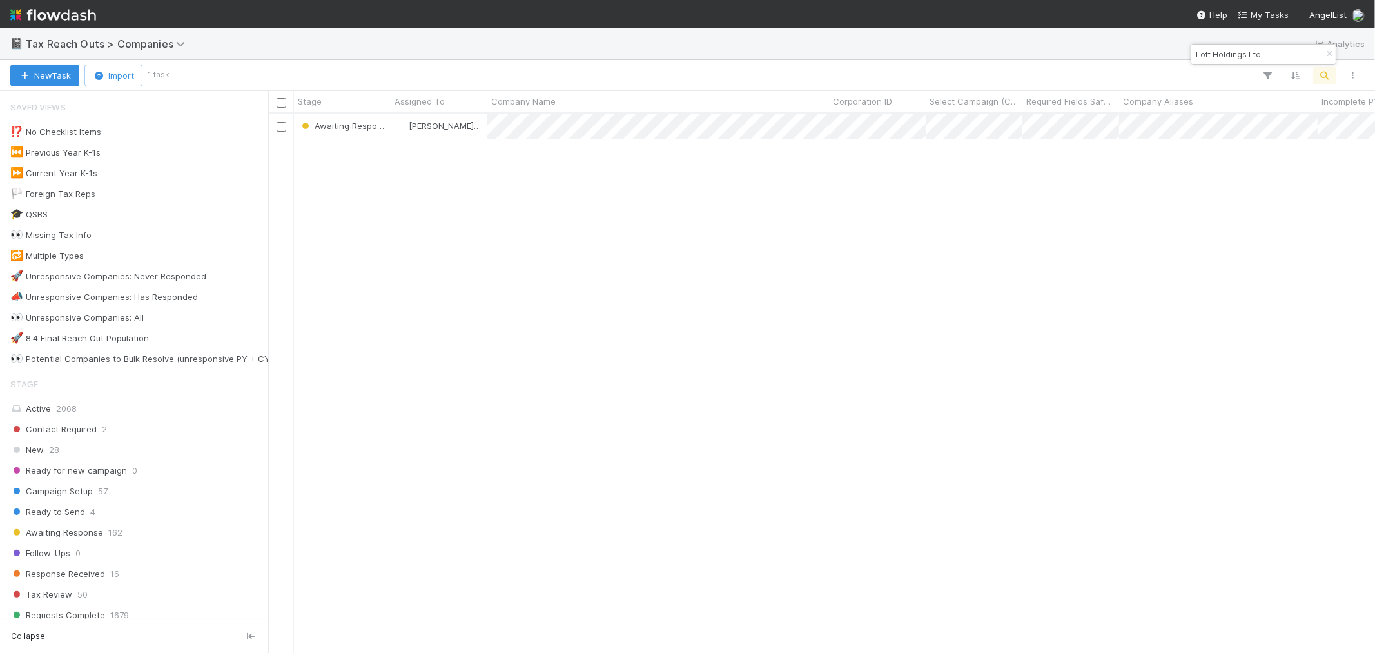
scroll to position [527, 1096]
click at [1237, 56] on icon "button" at bounding box center [1329, 54] width 13 height 8
click at [1237, 81] on button "button" at bounding box center [1325, 75] width 23 height 17
type input "Ai Software, LLC"
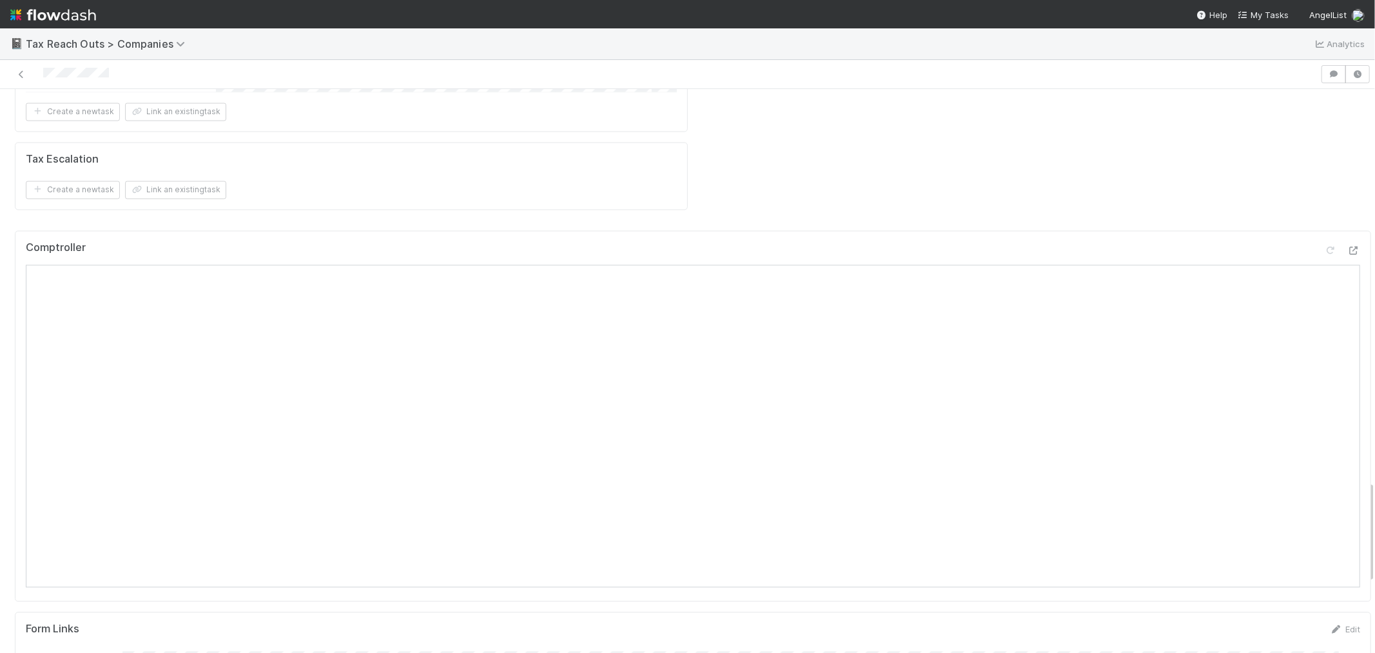
scroll to position [2149, 0]
click at [22, 75] on icon at bounding box center [21, 74] width 13 height 8
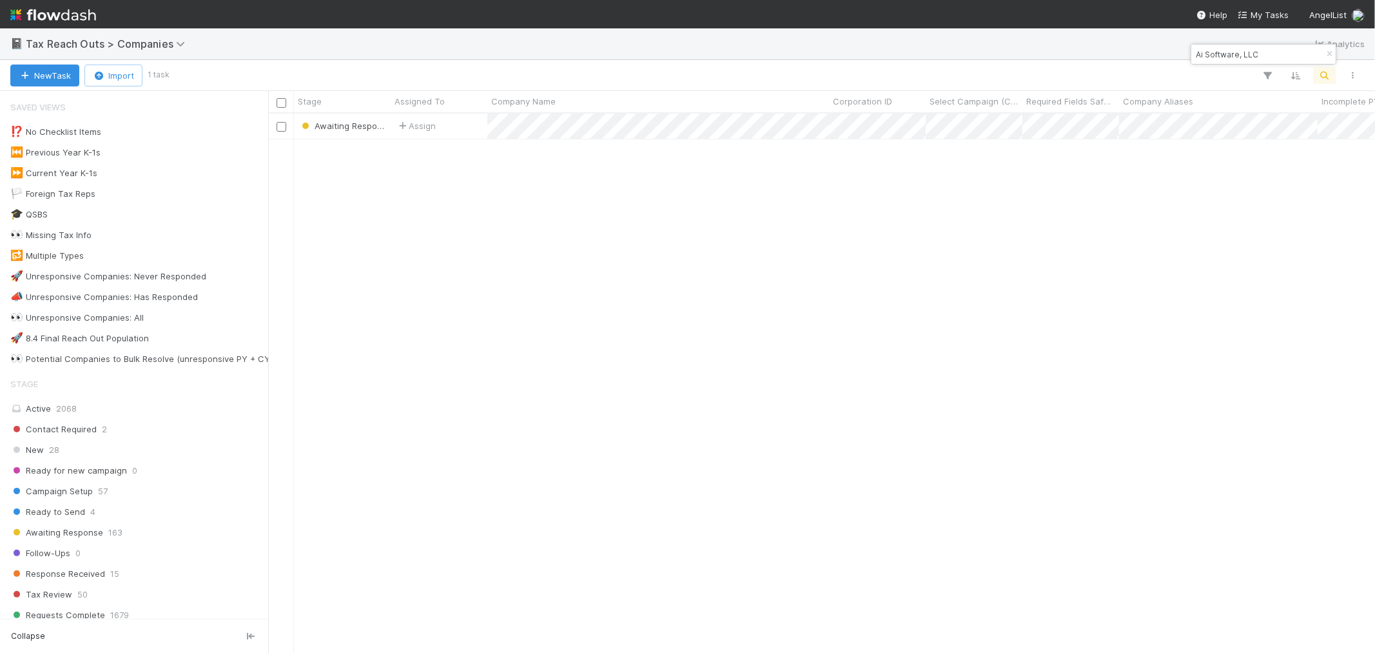
scroll to position [527, 1096]
drag, startPoint x: 1327, startPoint y: 55, endPoint x: 1322, endPoint y: 68, distance: 13.3
click at [1237, 55] on icon "button" at bounding box center [1329, 54] width 13 height 8
click at [1237, 68] on button "button" at bounding box center [1325, 75] width 23 height 17
paste input "Goanna Capital 22L LLC"
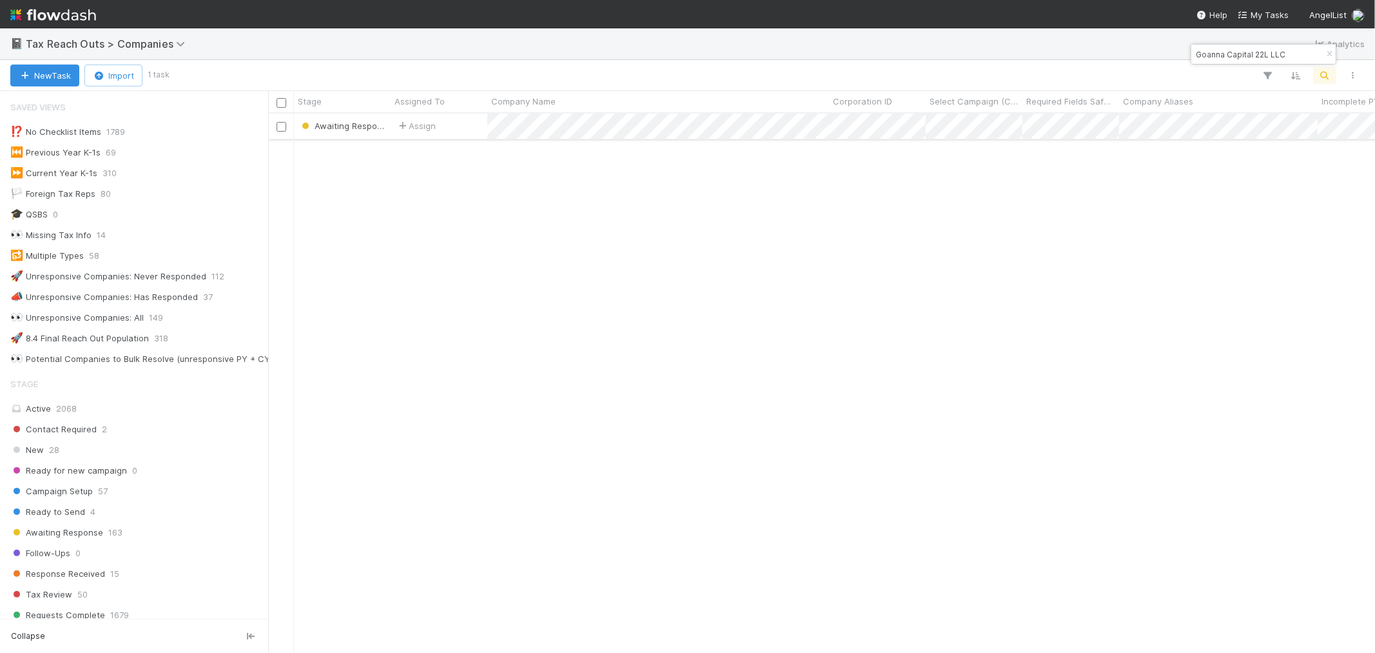
type input "Goanna Capital 22L LLC"
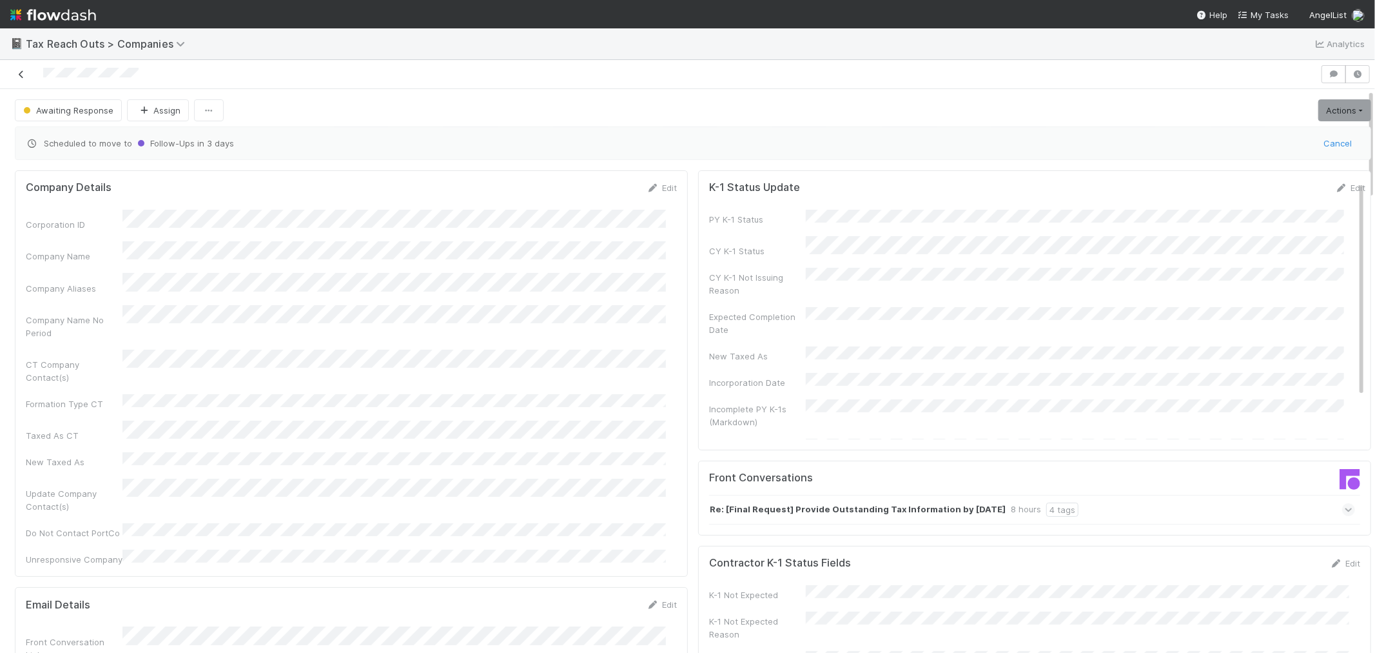
click at [21, 79] on icon at bounding box center [21, 74] width 13 height 8
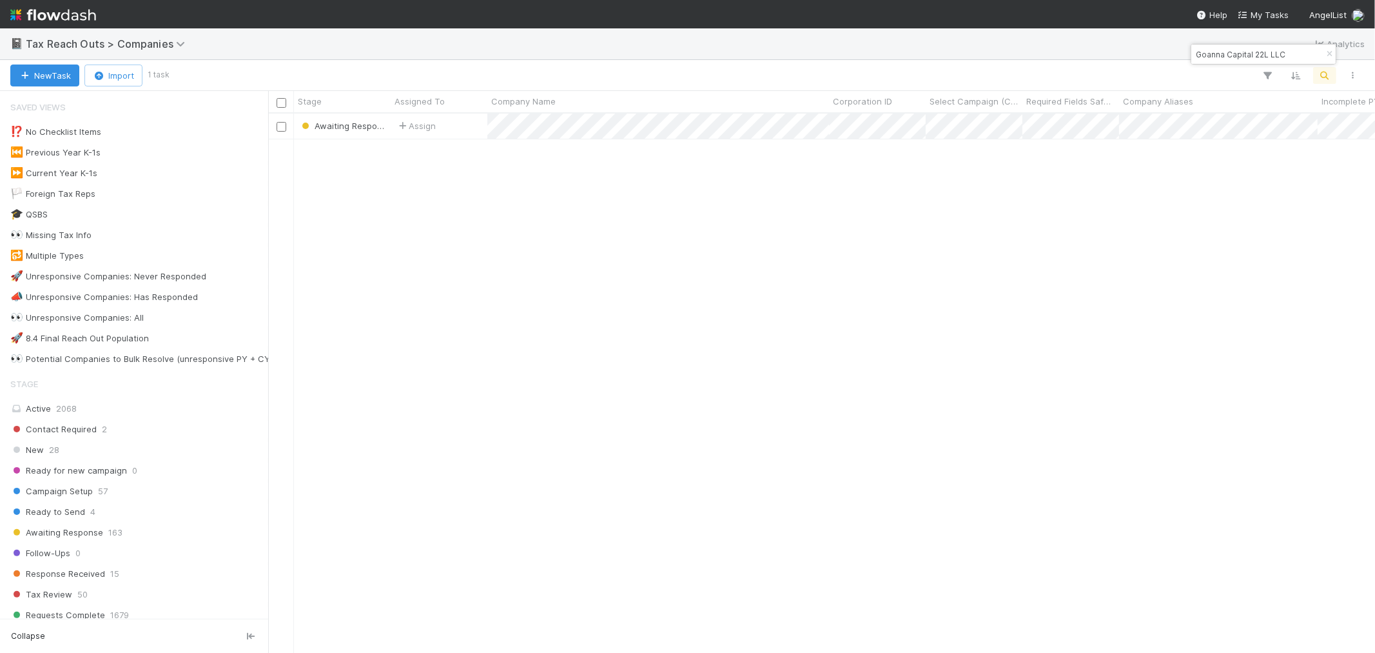
scroll to position [527, 1096]
click at [1237, 55] on icon "button" at bounding box center [1329, 54] width 13 height 8
click at [1237, 70] on icon "button" at bounding box center [1325, 76] width 13 height 12
paste input "X Series SC, a Series of CGF2021 LLC"
type input "X Series SC, a Series of CGF2021 LLC"
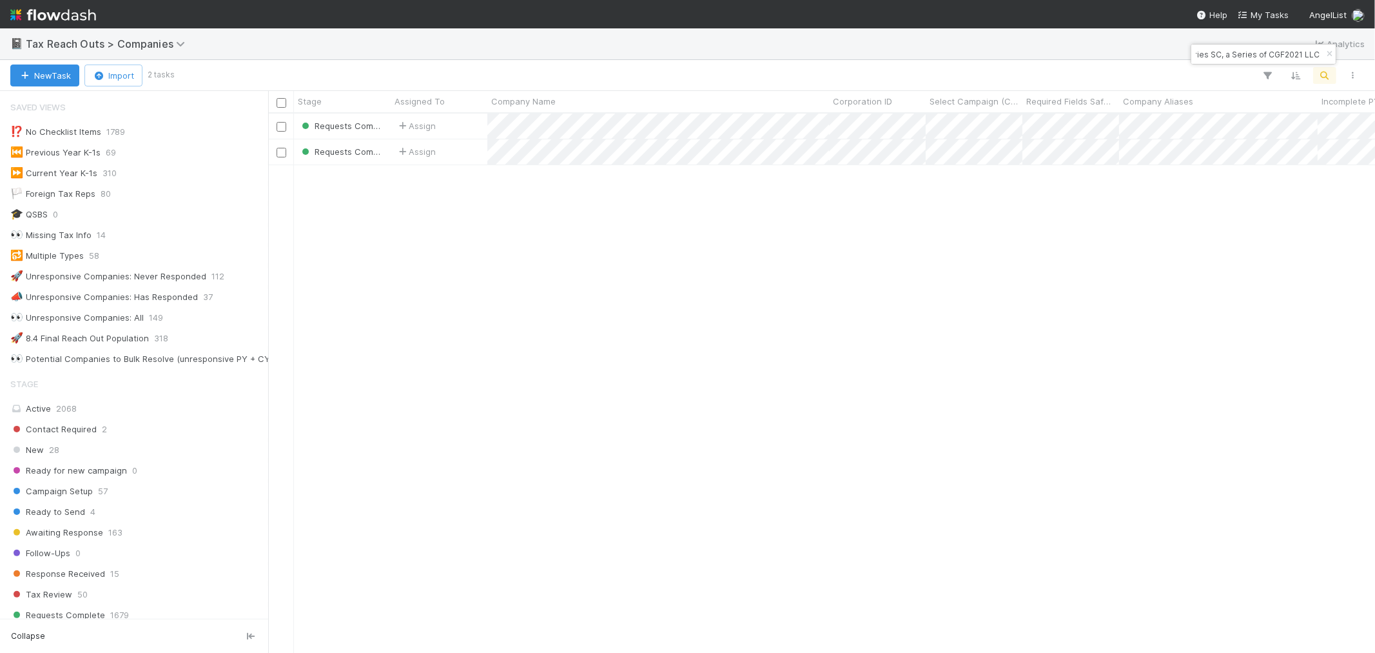
scroll to position [0, 0]
click at [1237, 52] on icon "button" at bounding box center [1329, 54] width 13 height 8
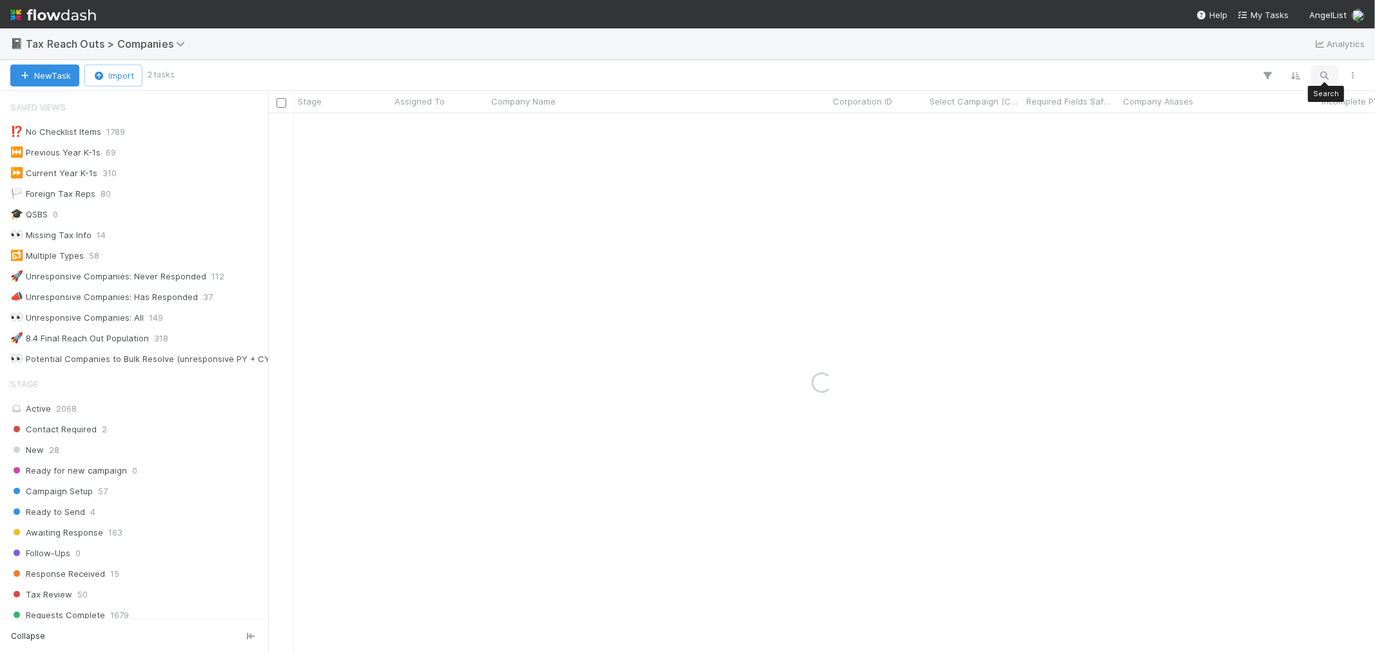
click at [1237, 77] on icon "button" at bounding box center [1325, 76] width 13 height 12
type input "Regenerative Financing Vine Limited Partnership"
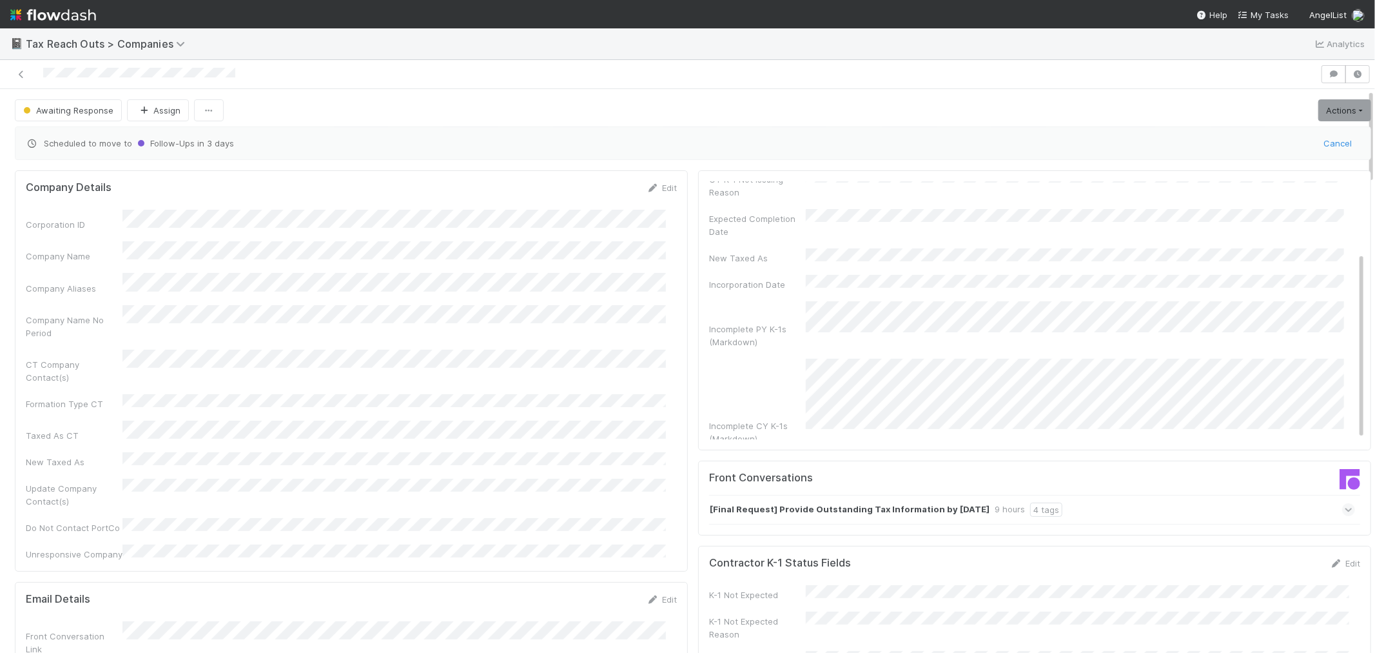
click at [656, 126] on div "Scheduled to move to Follow-Ups [DATE] Cancel" at bounding box center [693, 143] width 1357 height 34
click at [76, 101] on button "Awaiting Response" at bounding box center [68, 110] width 107 height 22
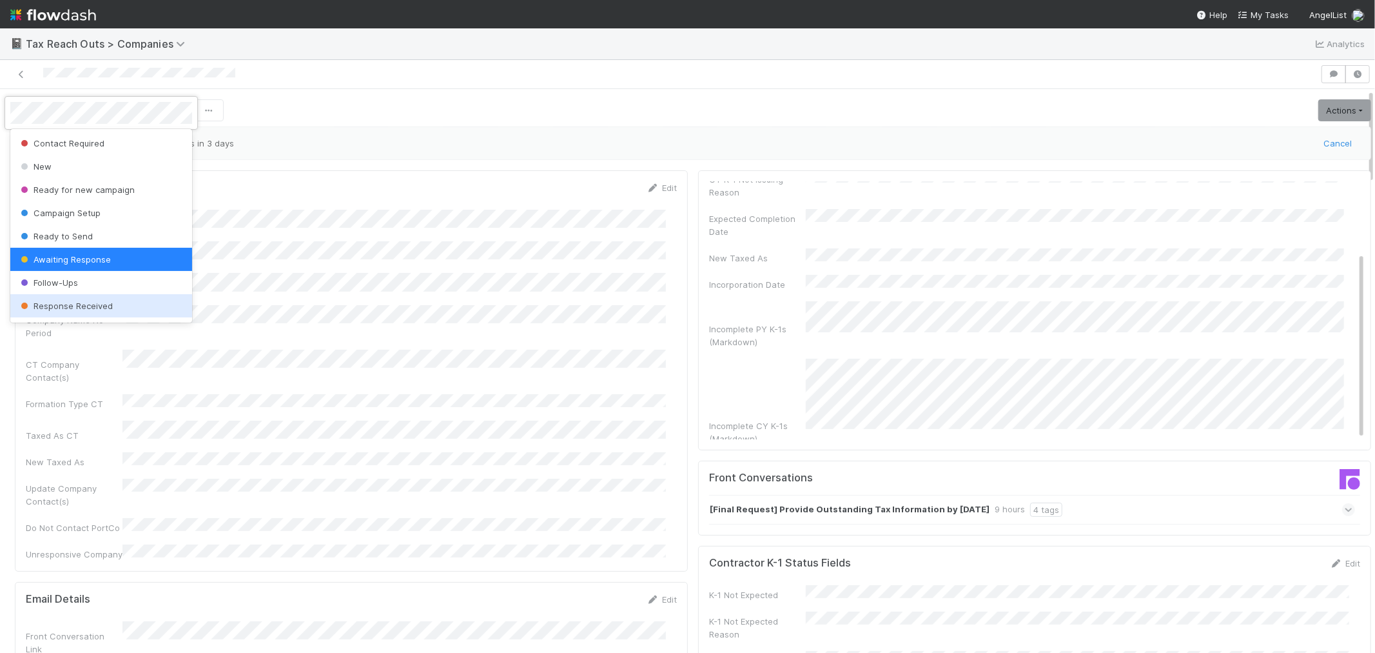
drag, startPoint x: 103, startPoint y: 303, endPoint x: 117, endPoint y: 300, distance: 13.8
click at [102, 303] on span "Response Received" at bounding box center [65, 305] width 95 height 10
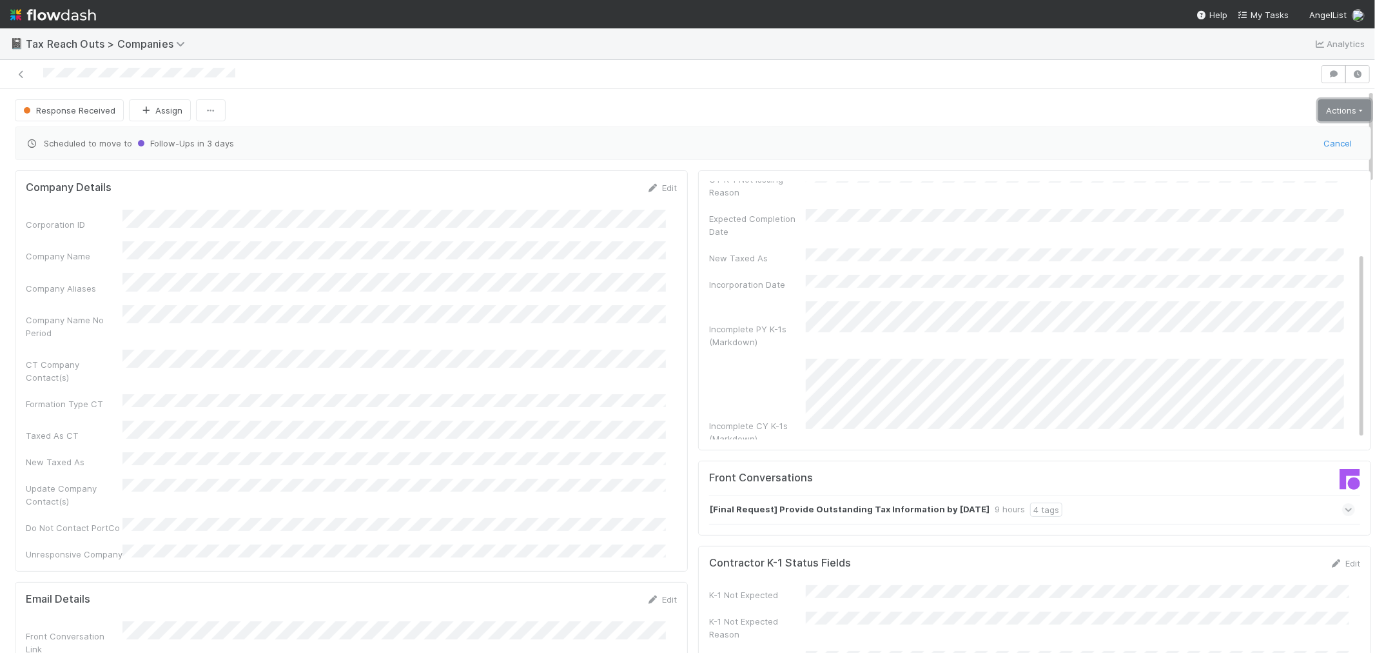
click at [1237, 107] on link "Actions" at bounding box center [1345, 110] width 53 height 22
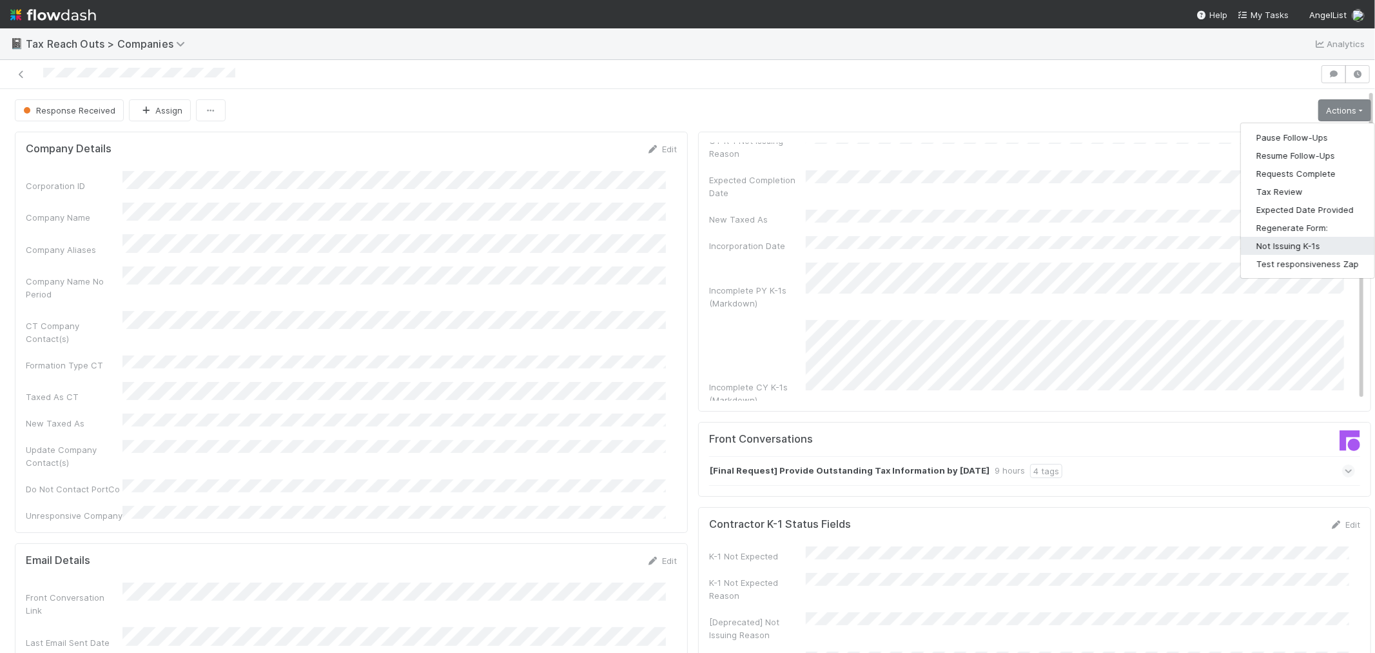
click at [1237, 240] on button "Not Issuing K-1s" at bounding box center [1307, 246] width 133 height 18
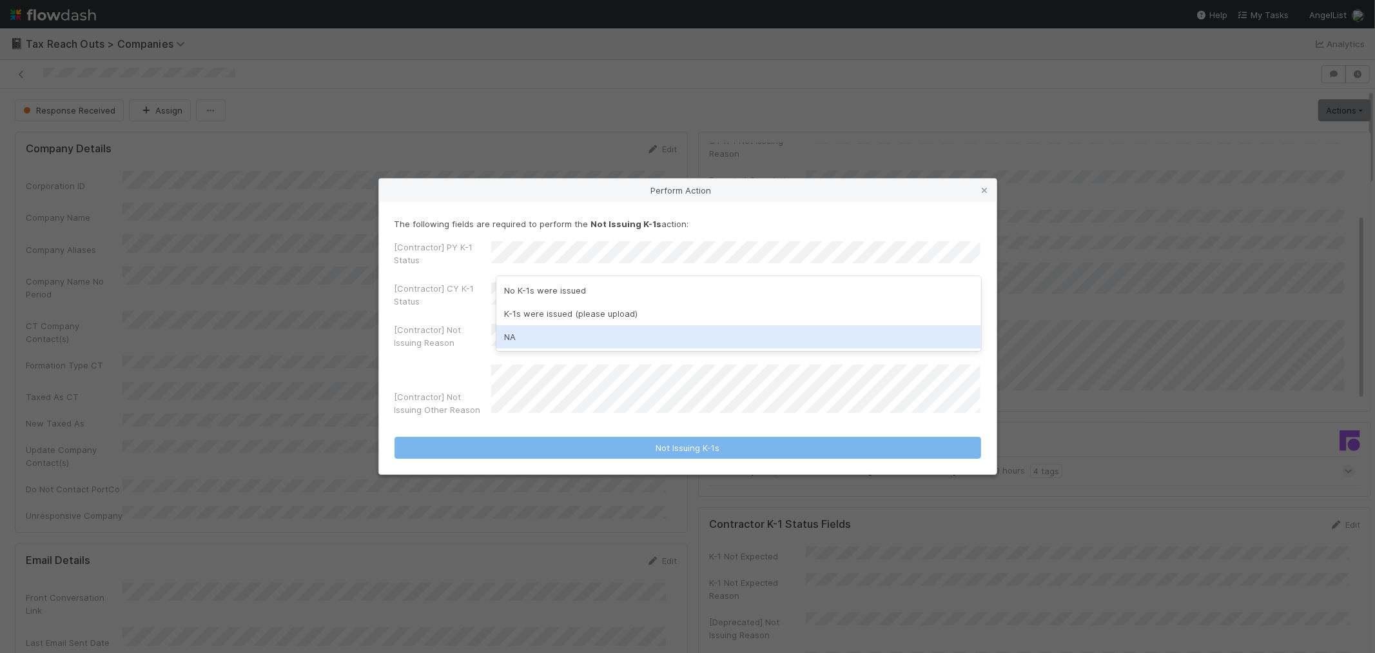
click at [547, 345] on div "NA" at bounding box center [739, 336] width 485 height 23
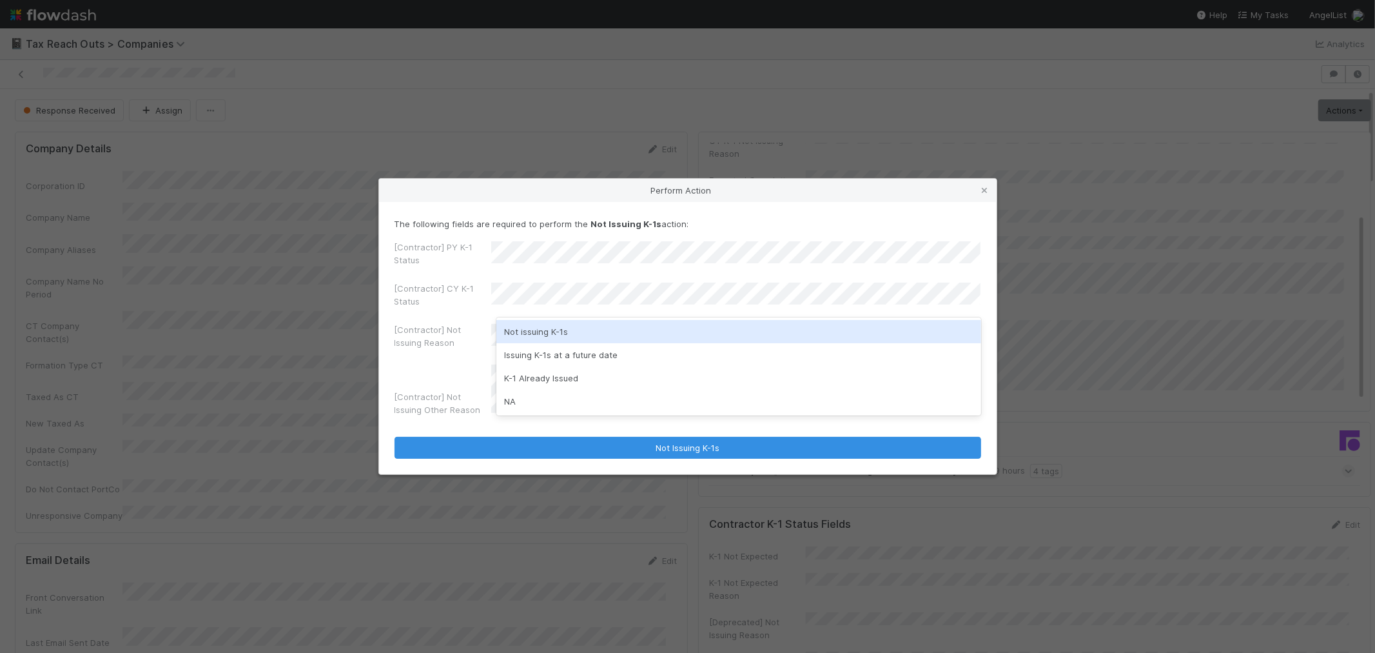
click at [544, 333] on div "Not issuing K-1s" at bounding box center [739, 331] width 485 height 23
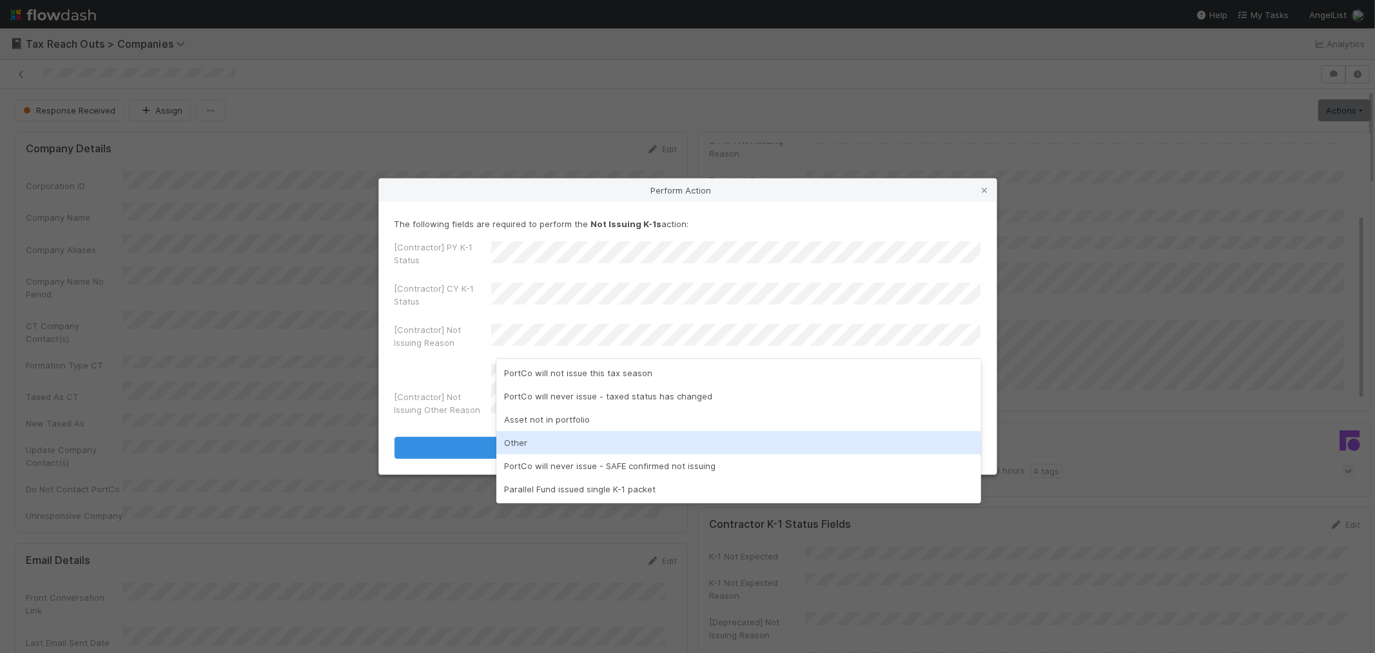
click at [516, 442] on div "Other" at bounding box center [739, 442] width 485 height 23
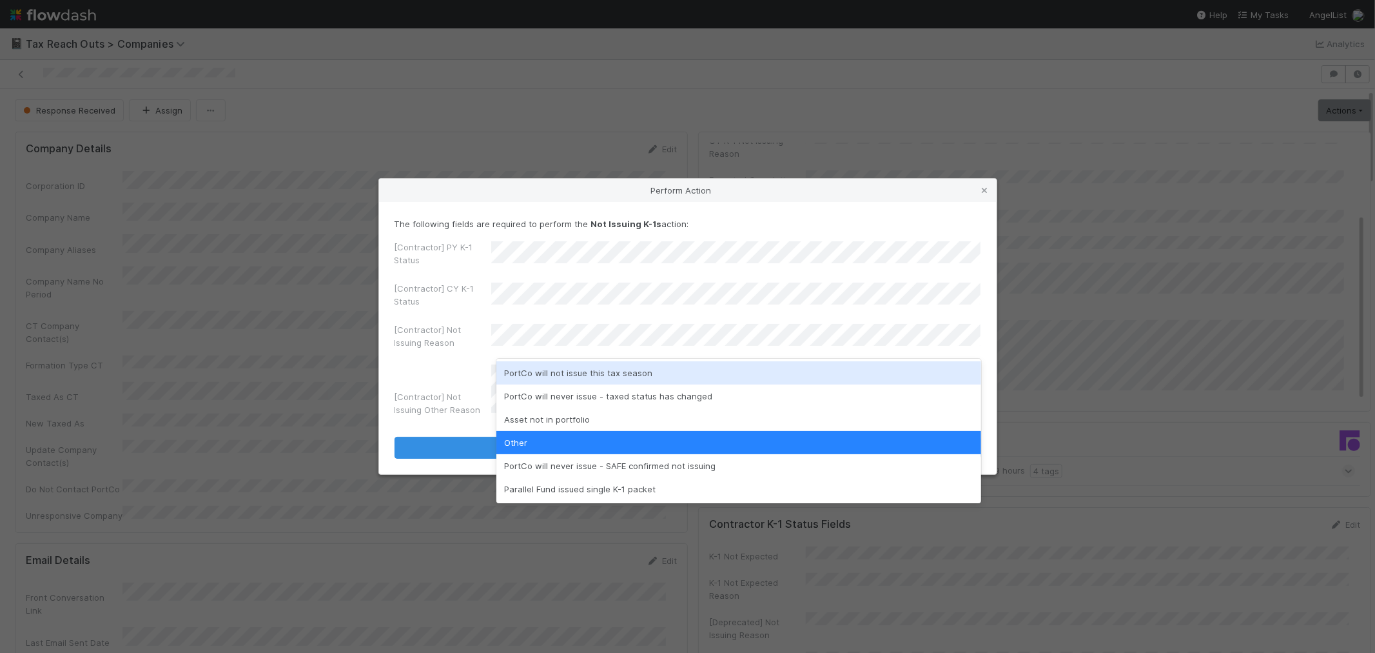
click at [462, 414] on div "[Contractor] Not Issuing Other Reason" at bounding box center [688, 392] width 587 height 56
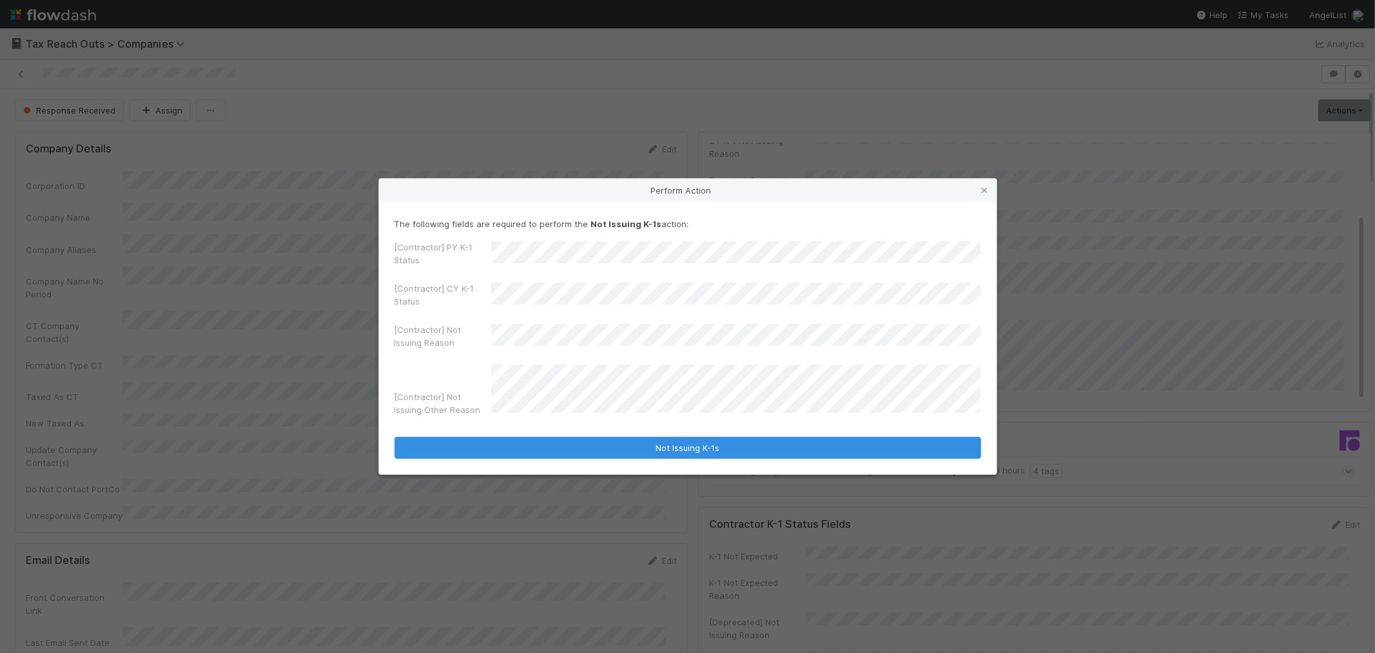
click at [450, 408] on div "[Contractor] Not Issuing Other Reason" at bounding box center [688, 392] width 587 height 56
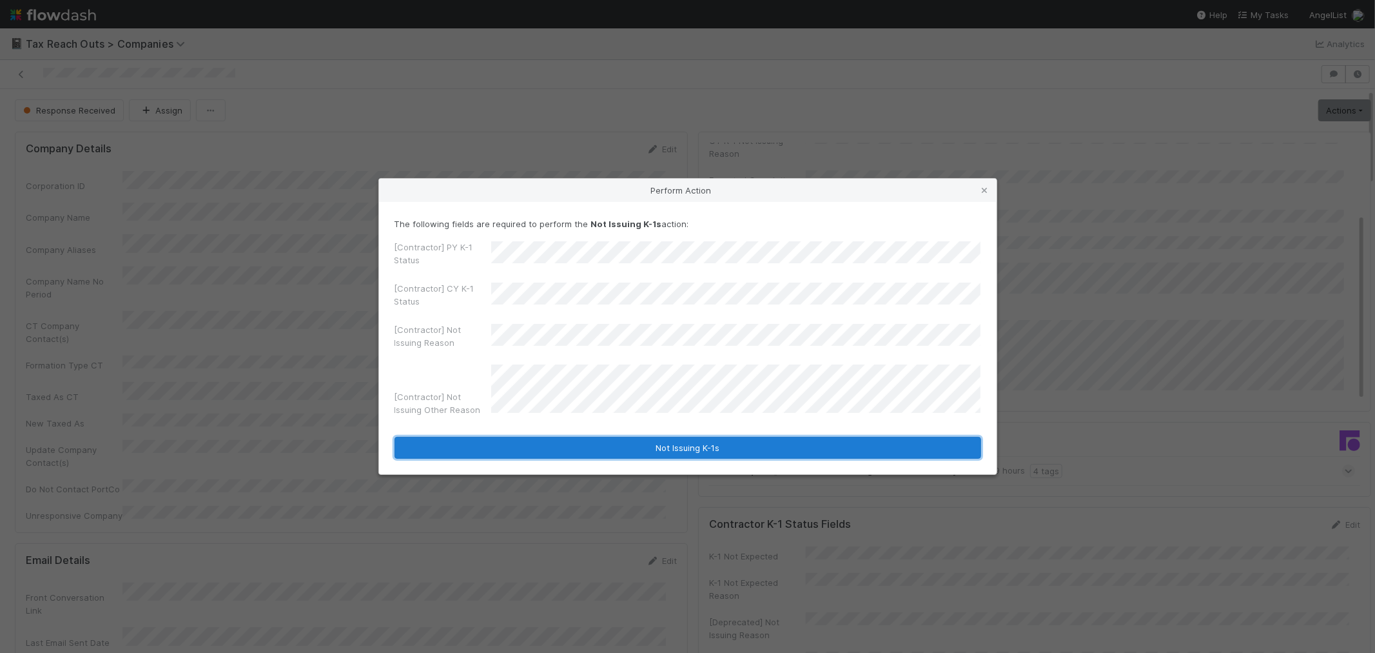
click at [587, 447] on button "Not Issuing K-1s" at bounding box center [688, 448] width 587 height 22
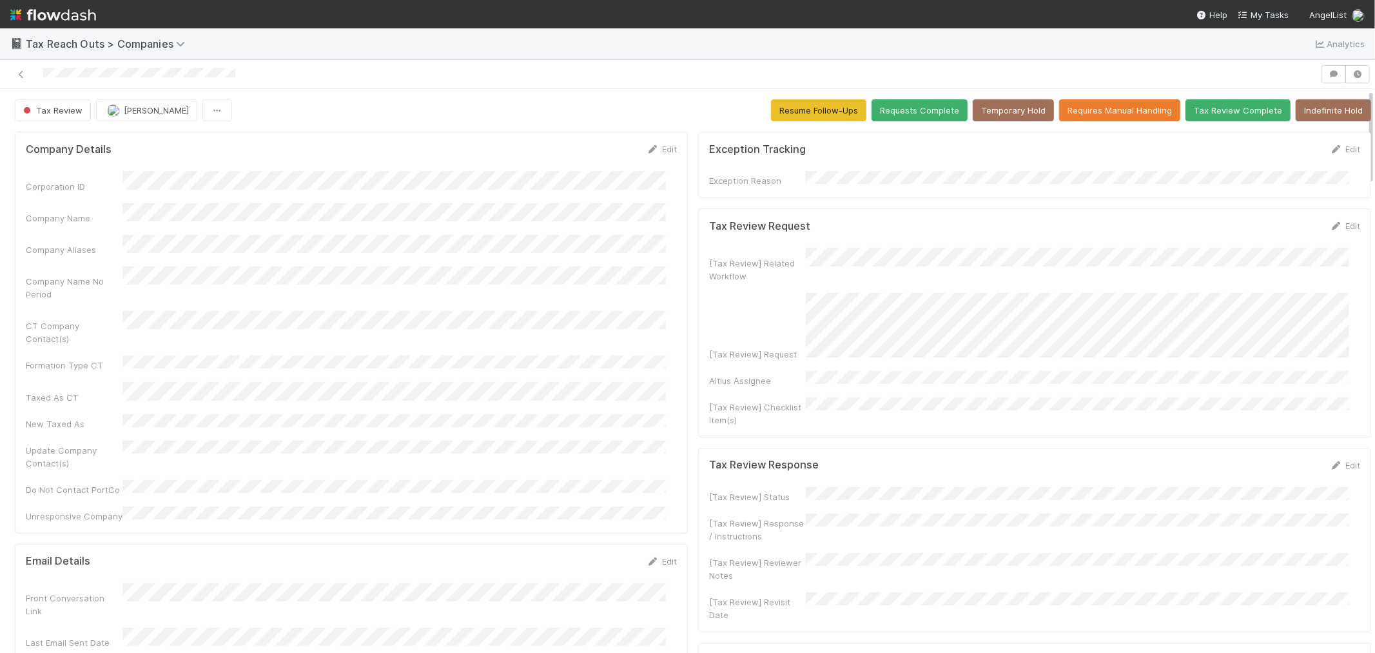
click at [451, 317] on div "Corporation ID Company Name Company Aliases Company Name No Period CT Company C…" at bounding box center [351, 346] width 651 height 351
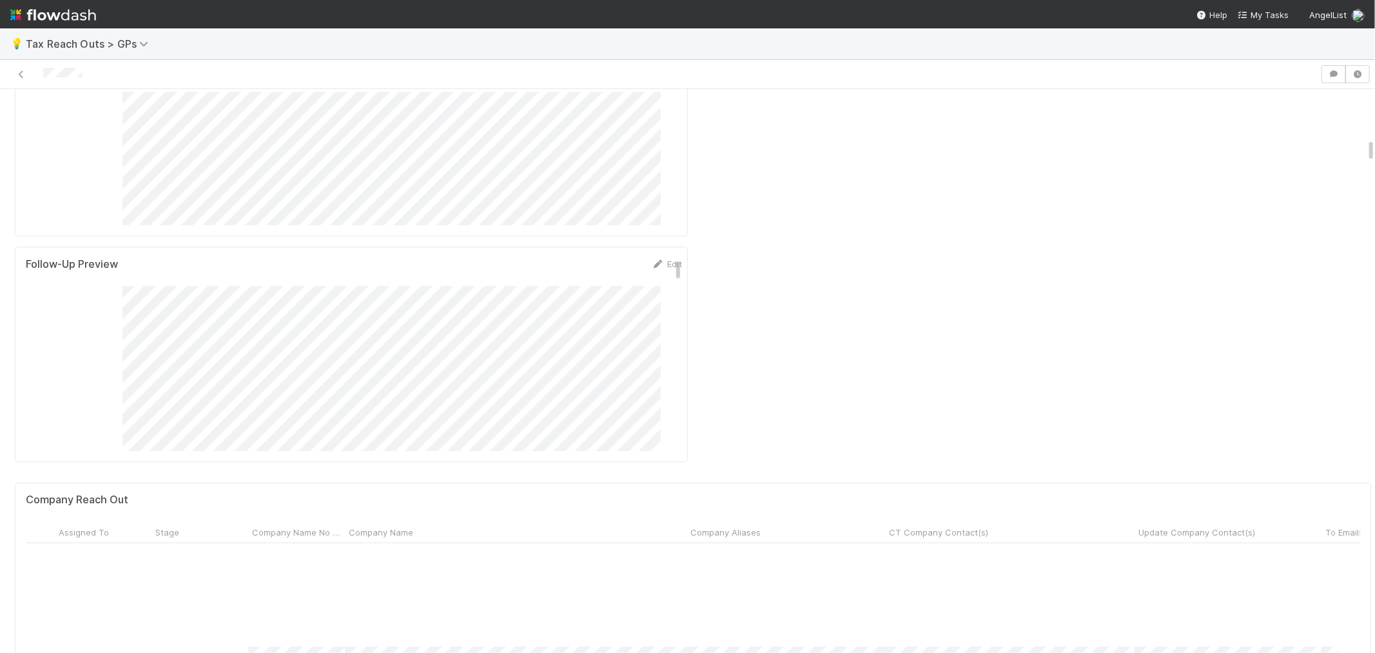
scroll to position [143, 0]
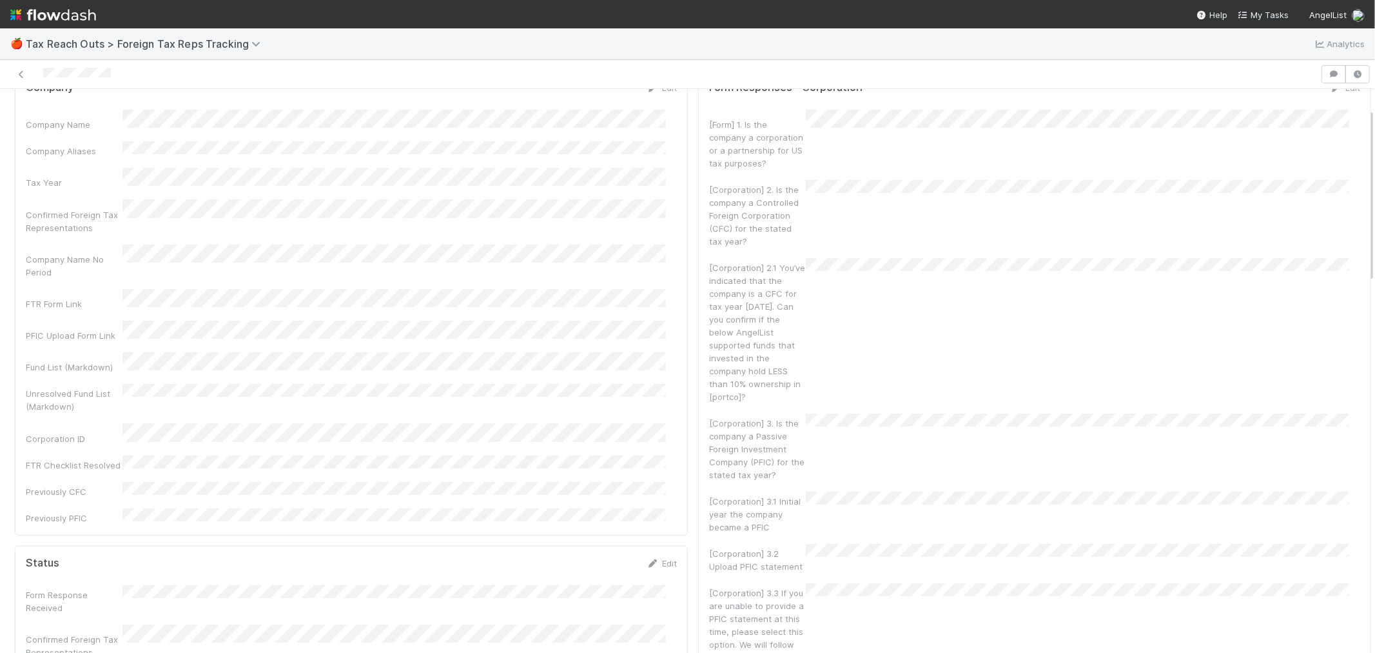
scroll to position [143, 0]
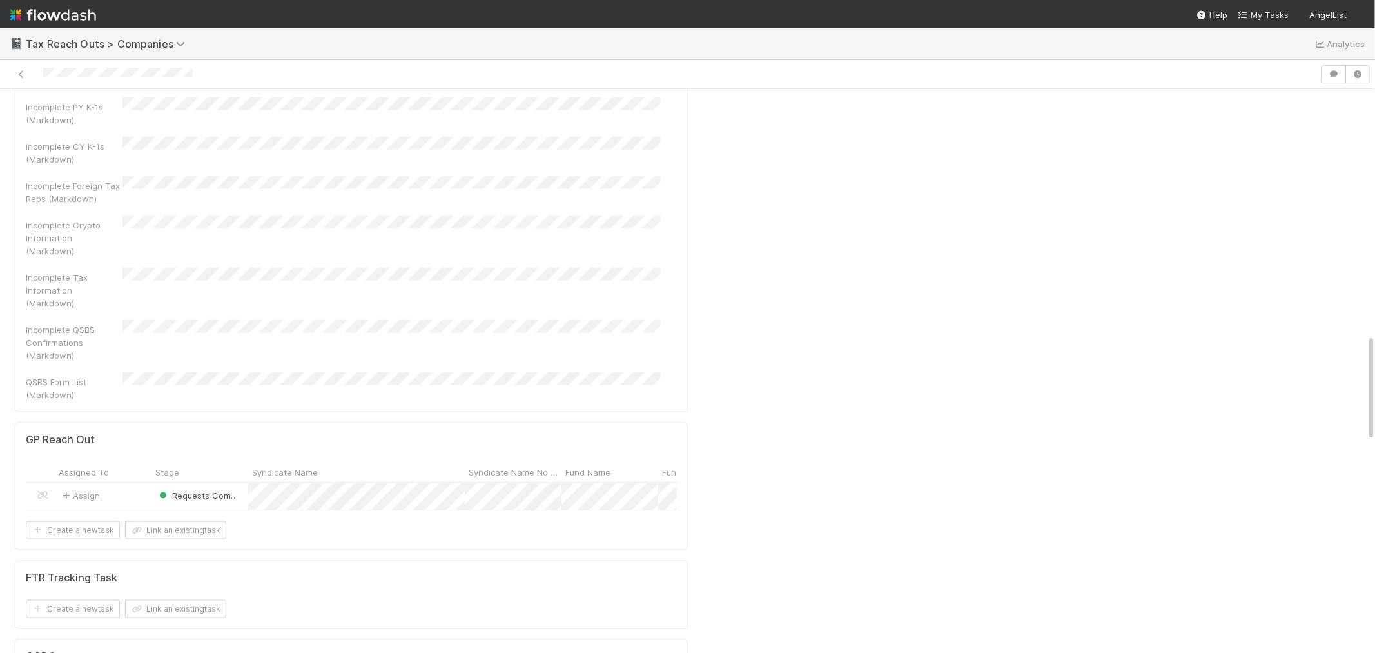
scroll to position [1576, 0]
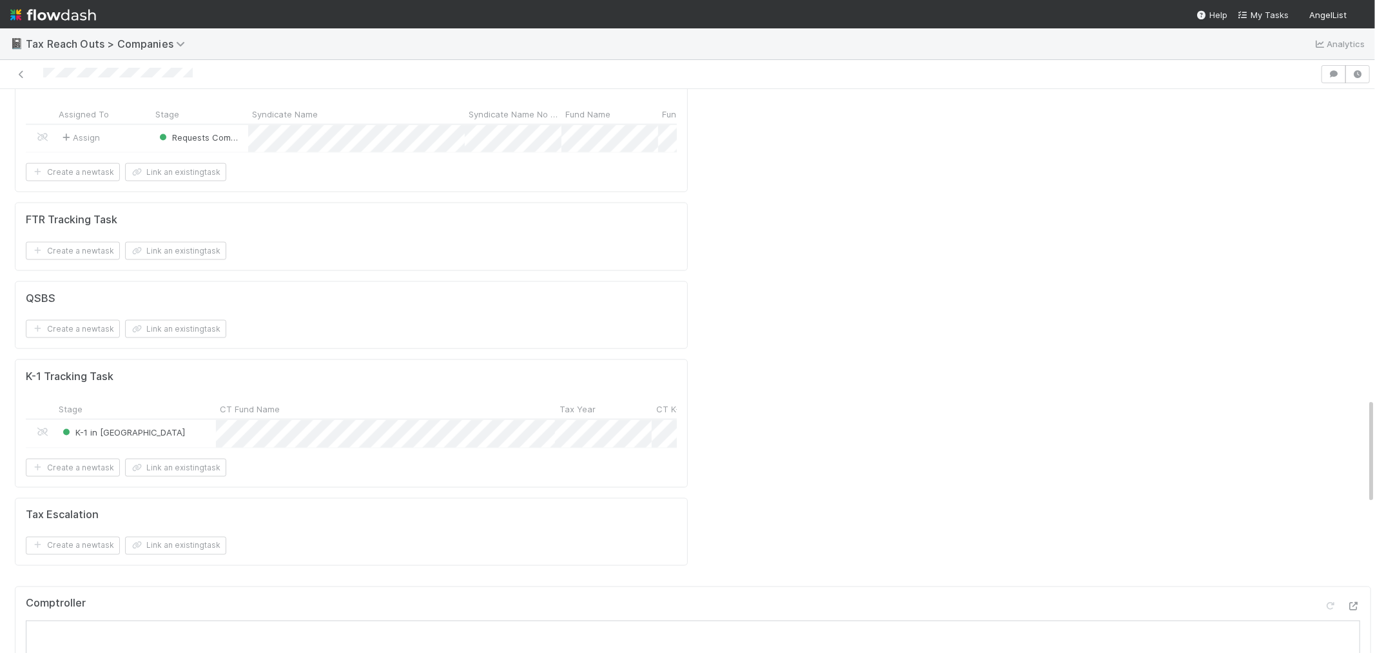
scroll to position [1791, 0]
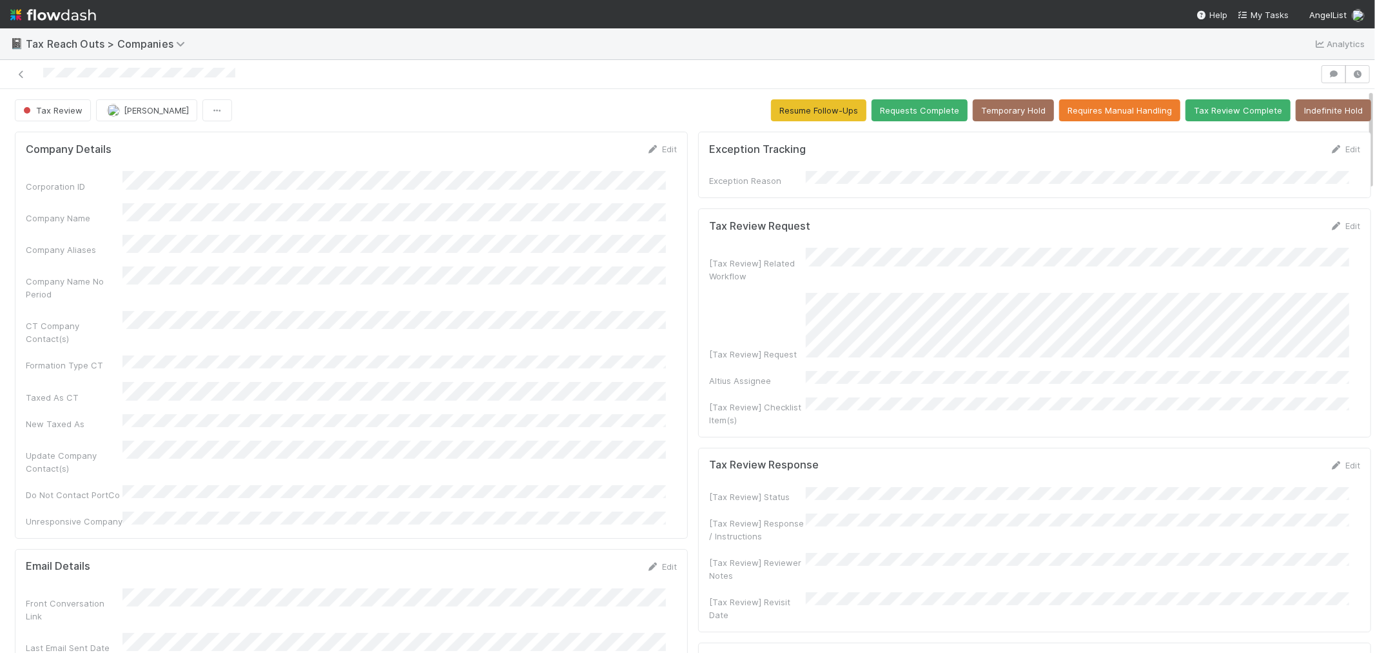
scroll to position [10, 11]
click at [23, 74] on icon at bounding box center [21, 74] width 13 height 8
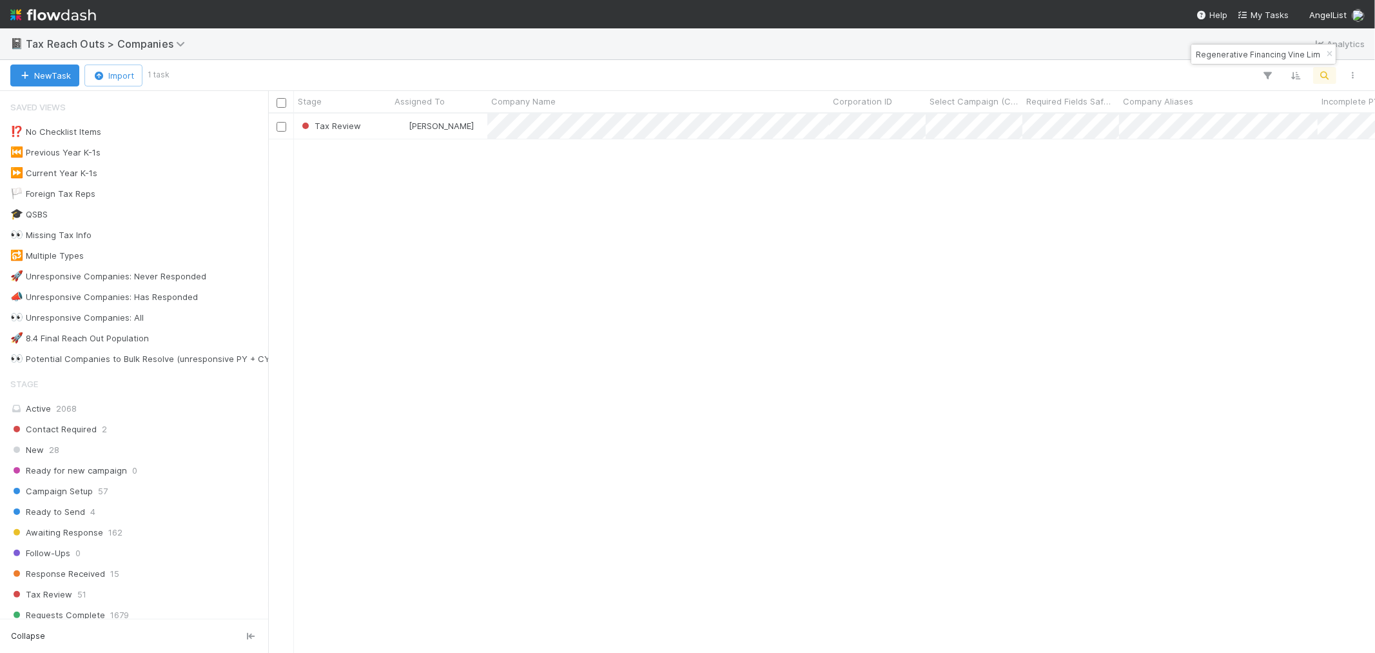
scroll to position [527, 1096]
click at [1325, 56] on icon "button" at bounding box center [1329, 54] width 13 height 8
click at [1323, 70] on icon "button" at bounding box center [1325, 76] width 13 height 12
paste input "SEJR, LLC"
type input "SEJR, LLC"
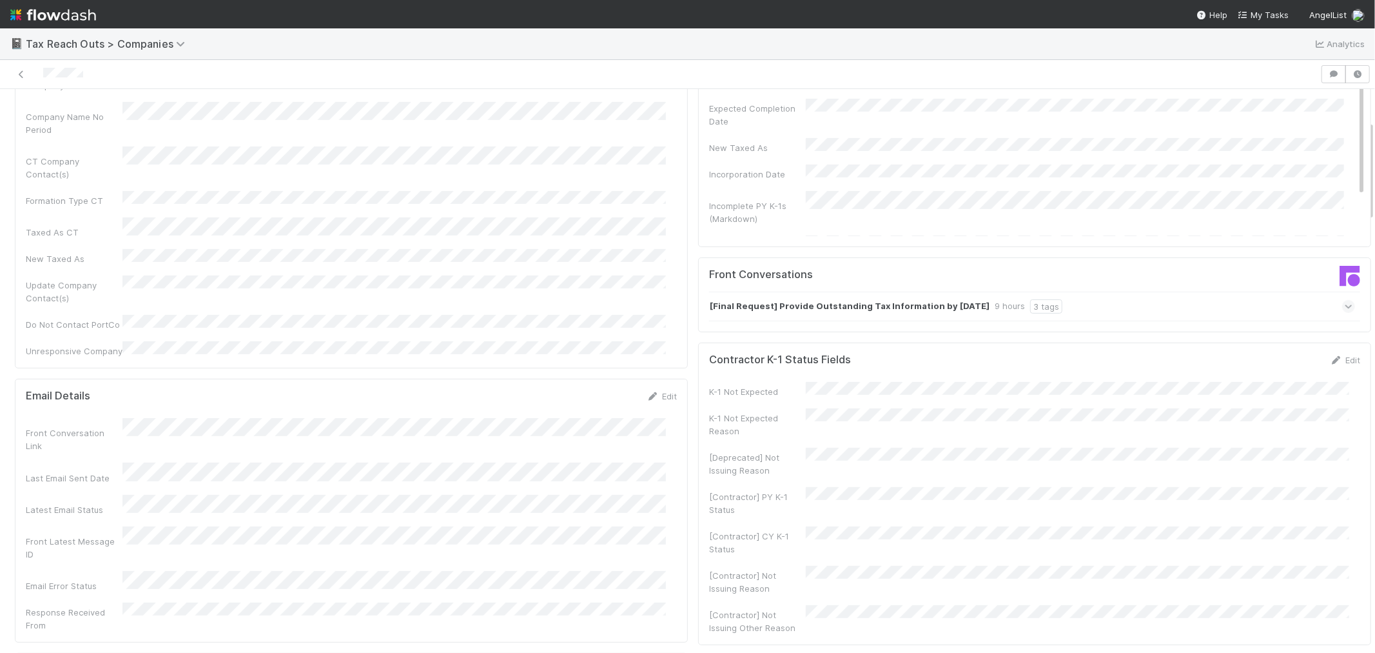
scroll to position [72, 0]
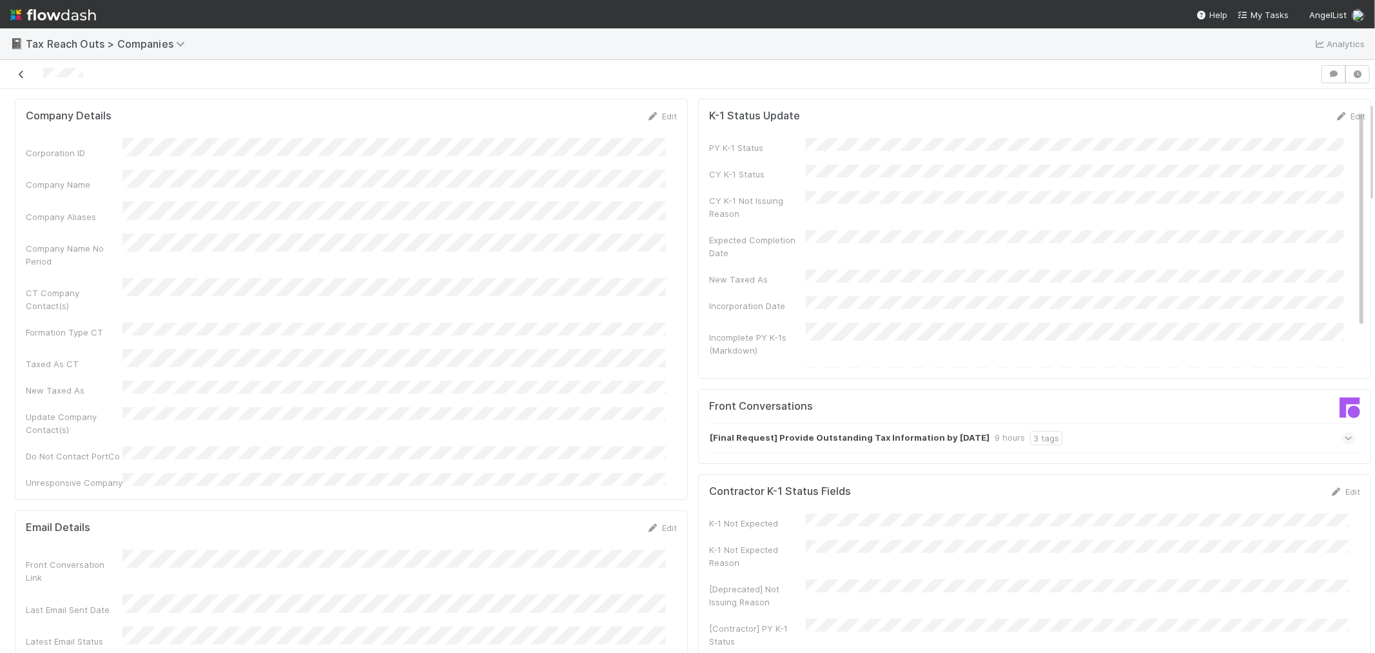
click at [23, 72] on icon at bounding box center [21, 74] width 13 height 8
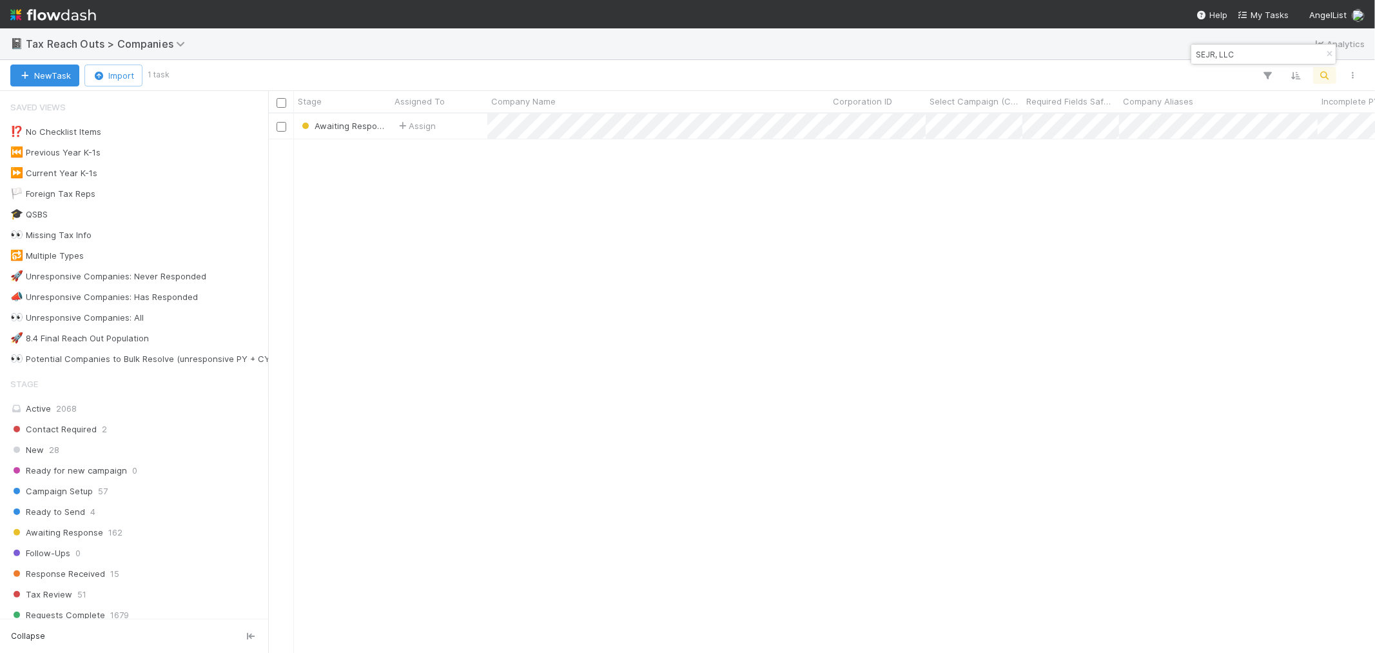
scroll to position [527, 1096]
click at [1329, 55] on icon "button" at bounding box center [1329, 54] width 13 height 8
click at [1325, 72] on icon "button" at bounding box center [1325, 76] width 13 height 12
type input "Paytrack Ltd"
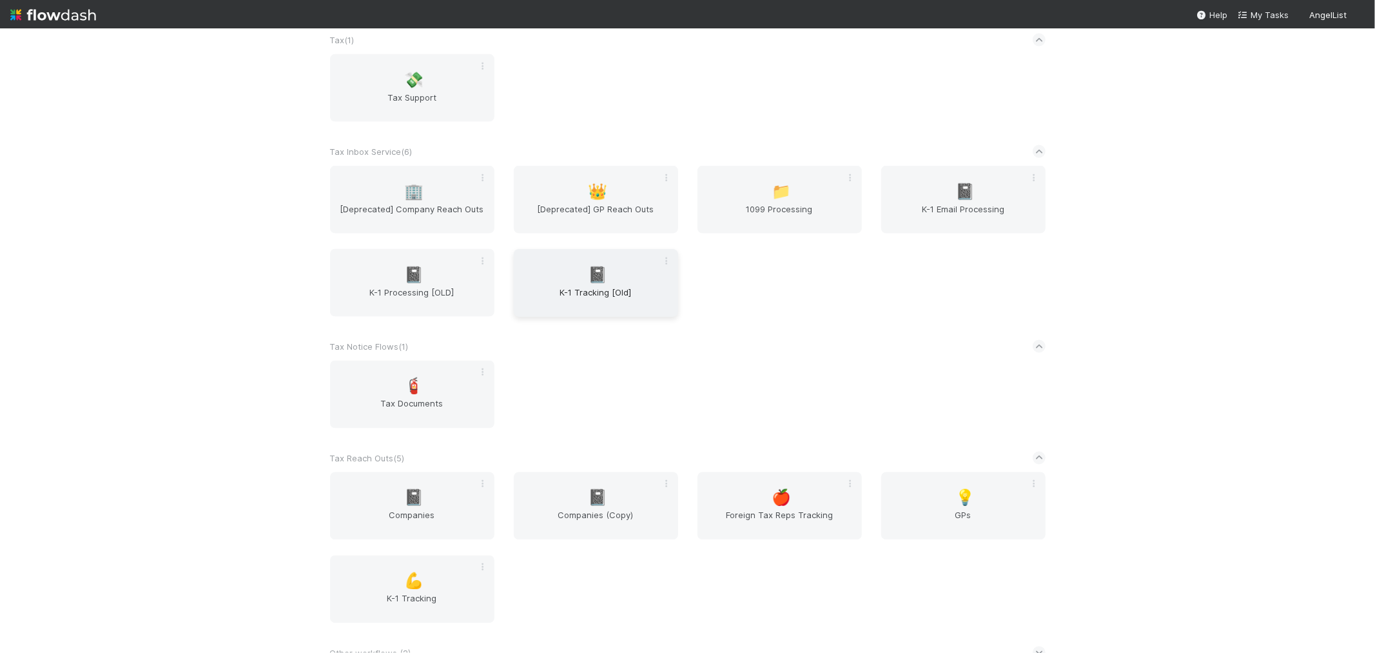
scroll to position [1742, 0]
click at [433, 481] on div "📓 Companies" at bounding box center [412, 501] width 164 height 68
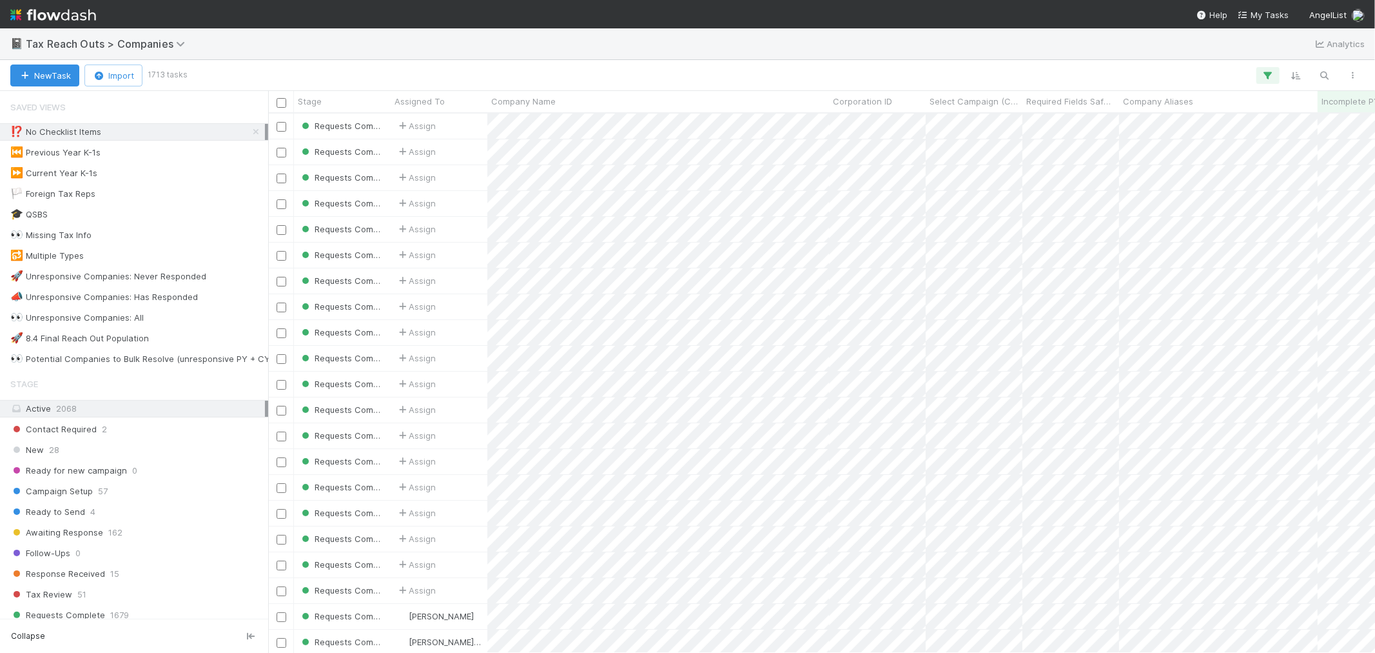
scroll to position [527, 1096]
click at [1328, 72] on icon "button" at bounding box center [1325, 76] width 13 height 12
click at [1211, 55] on input at bounding box center [1258, 53] width 129 height 15
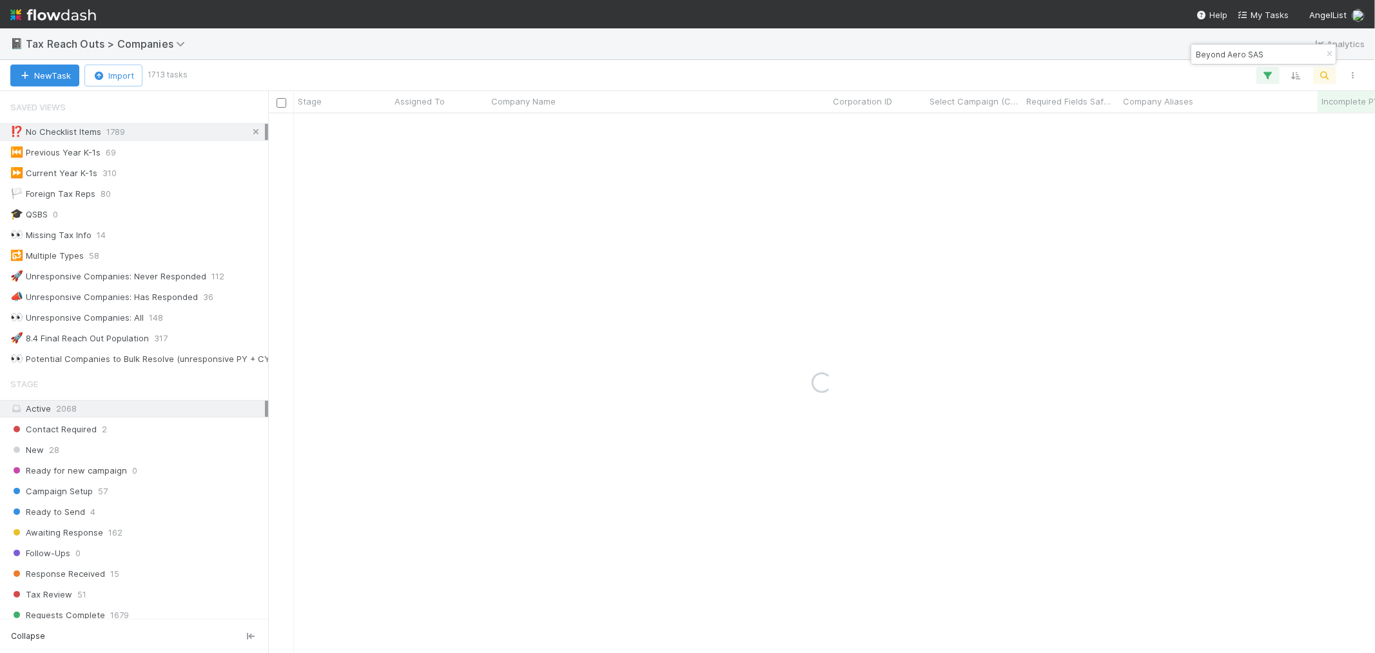
type input "Beyond Aero SAS"
click at [250, 135] on icon at bounding box center [256, 132] width 13 height 8
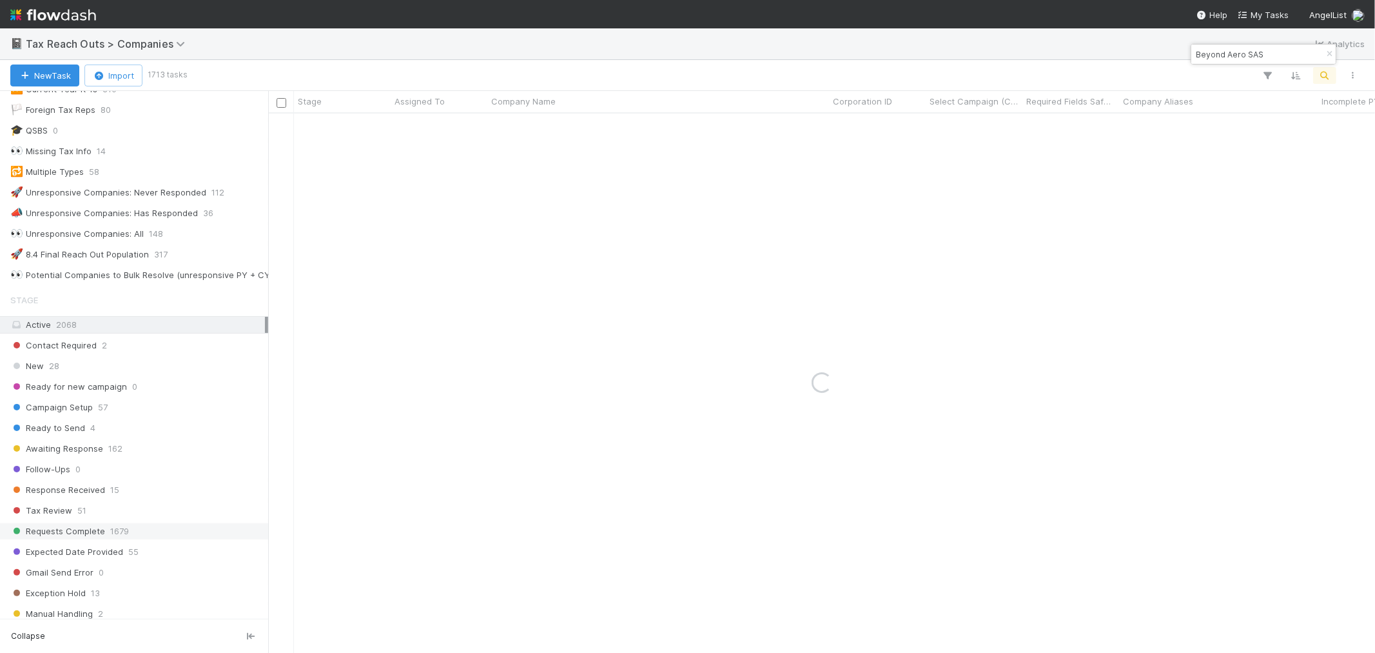
scroll to position [215, 0]
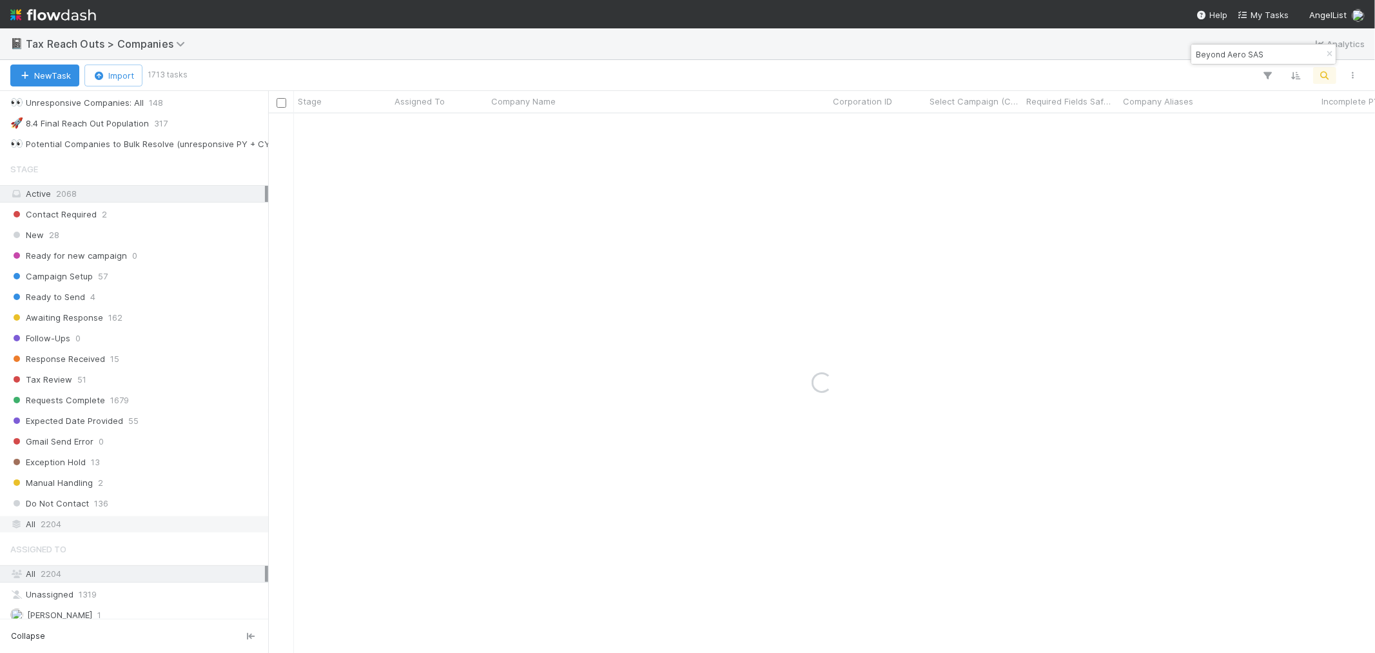
click at [56, 530] on span "2204" at bounding box center [51, 524] width 21 height 16
click at [469, 123] on div "Assign" at bounding box center [439, 125] width 97 height 25
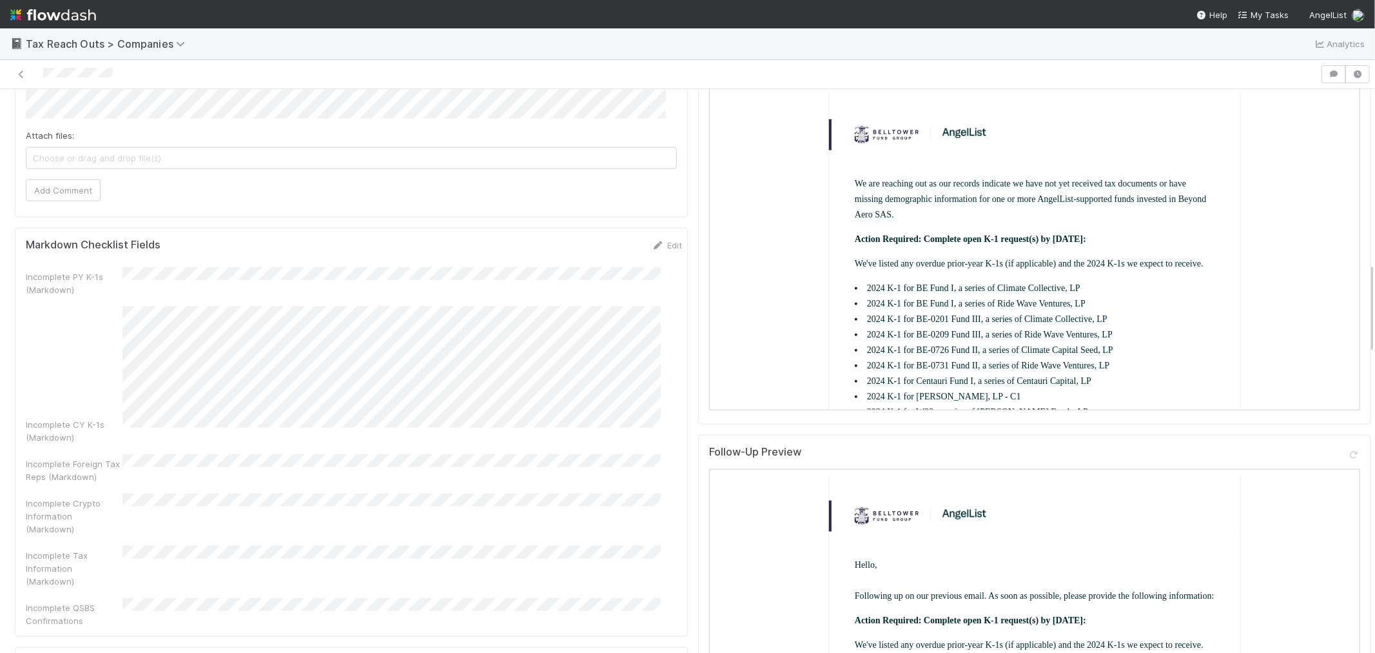
scroll to position [1074, 0]
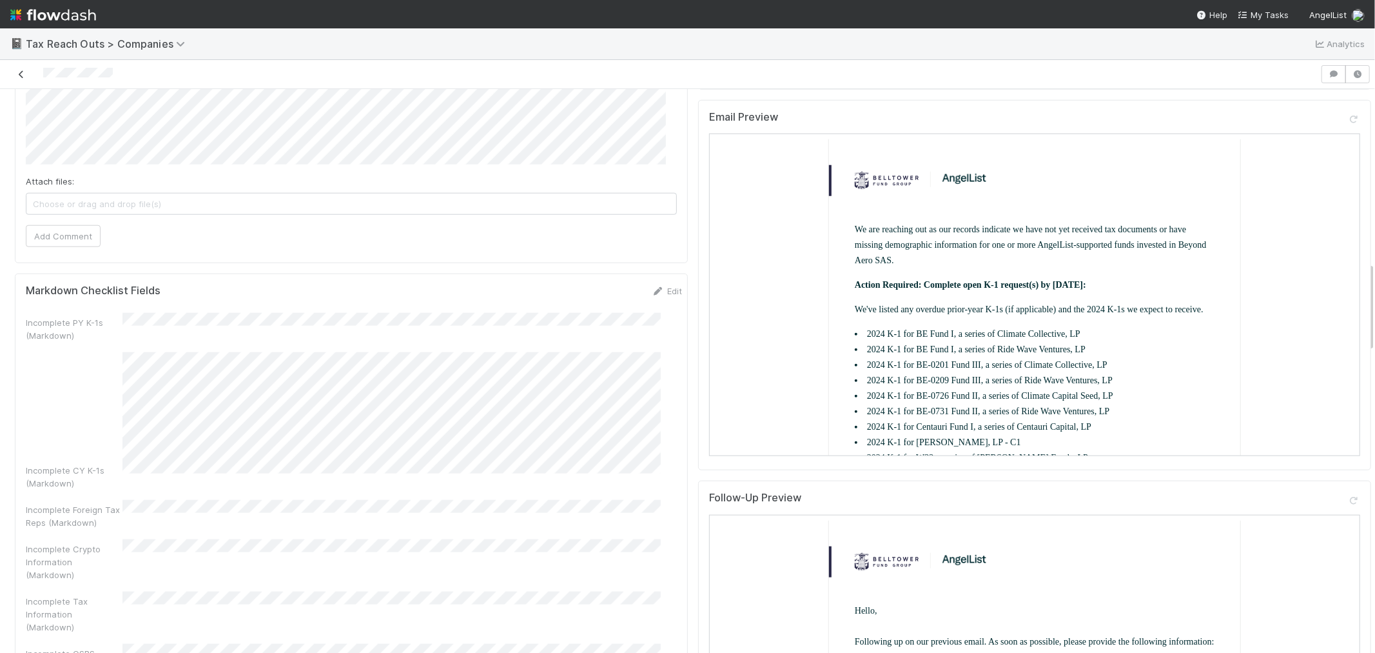
click at [26, 74] on icon at bounding box center [21, 74] width 13 height 8
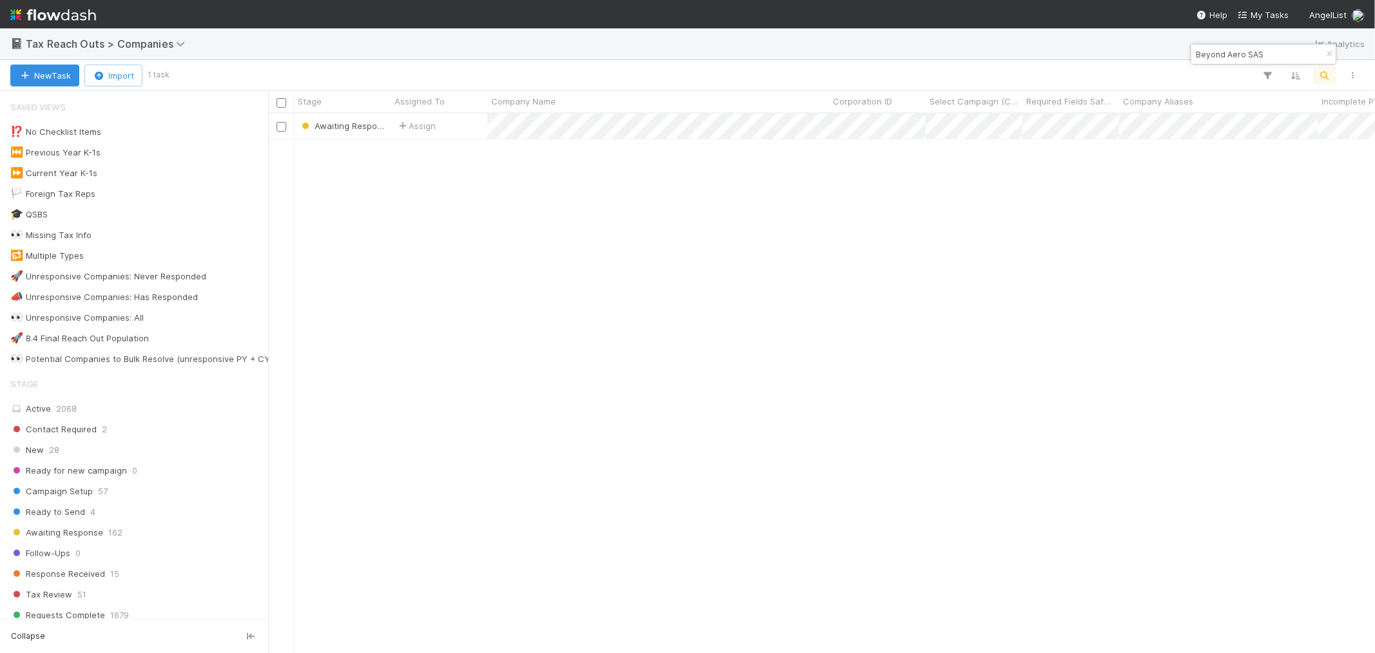
scroll to position [527, 1096]
drag, startPoint x: 1329, startPoint y: 55, endPoint x: 1327, endPoint y: 81, distance: 25.2
click at [1330, 57] on icon "button" at bounding box center [1329, 54] width 13 height 8
click at [1327, 78] on icon "button" at bounding box center [1325, 76] width 13 height 12
paste input "Fund XXXIV"
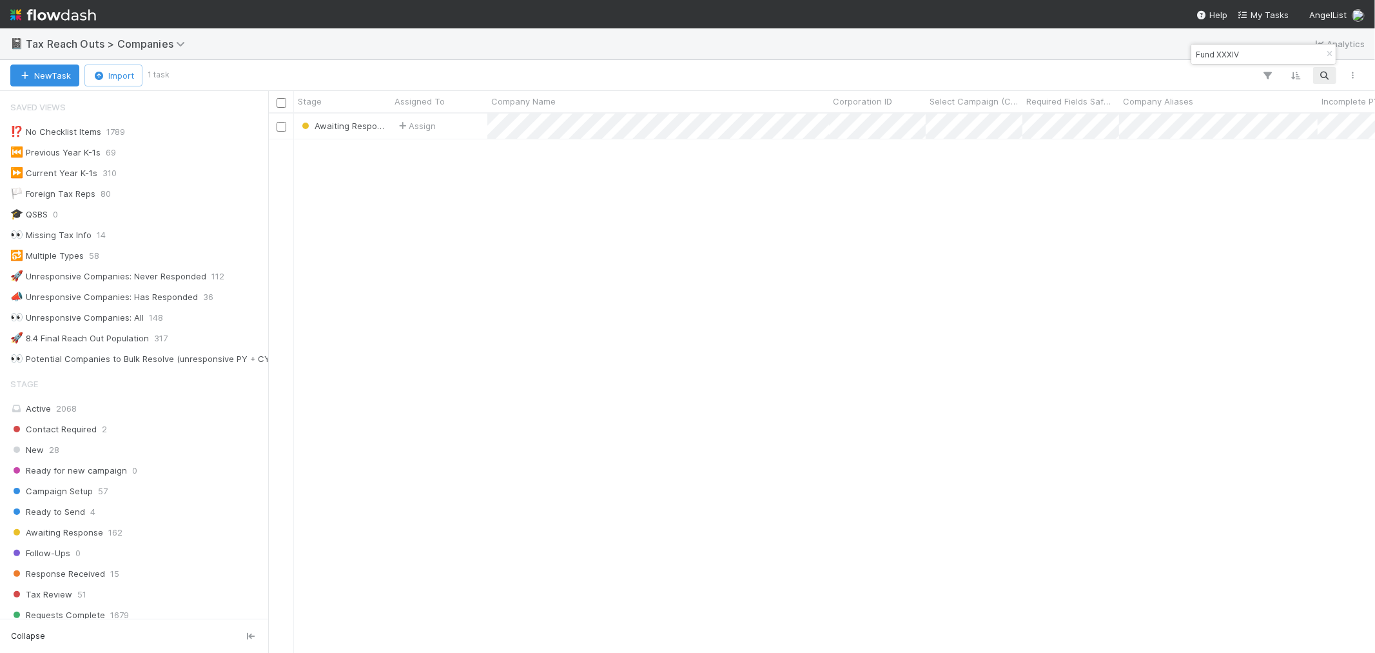
type input "Fund XXXIV"
click at [453, 129] on div "Assign" at bounding box center [439, 125] width 97 height 25
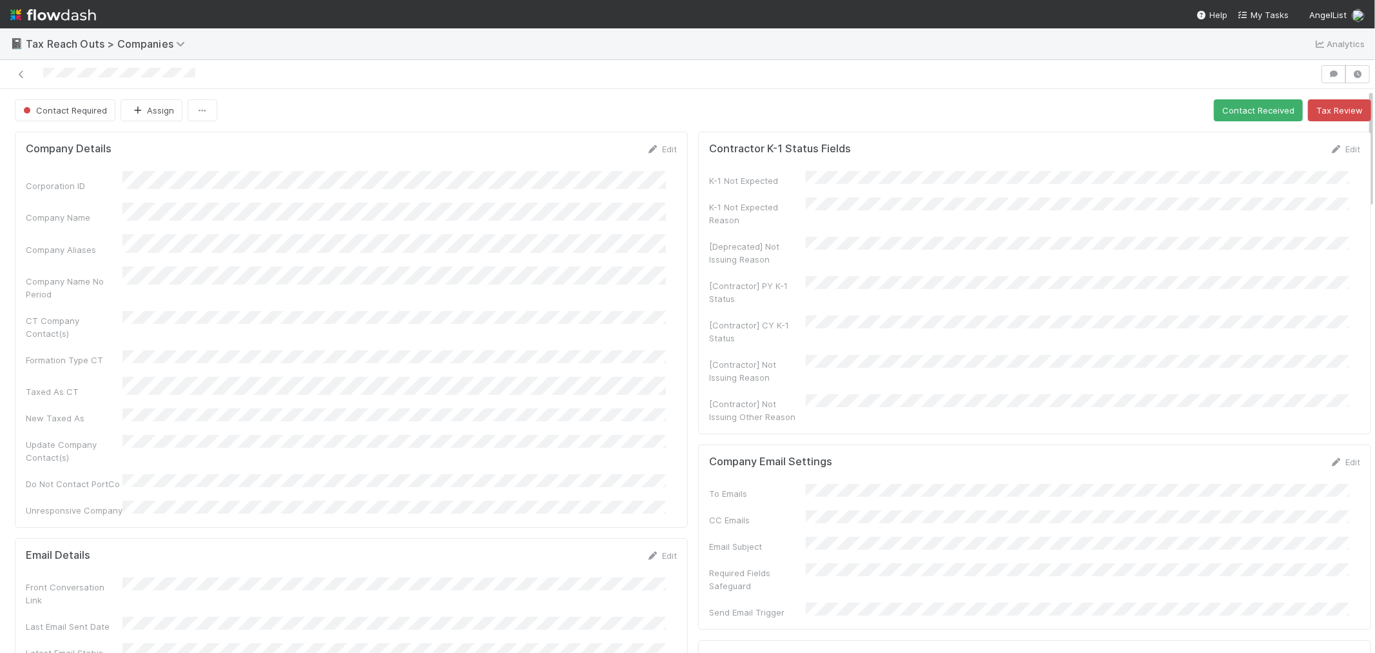
click at [493, 160] on form "Company Details Edit Corporation ID Company Name Company Aliases Company Name N…" at bounding box center [351, 330] width 651 height 374
click at [651, 151] on link "Edit" at bounding box center [662, 149] width 30 height 10
click at [590, 148] on button "Save" at bounding box center [608, 154] width 37 height 22
click at [66, 110] on span "Contact Required" at bounding box center [64, 110] width 86 height 10
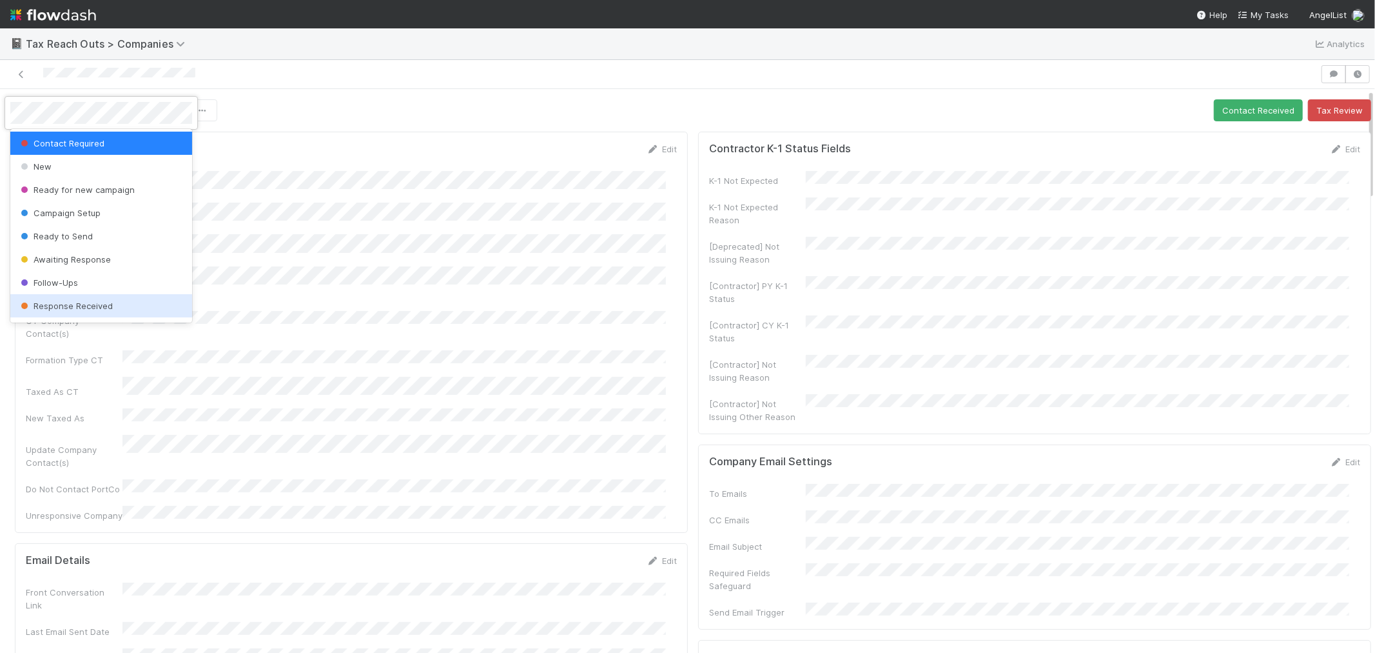
click at [70, 301] on span "Response Received" at bounding box center [65, 305] width 95 height 10
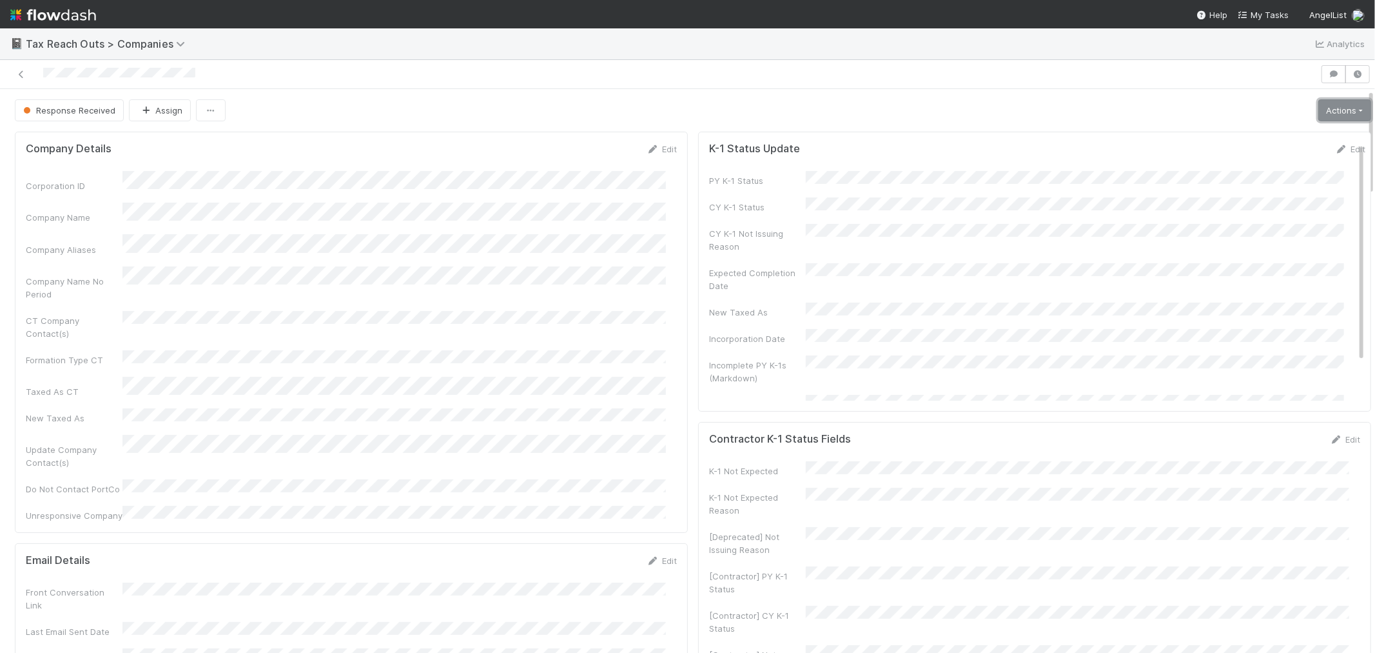
click at [1319, 112] on link "Actions" at bounding box center [1345, 110] width 53 height 22
click at [1281, 204] on button "Expected Date Provided" at bounding box center [1307, 210] width 133 height 18
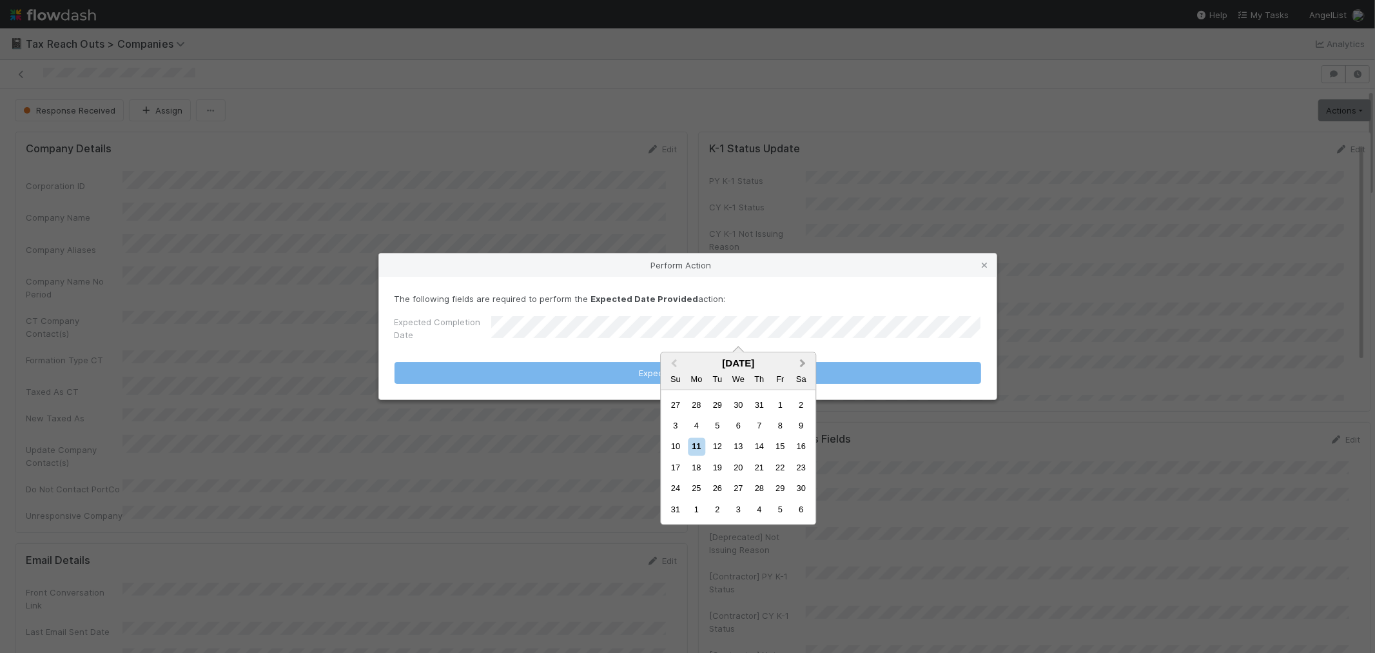
click at [803, 362] on span "Next Month" at bounding box center [803, 363] width 0 height 15
click at [703, 447] on div "15" at bounding box center [696, 446] width 17 height 17
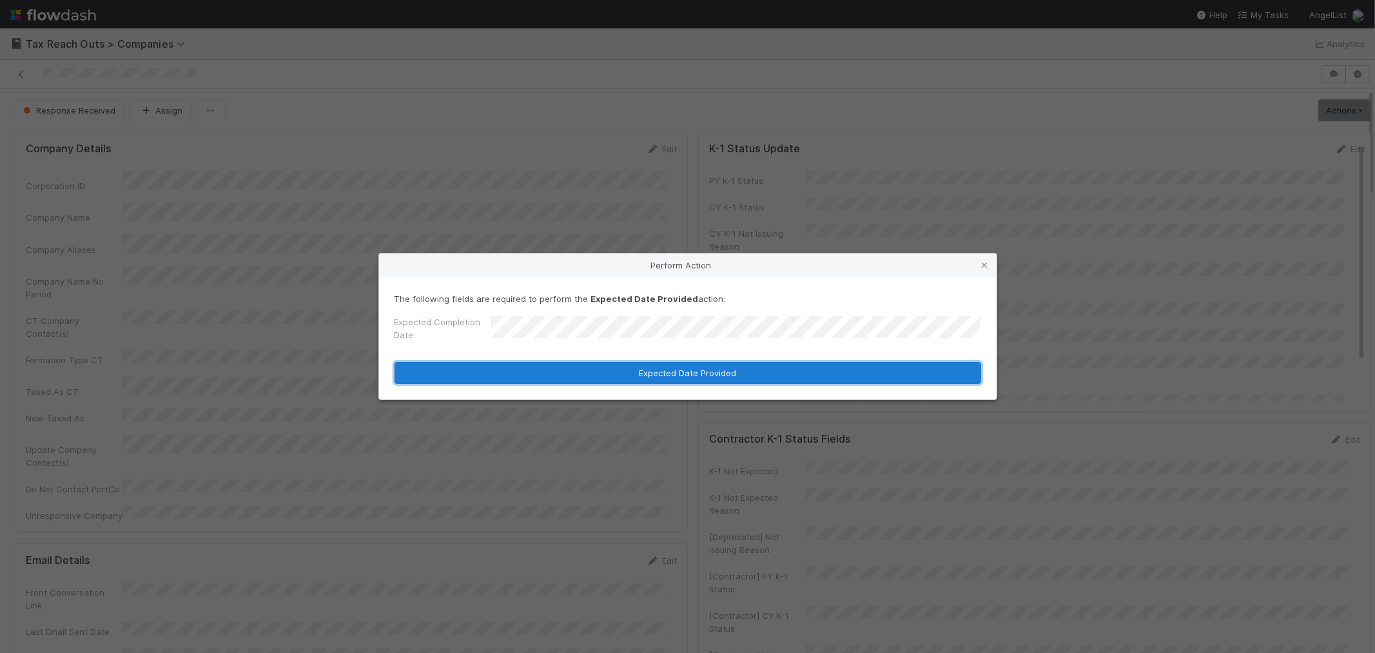
click at [573, 371] on button "Expected Date Provided" at bounding box center [688, 373] width 587 height 22
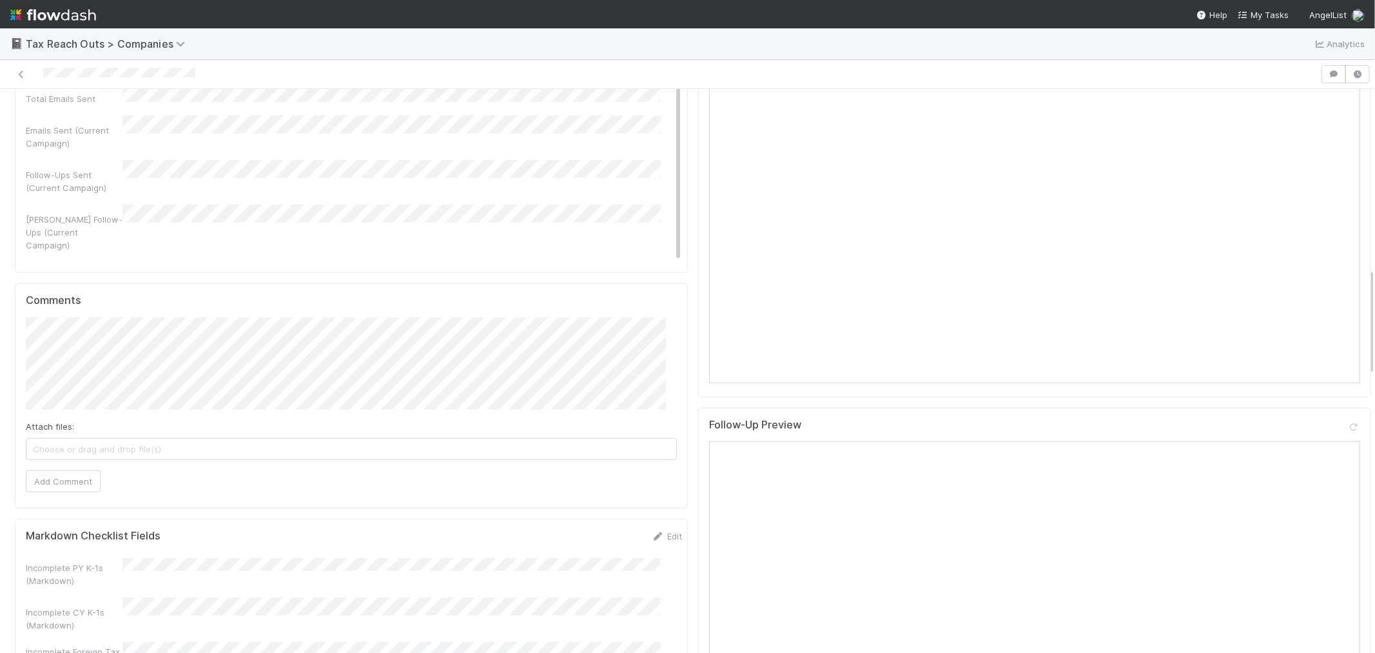
scroll to position [931, 0]
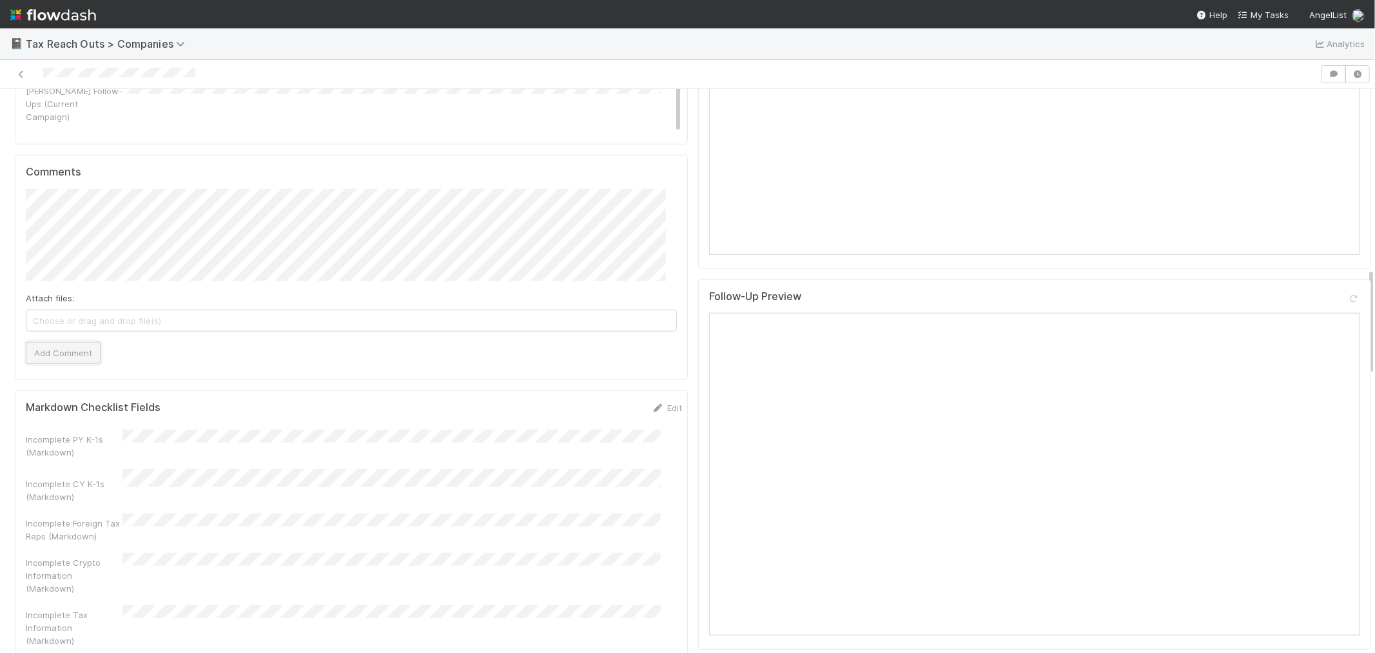
click at [81, 342] on button "Add Comment" at bounding box center [63, 353] width 75 height 22
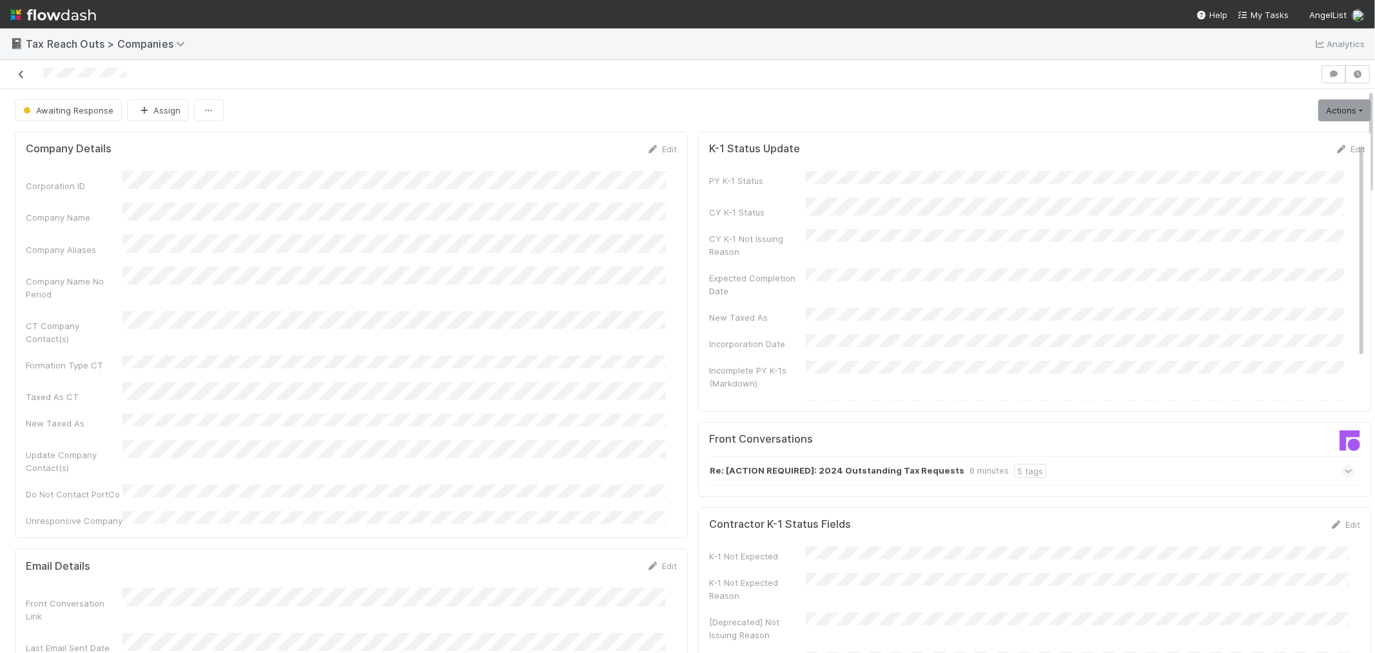
click at [21, 79] on icon at bounding box center [21, 74] width 13 height 8
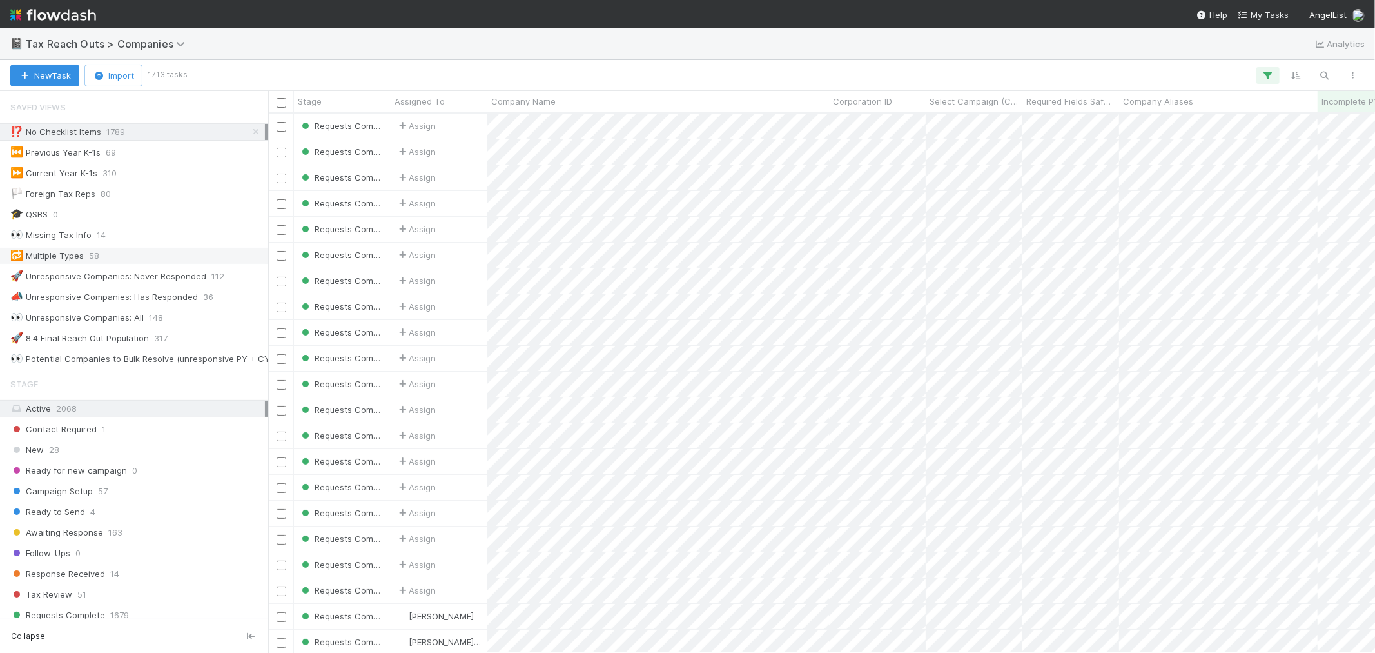
scroll to position [527, 1096]
click at [1324, 81] on button "button" at bounding box center [1325, 75] width 23 height 17
click at [1232, 55] on input at bounding box center [1258, 53] width 129 height 15
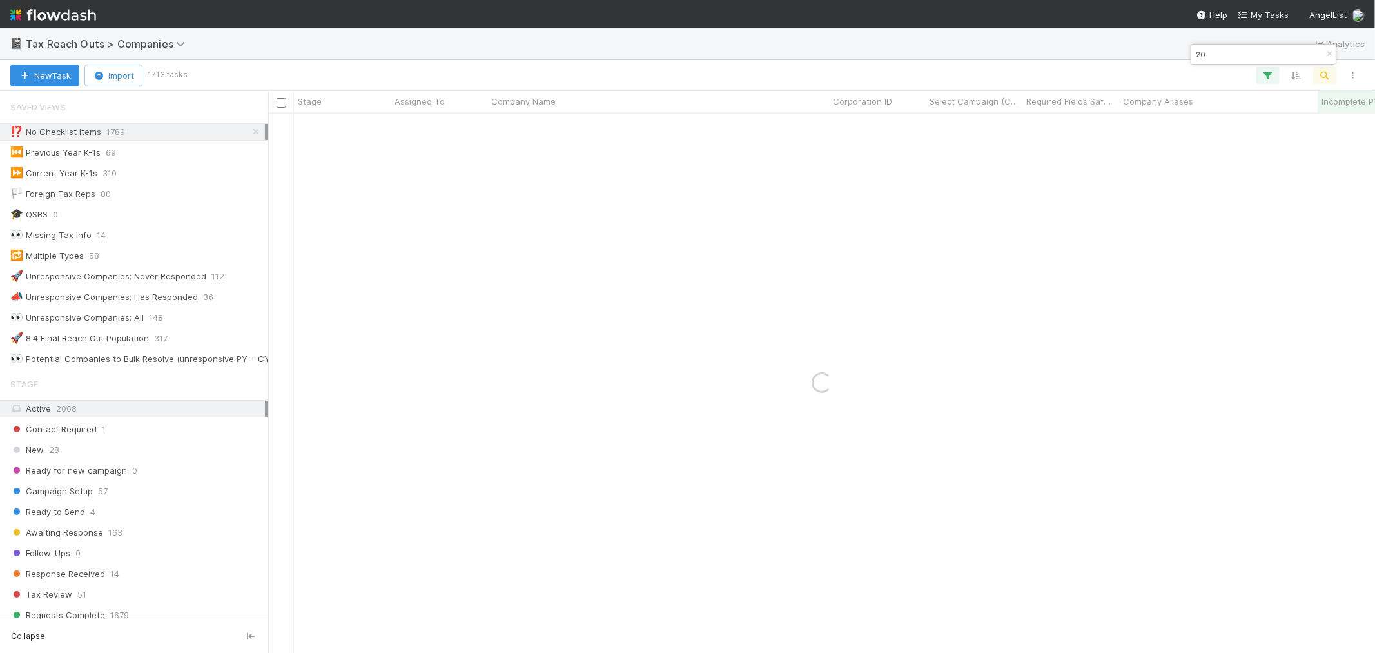
type input "2"
type input "yahoo"
click at [250, 128] on icon at bounding box center [256, 132] width 13 height 8
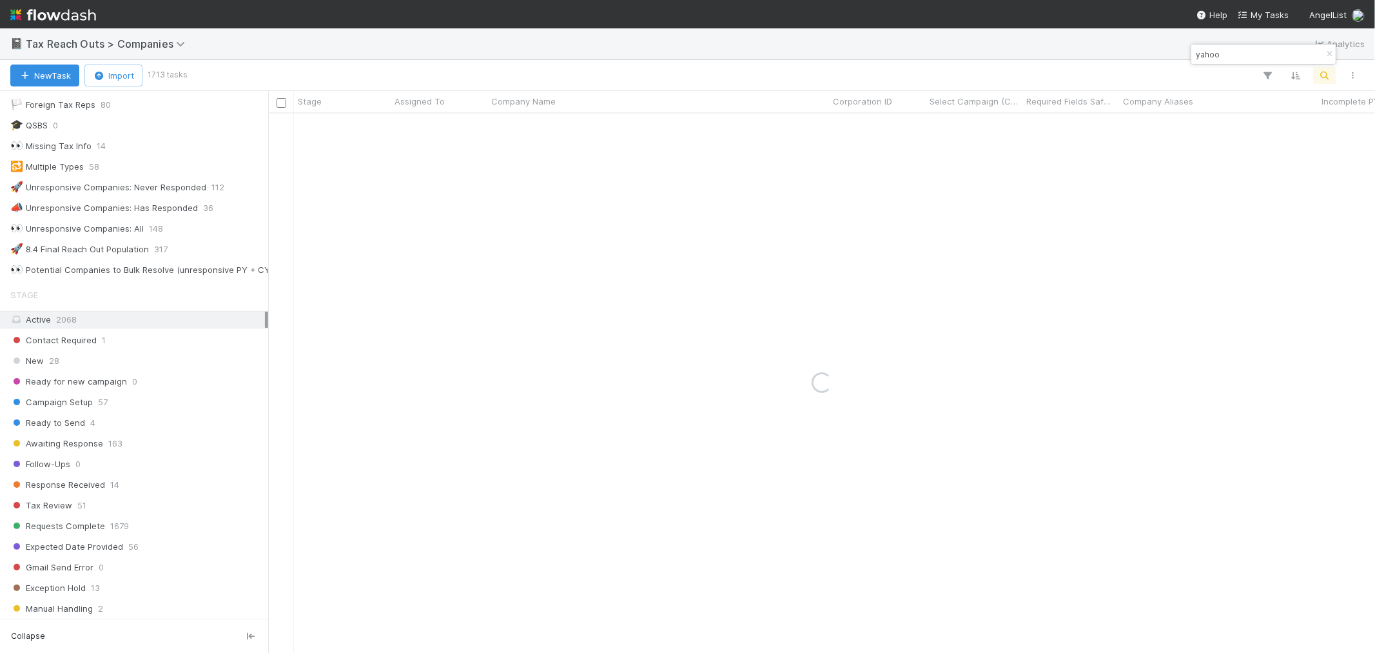
scroll to position [286, 0]
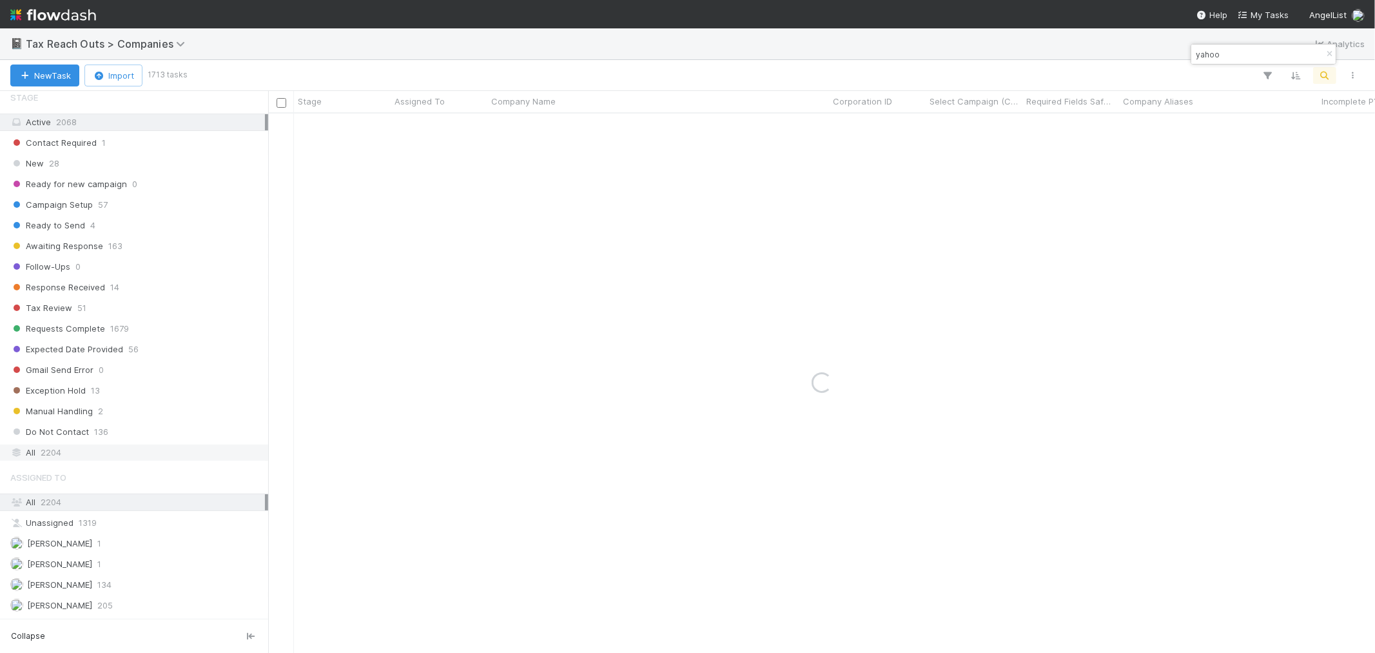
click at [97, 460] on div "All 2204" at bounding box center [137, 452] width 255 height 16
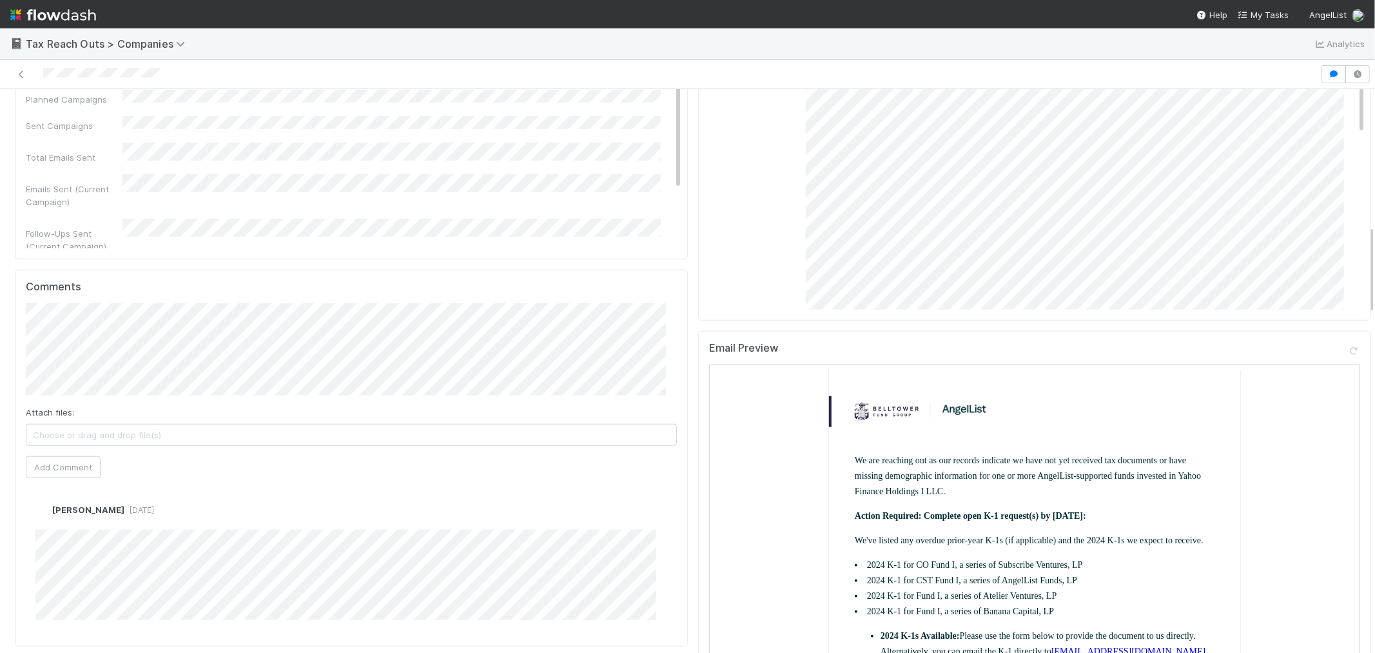
scroll to position [860, 0]
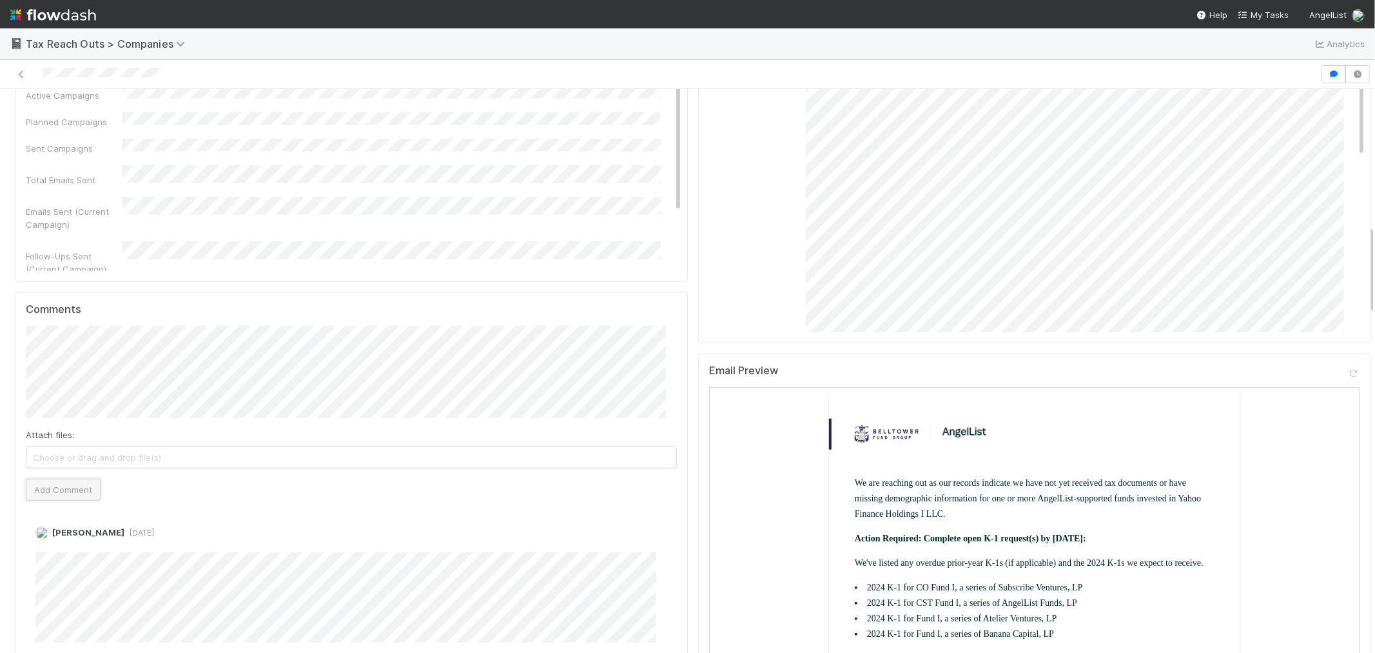
click at [83, 478] on button "Add Comment" at bounding box center [63, 489] width 75 height 22
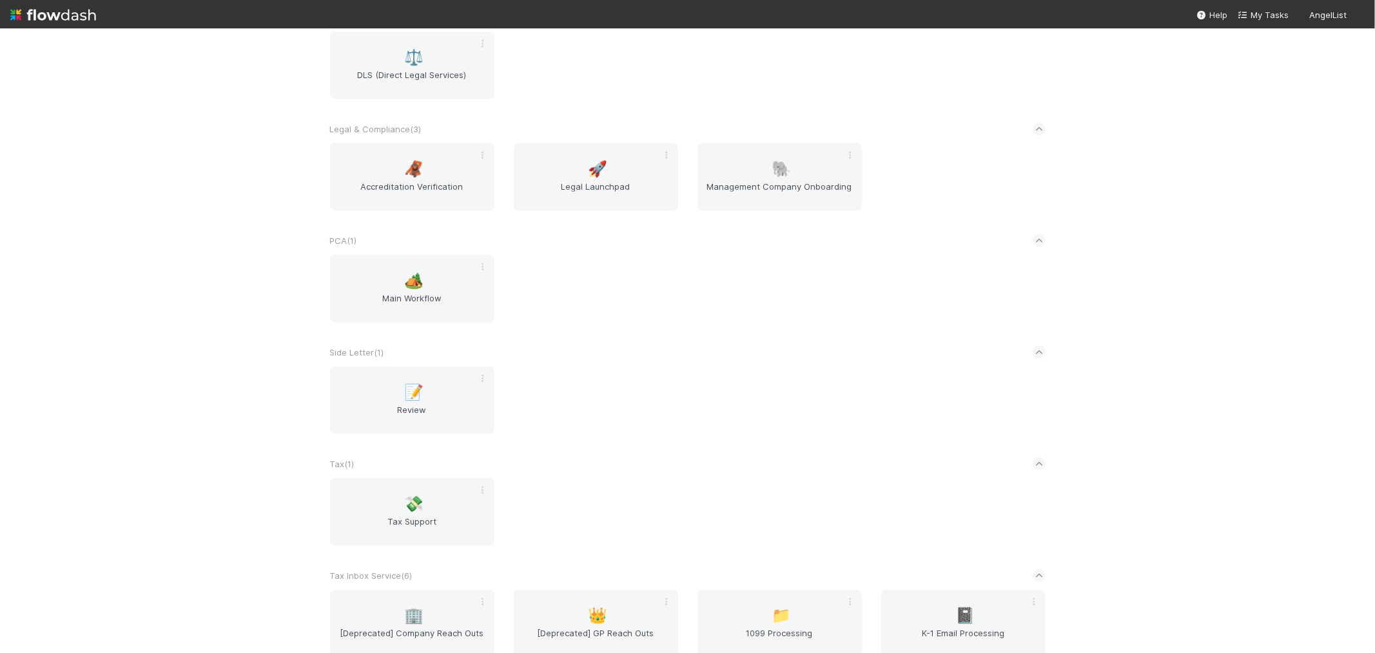
scroll to position [1312, 0]
click at [409, 299] on span "Main Workflow" at bounding box center [412, 306] width 154 height 26
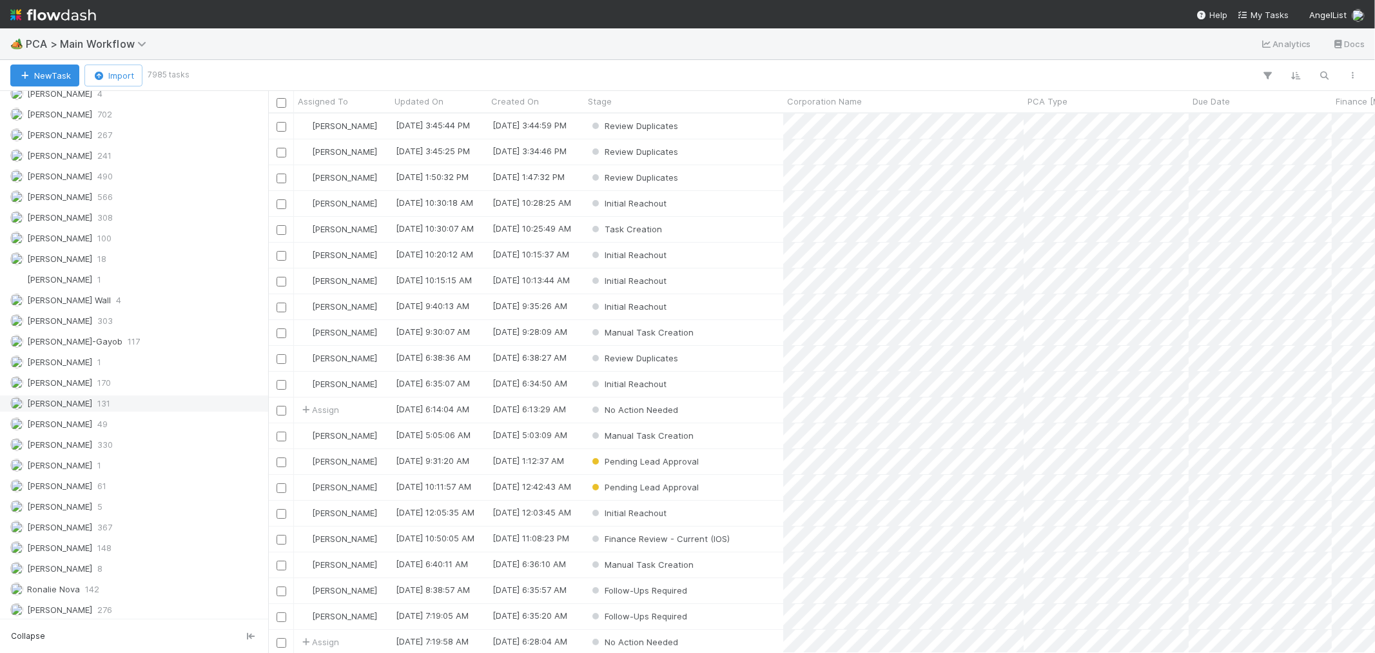
scroll to position [1786, 0]
click at [117, 500] on div "[PERSON_NAME] 8" at bounding box center [137, 503] width 255 height 16
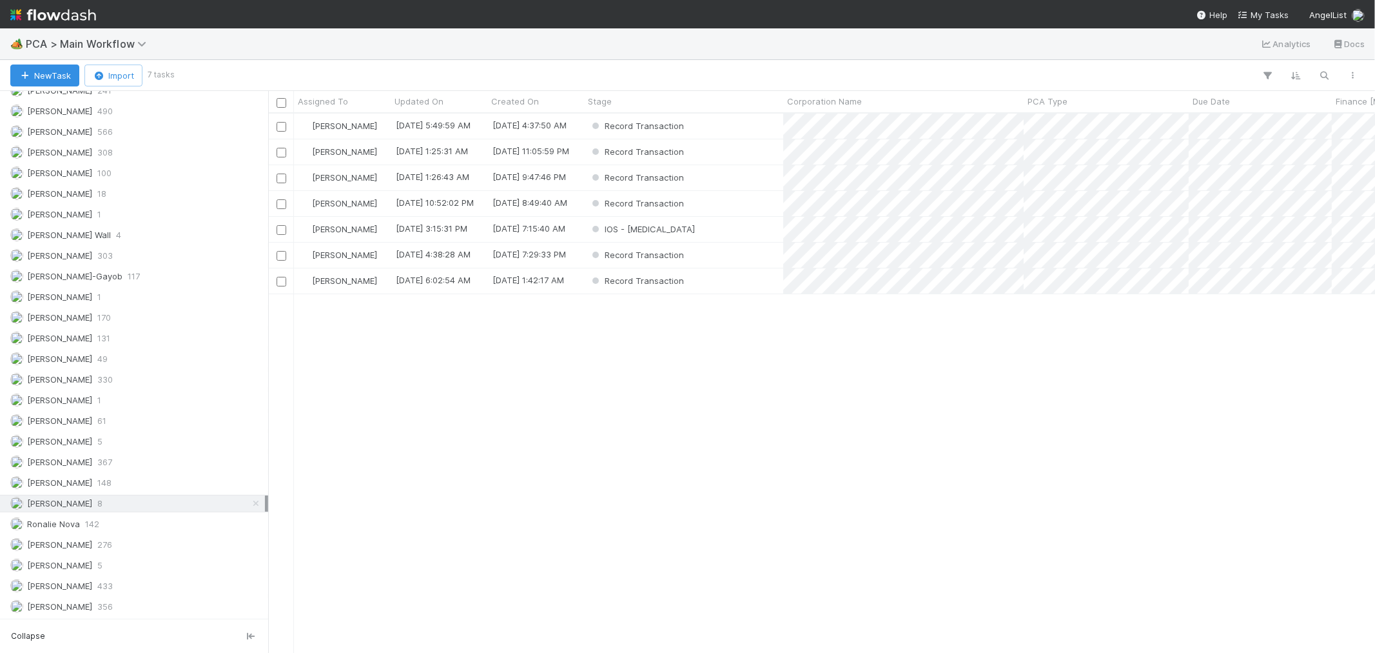
scroll to position [527, 1096]
click at [1050, 95] on span "PCA Type" at bounding box center [1048, 101] width 40 height 13
click at [719, 120] on div "Record Transaction" at bounding box center [683, 125] width 199 height 25
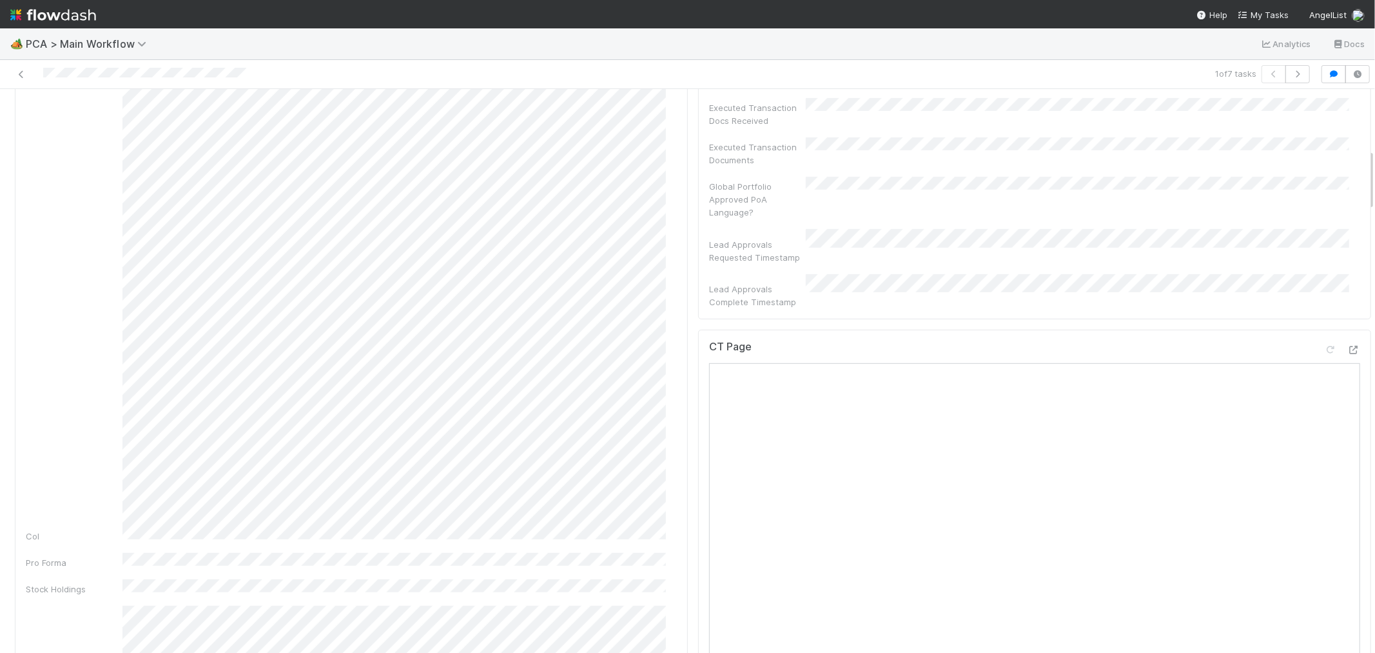
scroll to position [645, 0]
click at [1348, 261] on icon at bounding box center [1354, 265] width 13 height 8
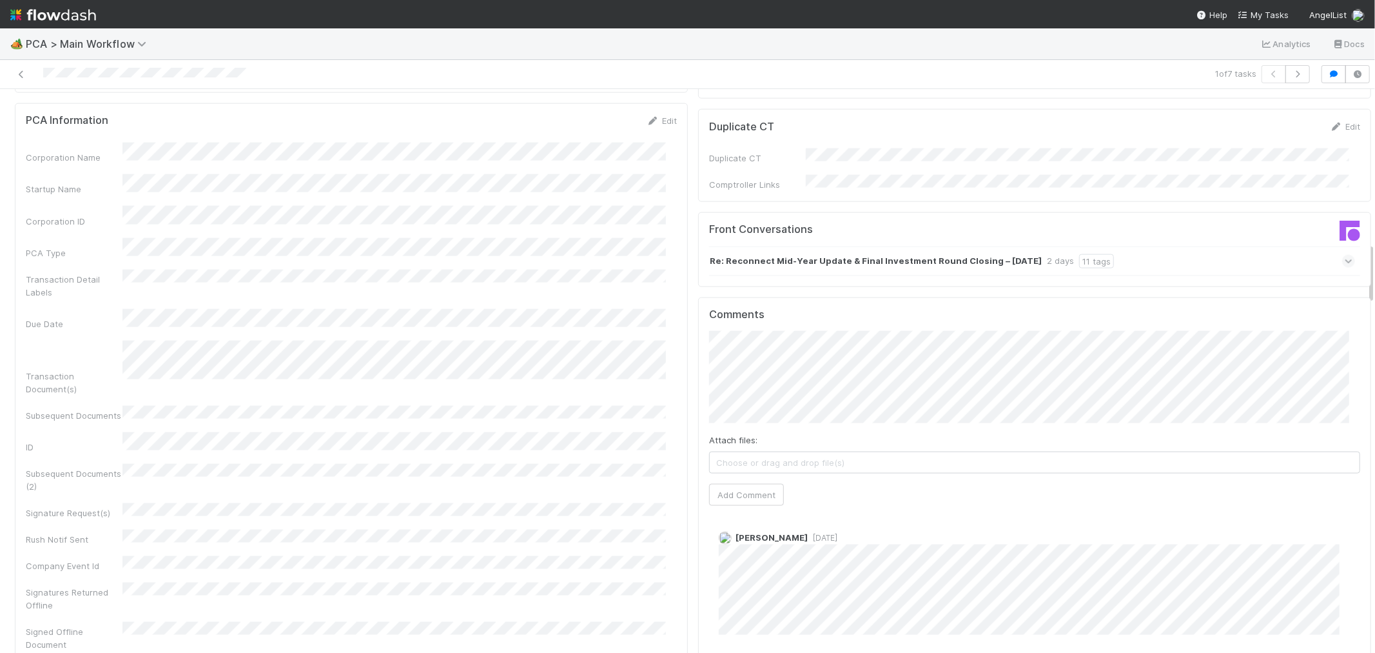
scroll to position [1217, 0]
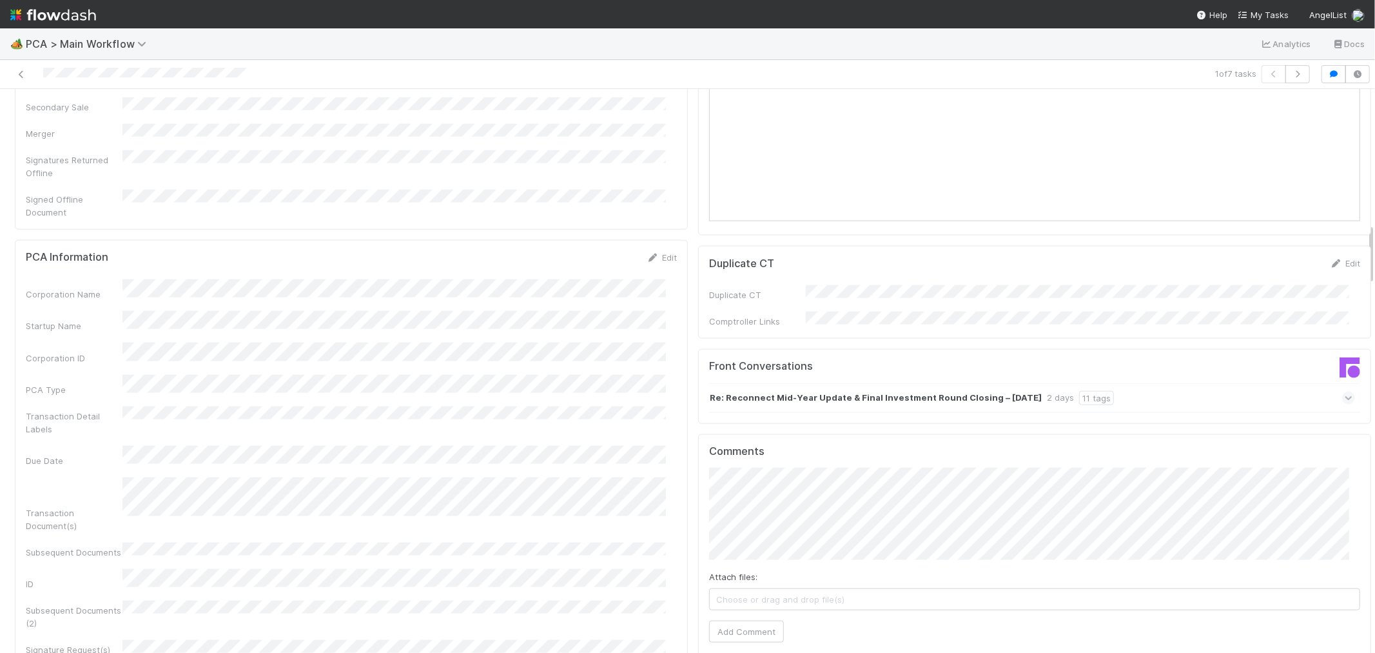
click at [1159, 383] on div "Re: Reconnect Mid-Year Update & Final Investment Round Closing – [DATE] 2 days …" at bounding box center [1032, 398] width 646 height 30
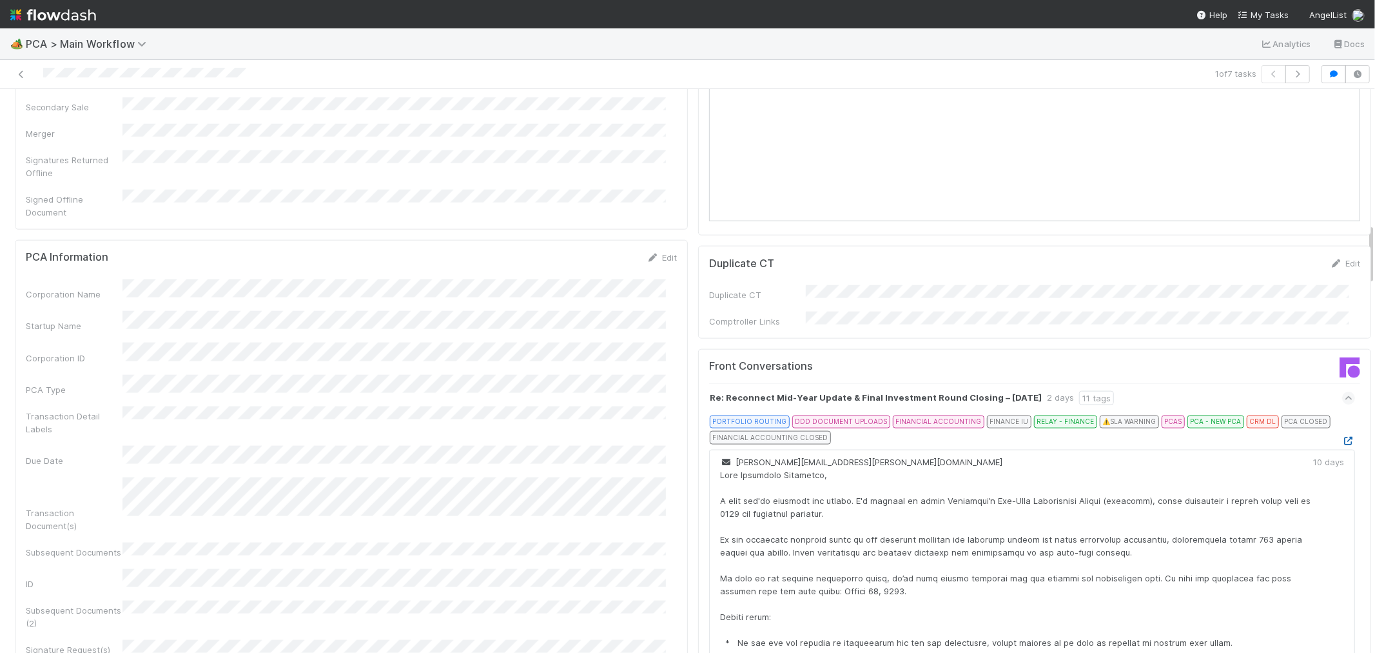
click at [1343, 437] on icon at bounding box center [1349, 441] width 13 height 8
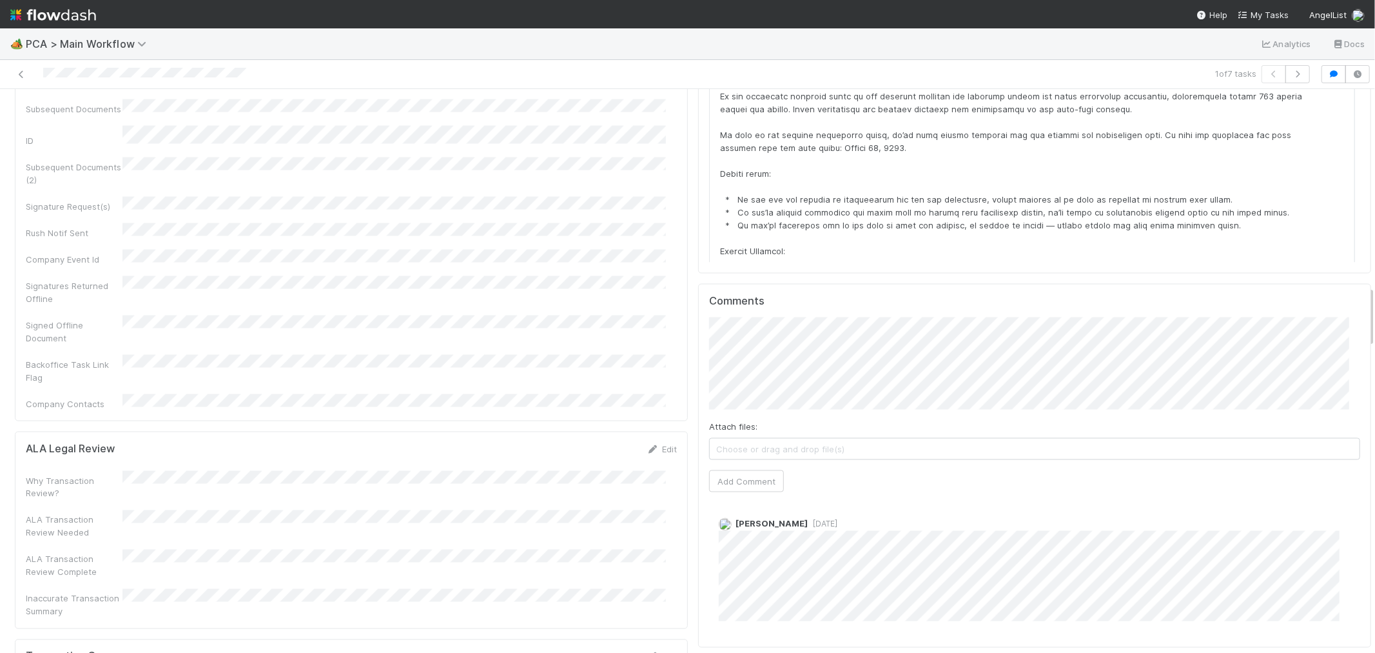
scroll to position [1791, 0]
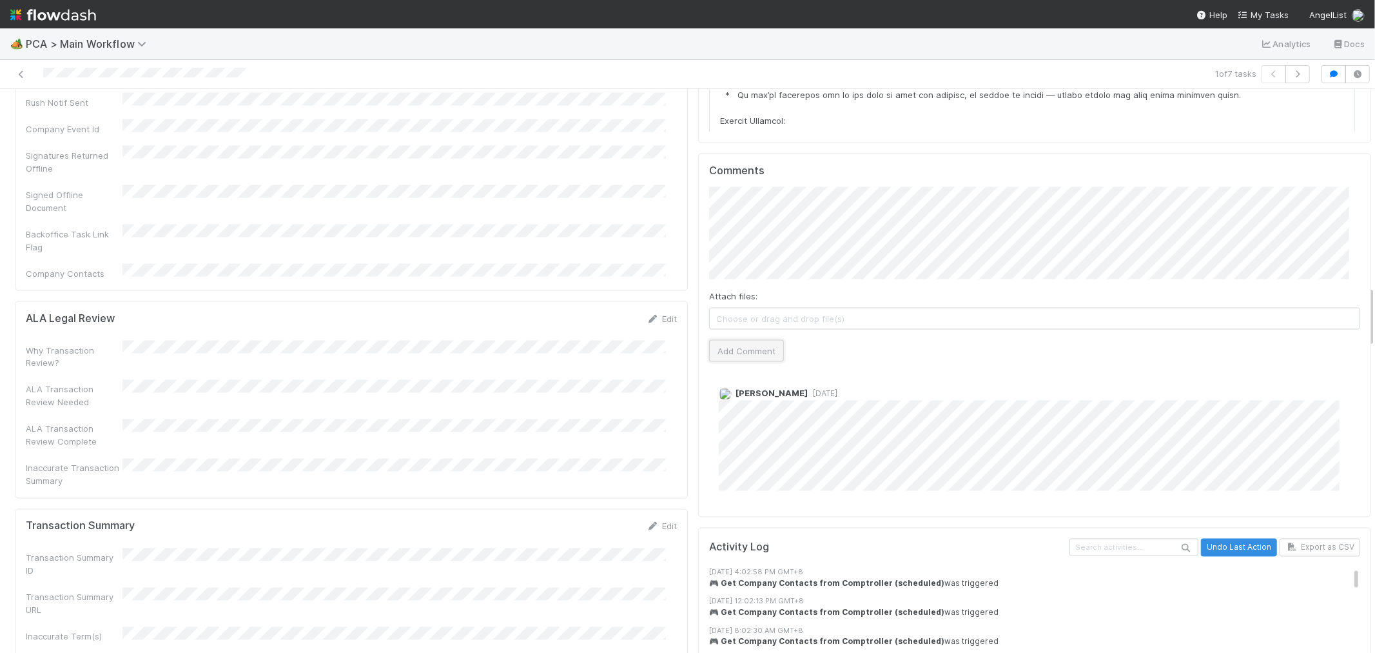
click at [725, 340] on button "Add Comment" at bounding box center [746, 351] width 75 height 22
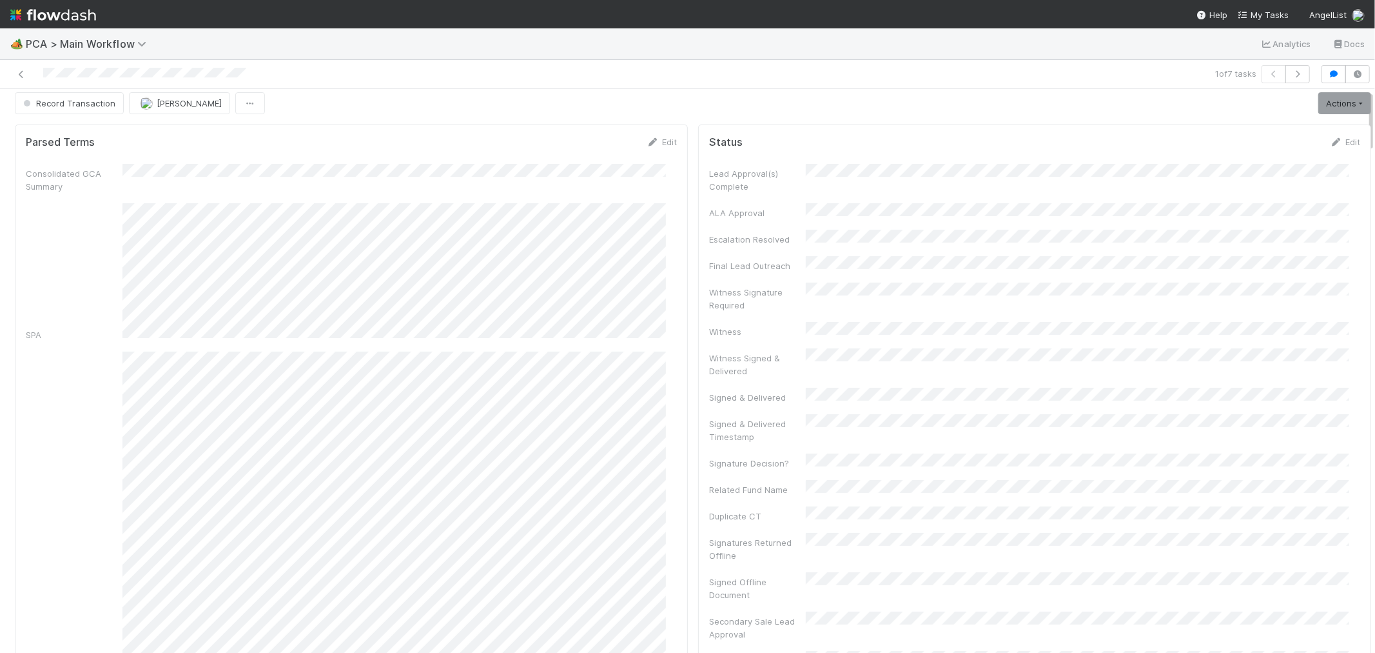
scroll to position [0, 0]
click at [1319, 108] on link "Actions" at bounding box center [1345, 110] width 53 height 22
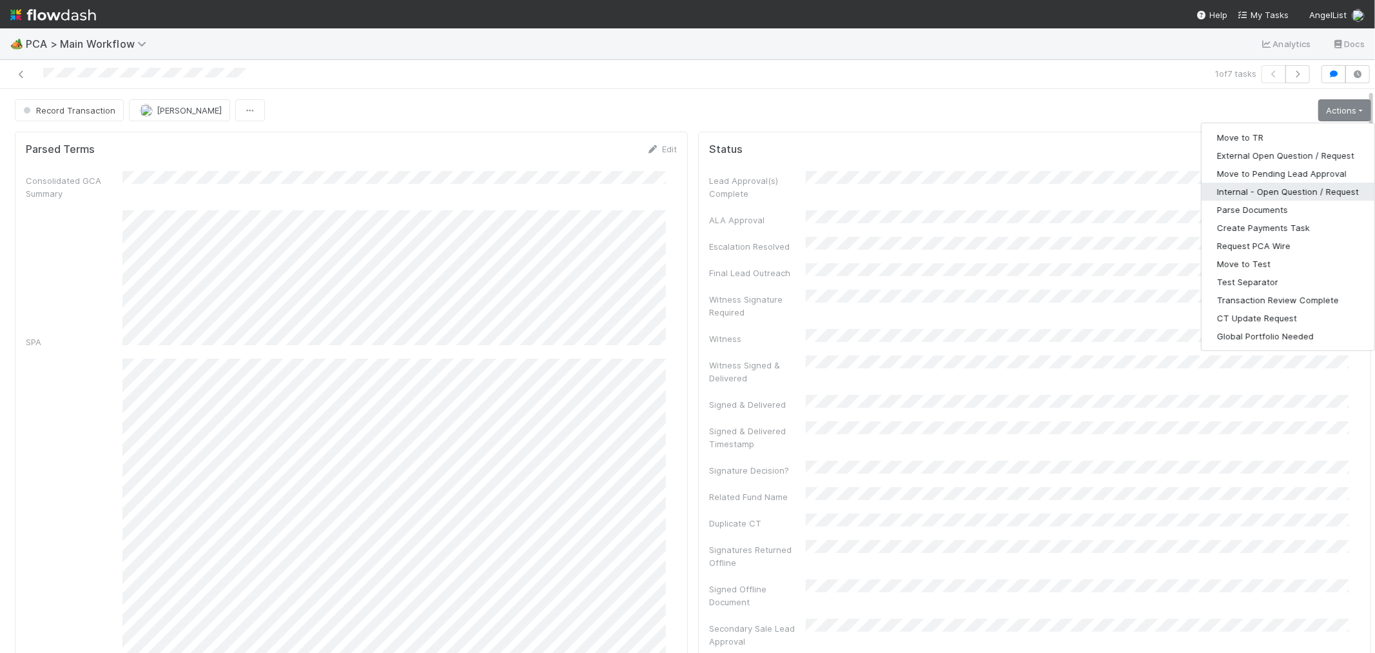
click at [1262, 184] on button "Internal - Open Question / Request" at bounding box center [1288, 191] width 173 height 18
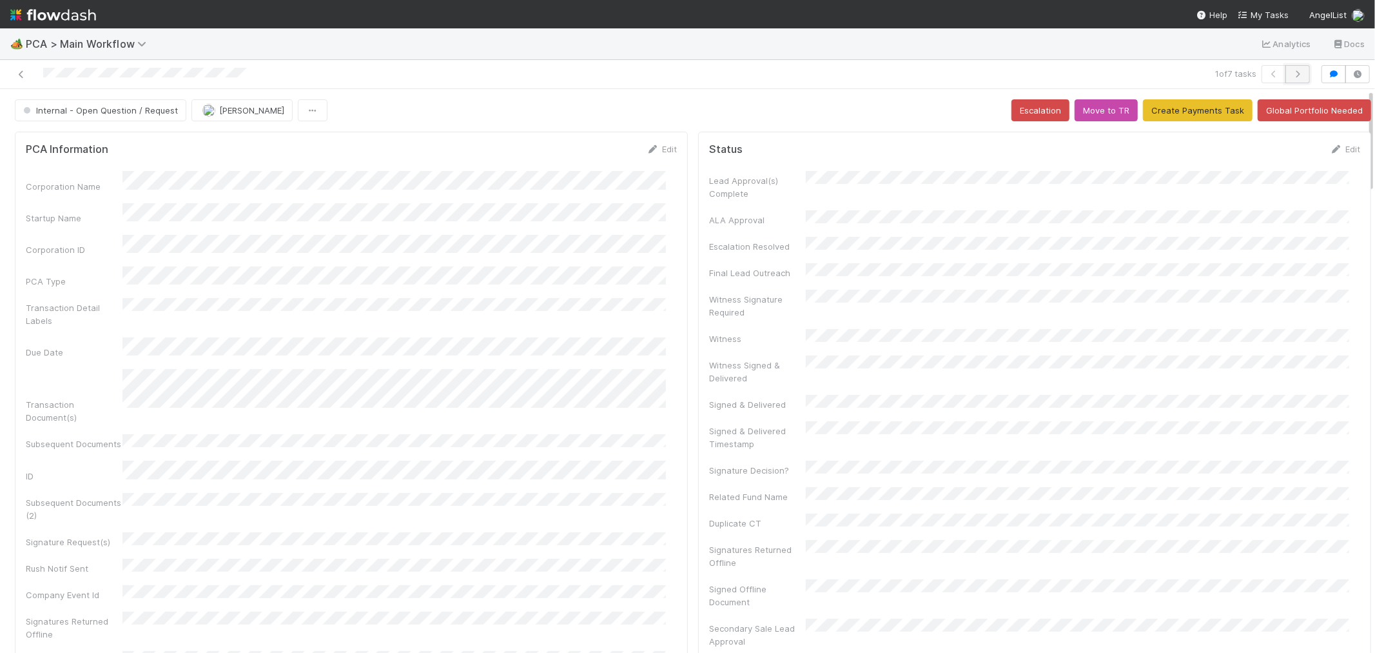
click at [1292, 74] on icon "button" at bounding box center [1298, 74] width 13 height 8
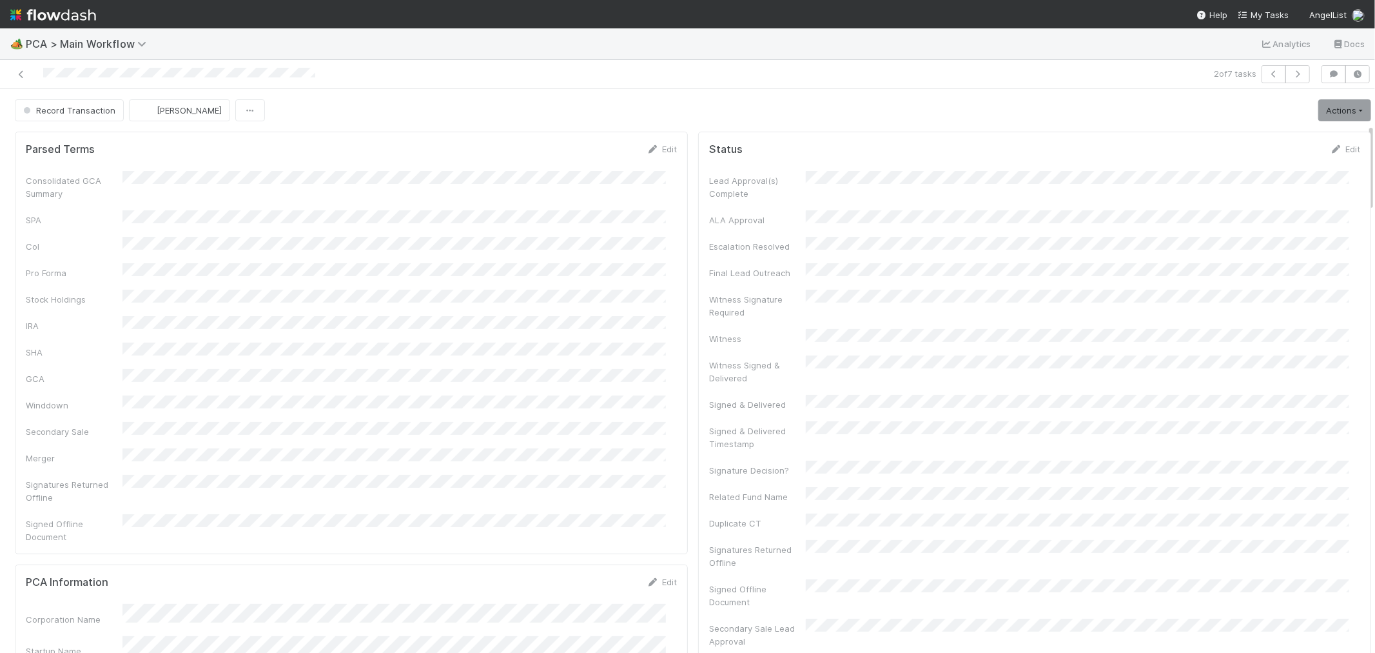
scroll to position [286, 0]
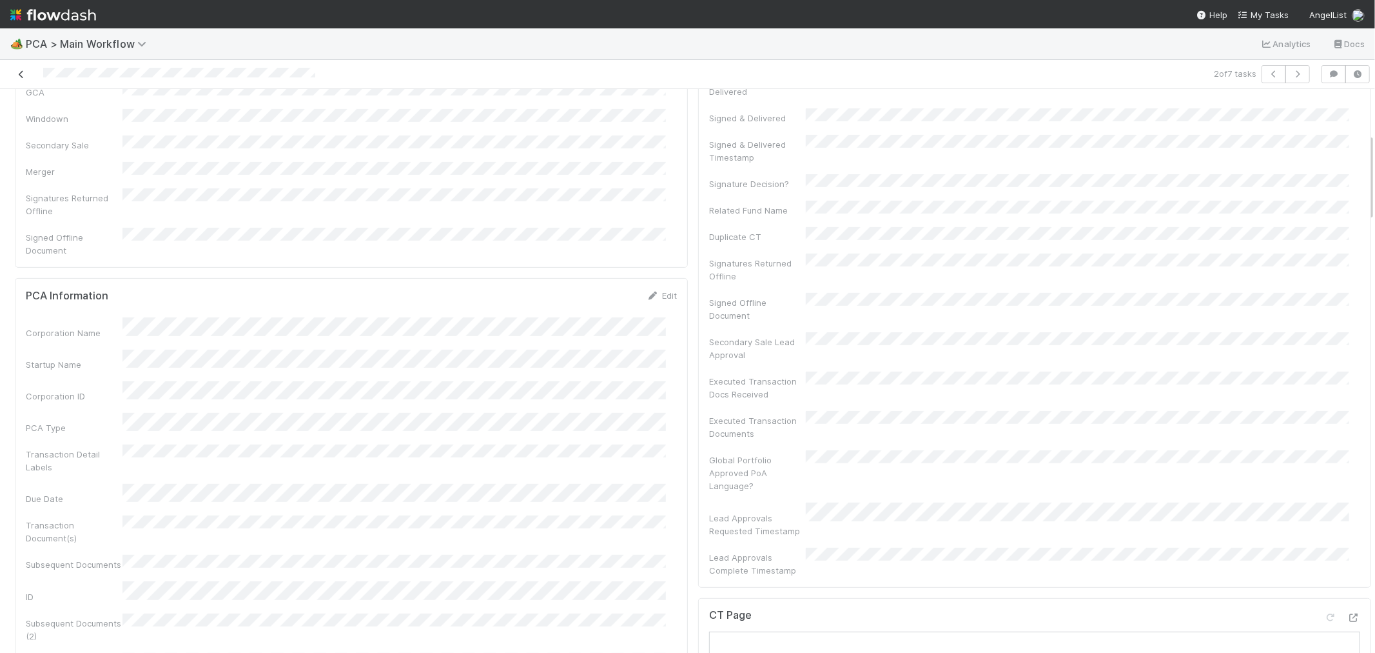
click at [16, 70] on icon at bounding box center [21, 74] width 13 height 8
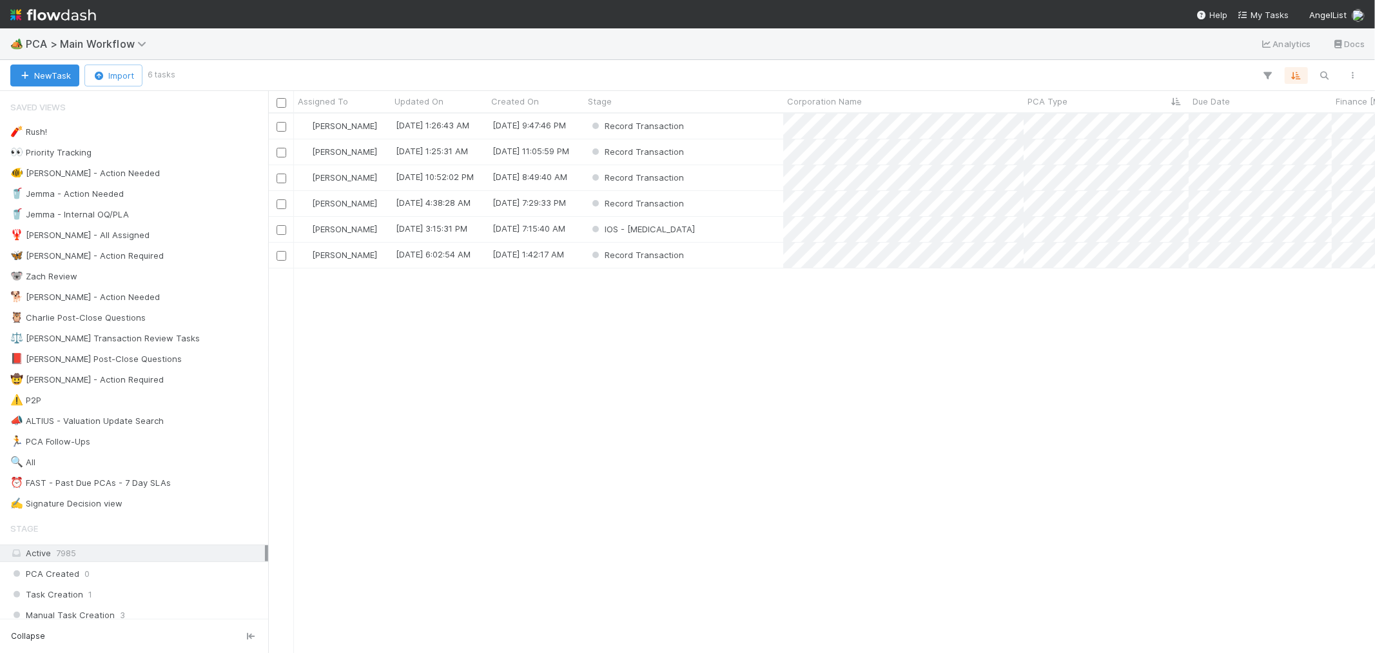
scroll to position [527, 1096]
click at [744, 128] on div "Record Transaction" at bounding box center [683, 125] width 199 height 25
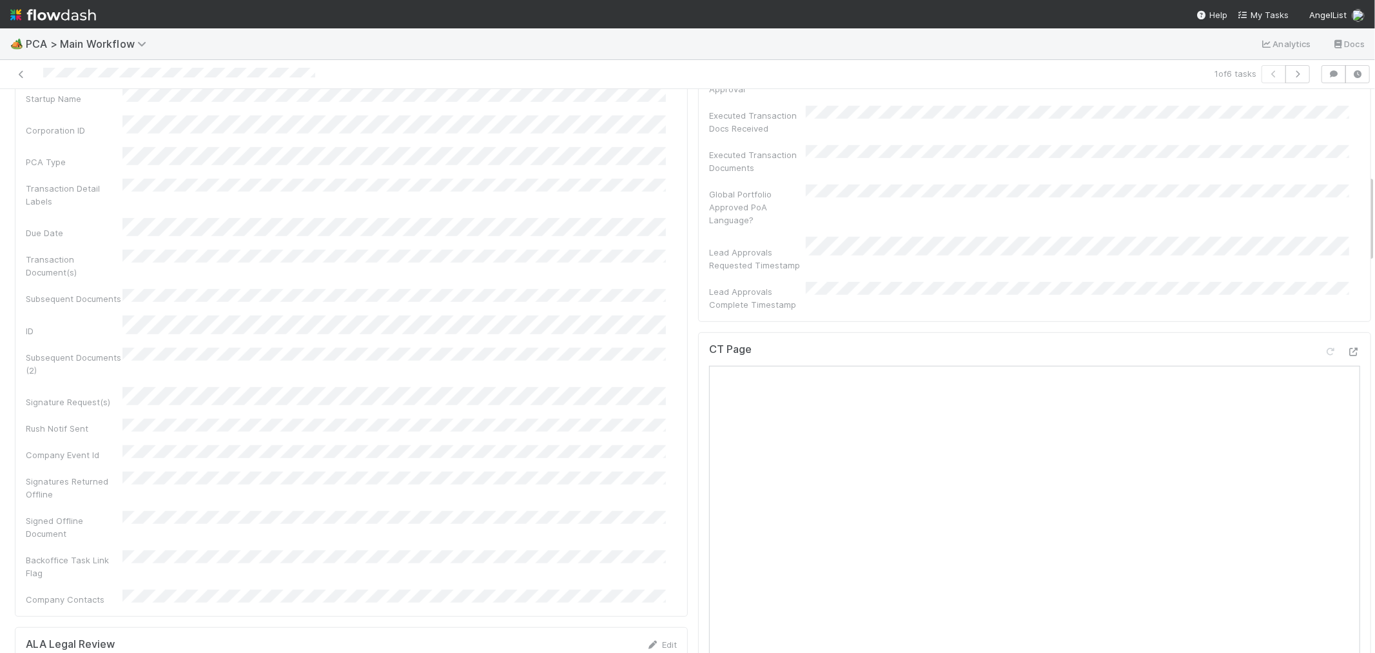
scroll to position [573, 0]
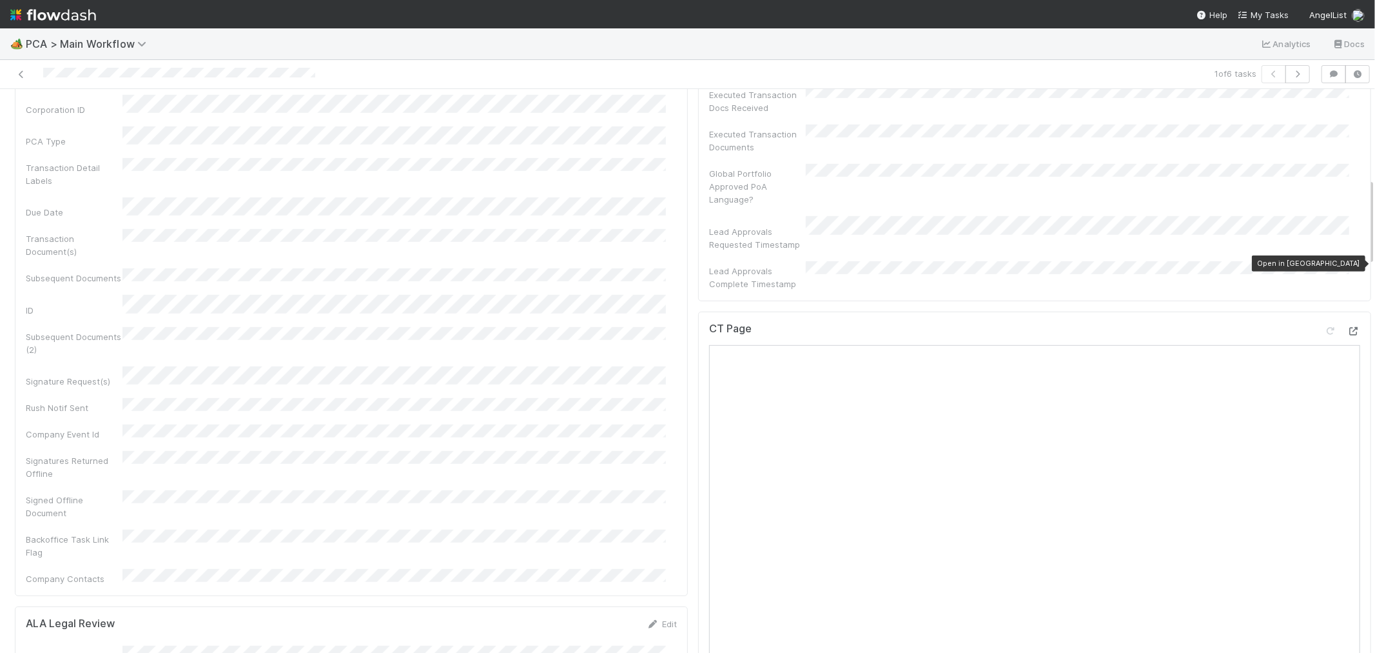
click at [1348, 327] on icon at bounding box center [1354, 331] width 13 height 8
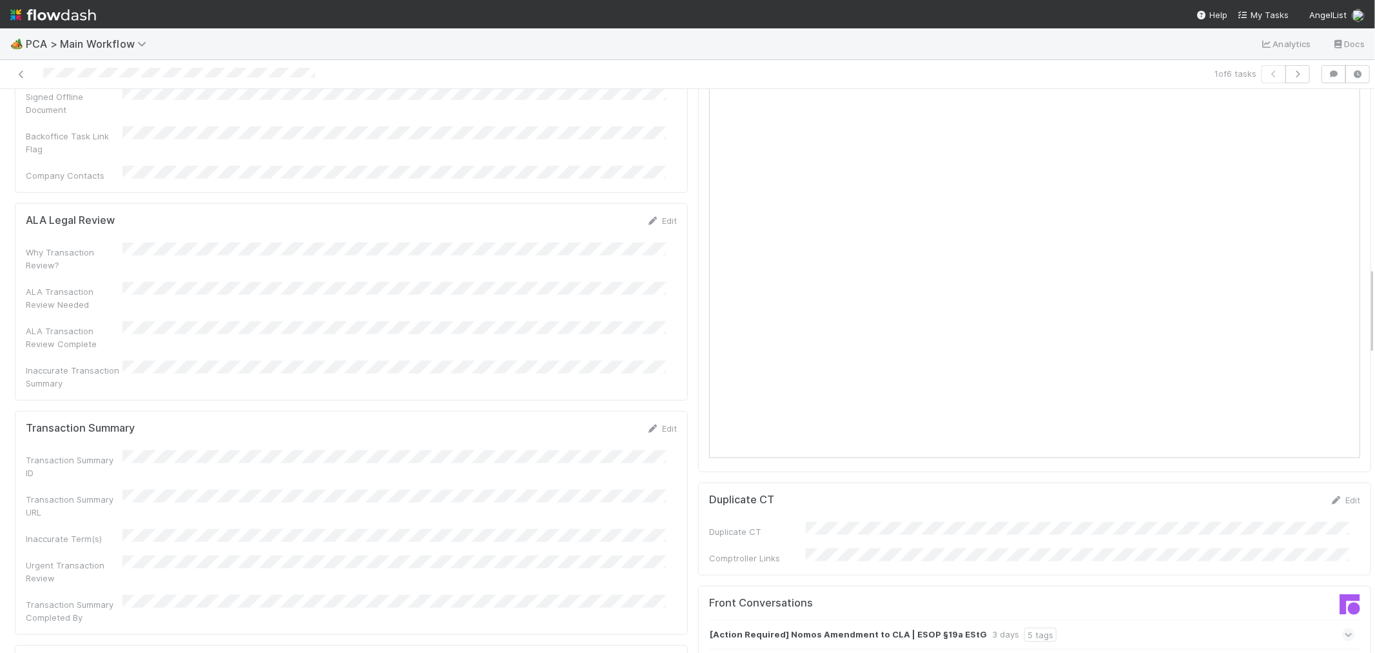
scroll to position [1146, 0]
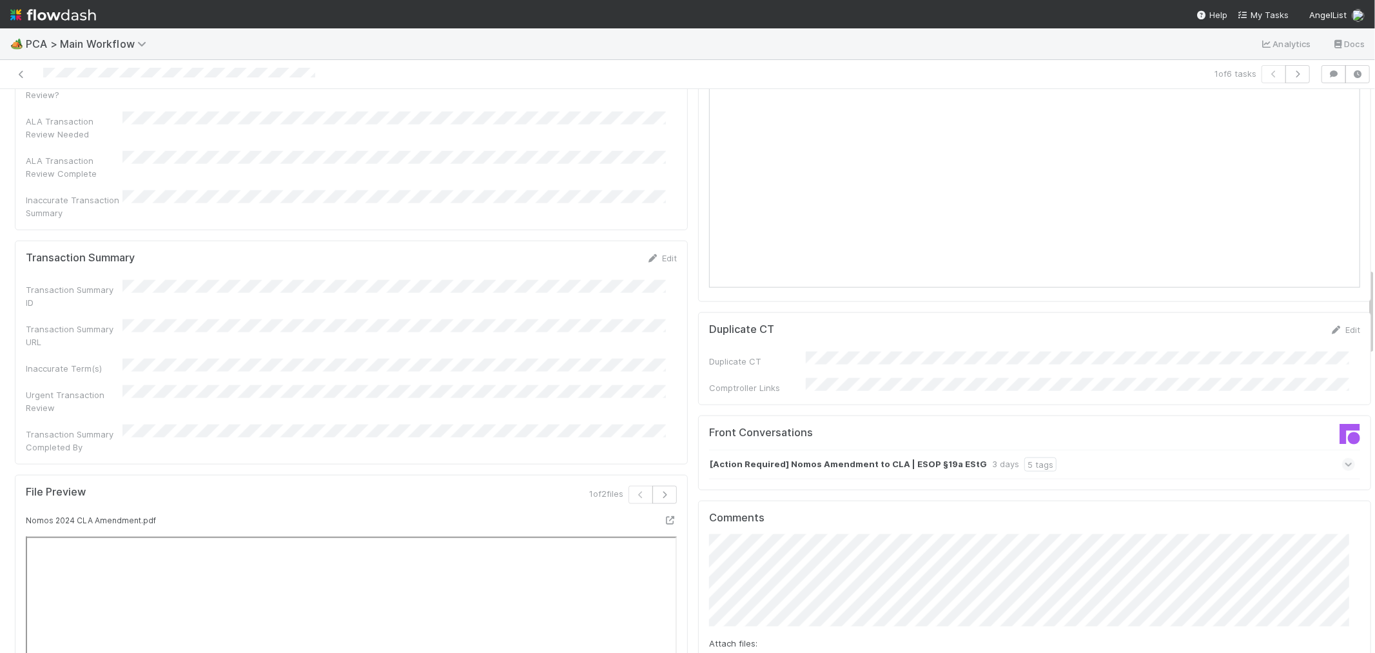
click at [1297, 449] on div "[Action Required] Nomos Amendment to CLA | ESOP §19a EStG 3 days 5 tags" at bounding box center [1032, 464] width 646 height 30
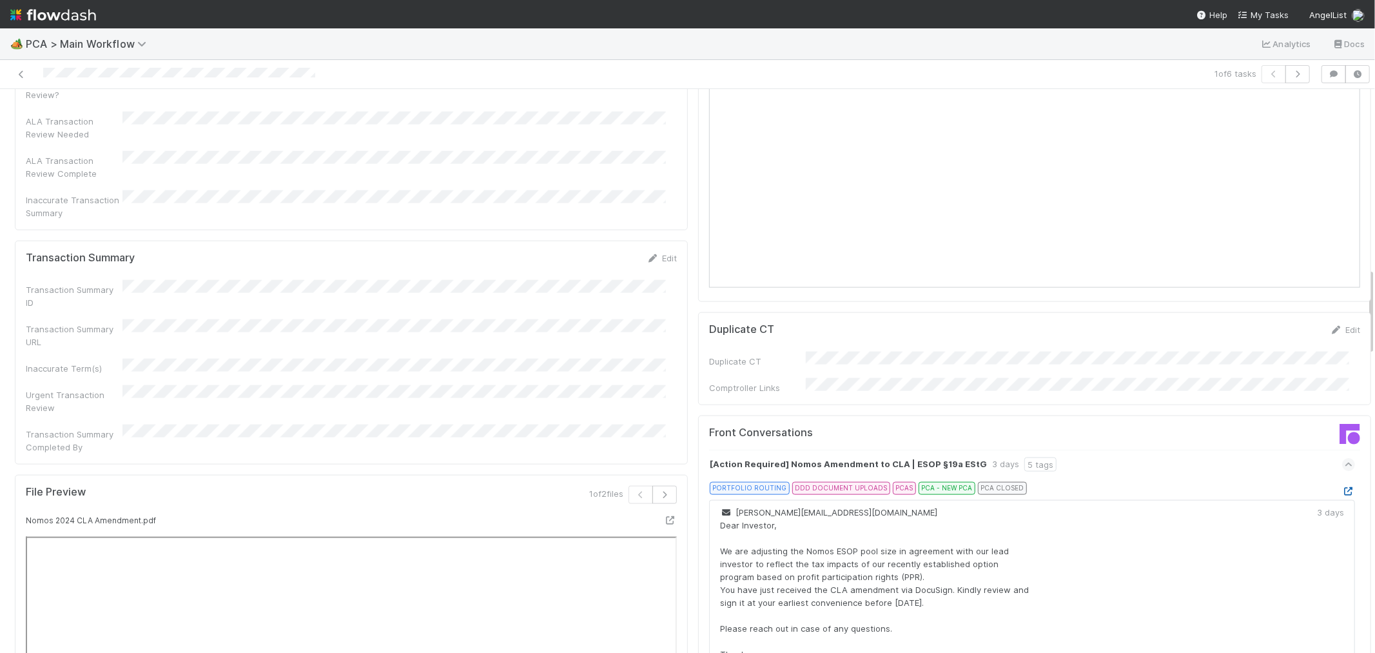
click at [1343, 487] on icon at bounding box center [1349, 491] width 13 height 8
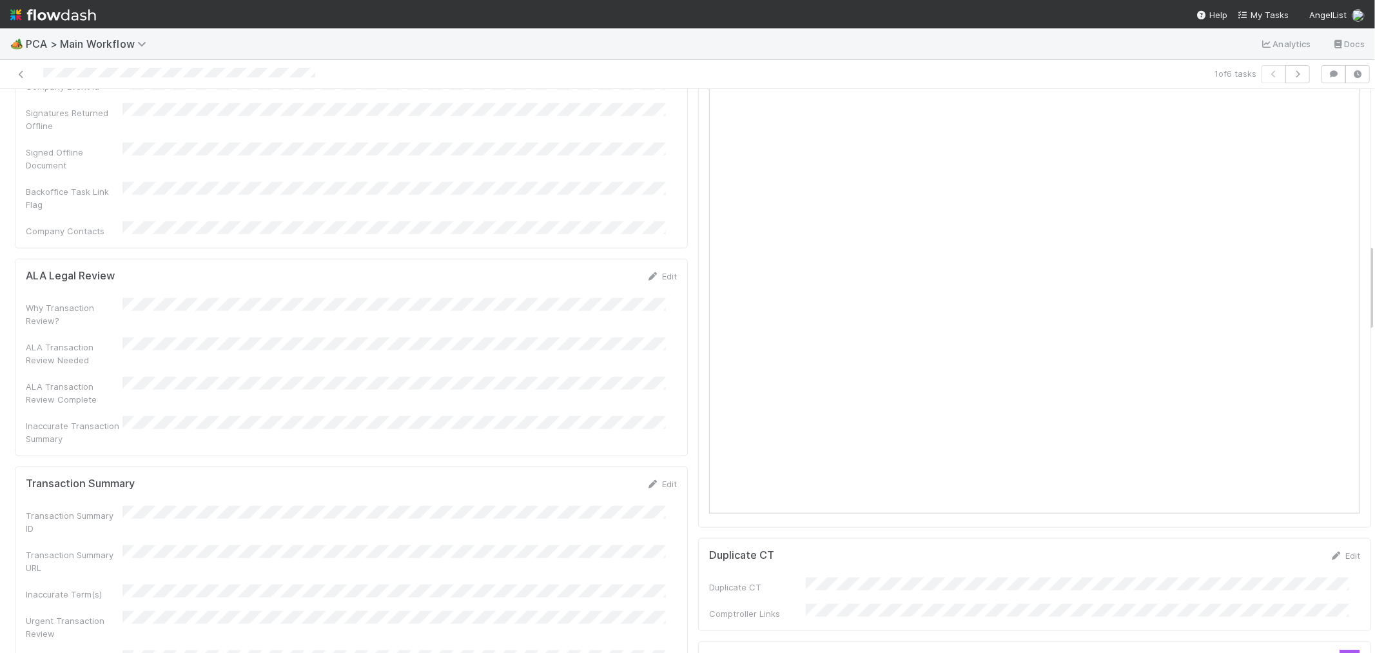
scroll to position [1003, 0]
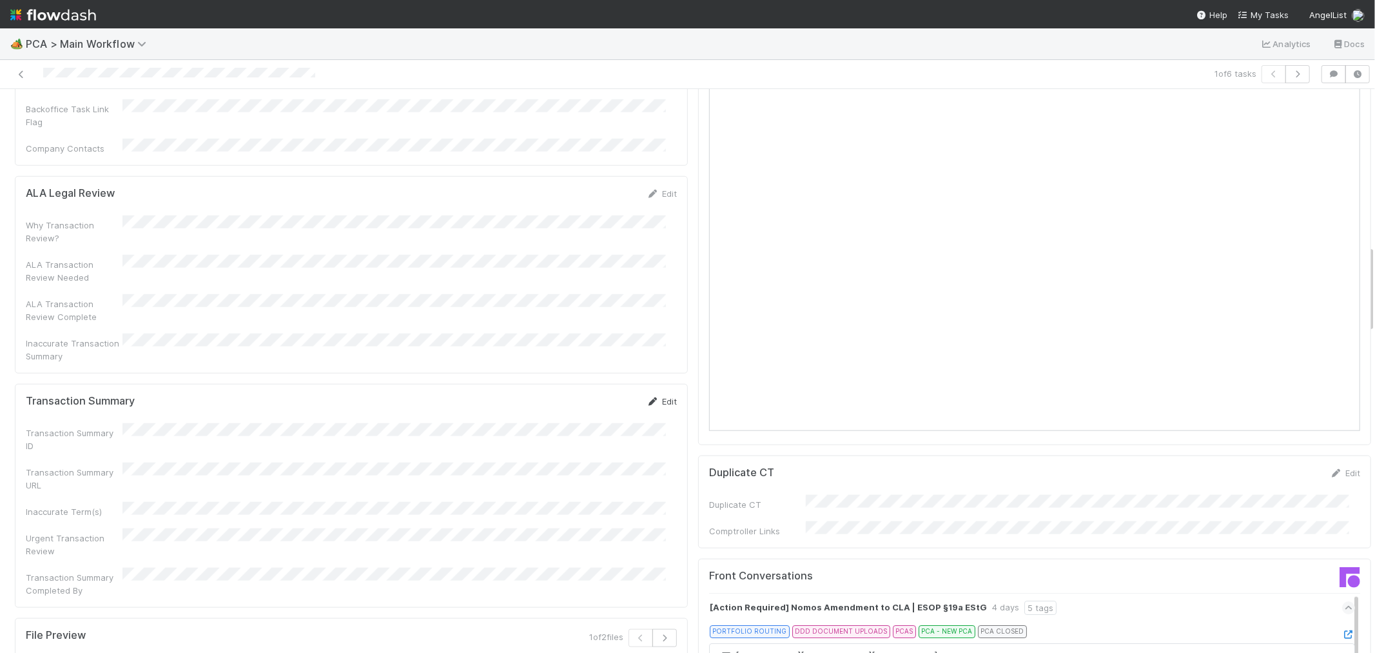
click at [656, 396] on link "Edit" at bounding box center [662, 401] width 30 height 10
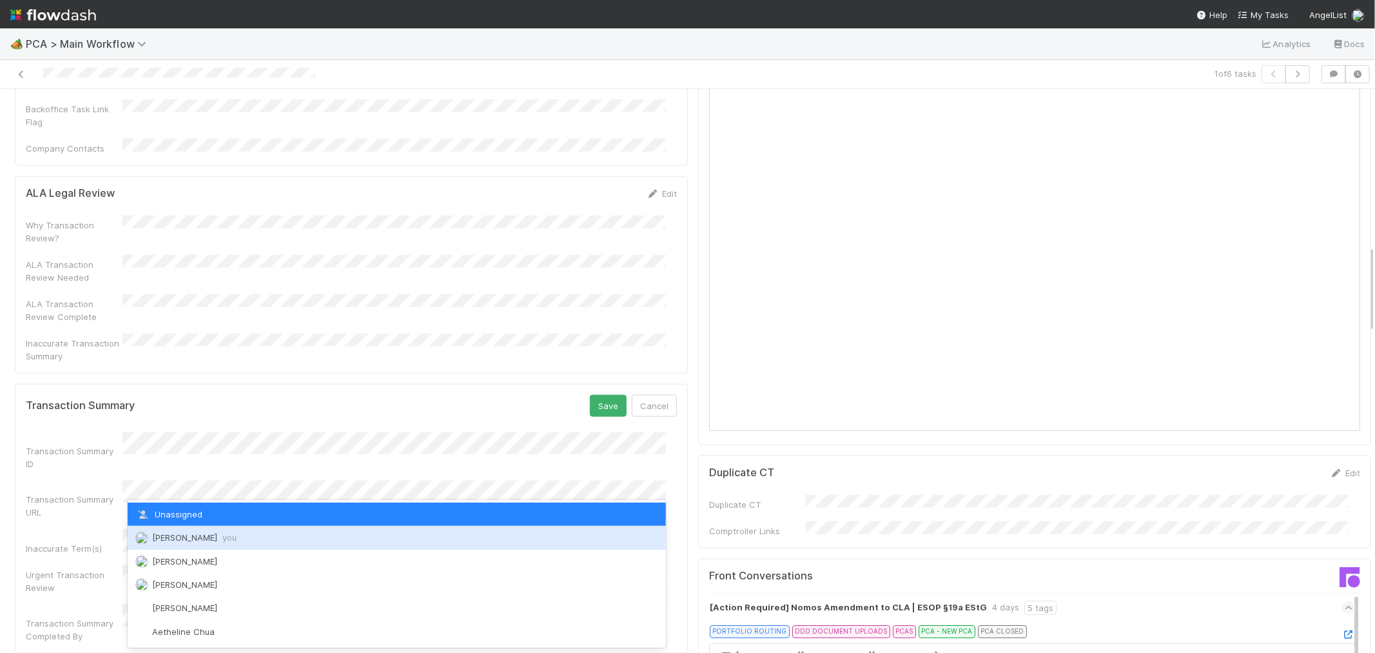
click at [169, 546] on div "[PERSON_NAME] you" at bounding box center [397, 537] width 538 height 23
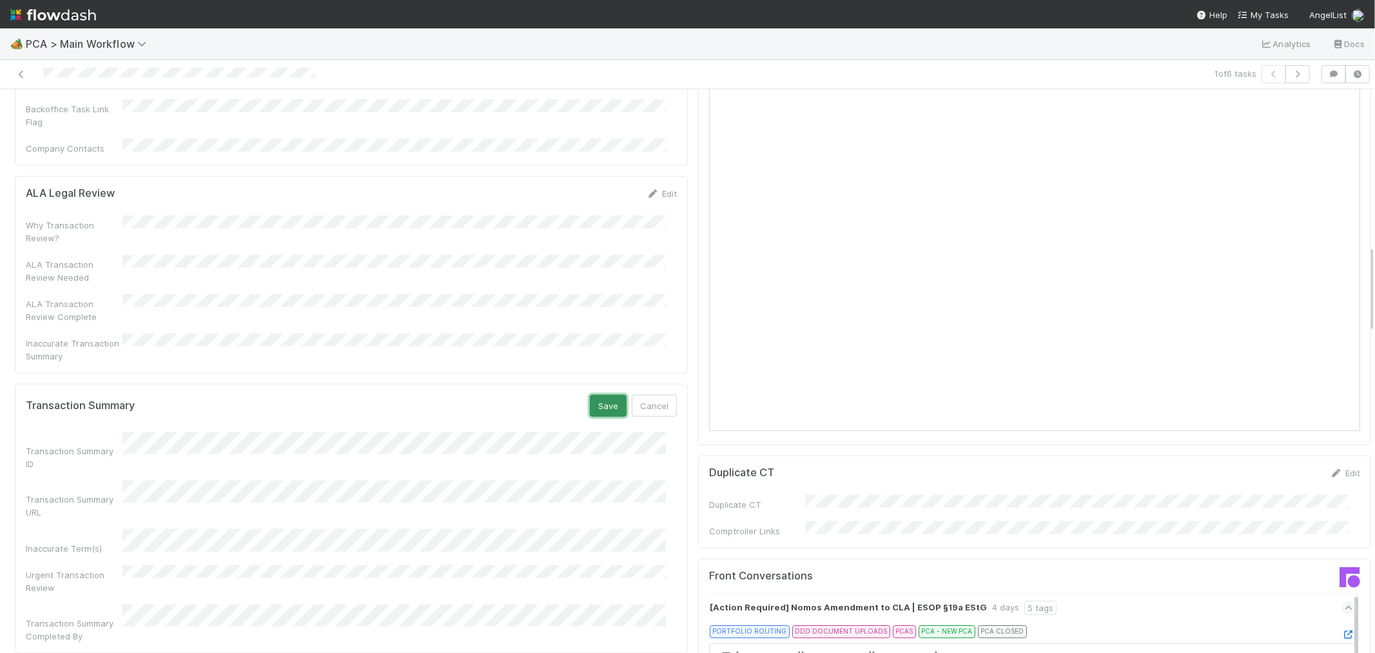
click at [598, 395] on button "Save" at bounding box center [608, 406] width 37 height 22
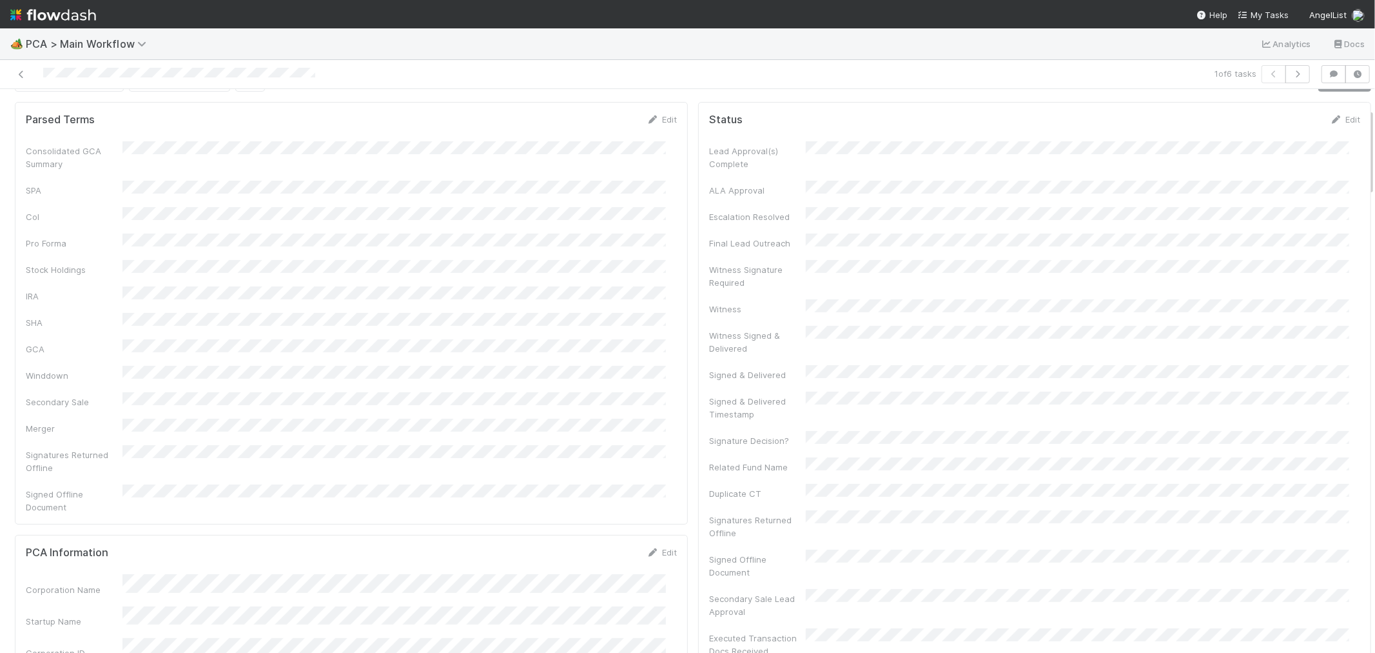
scroll to position [0, 0]
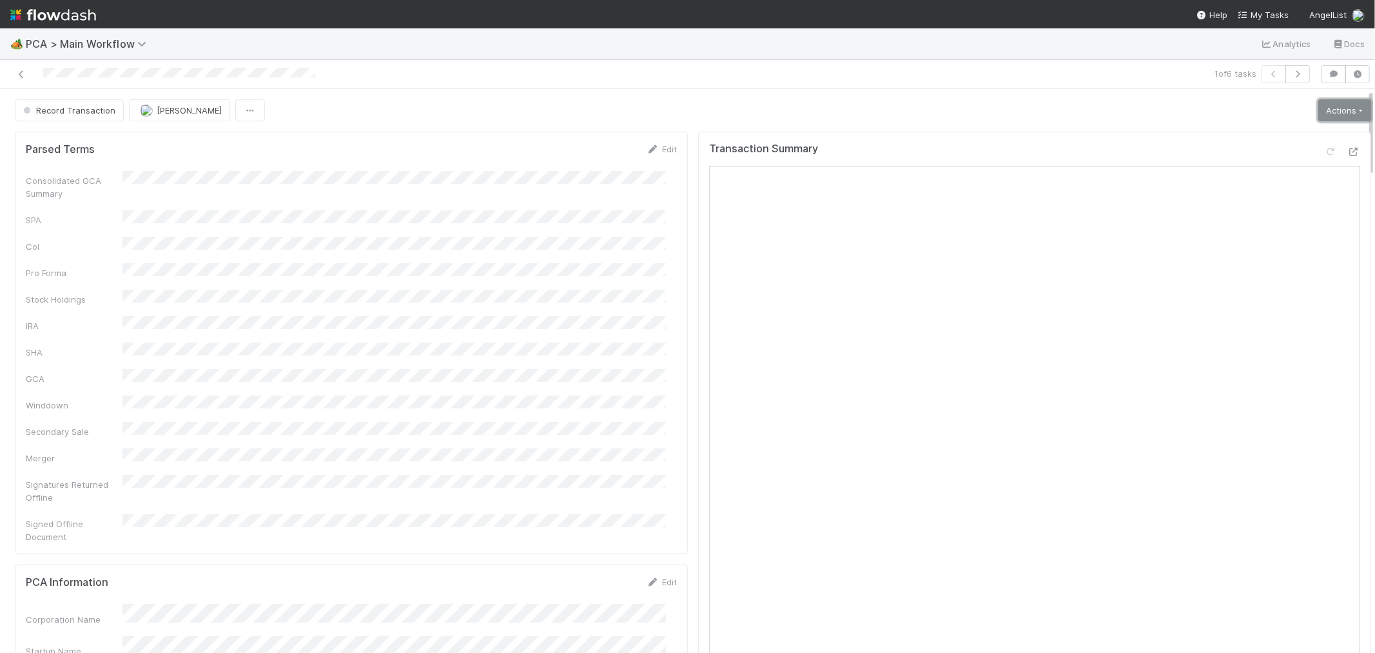
click at [1319, 108] on link "Actions" at bounding box center [1345, 110] width 53 height 22
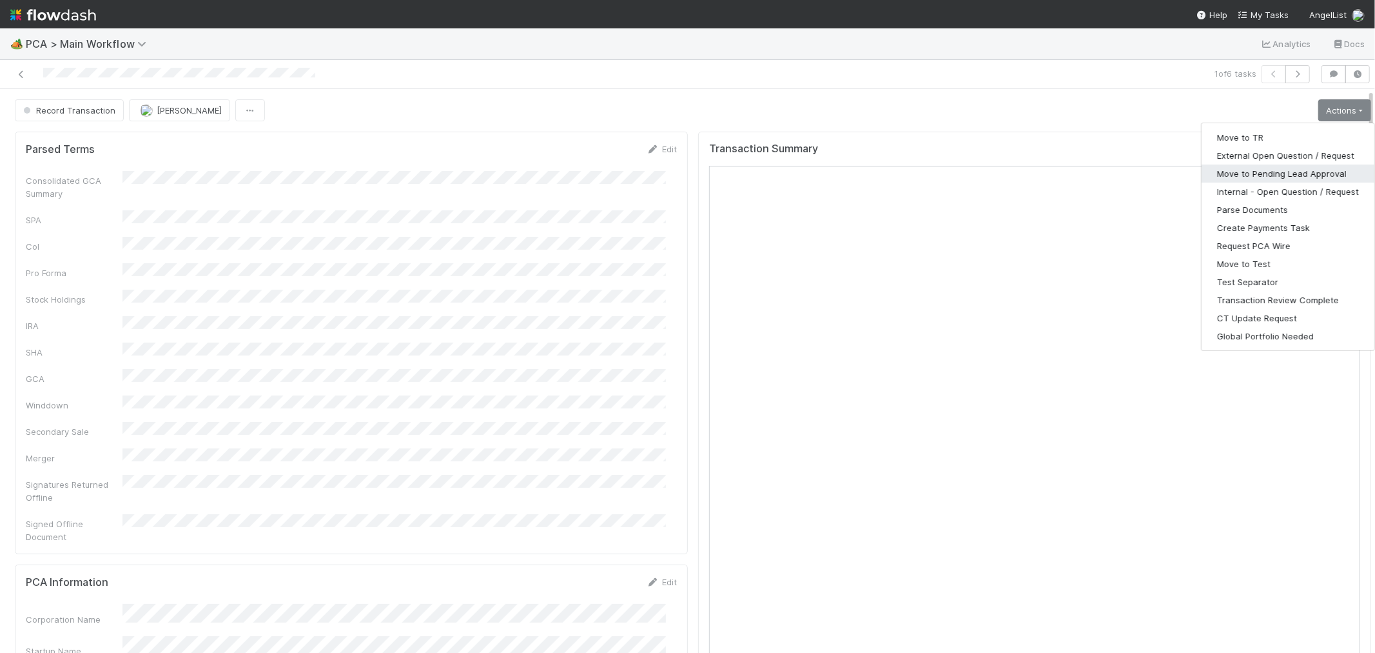
click at [1266, 176] on button "Move to Pending Lead Approval" at bounding box center [1288, 173] width 173 height 18
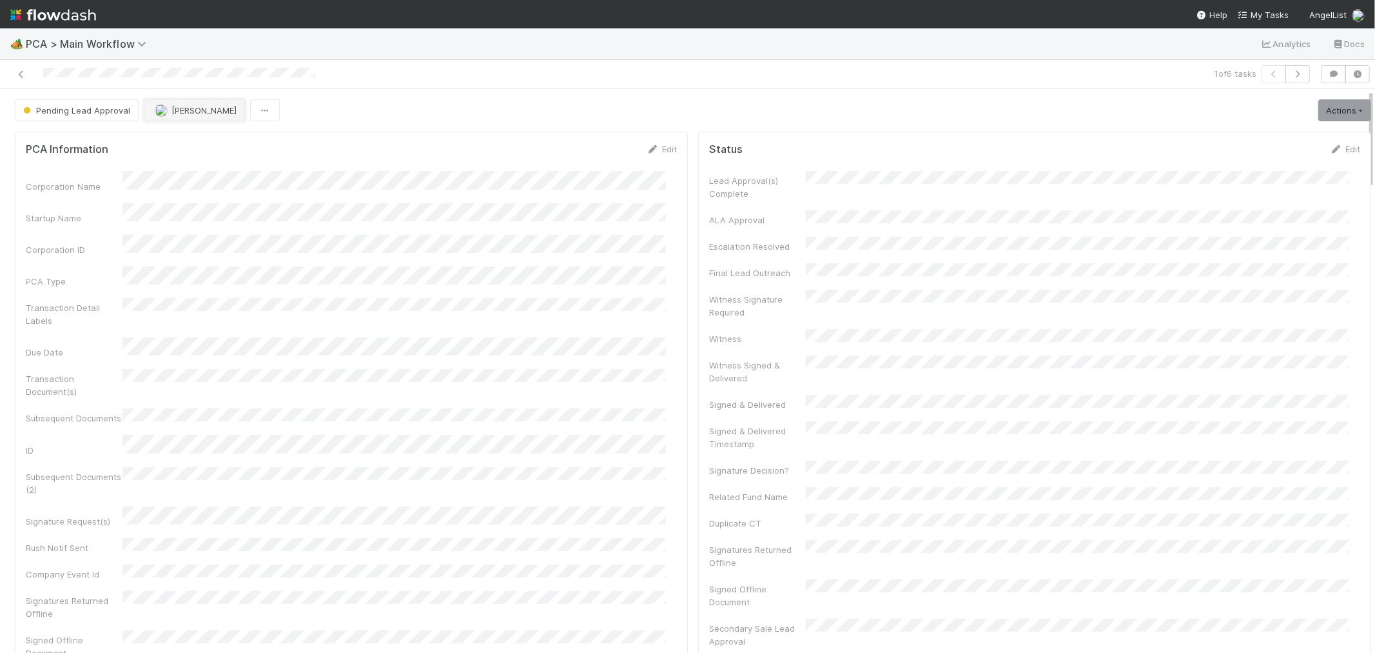
click at [214, 117] on button "[PERSON_NAME]" at bounding box center [194, 110] width 101 height 22
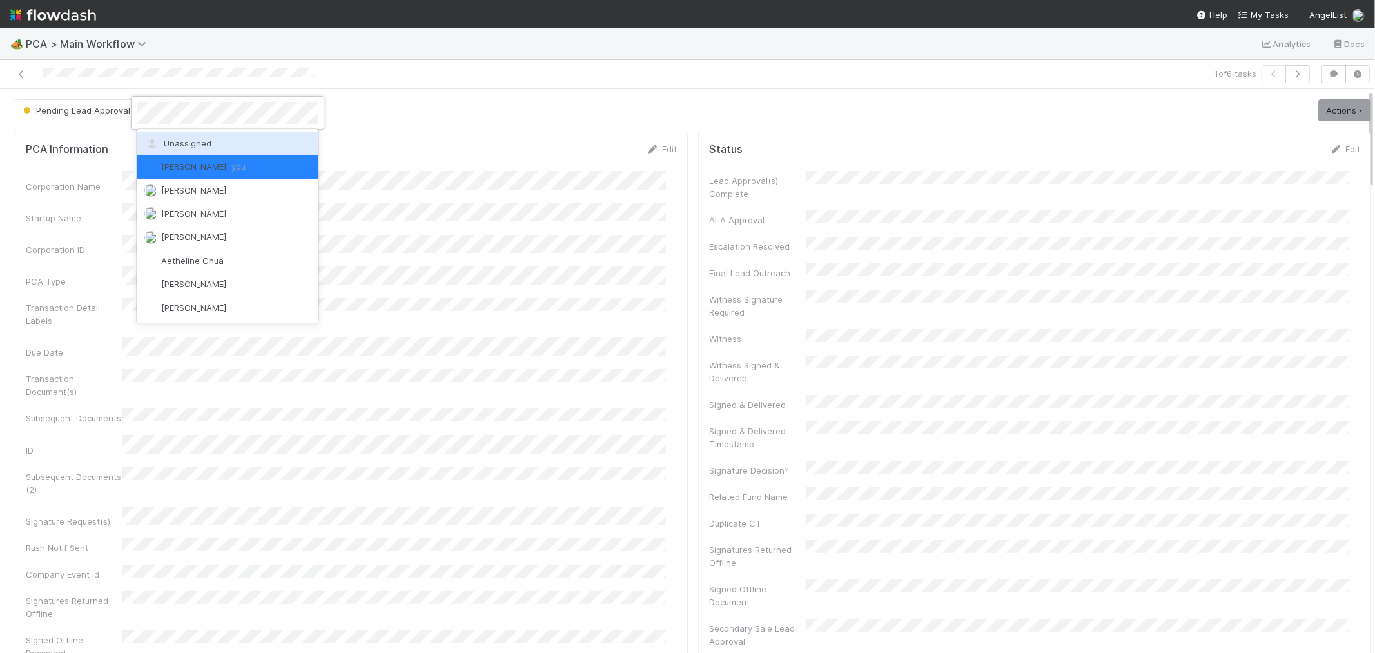
click at [210, 139] on span "Unassigned" at bounding box center [177, 143] width 67 height 10
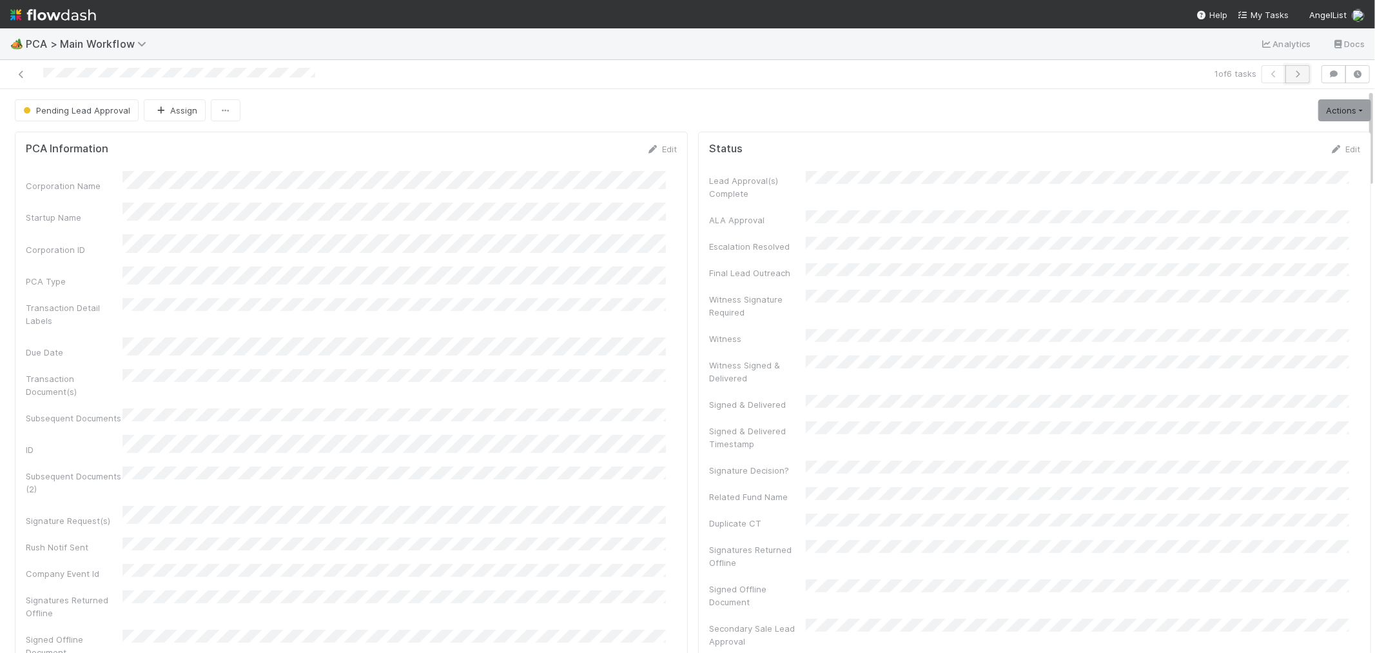
click at [1292, 75] on icon "button" at bounding box center [1298, 74] width 13 height 8
click at [17, 77] on icon at bounding box center [21, 74] width 13 height 8
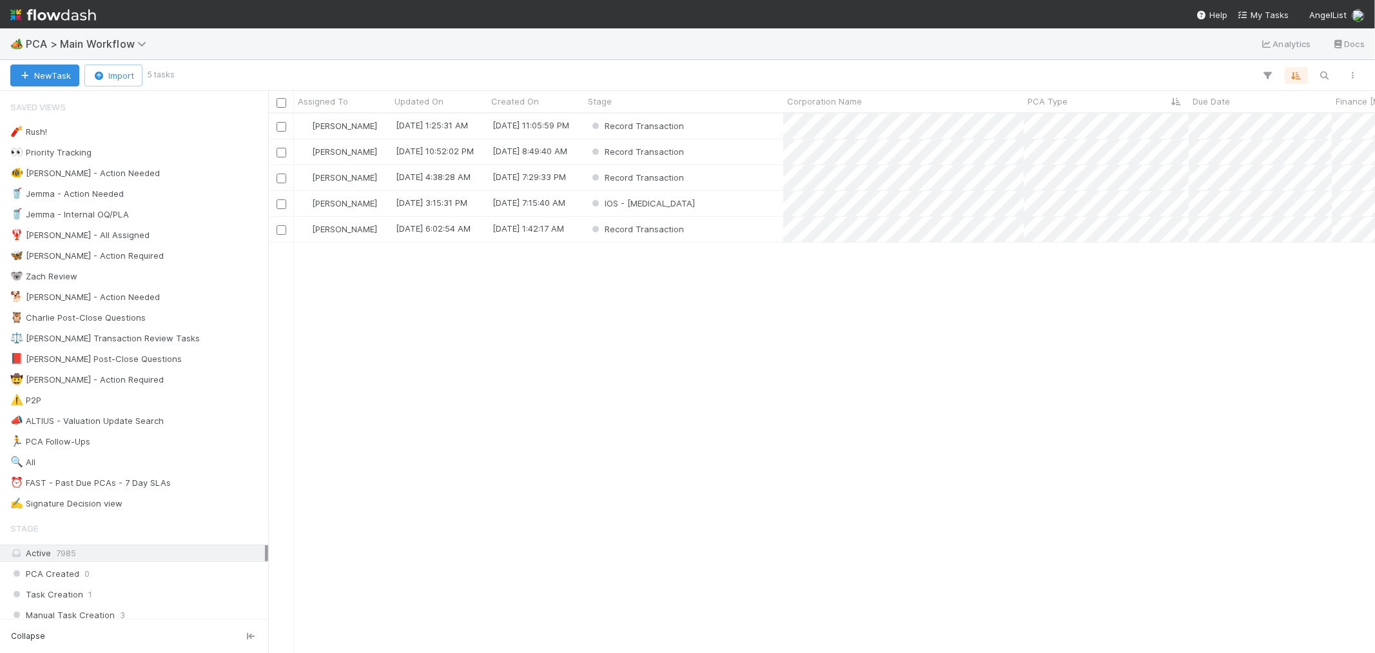
scroll to position [527, 1096]
click at [694, 201] on div "IOS - [MEDICAL_DATA]" at bounding box center [683, 203] width 199 height 25
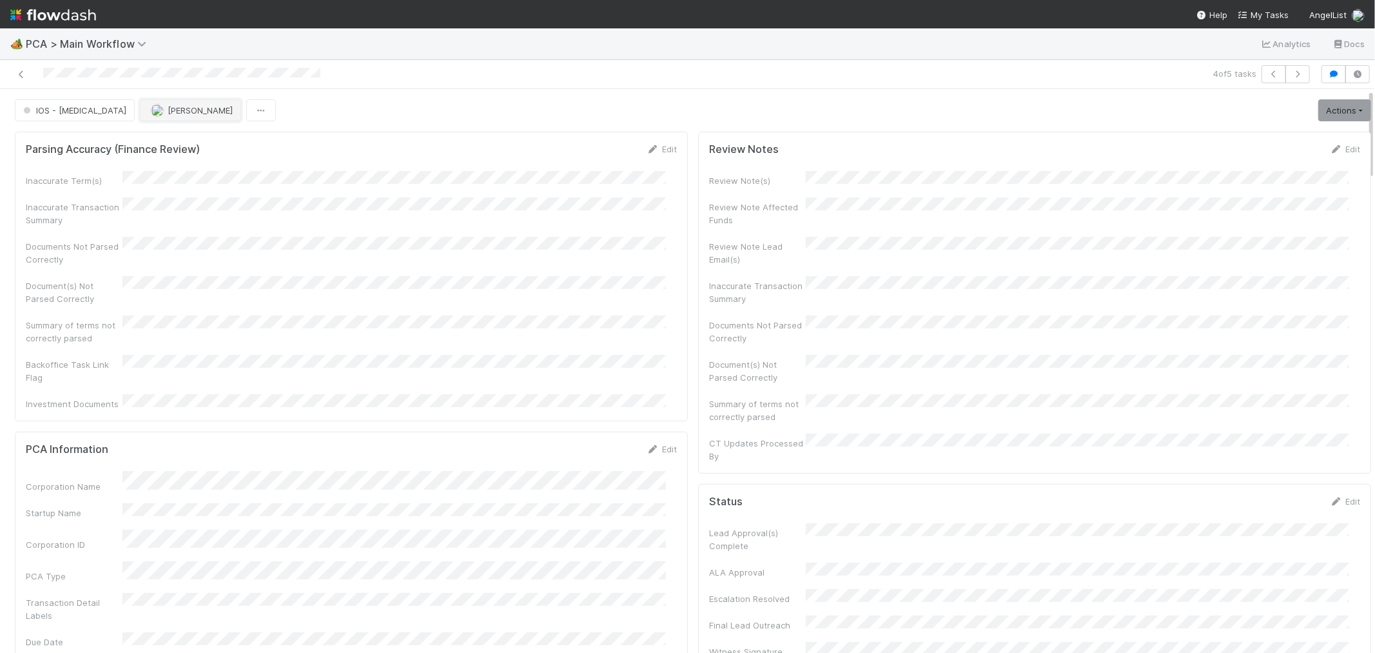
click at [168, 108] on span "[PERSON_NAME]" at bounding box center [200, 110] width 65 height 10
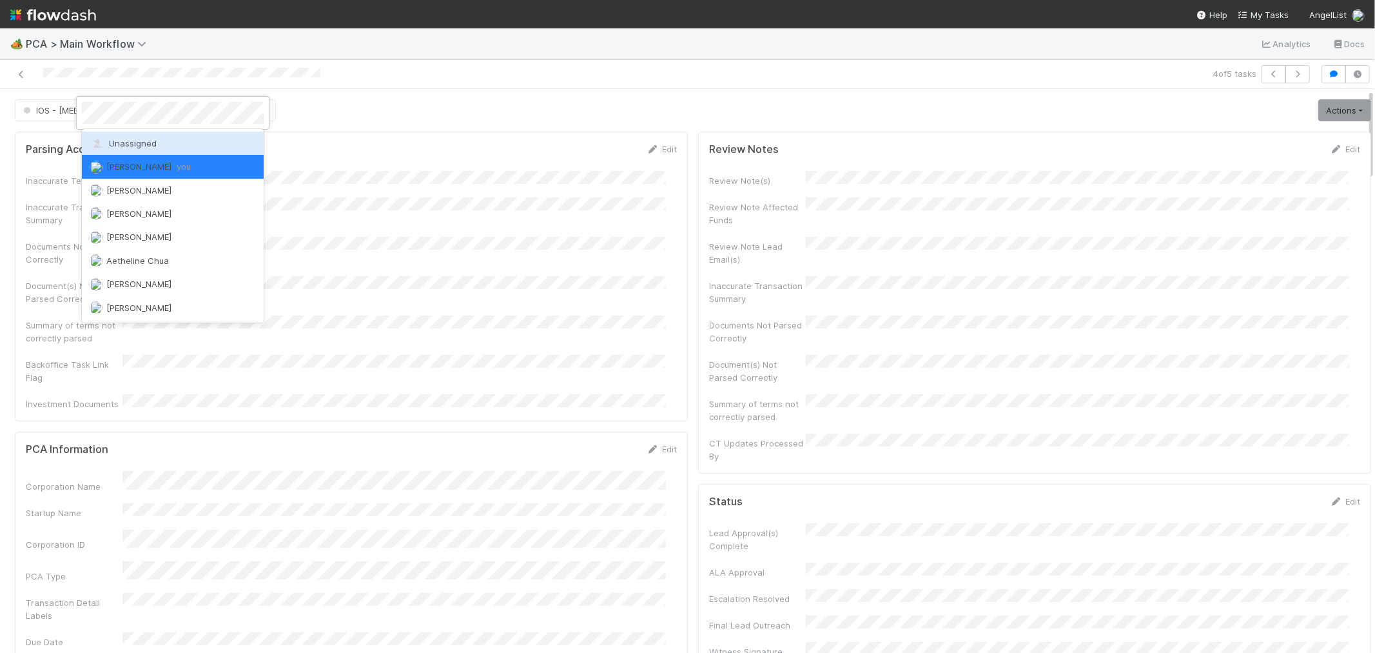
click at [150, 146] on span "Unassigned" at bounding box center [123, 143] width 67 height 10
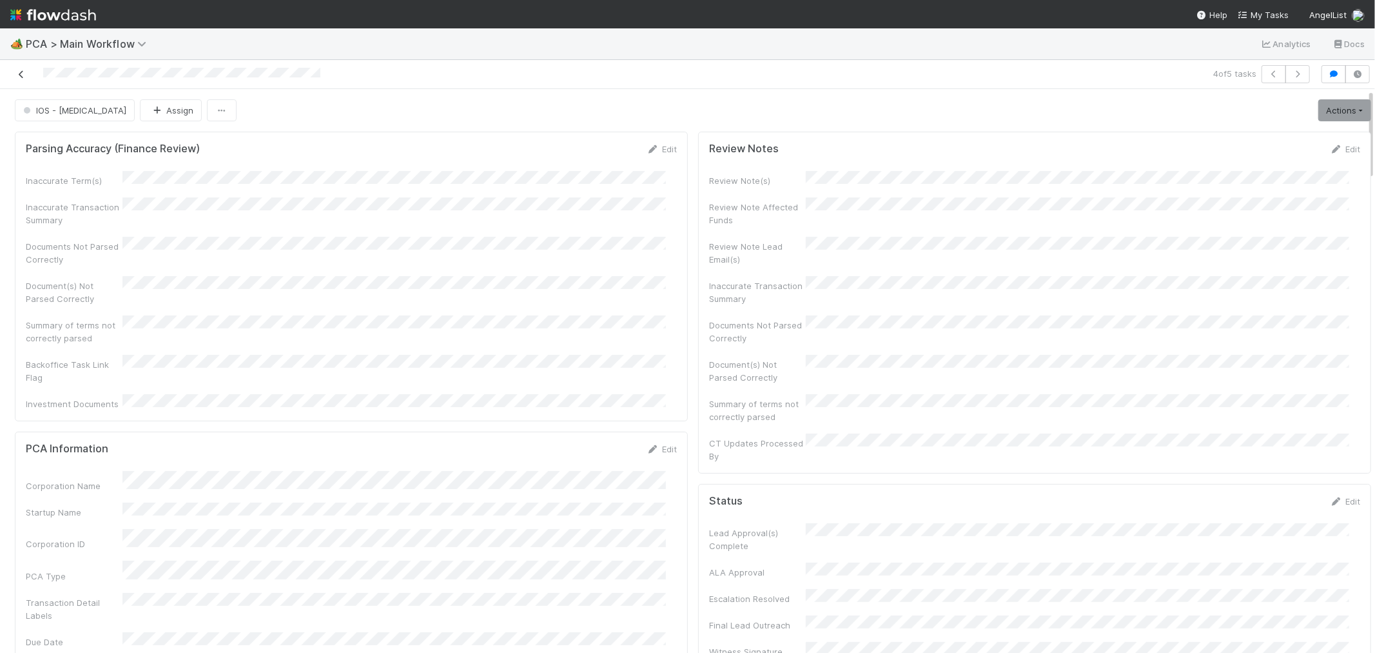
click at [20, 72] on icon at bounding box center [21, 74] width 13 height 8
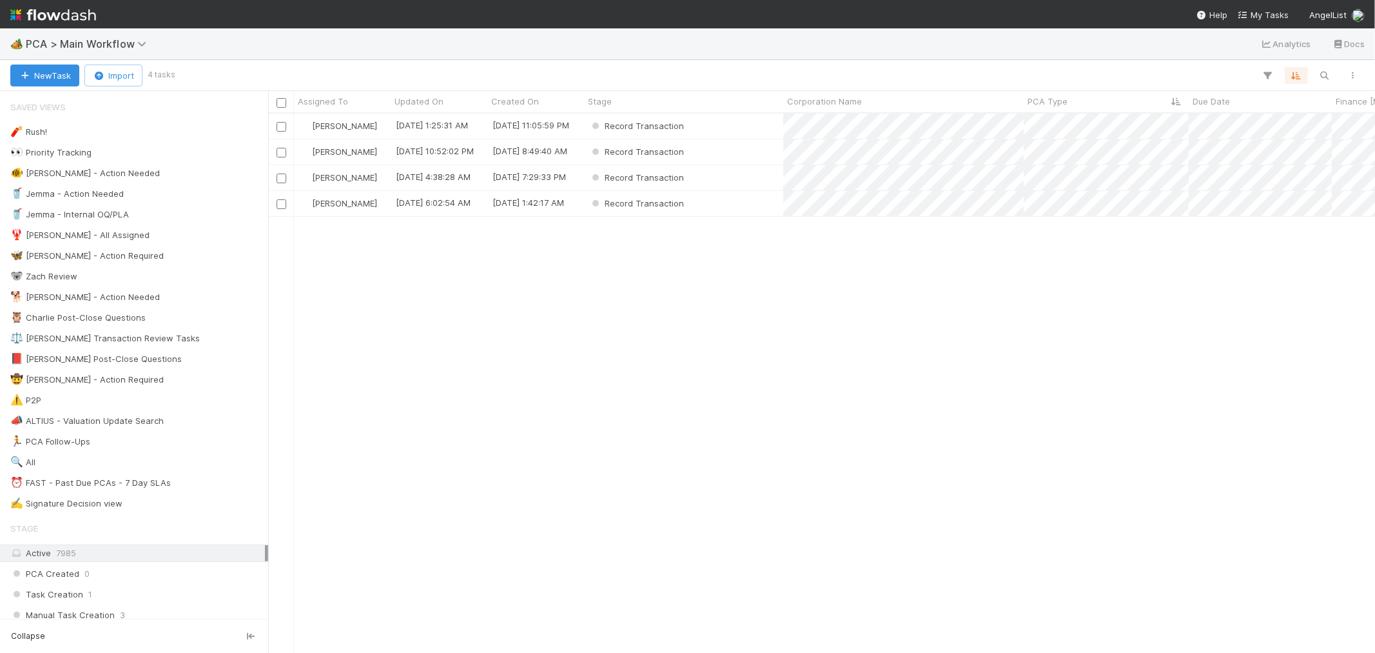
scroll to position [527, 1096]
click at [761, 125] on div "Record Transaction" at bounding box center [683, 125] width 199 height 25
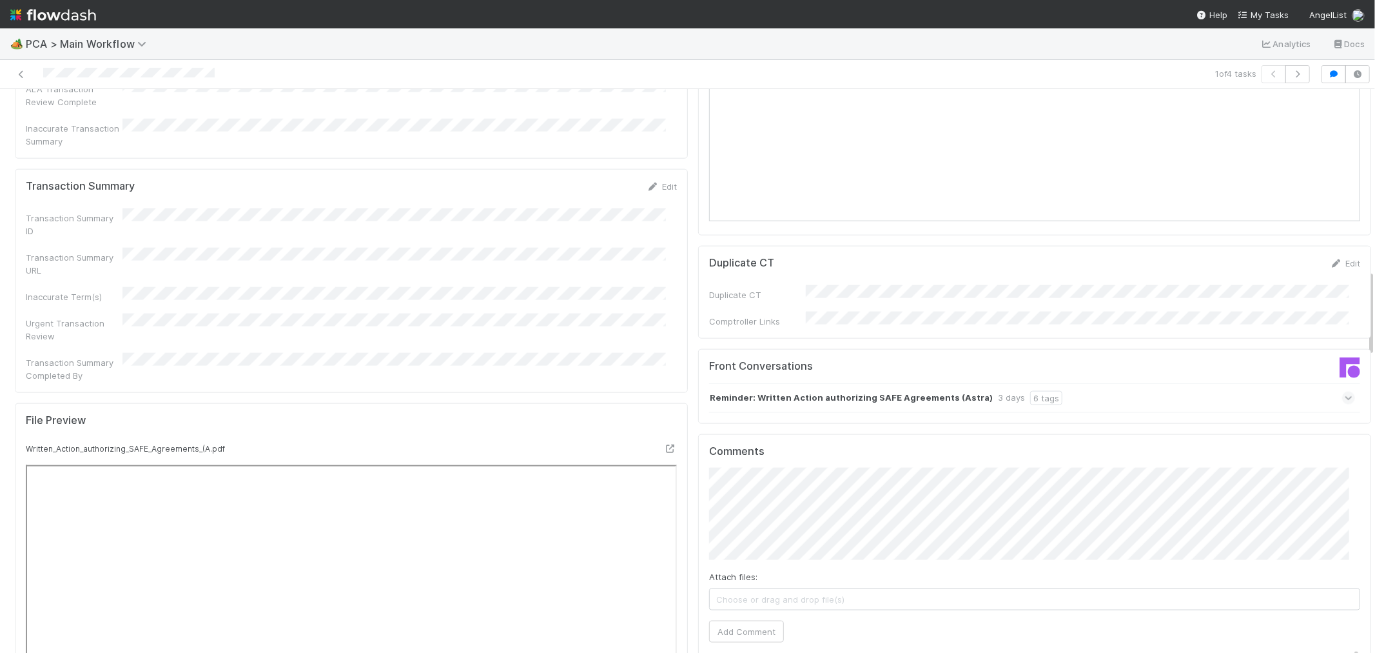
scroll to position [1217, 0]
click at [1243, 378] on div "Reminder: Written Action authorizing SAFE Agreements (Astra) 3 days 6 tags" at bounding box center [1032, 393] width 646 height 30
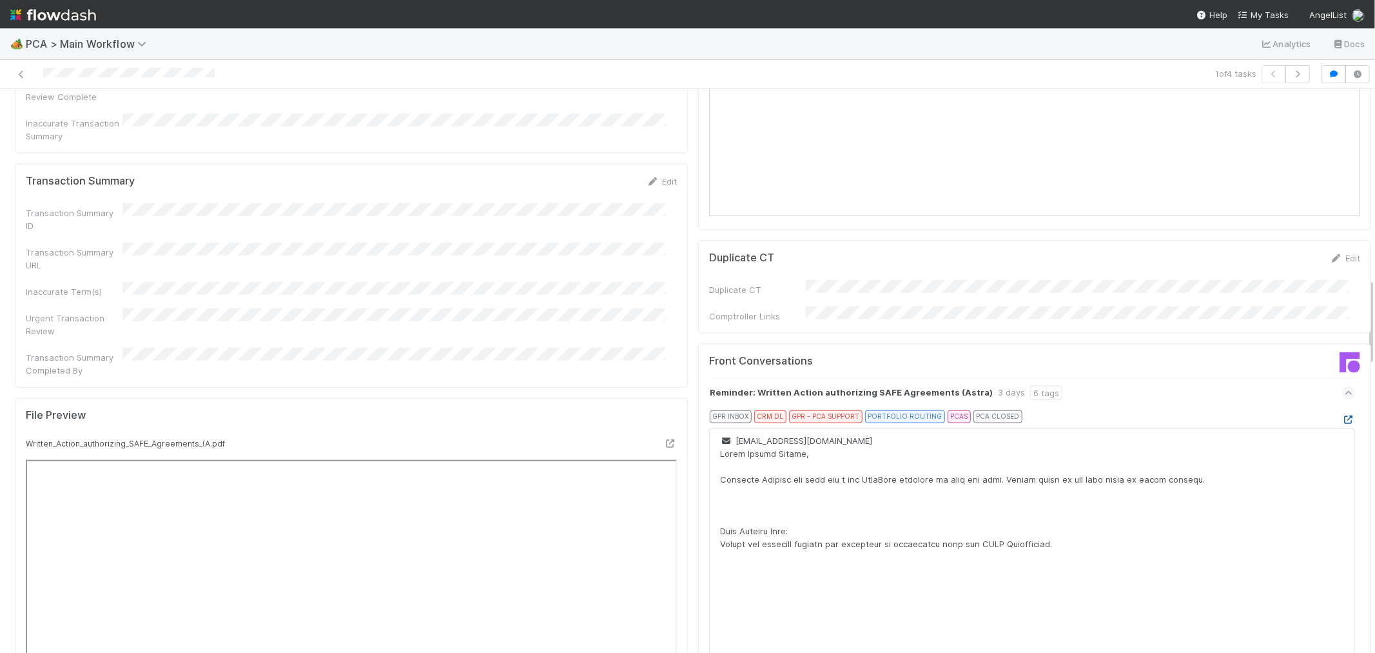
click at [1343, 415] on icon at bounding box center [1349, 419] width 13 height 8
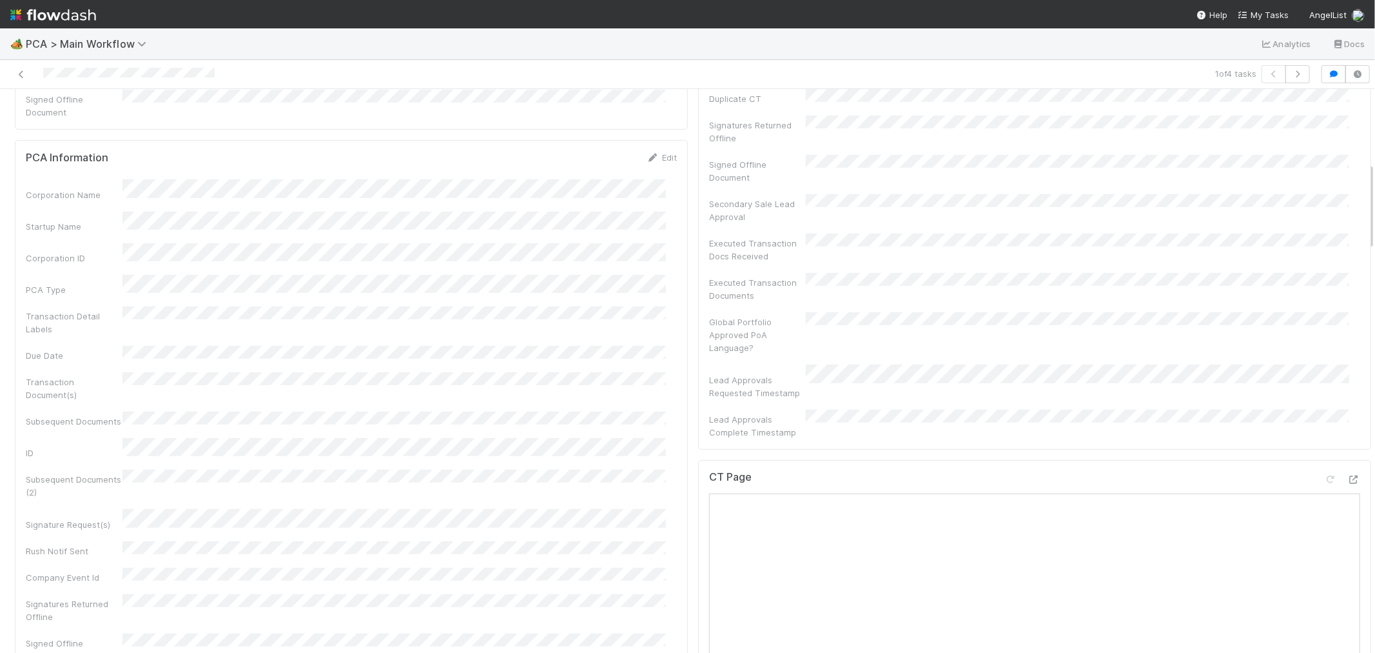
scroll to position [573, 0]
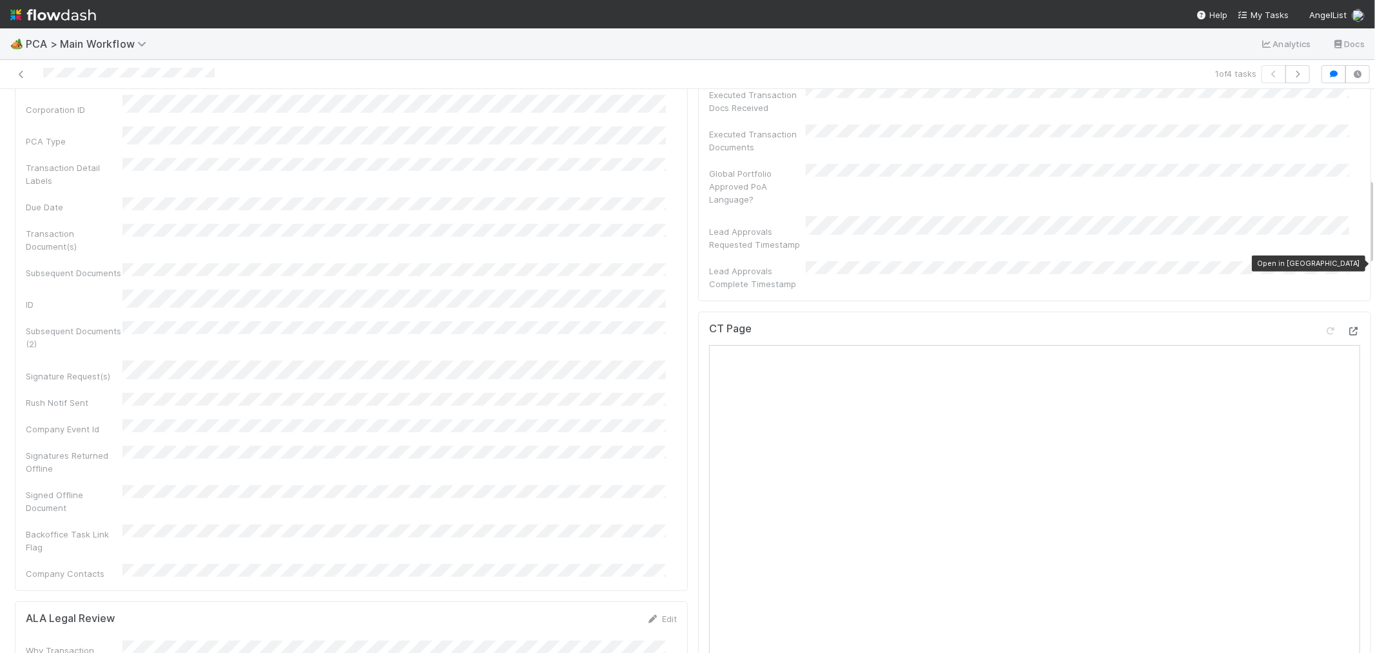
click at [1348, 327] on icon at bounding box center [1354, 331] width 13 height 8
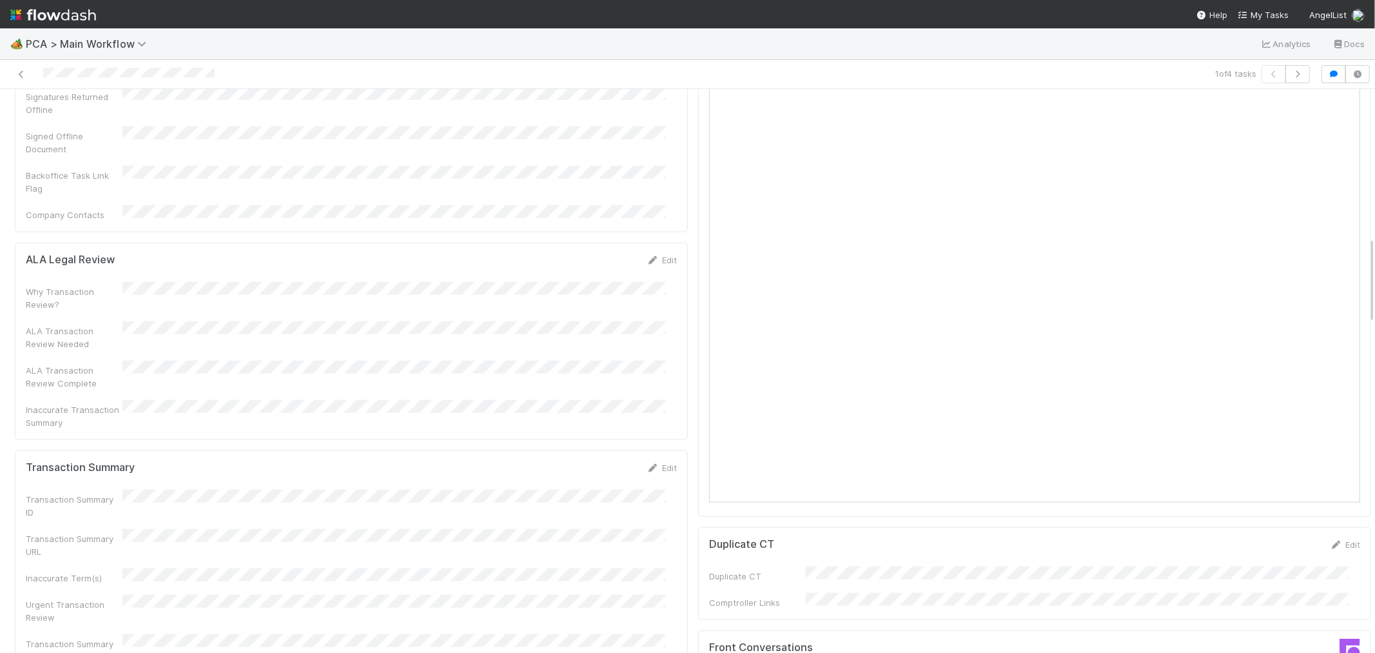
scroll to position [1003, 0]
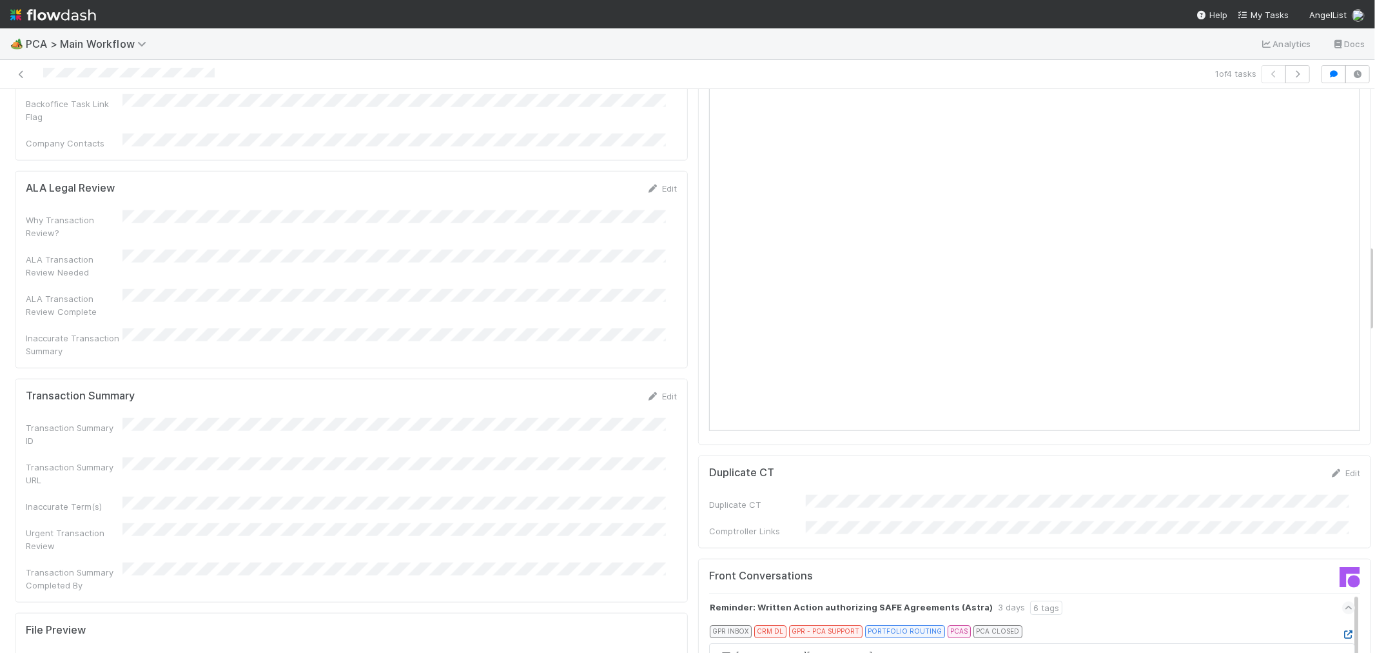
click at [1343, 630] on icon at bounding box center [1349, 634] width 13 height 8
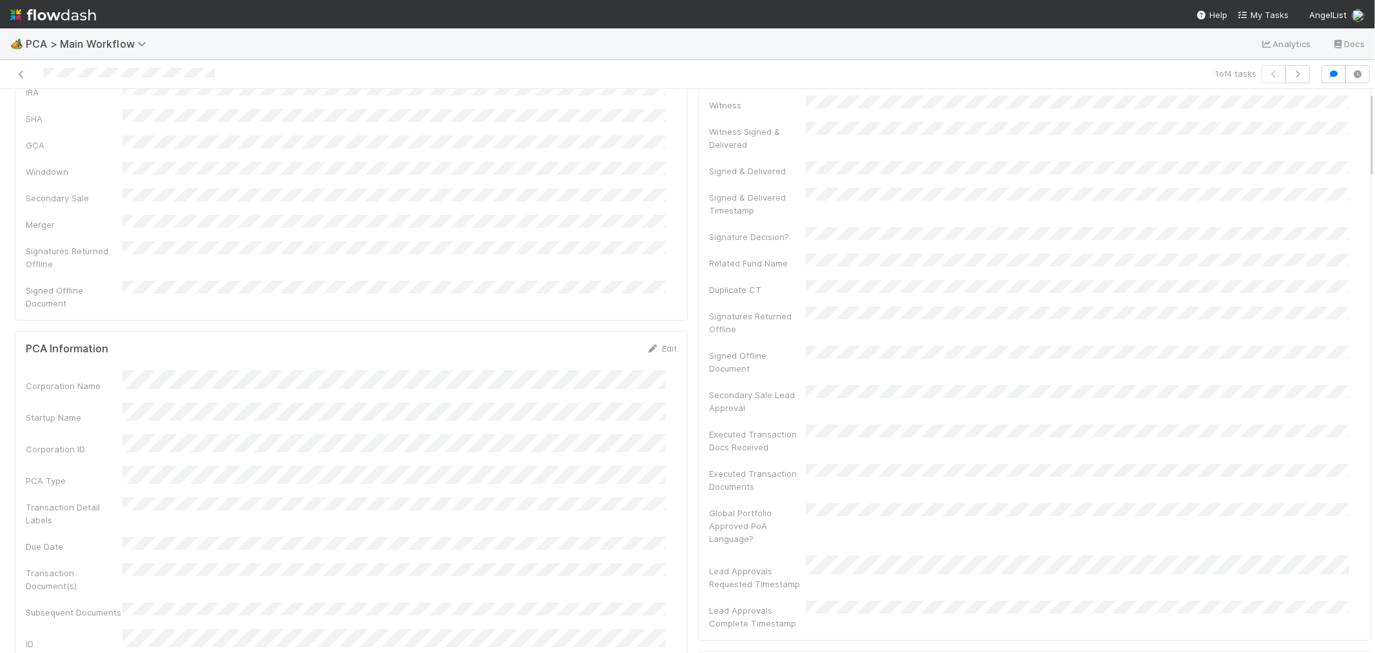
scroll to position [0, 0]
click at [106, 71] on div at bounding box center [334, 74] width 658 height 18
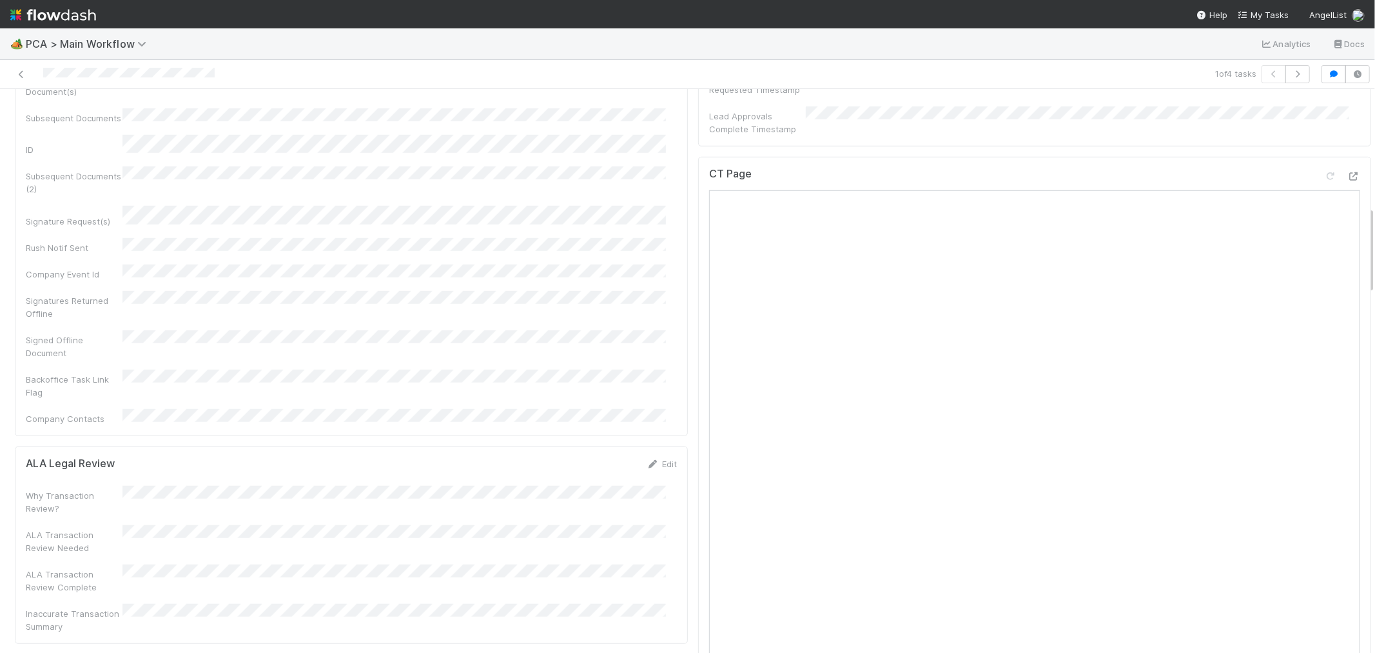
scroll to position [860, 0]
click at [653, 534] on link "Edit" at bounding box center [662, 539] width 30 height 10
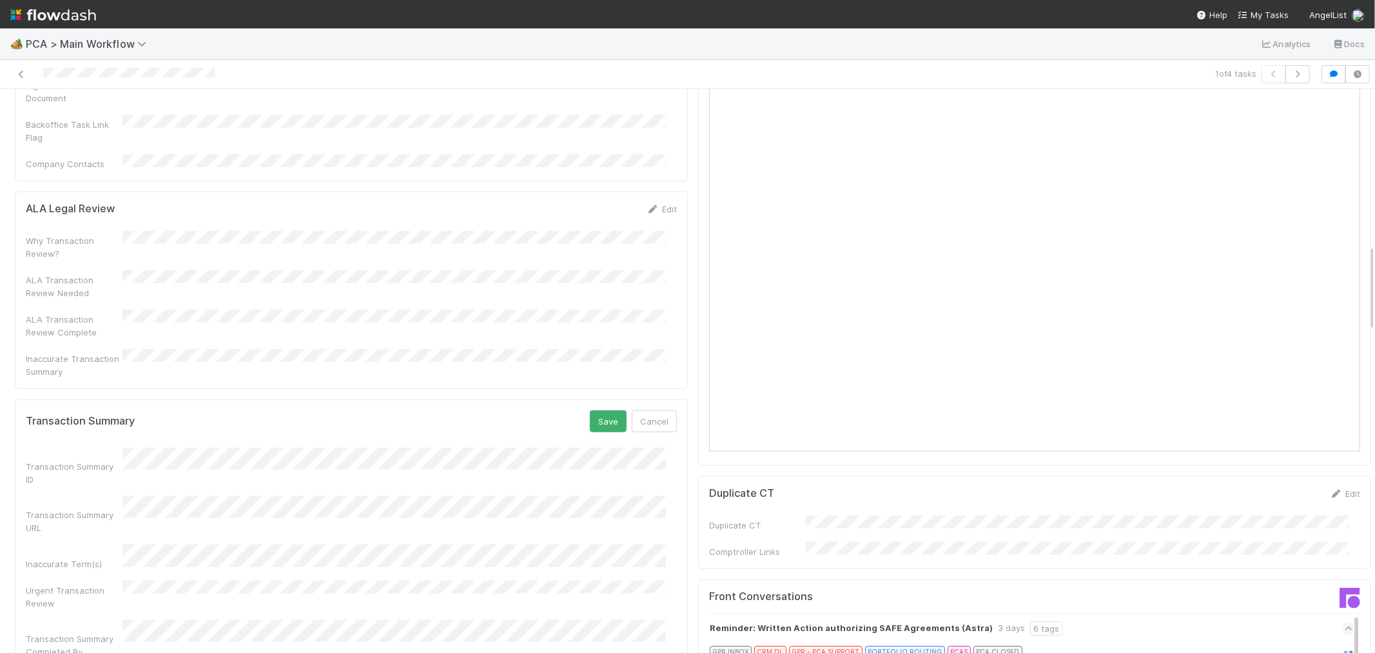
scroll to position [1074, 0]
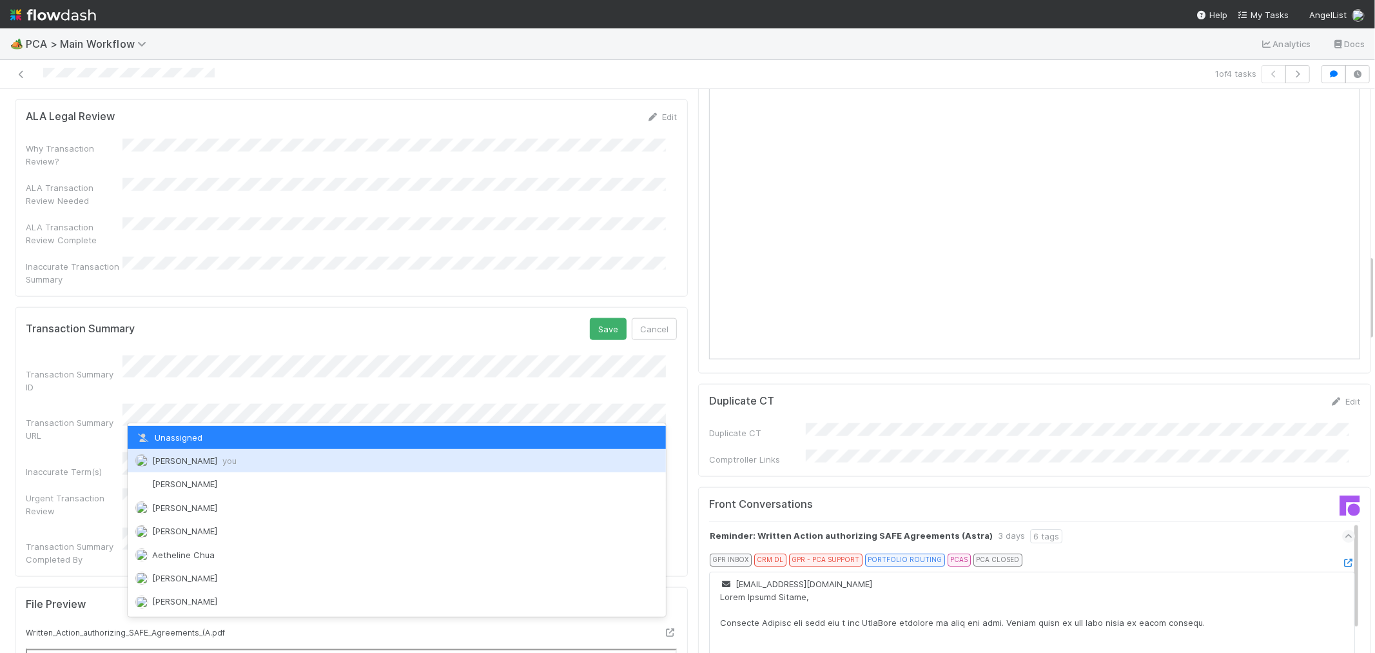
click at [208, 458] on span "[PERSON_NAME] you" at bounding box center [194, 460] width 84 height 10
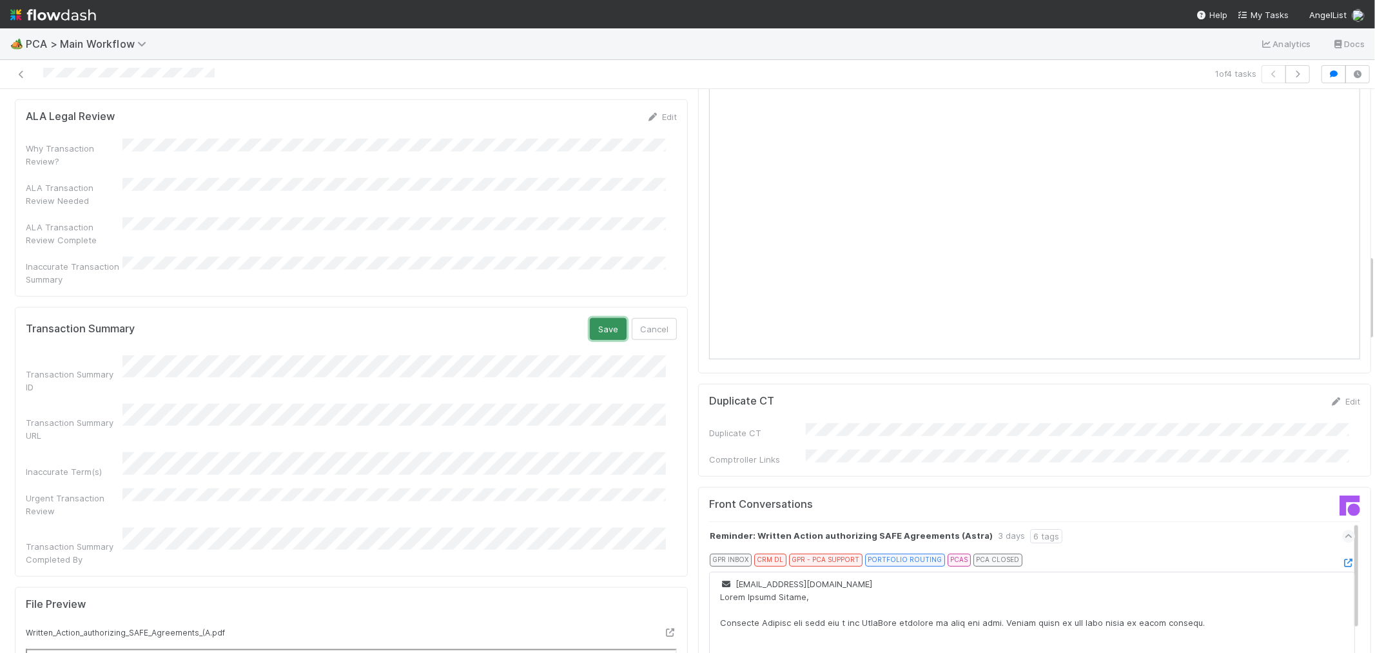
click at [590, 318] on button "Save" at bounding box center [608, 329] width 37 height 22
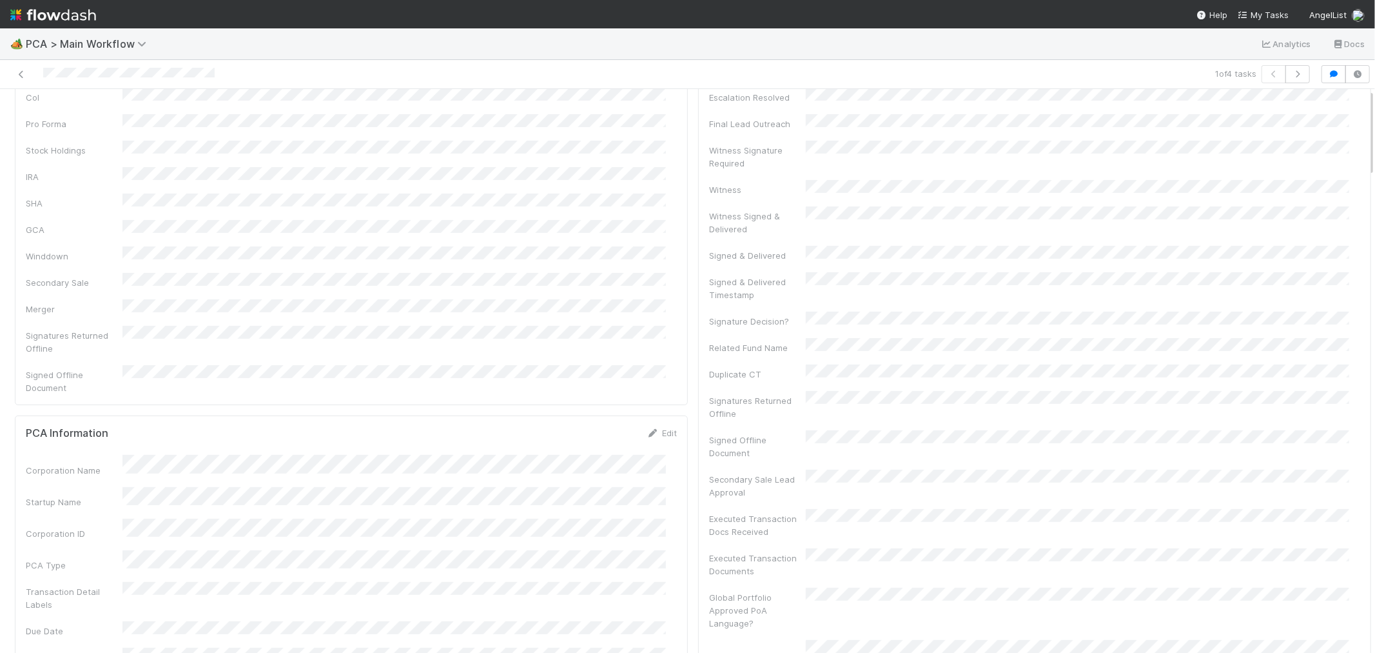
scroll to position [0, 0]
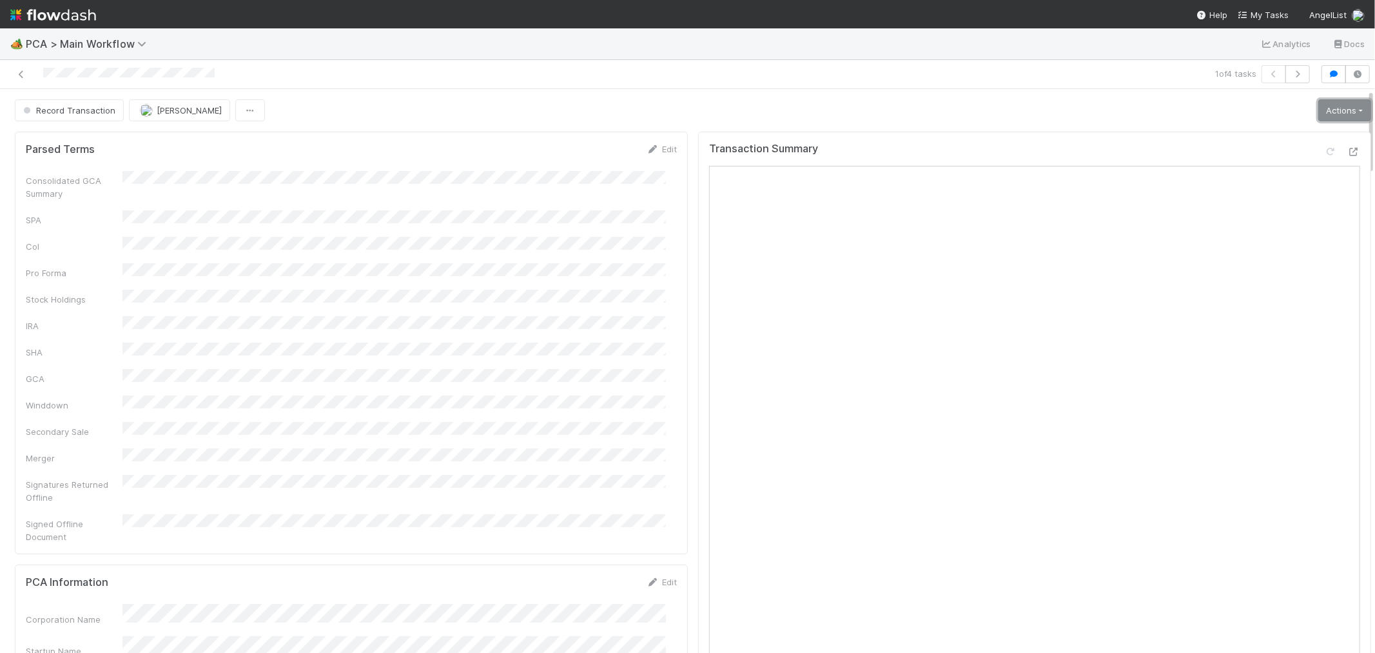
click at [1349, 112] on link "Actions" at bounding box center [1345, 110] width 53 height 22
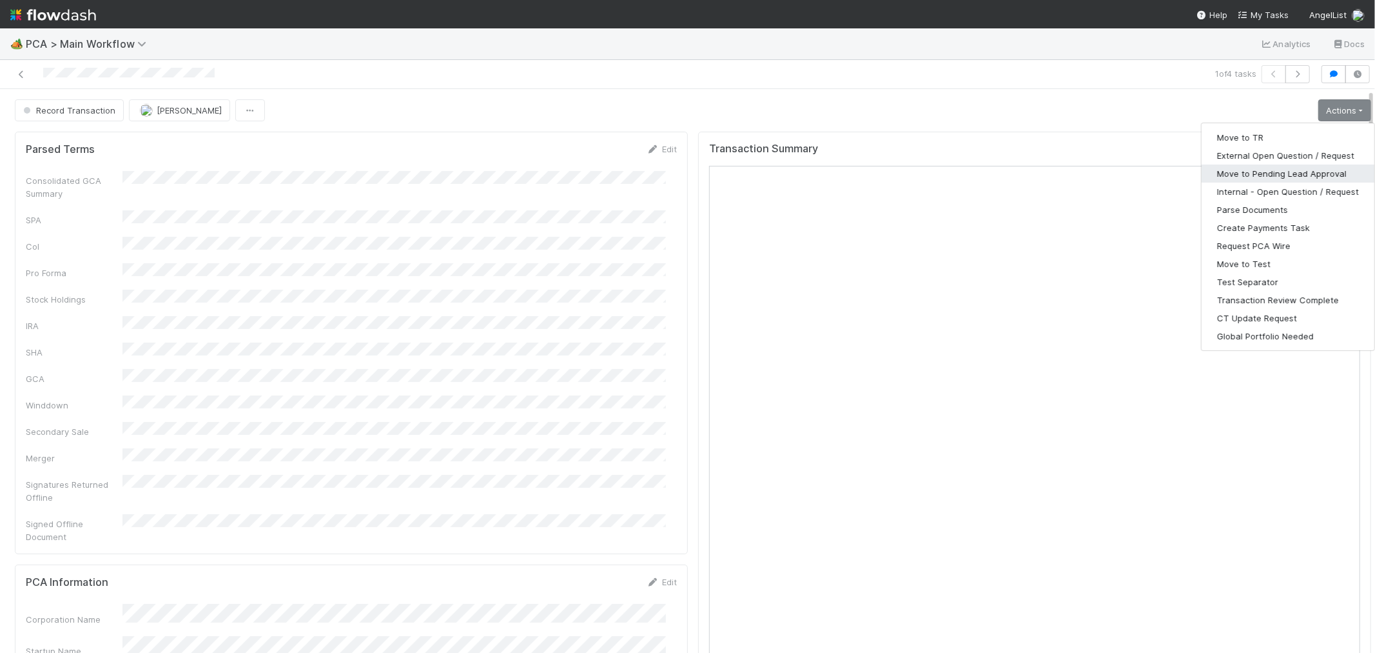
click at [1269, 172] on button "Move to Pending Lead Approval" at bounding box center [1288, 173] width 173 height 18
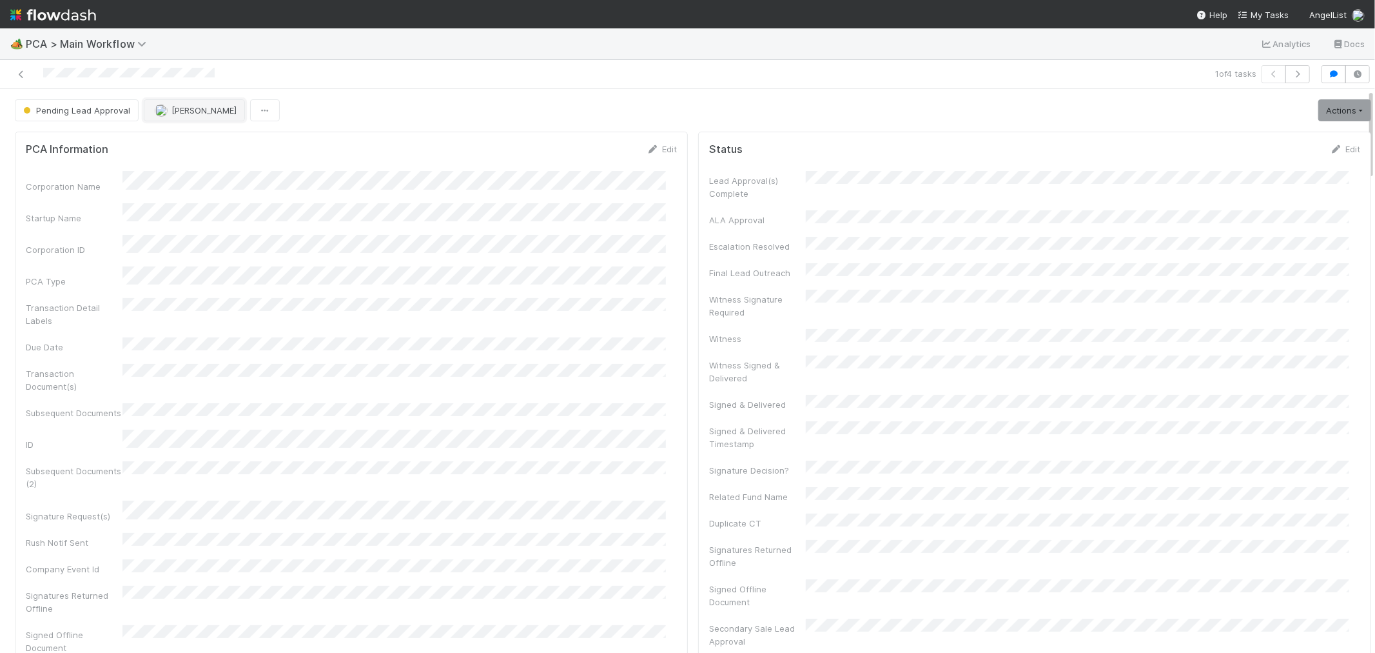
click at [206, 117] on button "[PERSON_NAME]" at bounding box center [194, 110] width 101 height 22
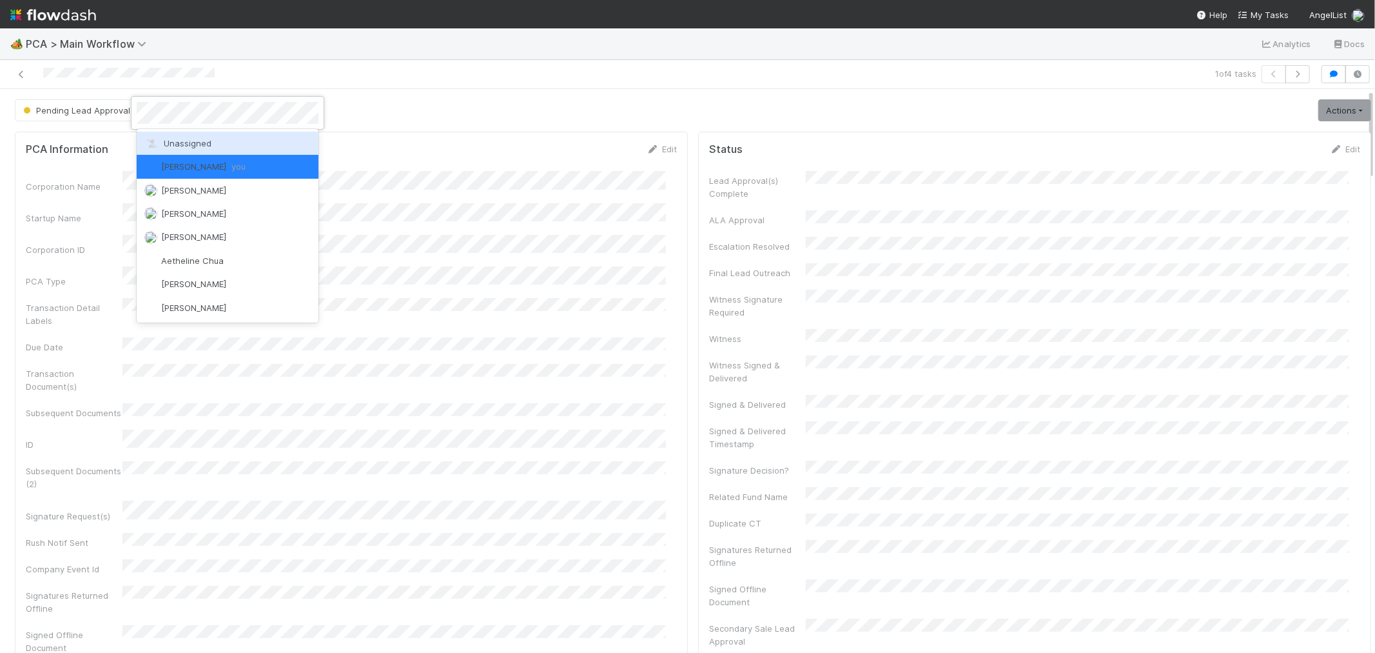
click at [204, 149] on div "Unassigned" at bounding box center [228, 143] width 182 height 23
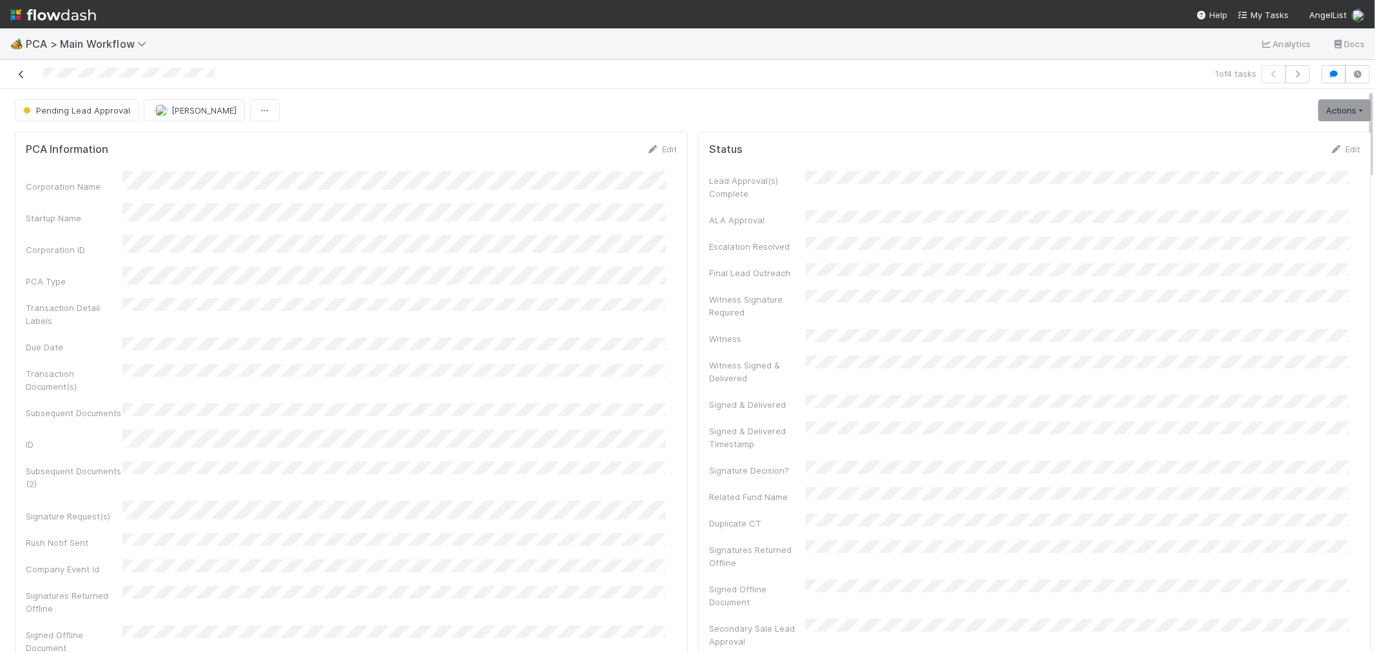
click at [19, 79] on icon at bounding box center [21, 74] width 13 height 8
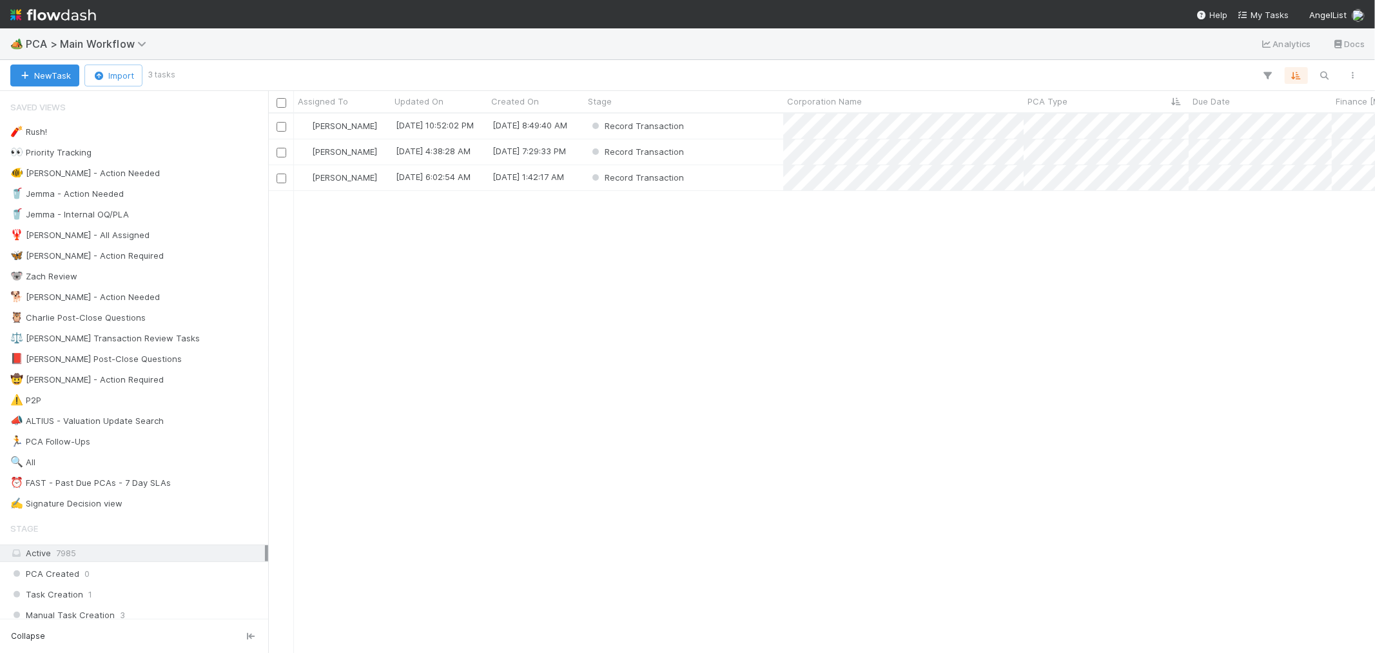
scroll to position [527, 1096]
click at [729, 126] on div "Record Transaction" at bounding box center [683, 125] width 199 height 25
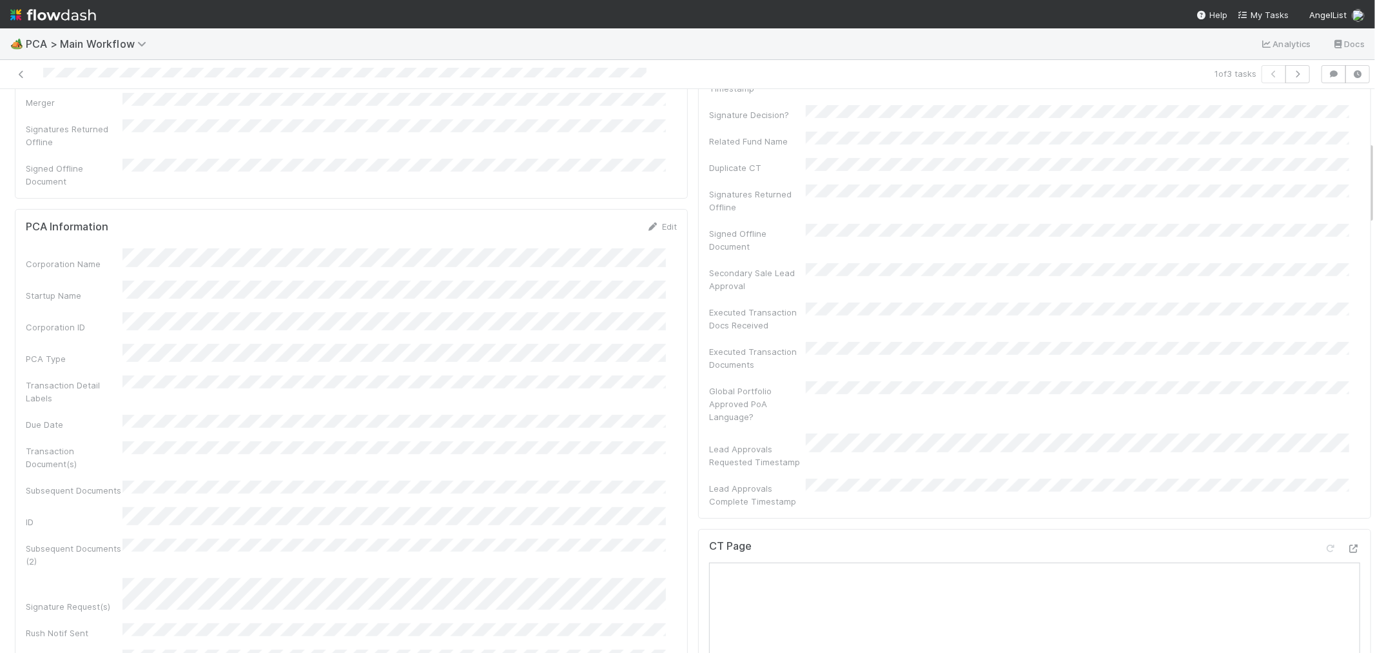
scroll to position [358, 0]
click at [1348, 542] on icon at bounding box center [1354, 546] width 13 height 8
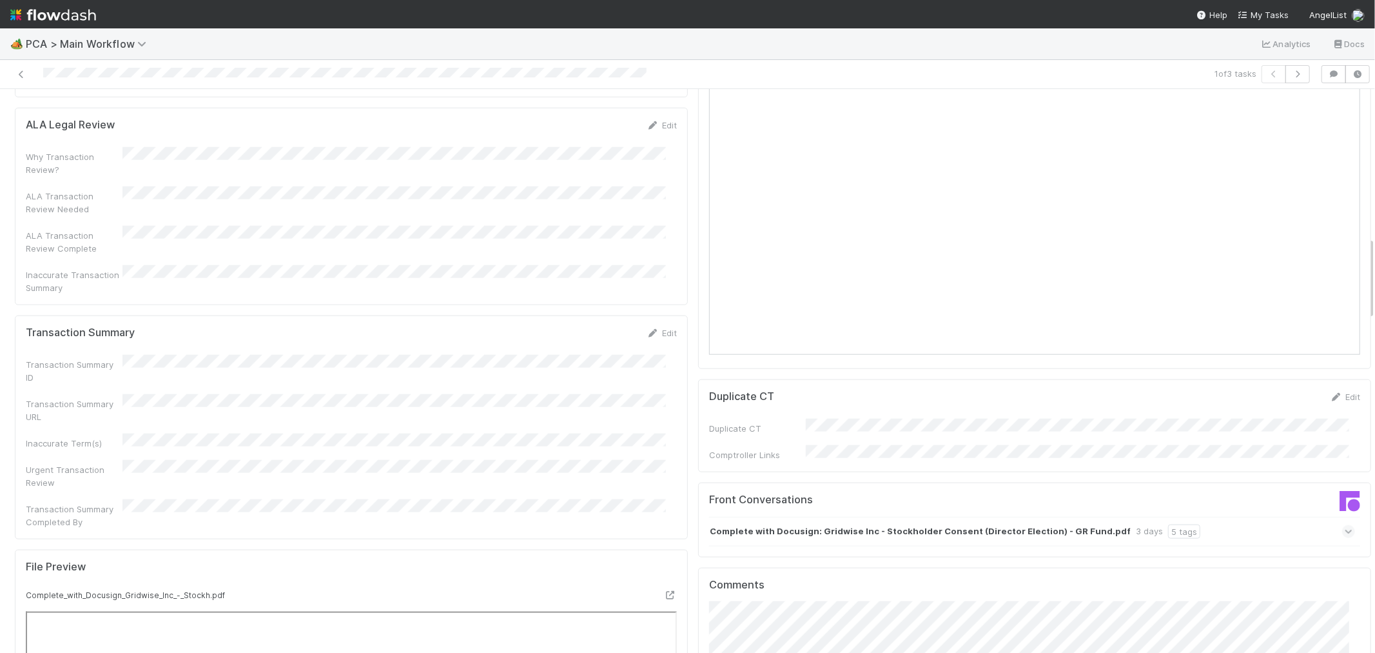
scroll to position [1146, 0]
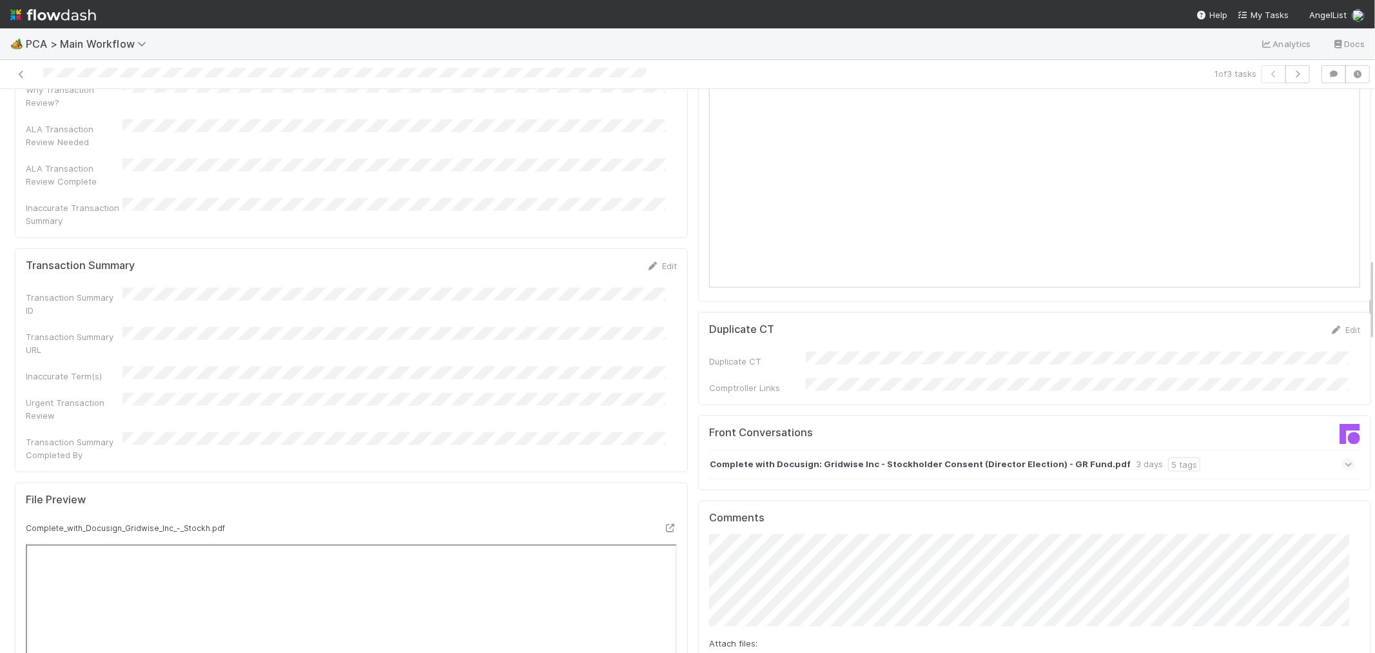
click at [1220, 449] on div "Complete with Docusign: Gridwise Inc - Stockholder Consent (Director Election) …" at bounding box center [1032, 464] width 646 height 30
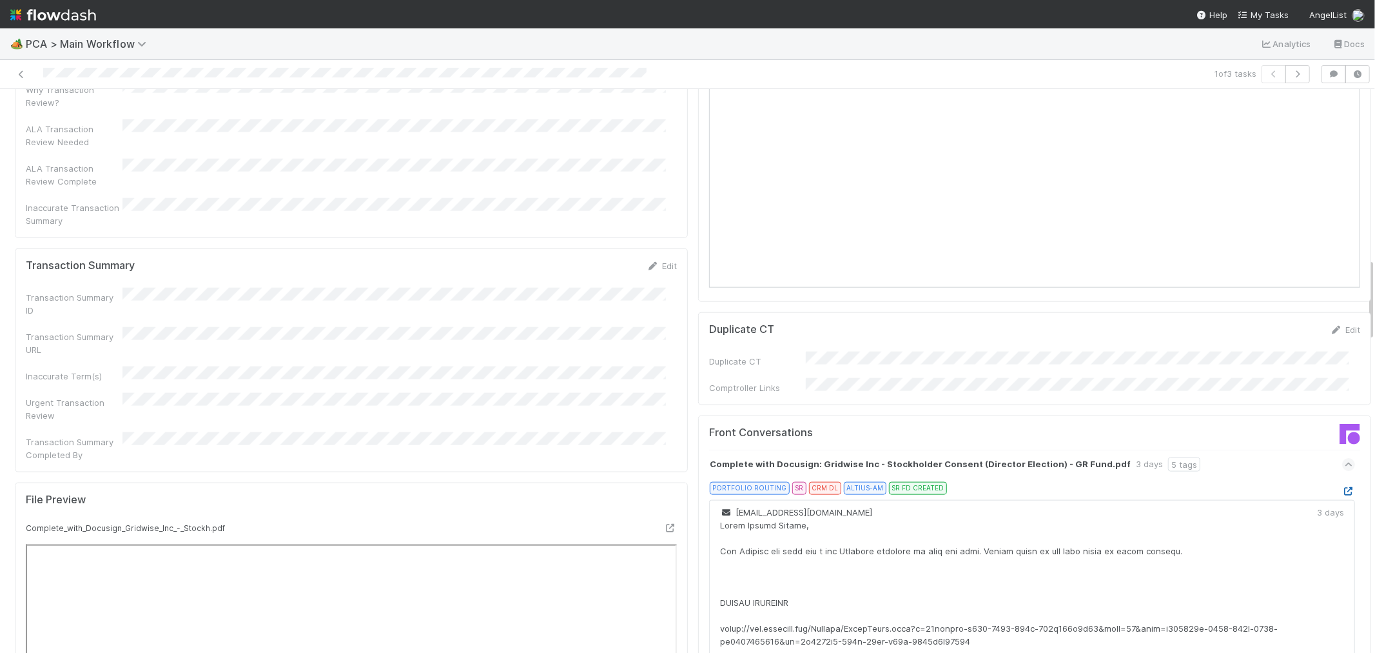
click at [1343, 487] on icon at bounding box center [1349, 491] width 13 height 8
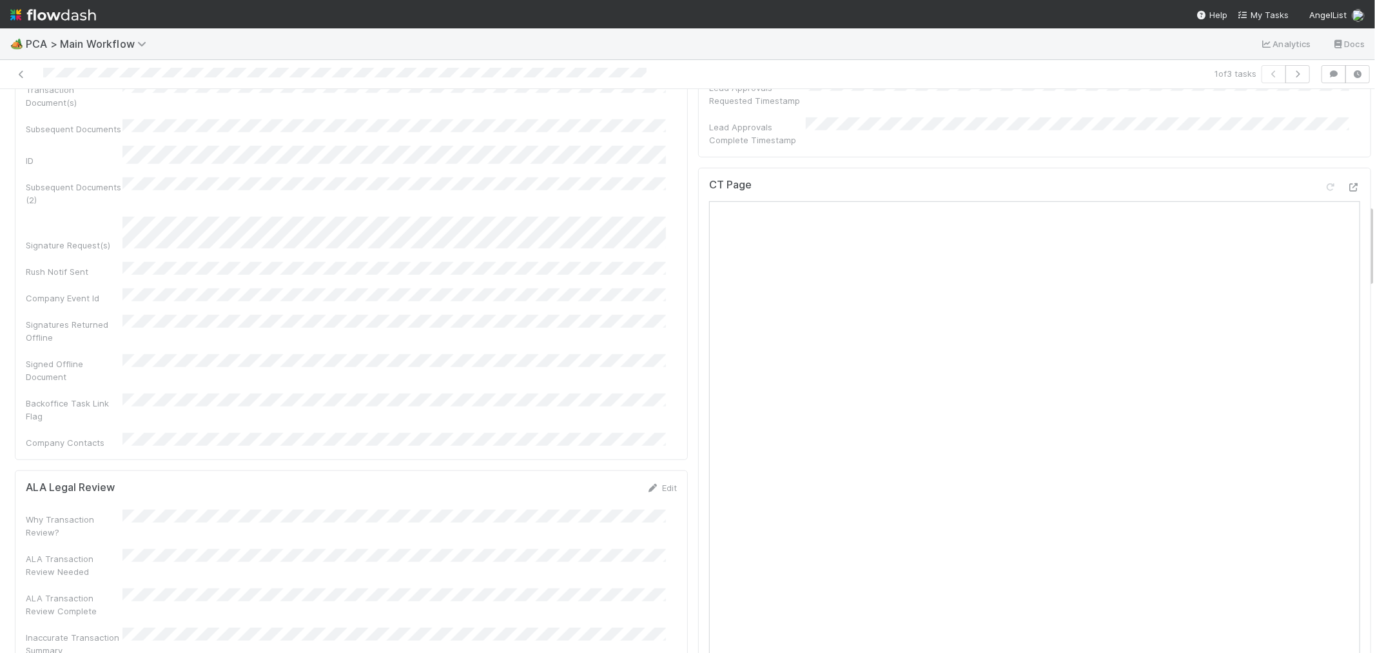
scroll to position [931, 0]
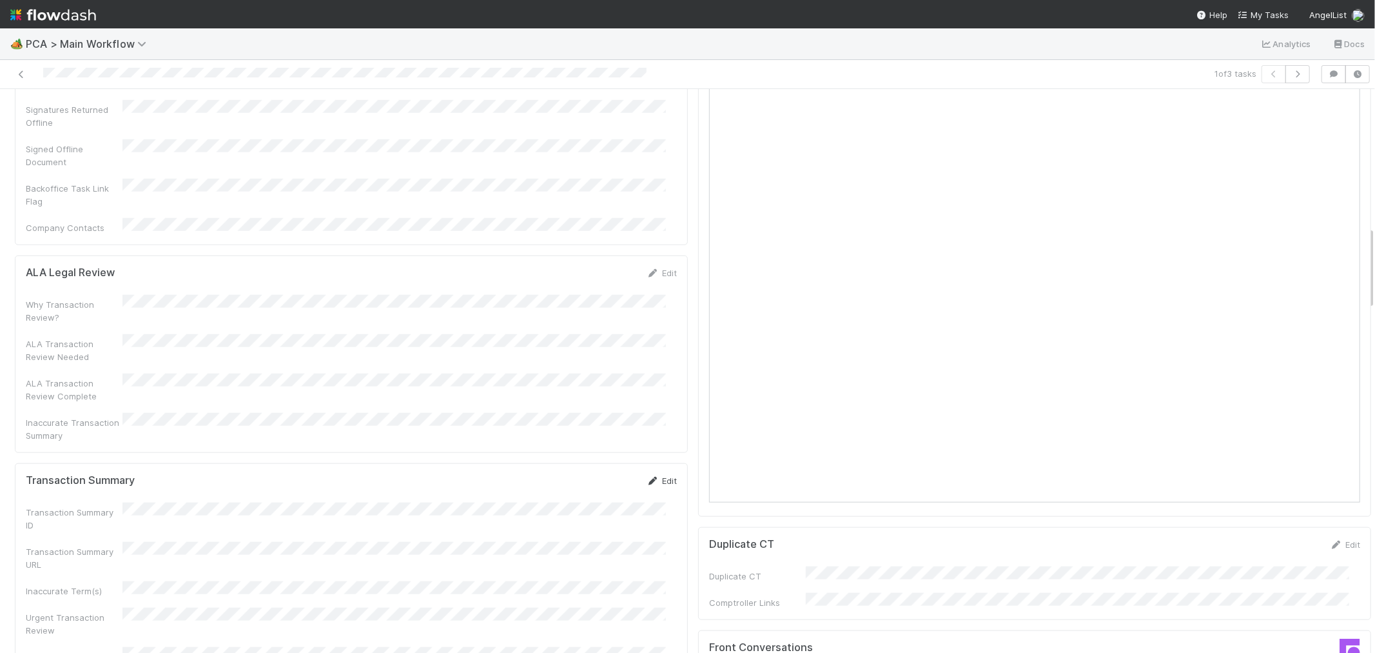
click at [658, 475] on link "Edit" at bounding box center [662, 480] width 30 height 10
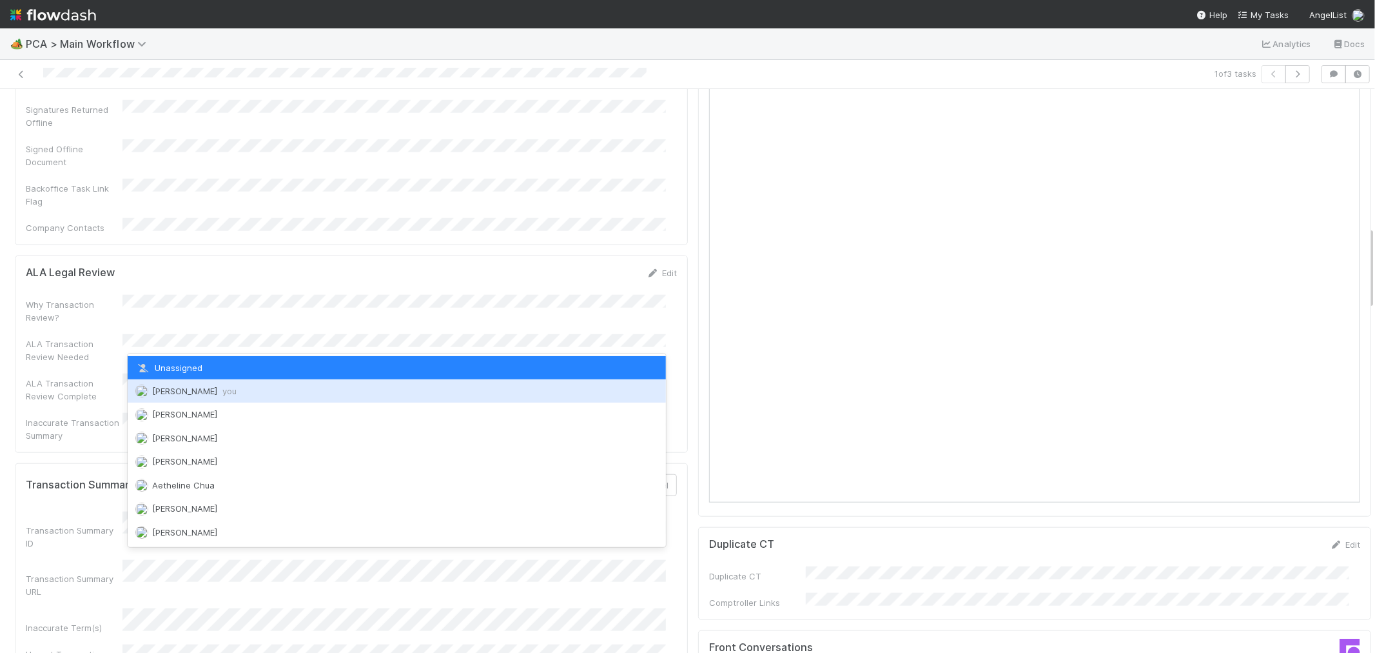
click at [221, 399] on div "[PERSON_NAME] you" at bounding box center [397, 390] width 538 height 23
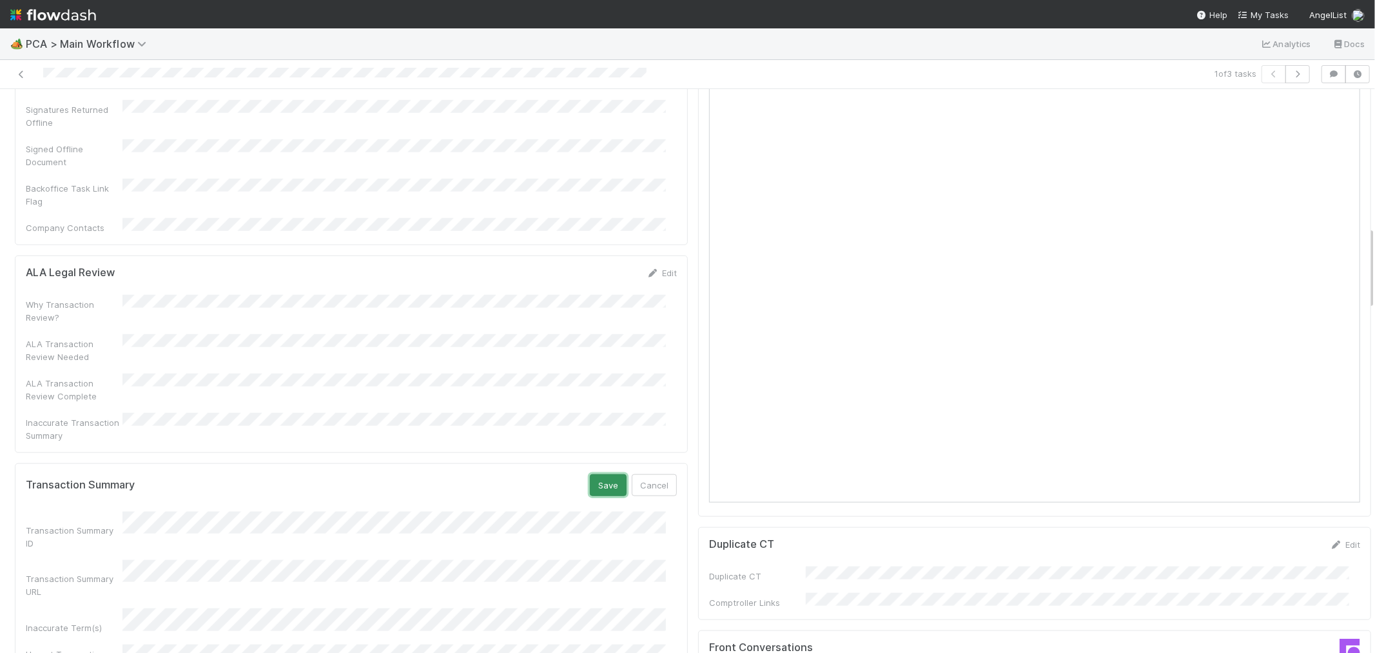
click at [595, 474] on button "Save" at bounding box center [608, 485] width 37 height 22
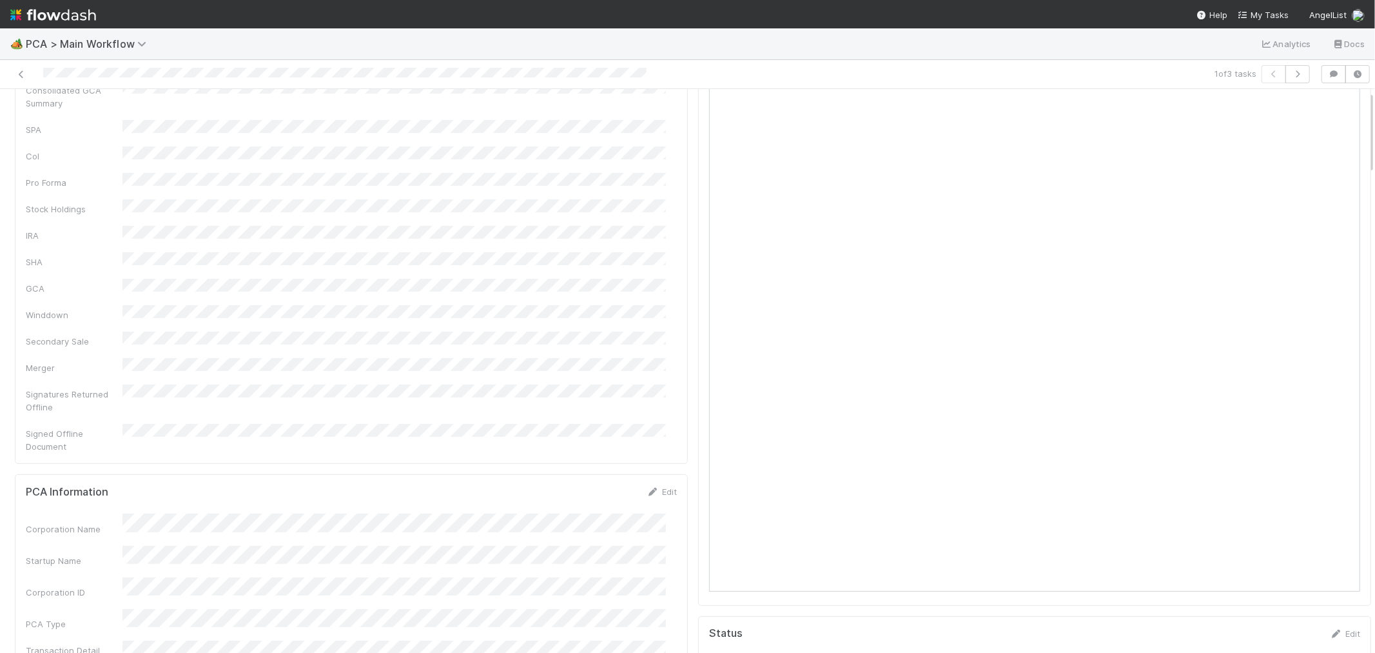
scroll to position [0, 0]
click at [1335, 111] on link "Actions" at bounding box center [1345, 110] width 53 height 22
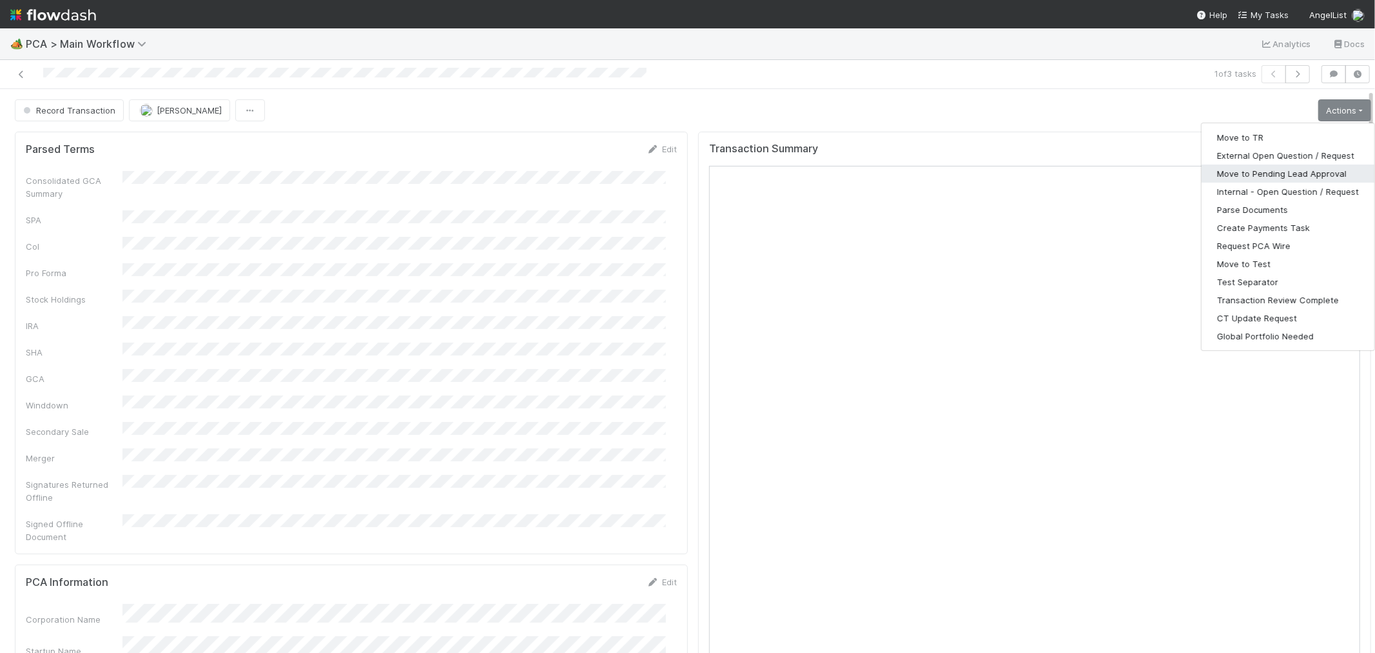
click at [1202, 166] on button "Move to Pending Lead Approval" at bounding box center [1288, 173] width 173 height 18
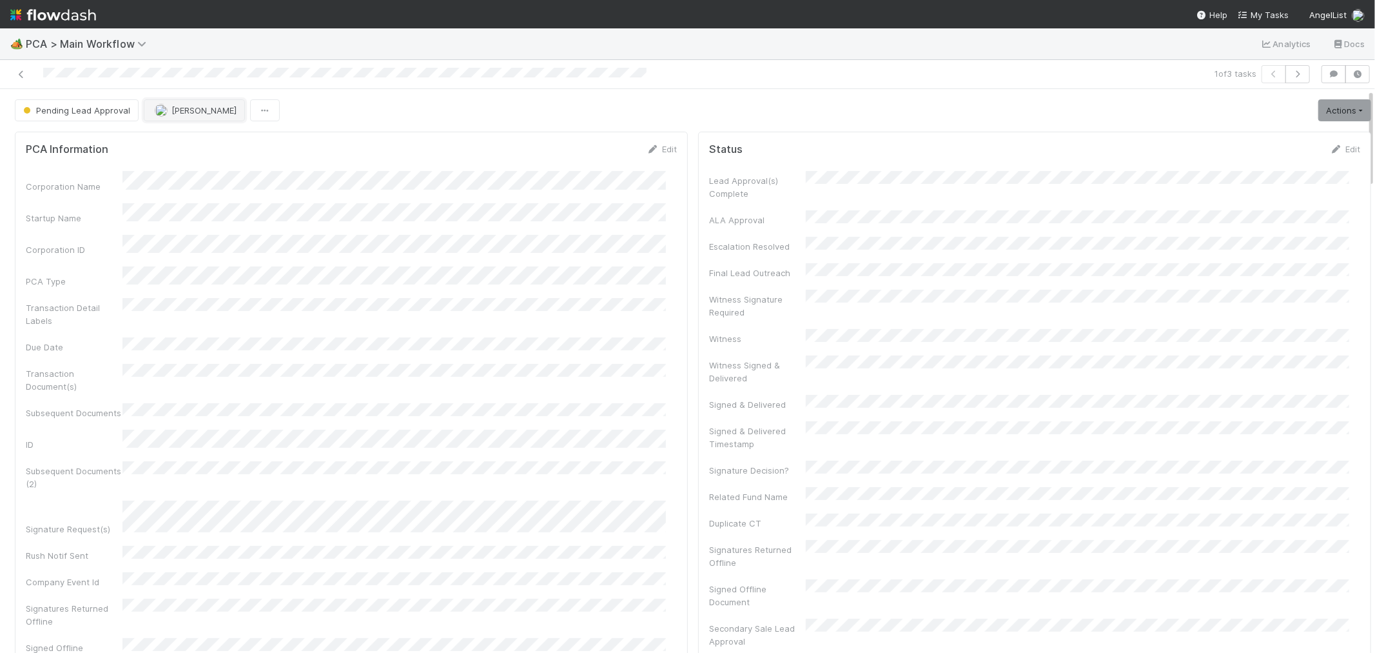
click at [179, 113] on span "[PERSON_NAME]" at bounding box center [204, 110] width 65 height 10
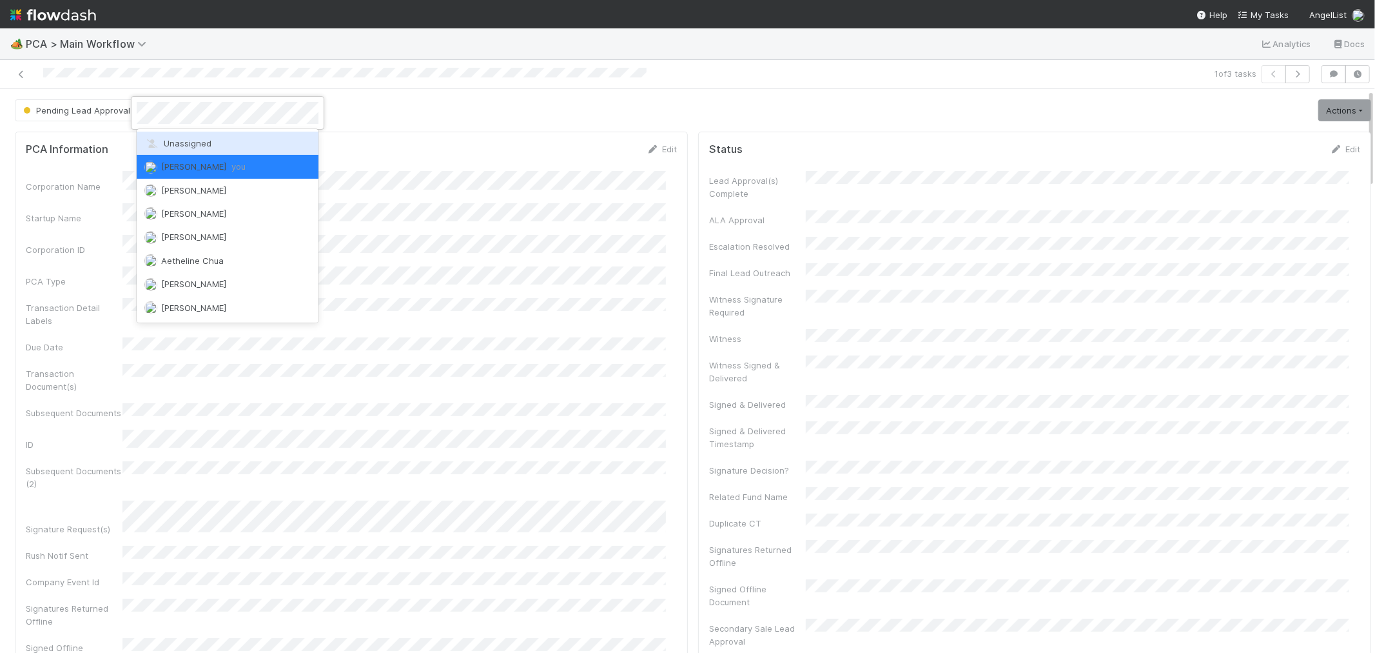
click at [177, 143] on span "Unassigned" at bounding box center [177, 143] width 67 height 10
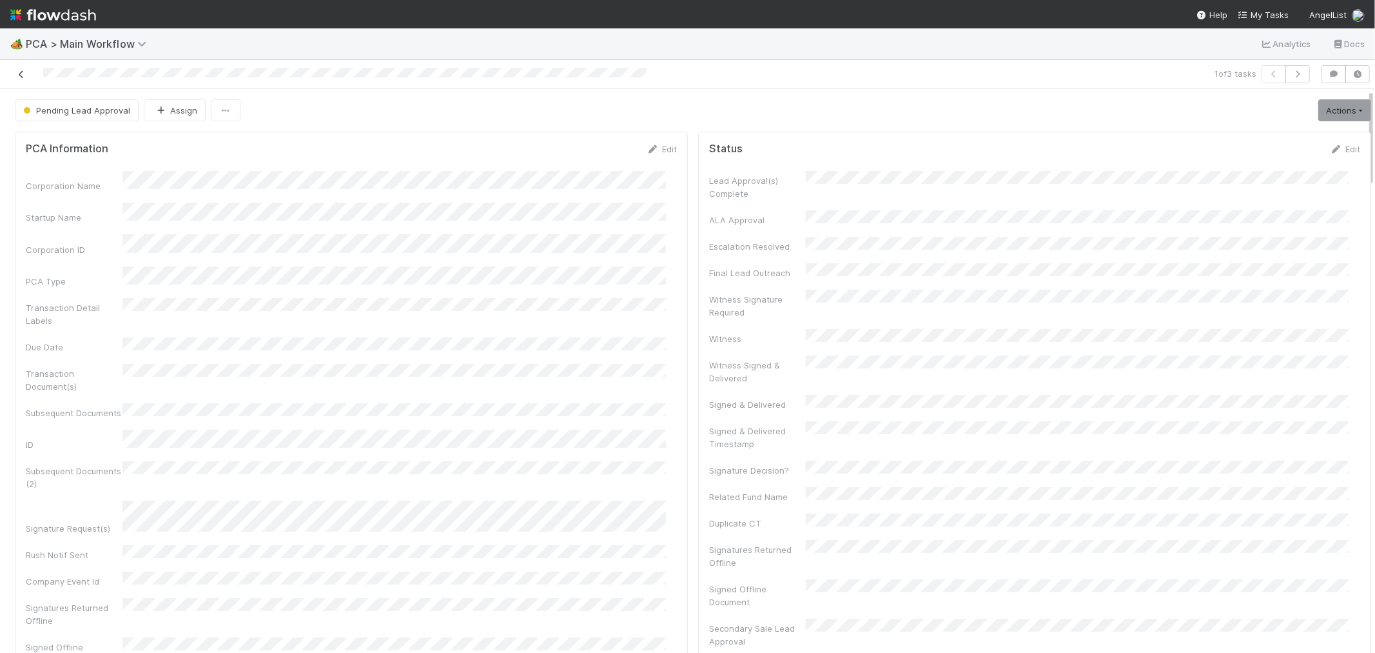
click at [22, 78] on icon at bounding box center [21, 74] width 13 height 8
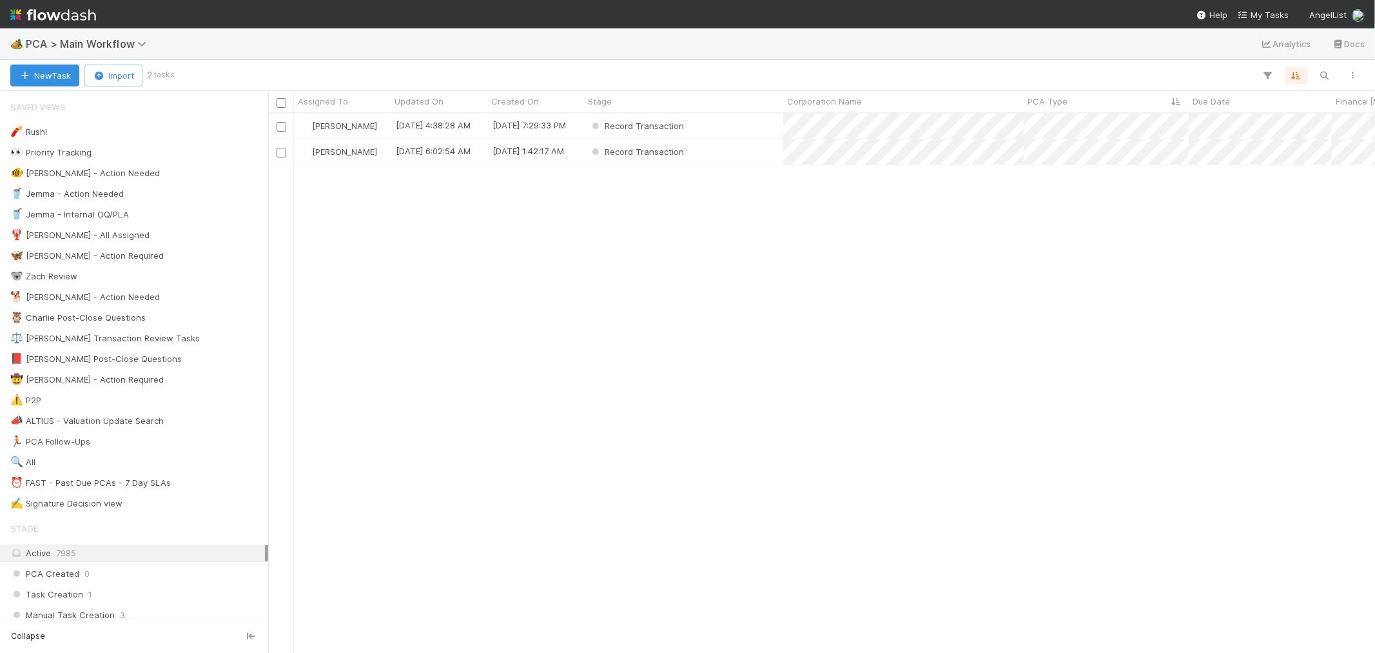
scroll to position [10, 10]
click at [743, 120] on div "Record Transaction" at bounding box center [683, 125] width 199 height 25
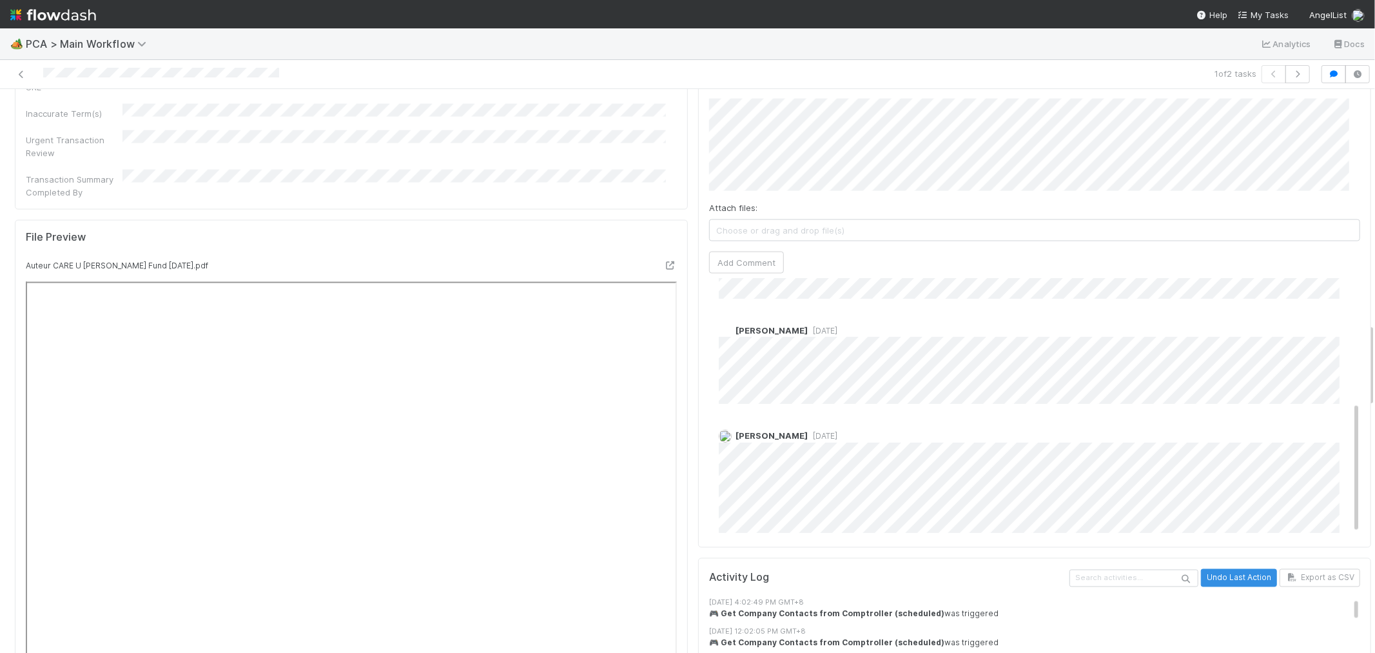
scroll to position [249, 0]
click at [1286, 79] on button "button" at bounding box center [1298, 74] width 25 height 18
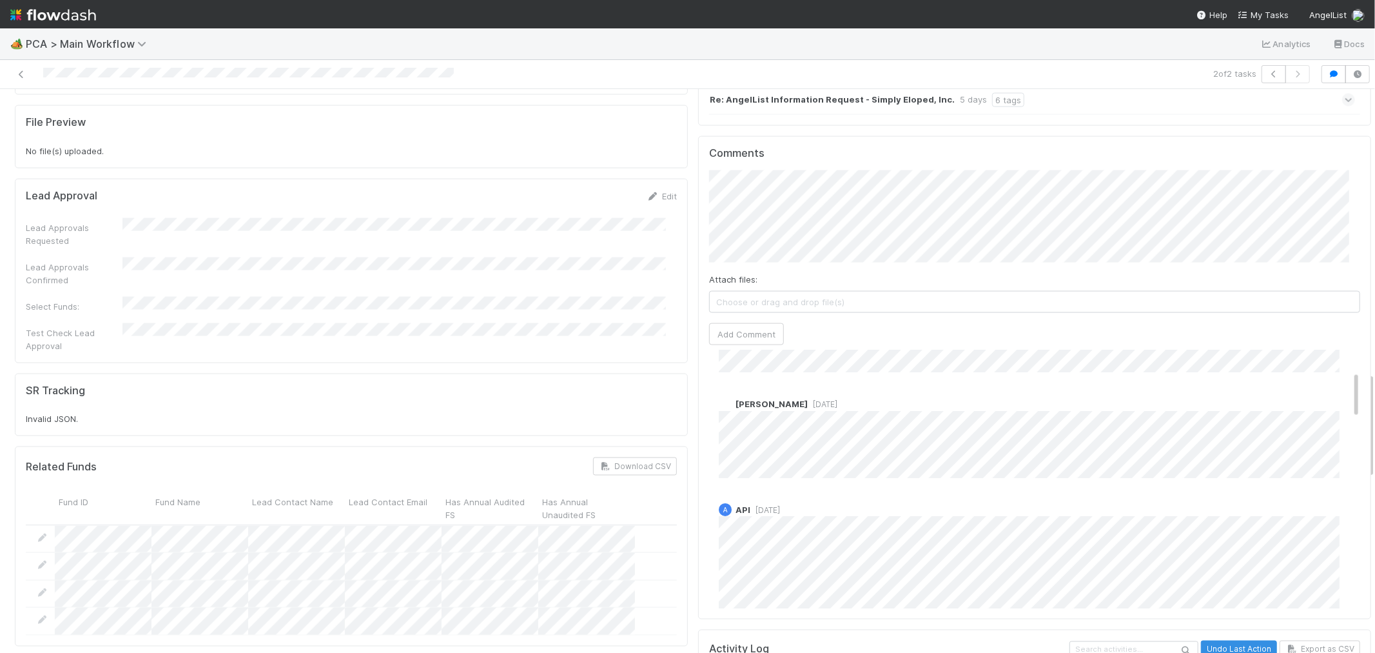
scroll to position [143, 0]
